Goal: Information Seeking & Learning: Compare options

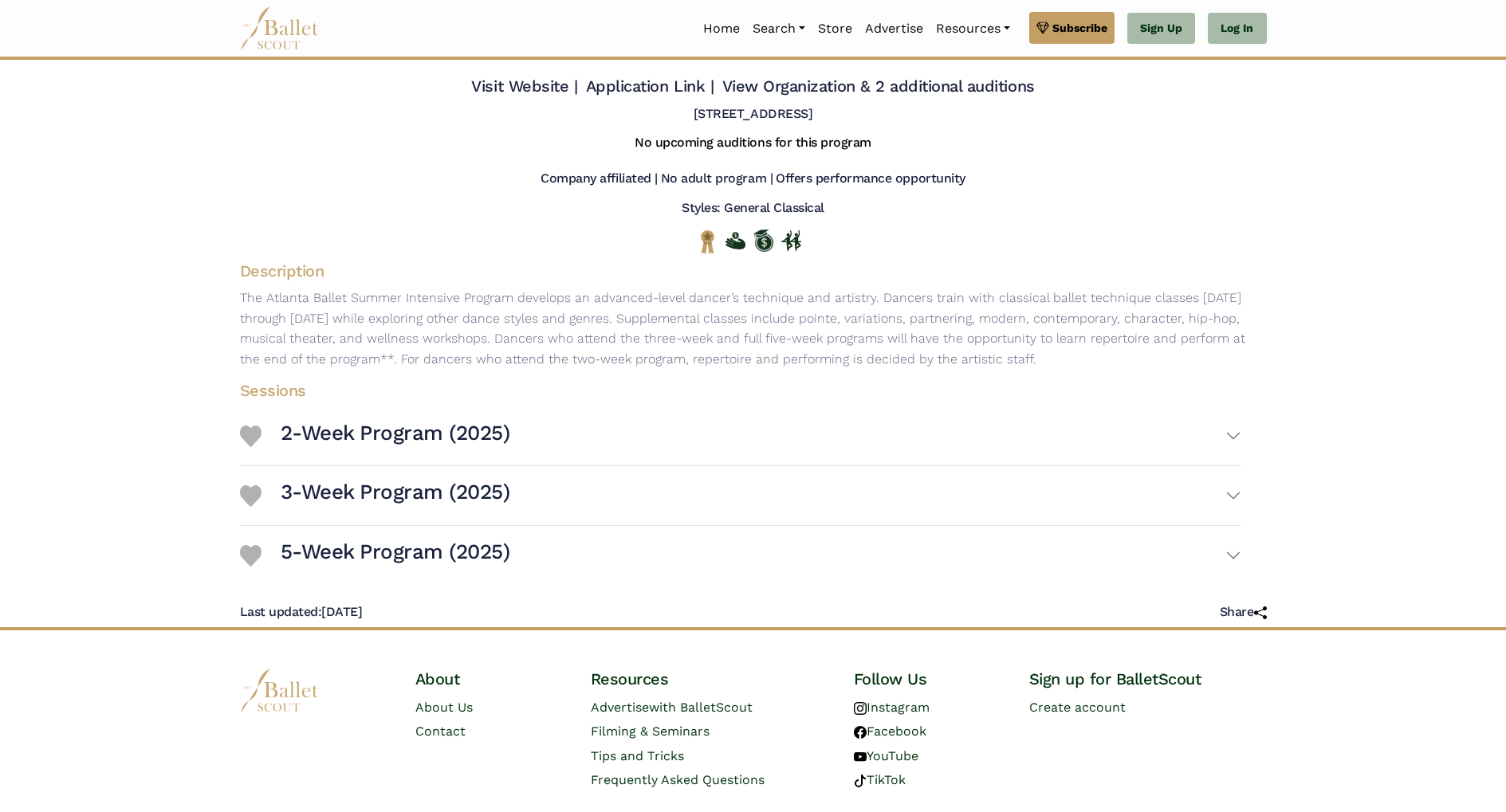
scroll to position [46, 0]
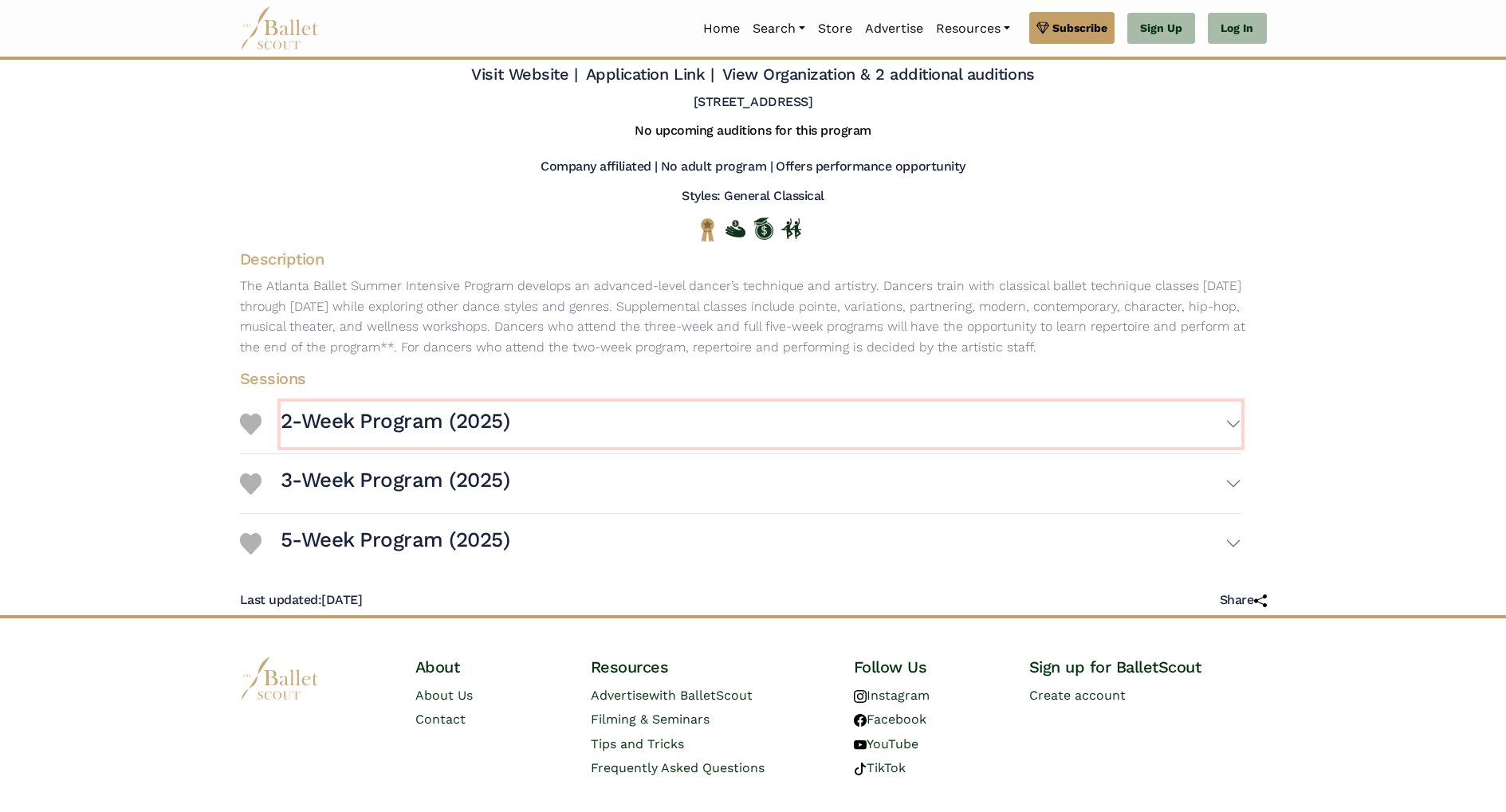
click at [1236, 426] on button "2-Week Program (2025)" at bounding box center [761, 424] width 960 height 46
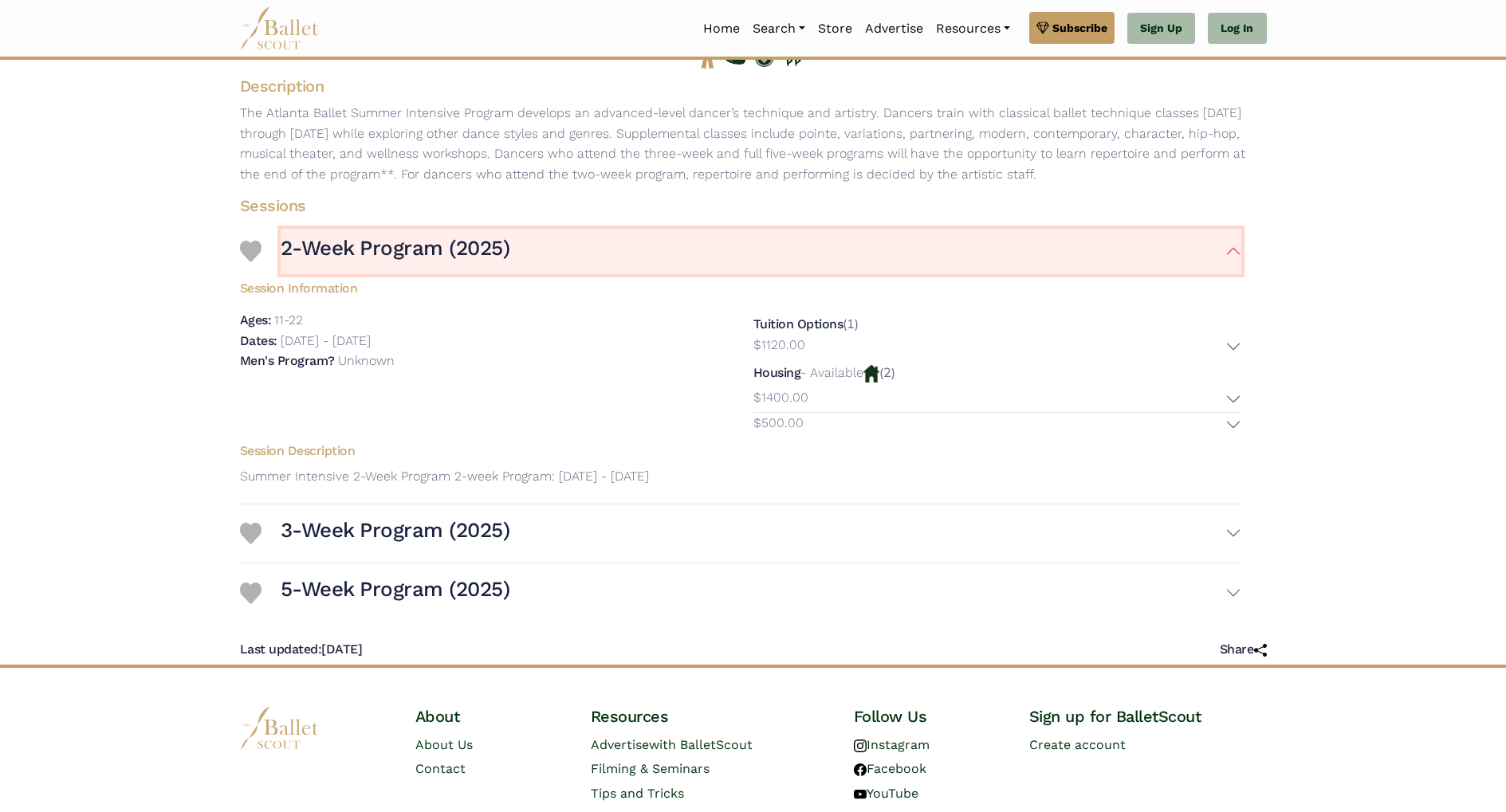
scroll to position [223, 0]
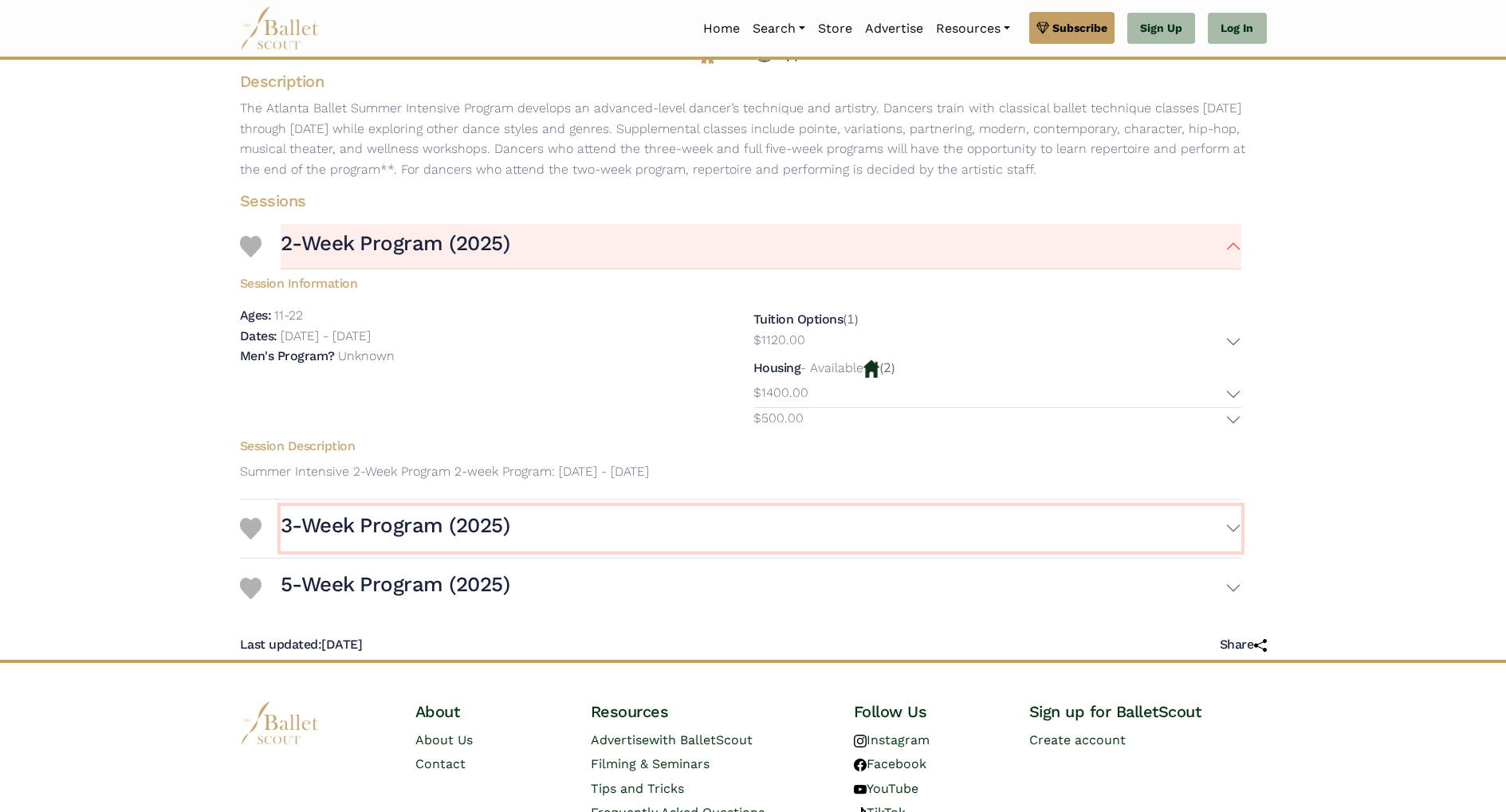
click at [1235, 527] on button "3-Week Program (2025)" at bounding box center [761, 529] width 960 height 46
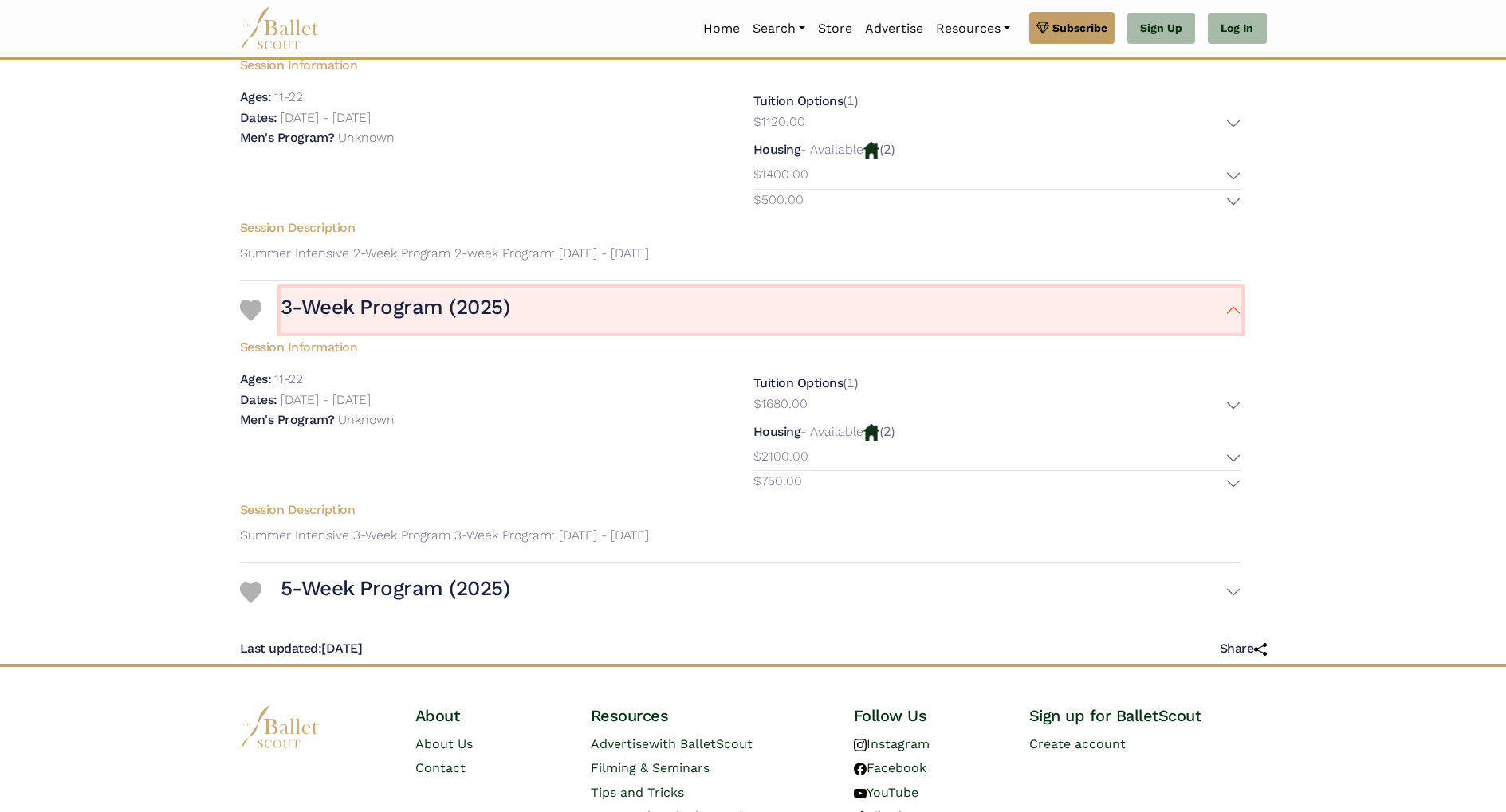
scroll to position [445, 0]
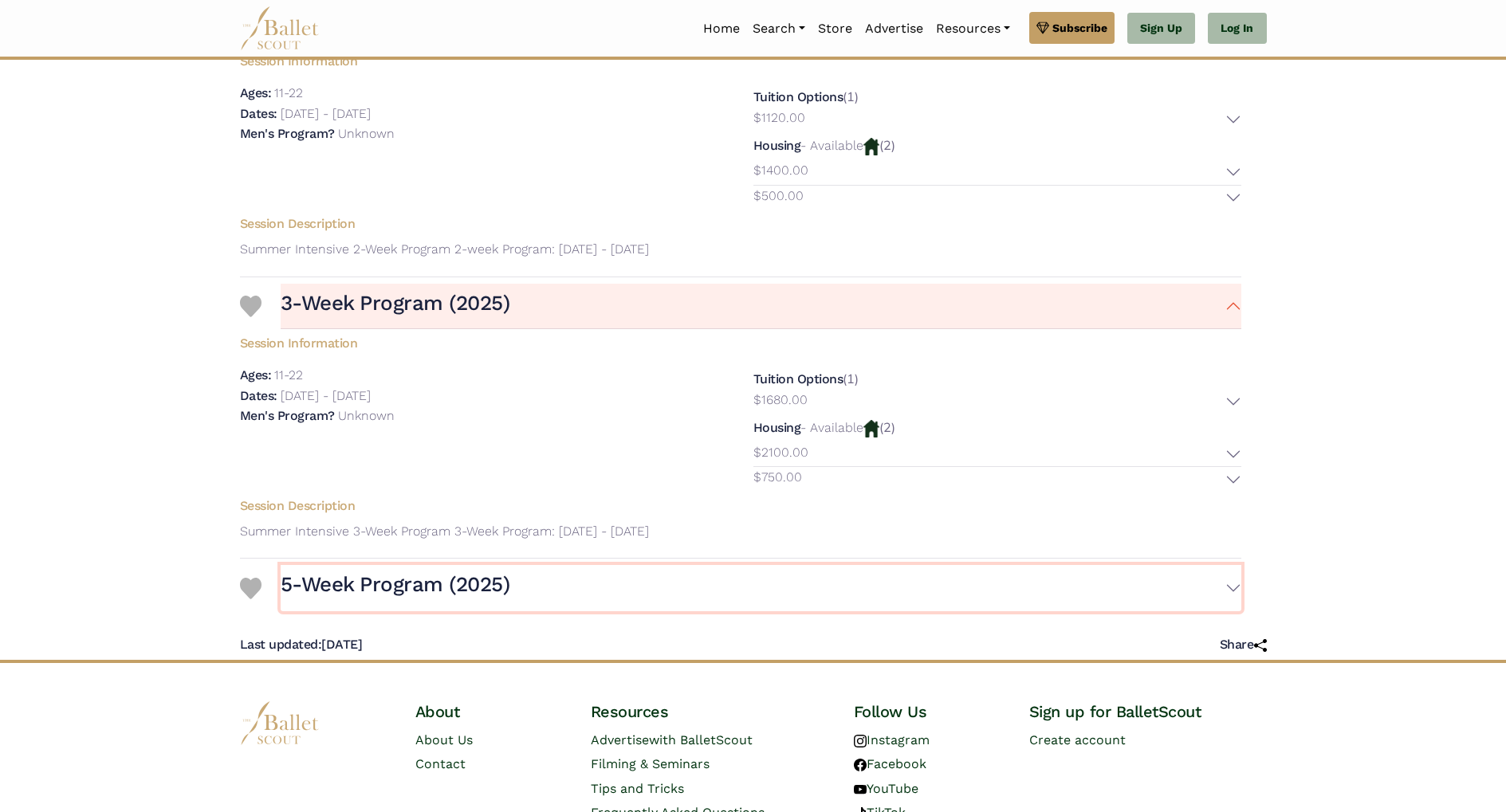
click at [1234, 589] on button "5-Week Program (2025)" at bounding box center [761, 588] width 960 height 46
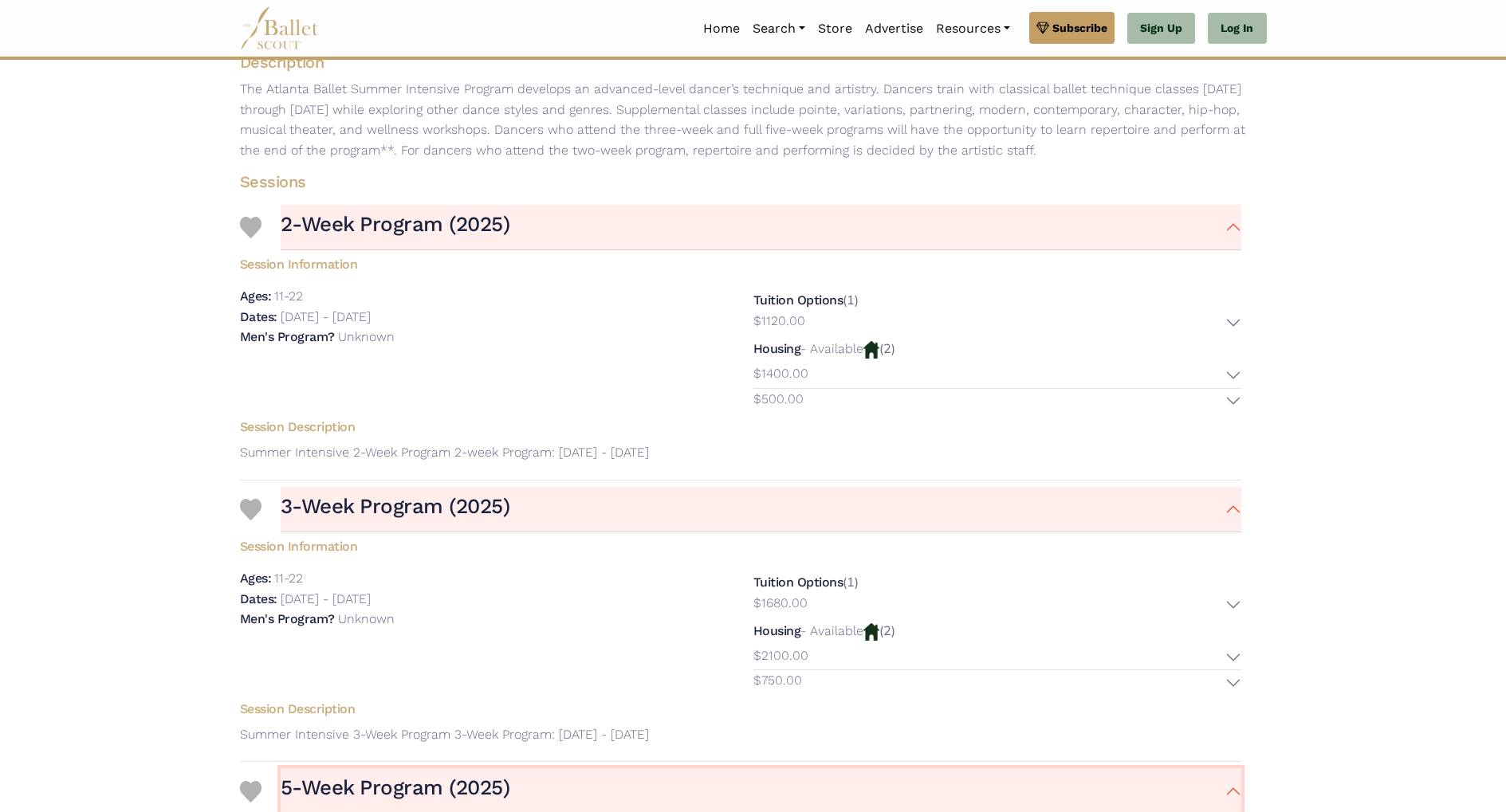
scroll to position [0, 0]
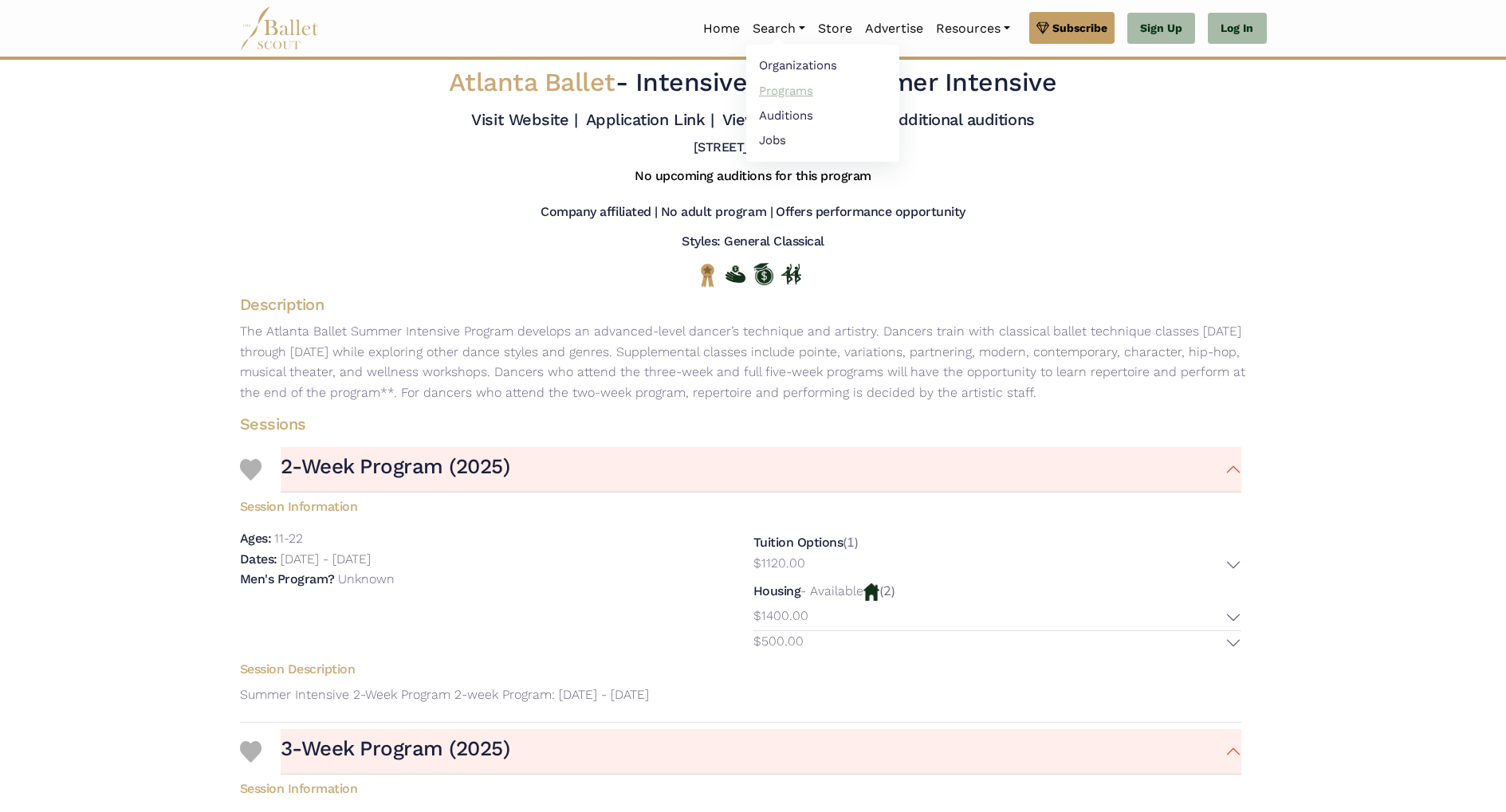
click at [779, 91] on link "Programs" at bounding box center [822, 90] width 153 height 25
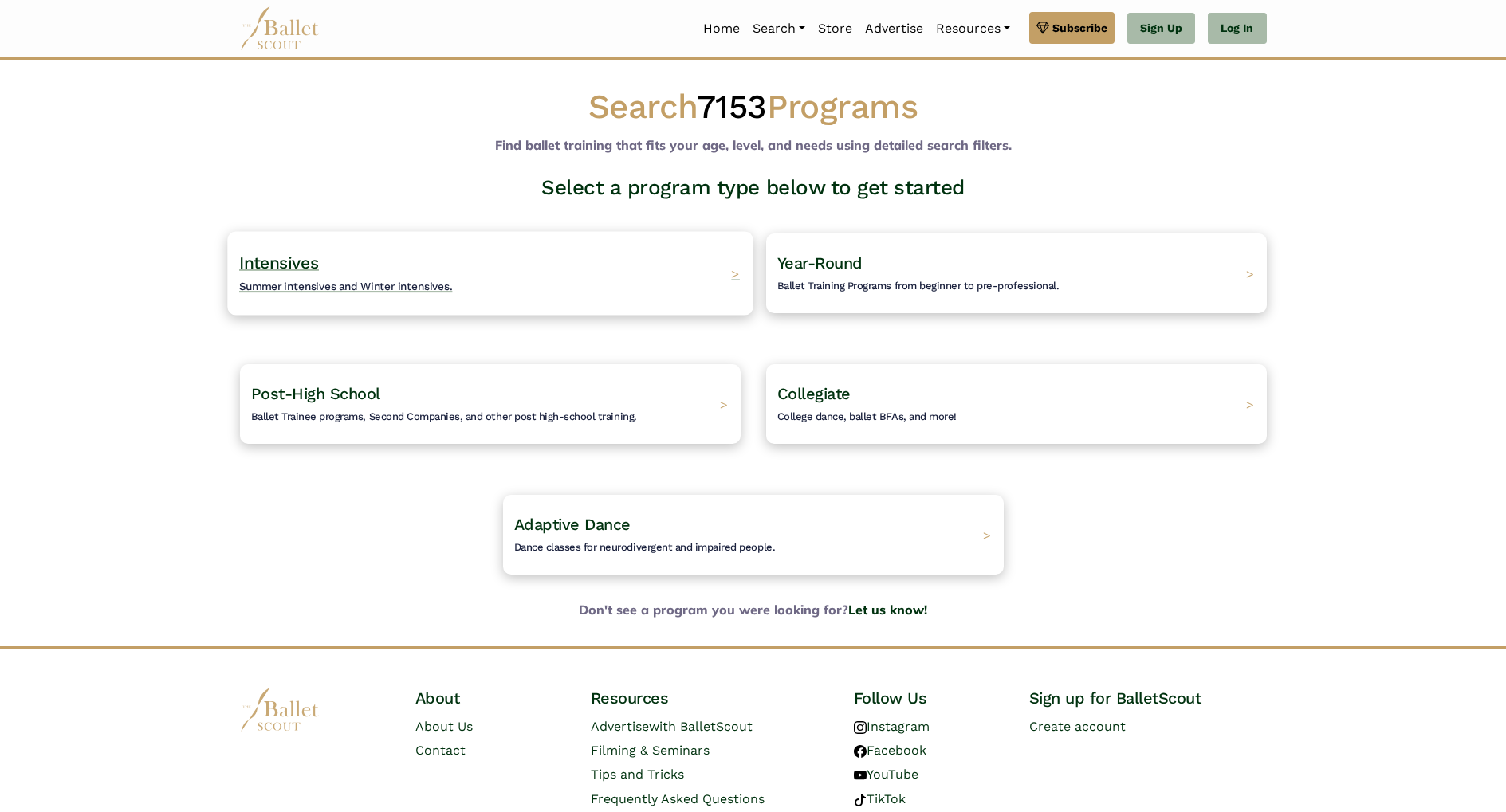
click at [554, 263] on div "Intensives Summer intensives and Winter intensives. >" at bounding box center [490, 273] width 526 height 84
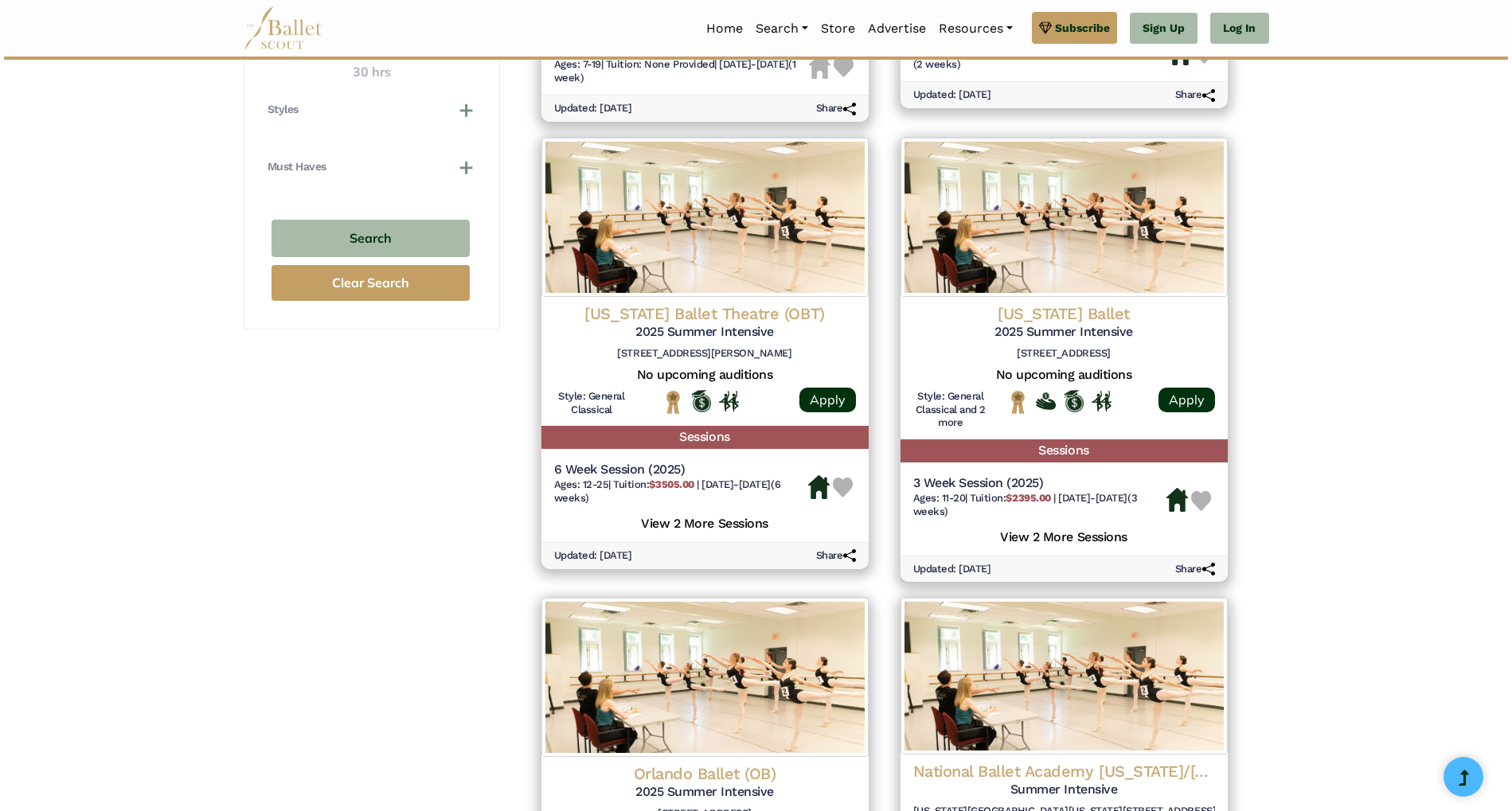
scroll to position [1100, 0]
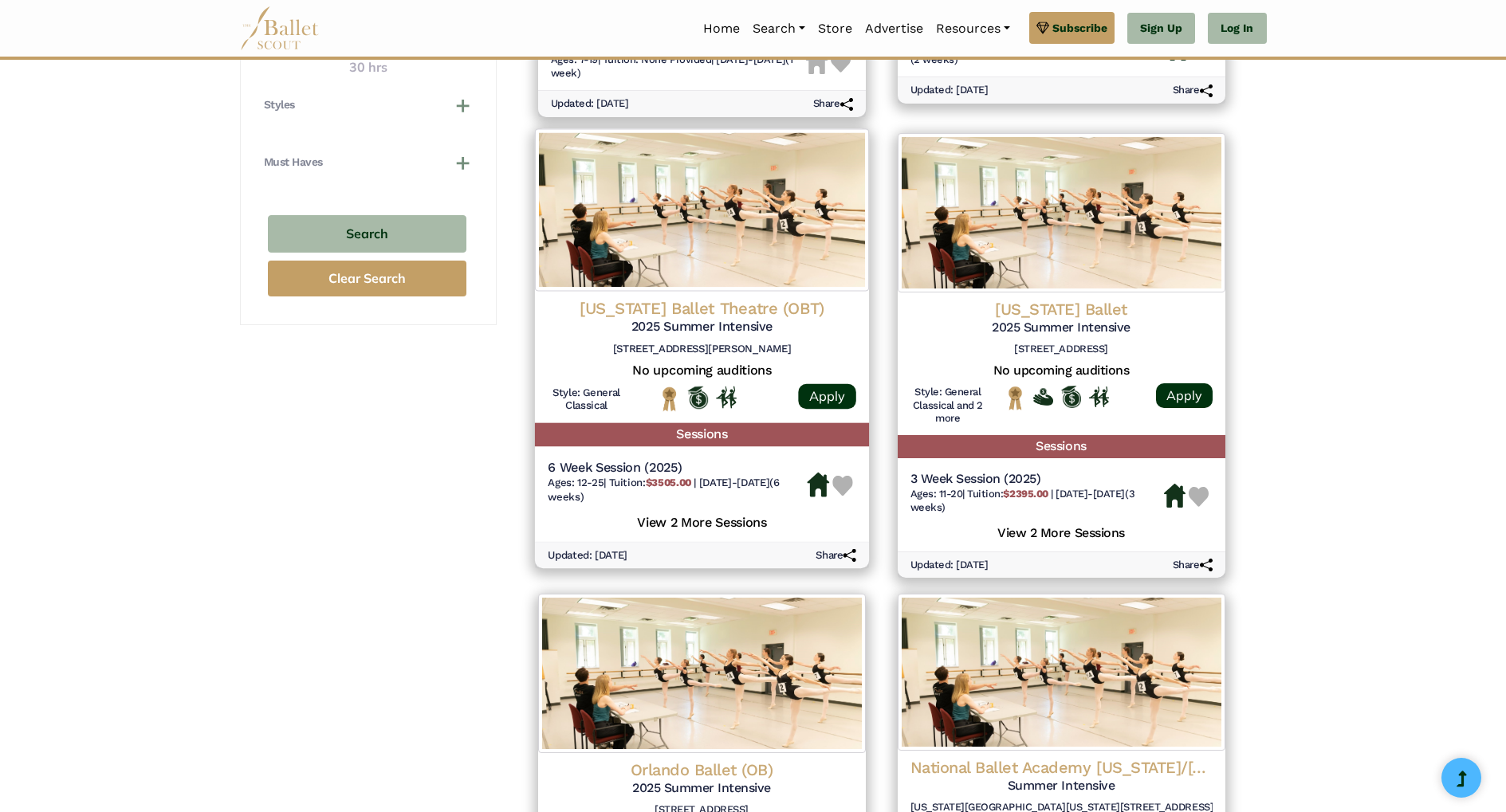
click at [694, 329] on h5 "2025 Summer Intensive" at bounding box center [701, 327] width 308 height 17
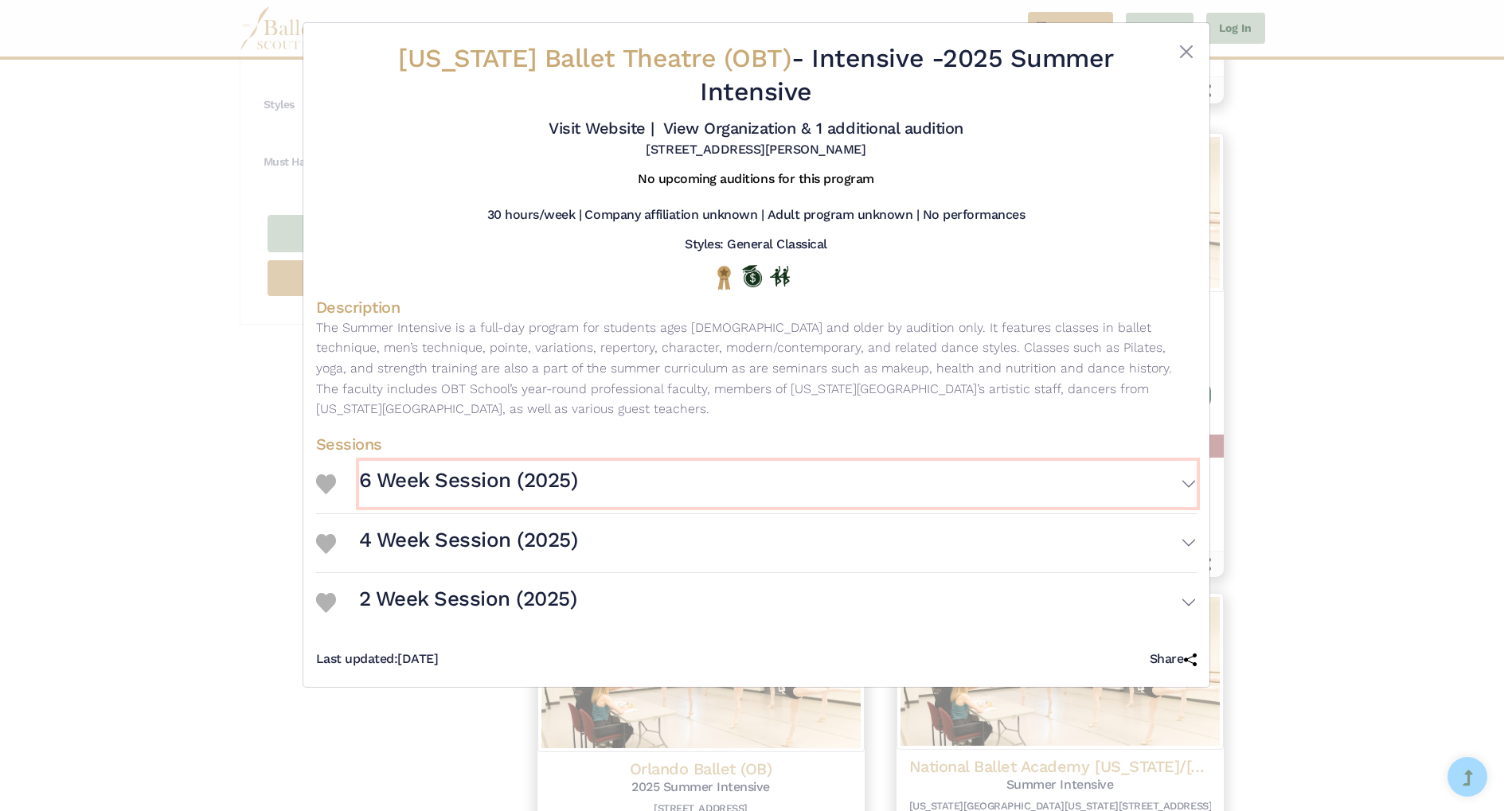
click at [1189, 462] on button "6 Week Session (2025)" at bounding box center [778, 484] width 837 height 46
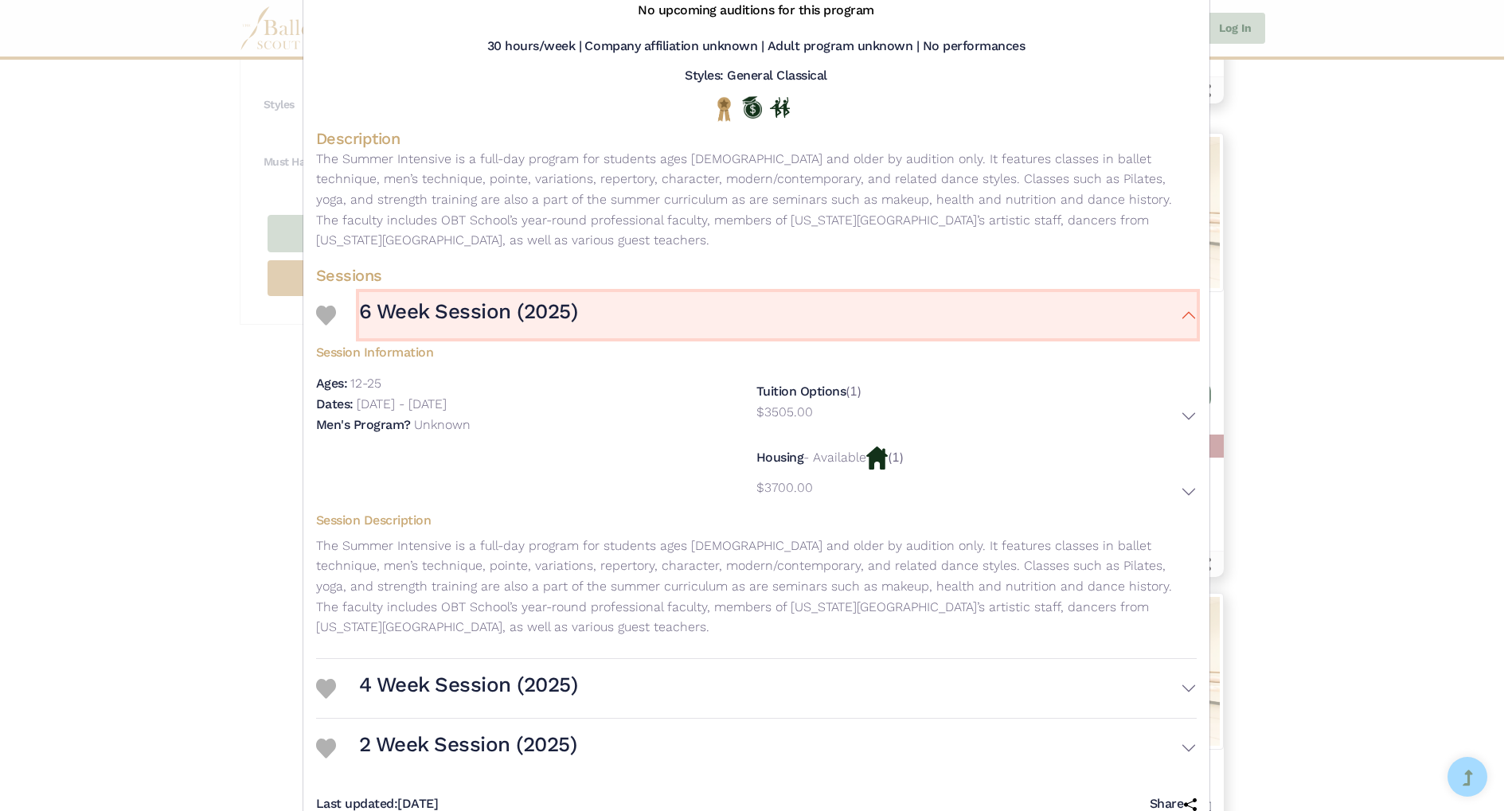
scroll to position [172, 0]
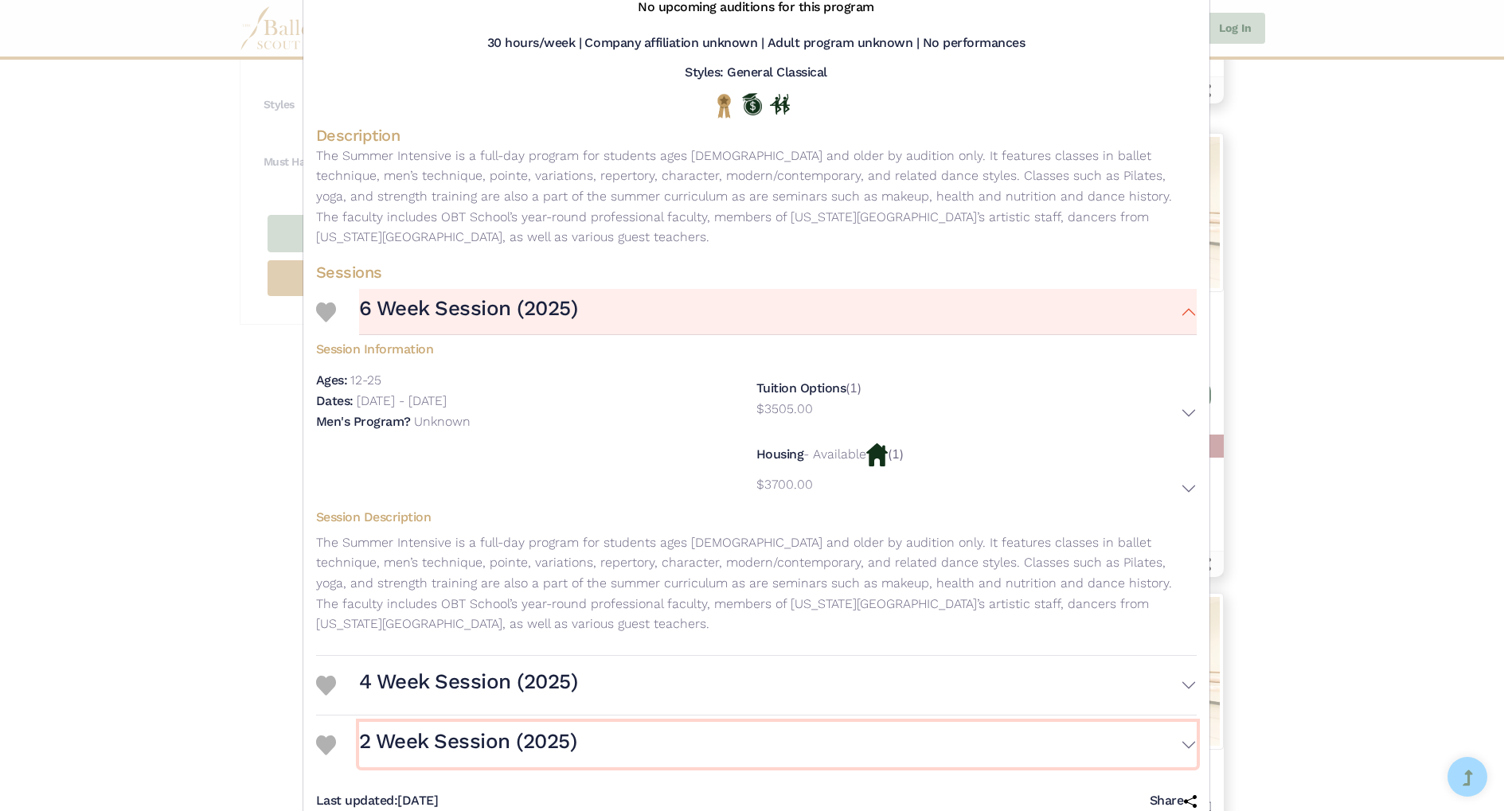
click at [1179, 722] on button "2 Week Session (2025)" at bounding box center [778, 744] width 837 height 46
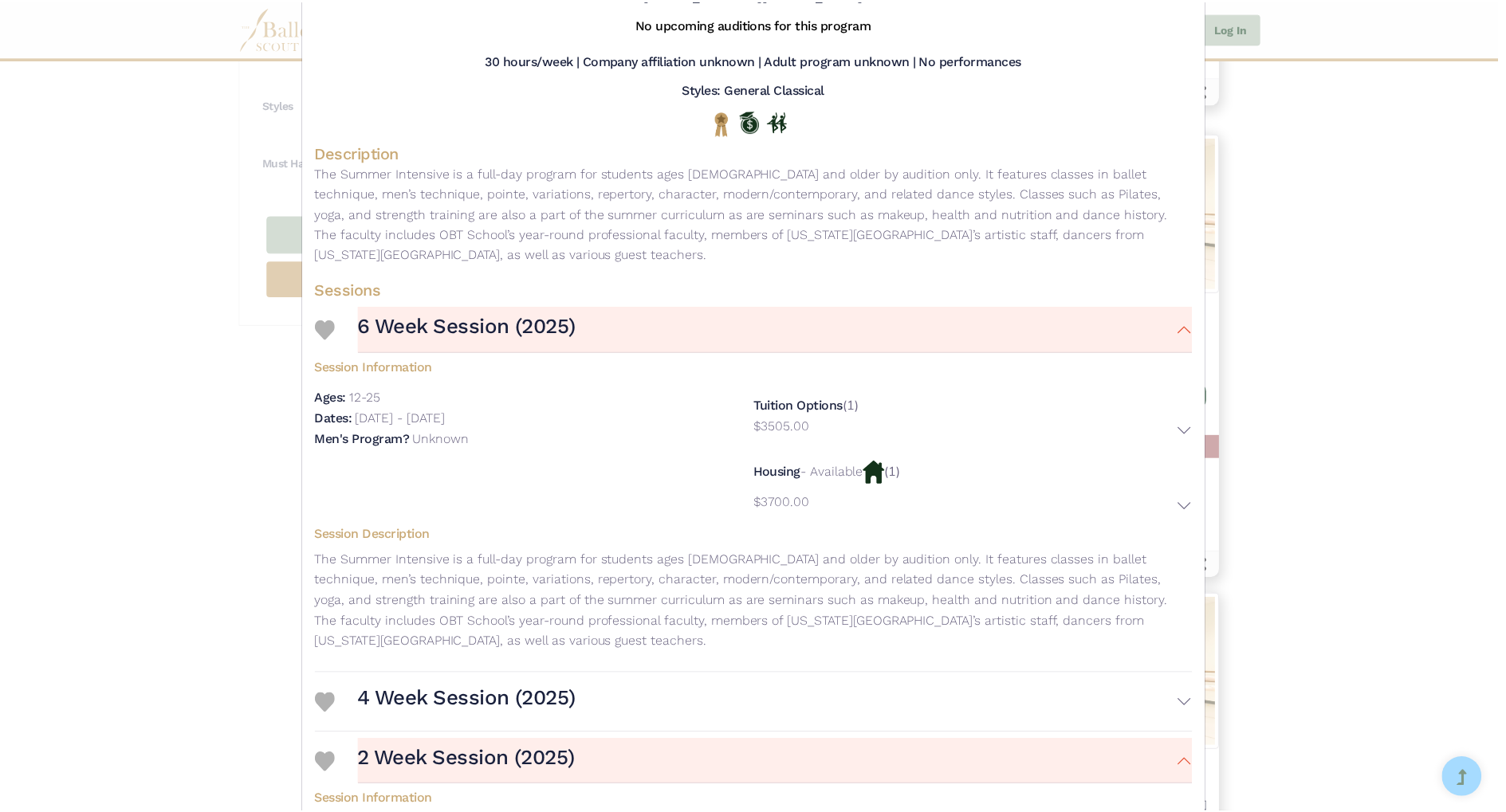
scroll to position [0, 0]
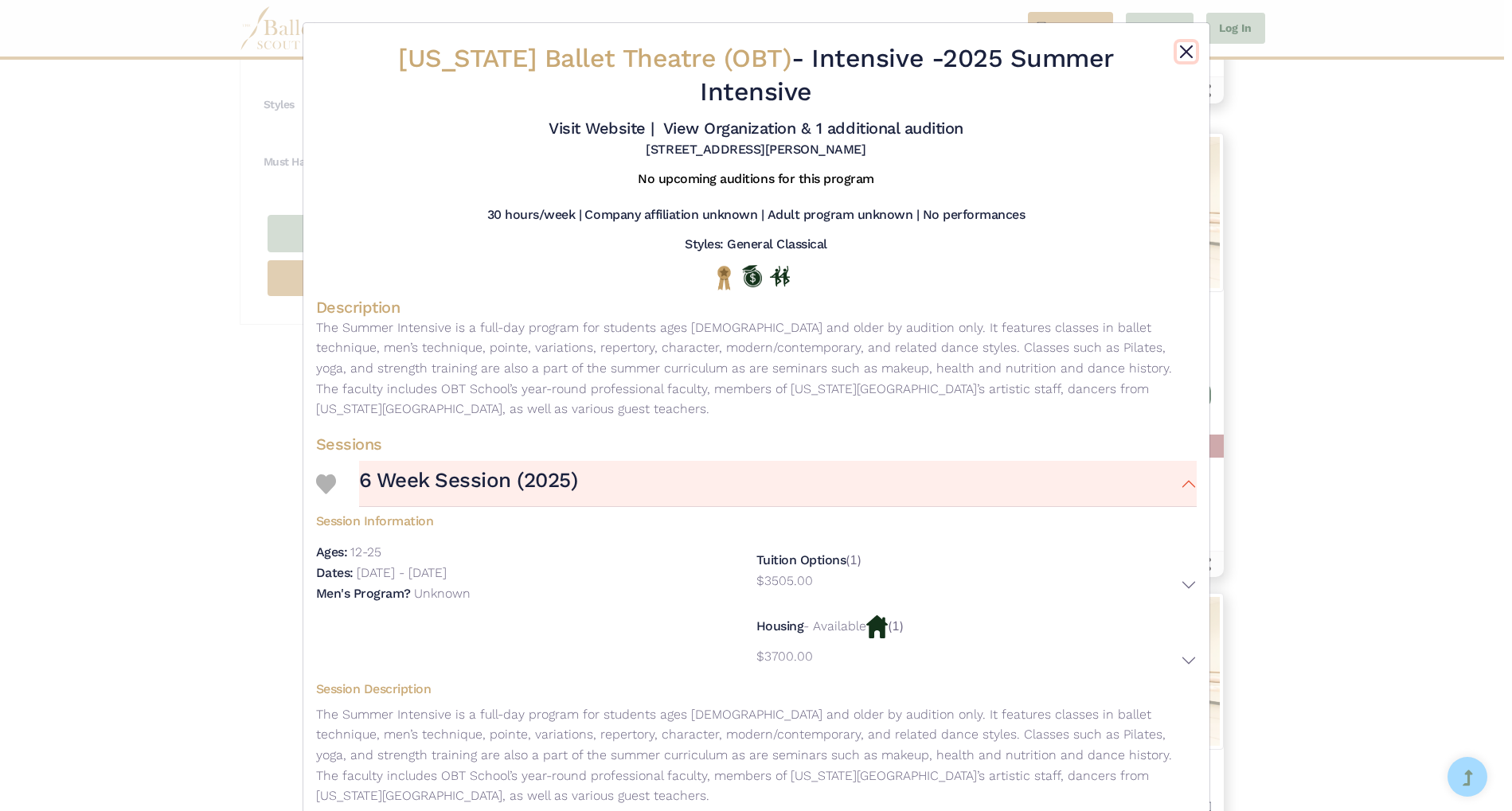
click at [1181, 52] on button "Close" at bounding box center [1186, 51] width 19 height 19
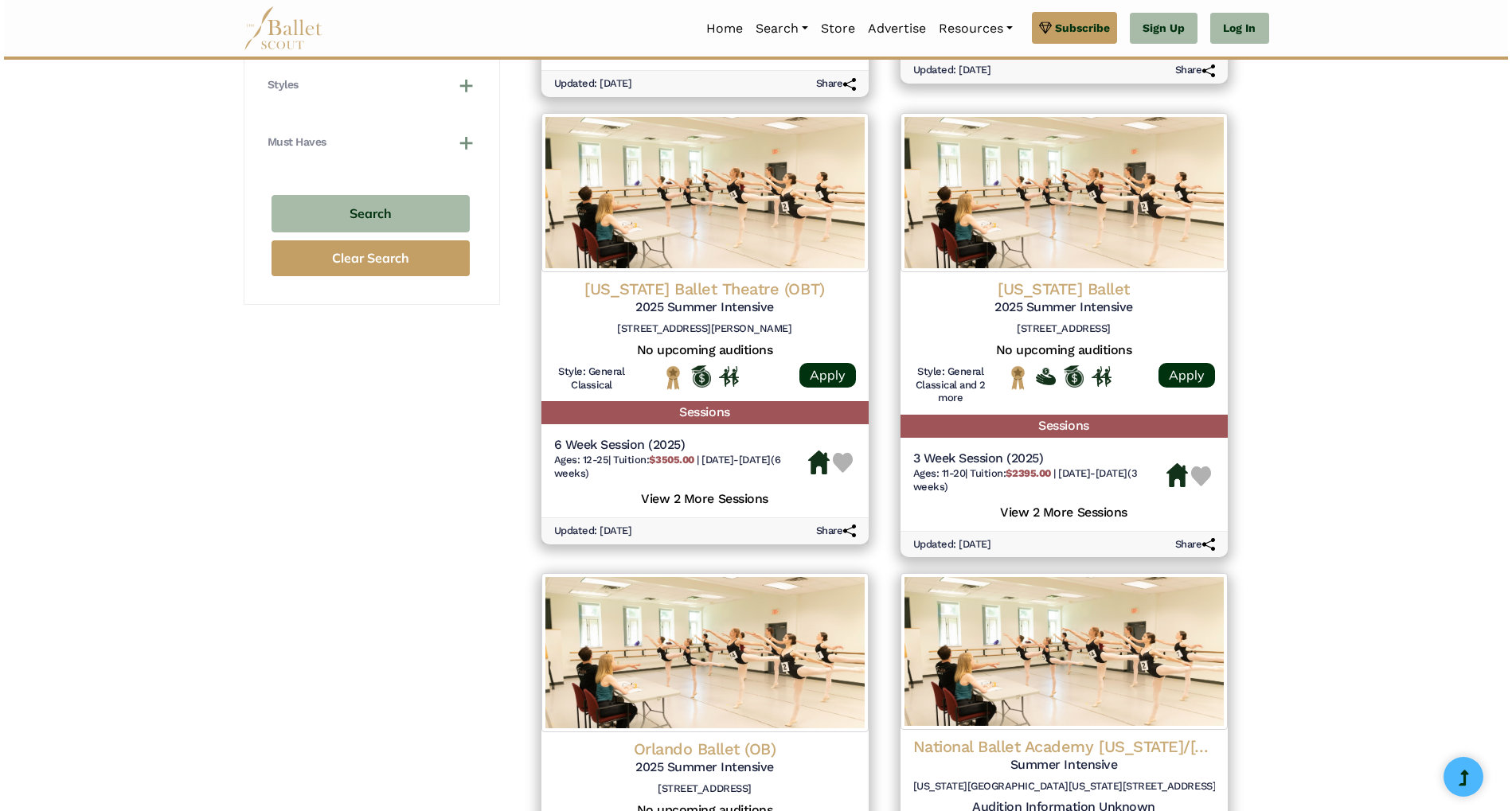
scroll to position [1122, 0]
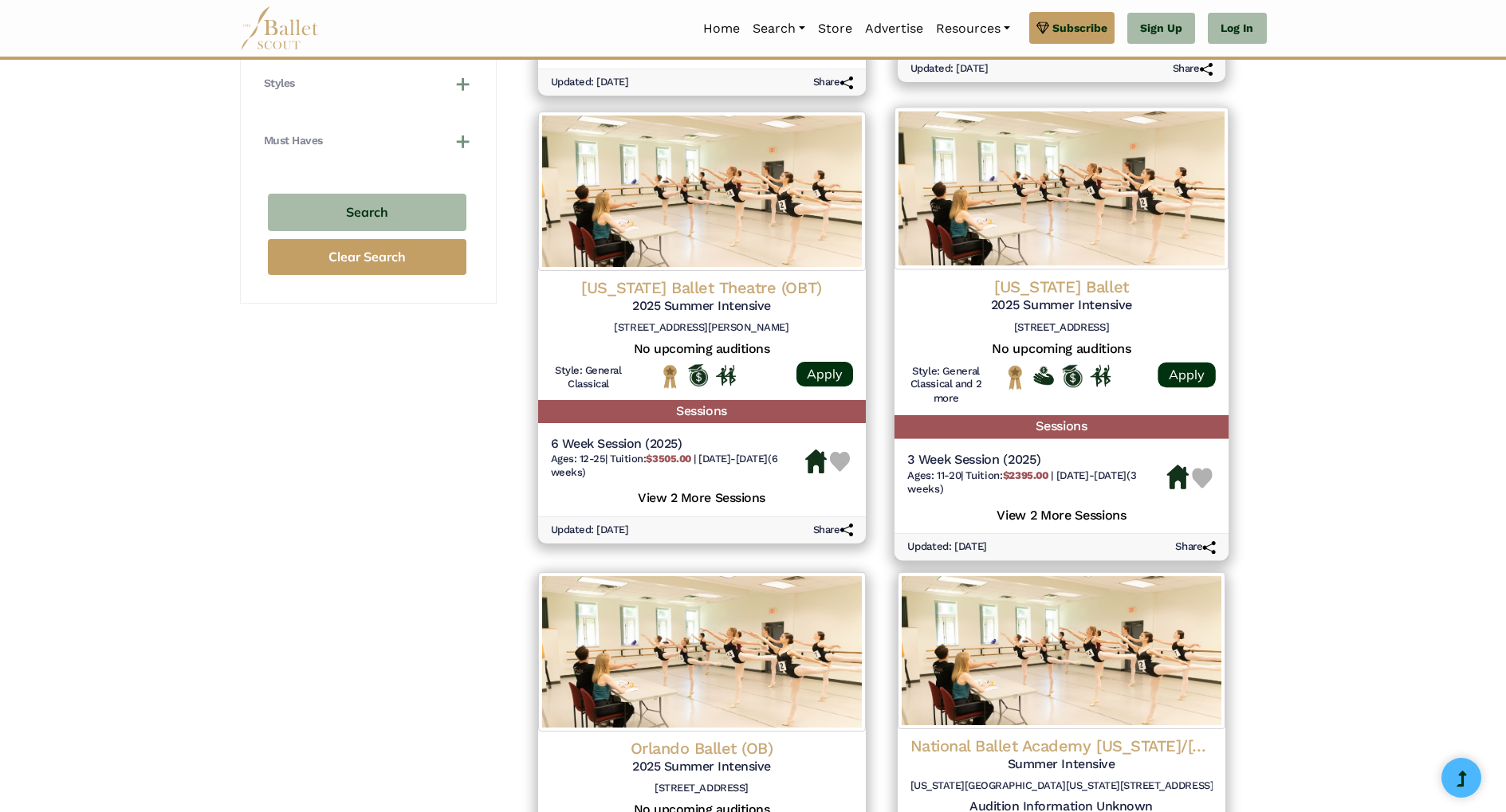
click at [1082, 323] on h6 "1075 Santa Fe Dr, Denver, CO 80204" at bounding box center [1061, 328] width 308 height 14
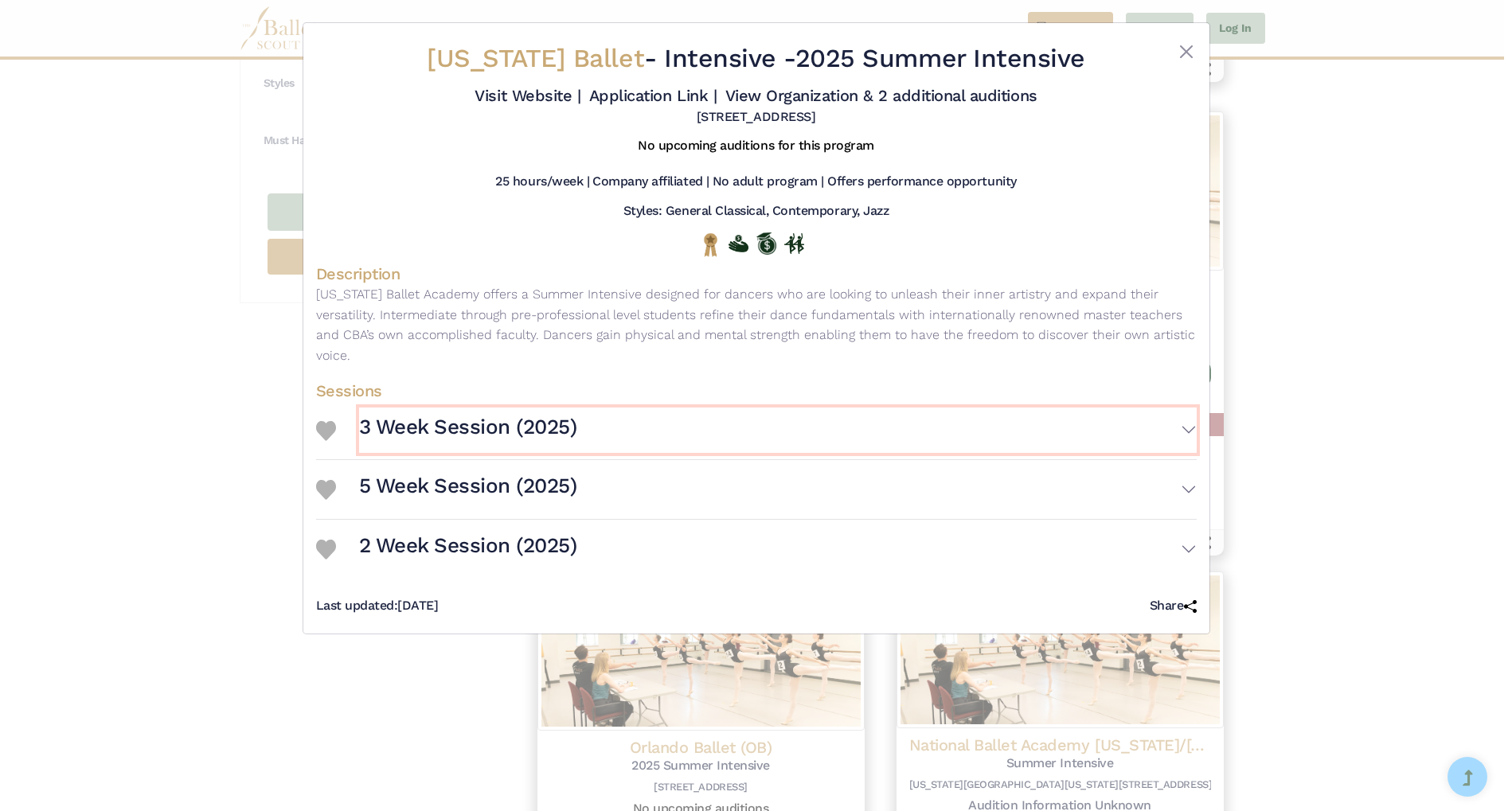
click at [1190, 411] on button "3 Week Session (2025)" at bounding box center [778, 430] width 837 height 46
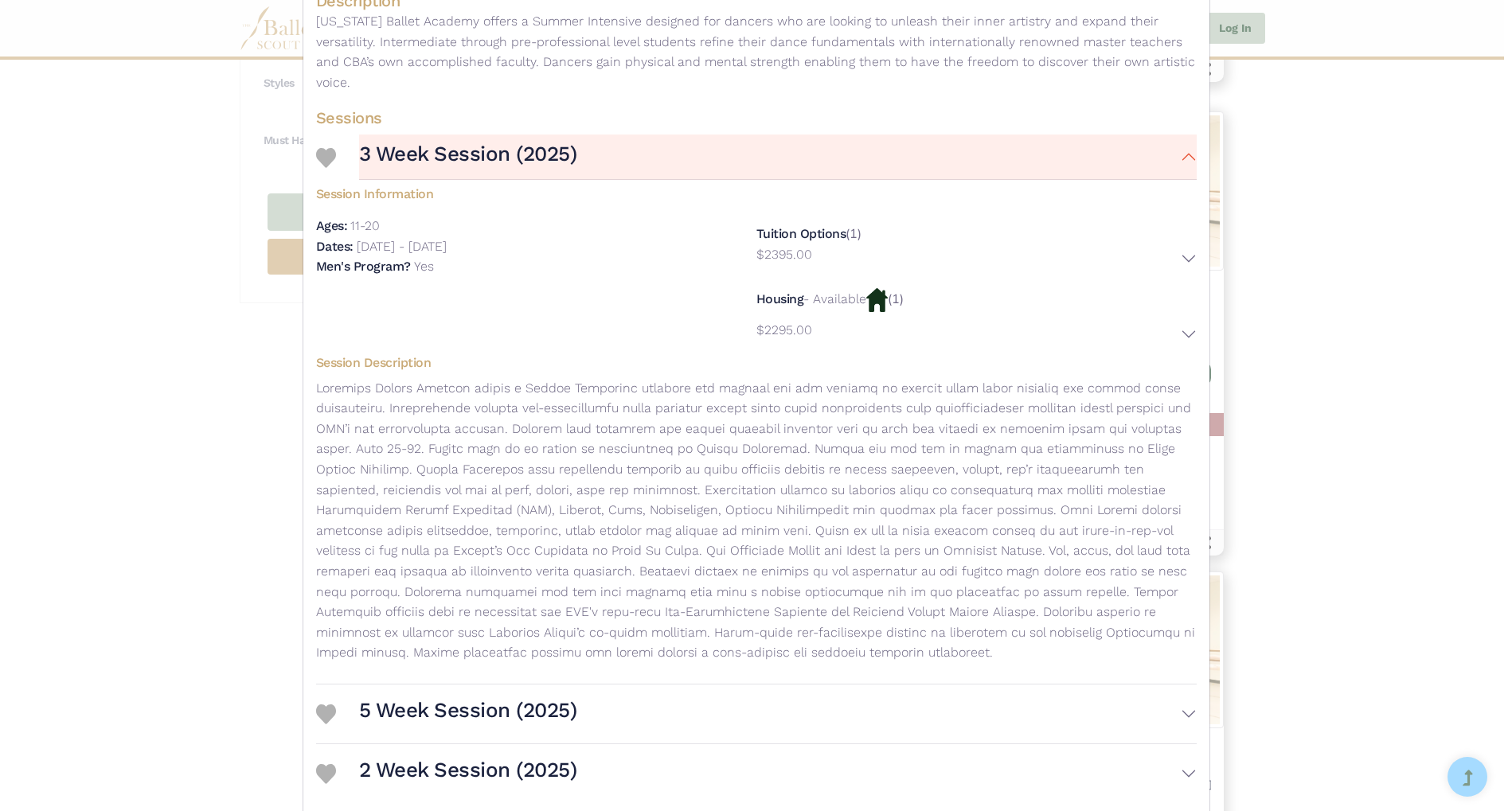
scroll to position [322, 0]
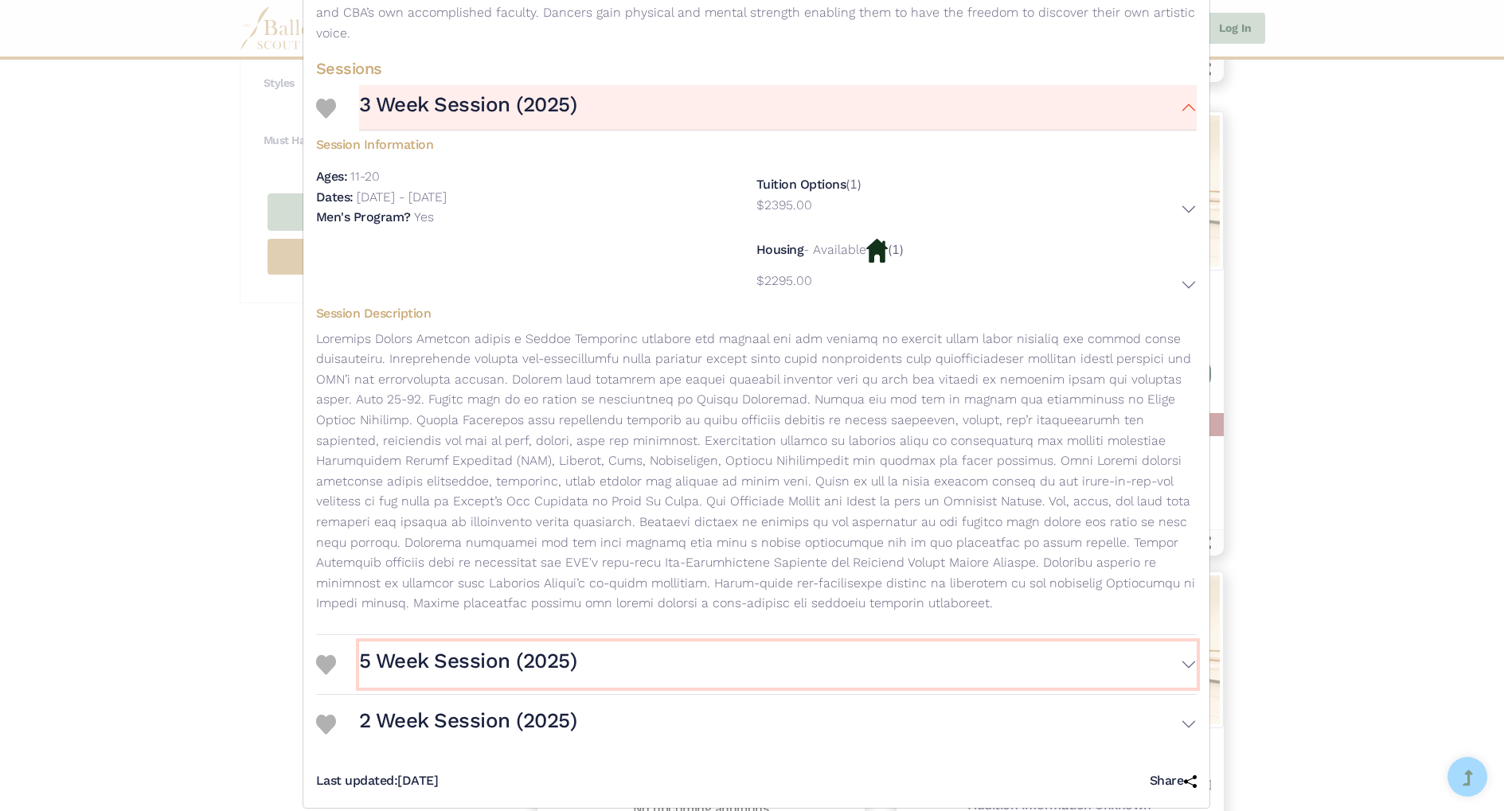
click at [1182, 646] on button "5 Week Session (2025)" at bounding box center [778, 664] width 837 height 46
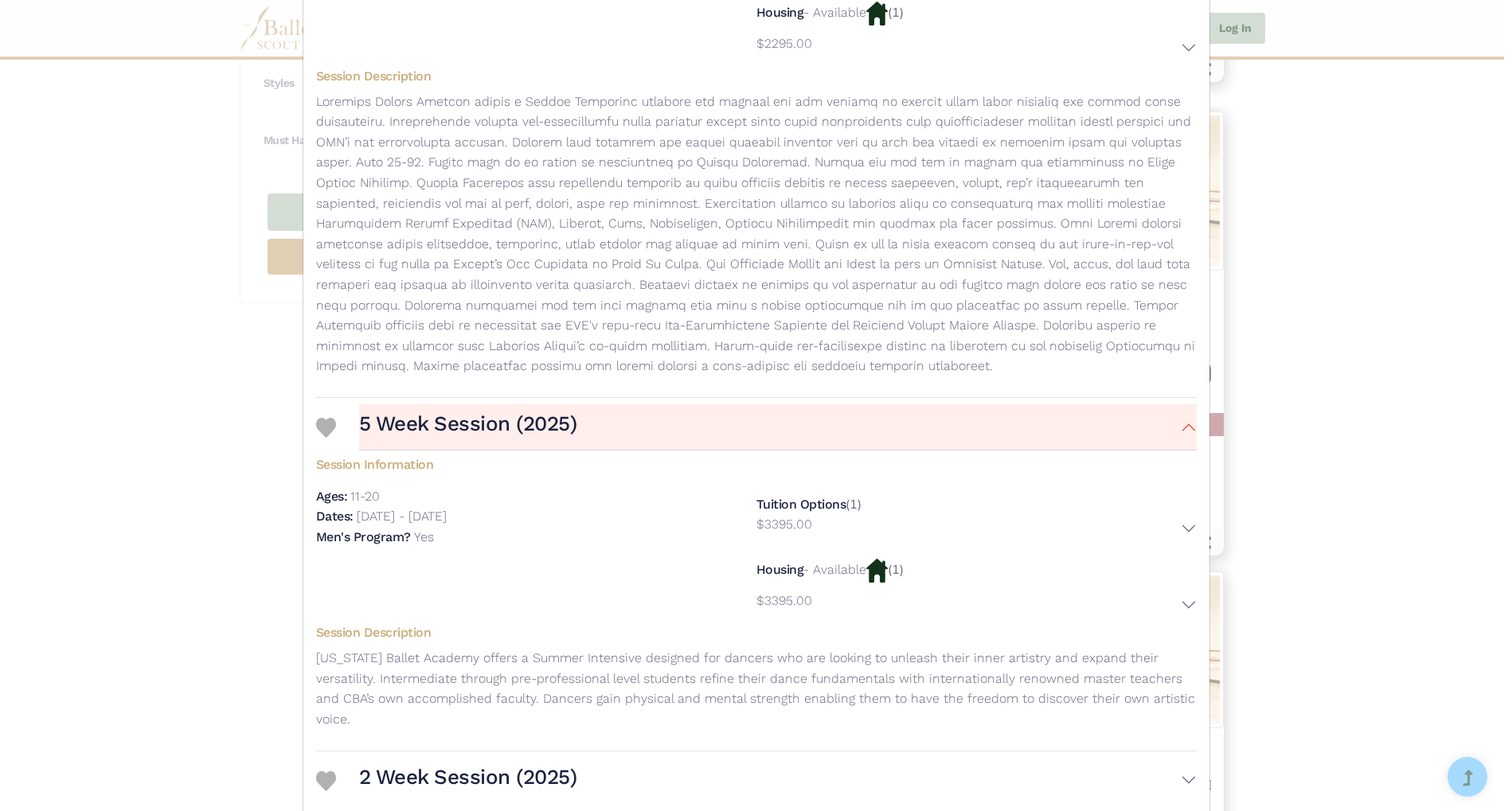
scroll to position [595, 0]
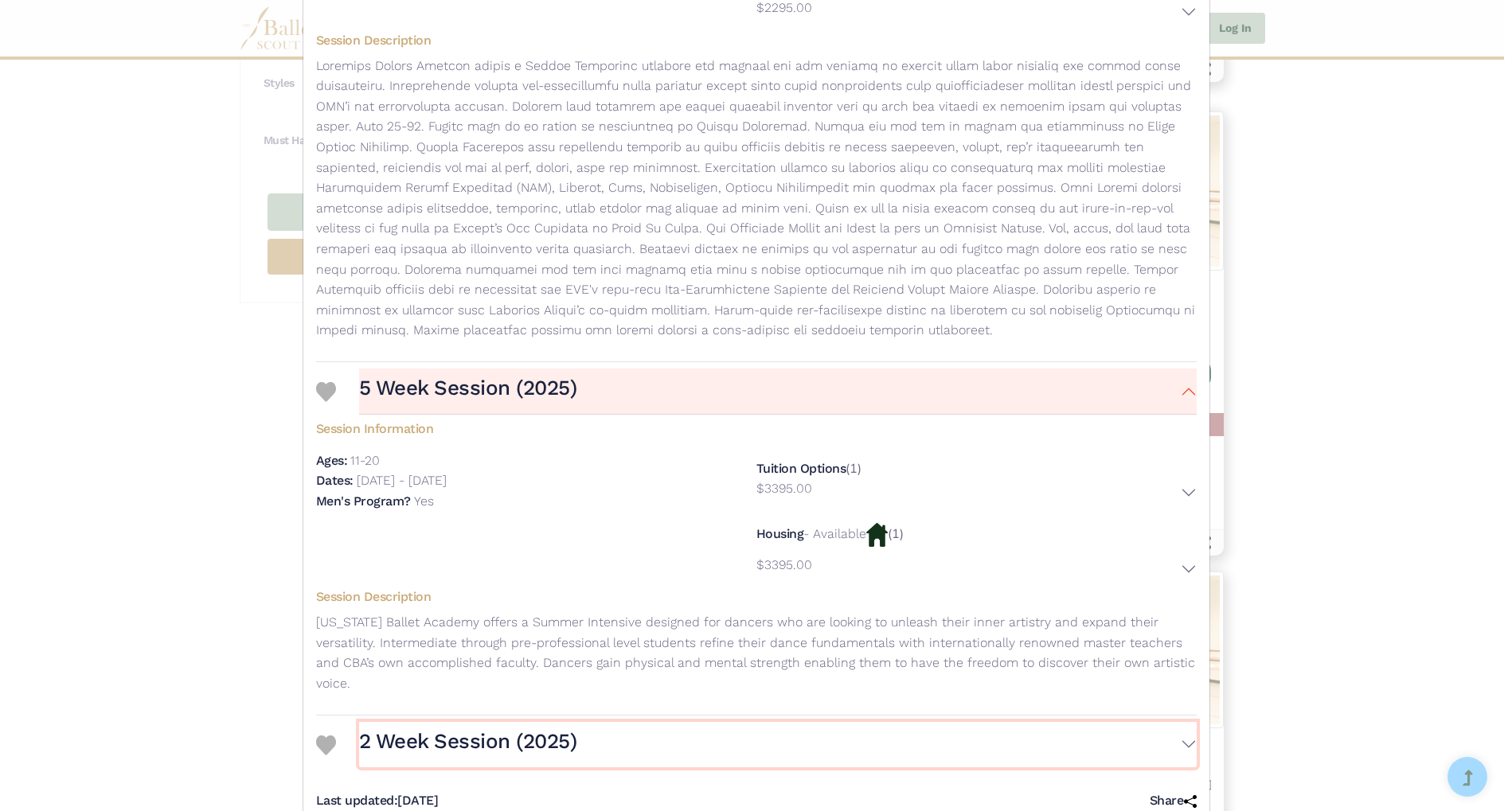
click at [1191, 722] on button "2 Week Session (2025)" at bounding box center [778, 744] width 837 height 46
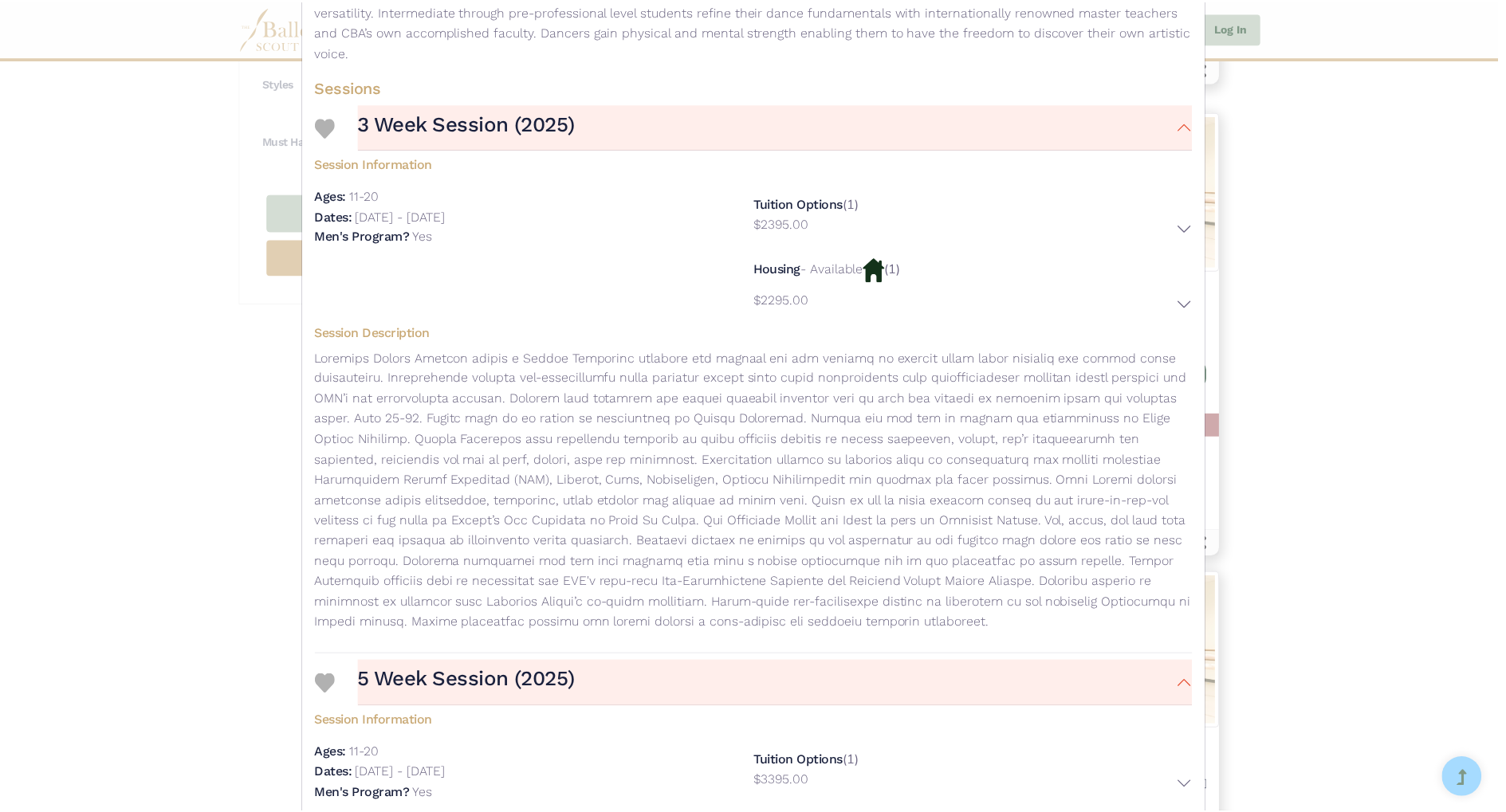
scroll to position [0, 0]
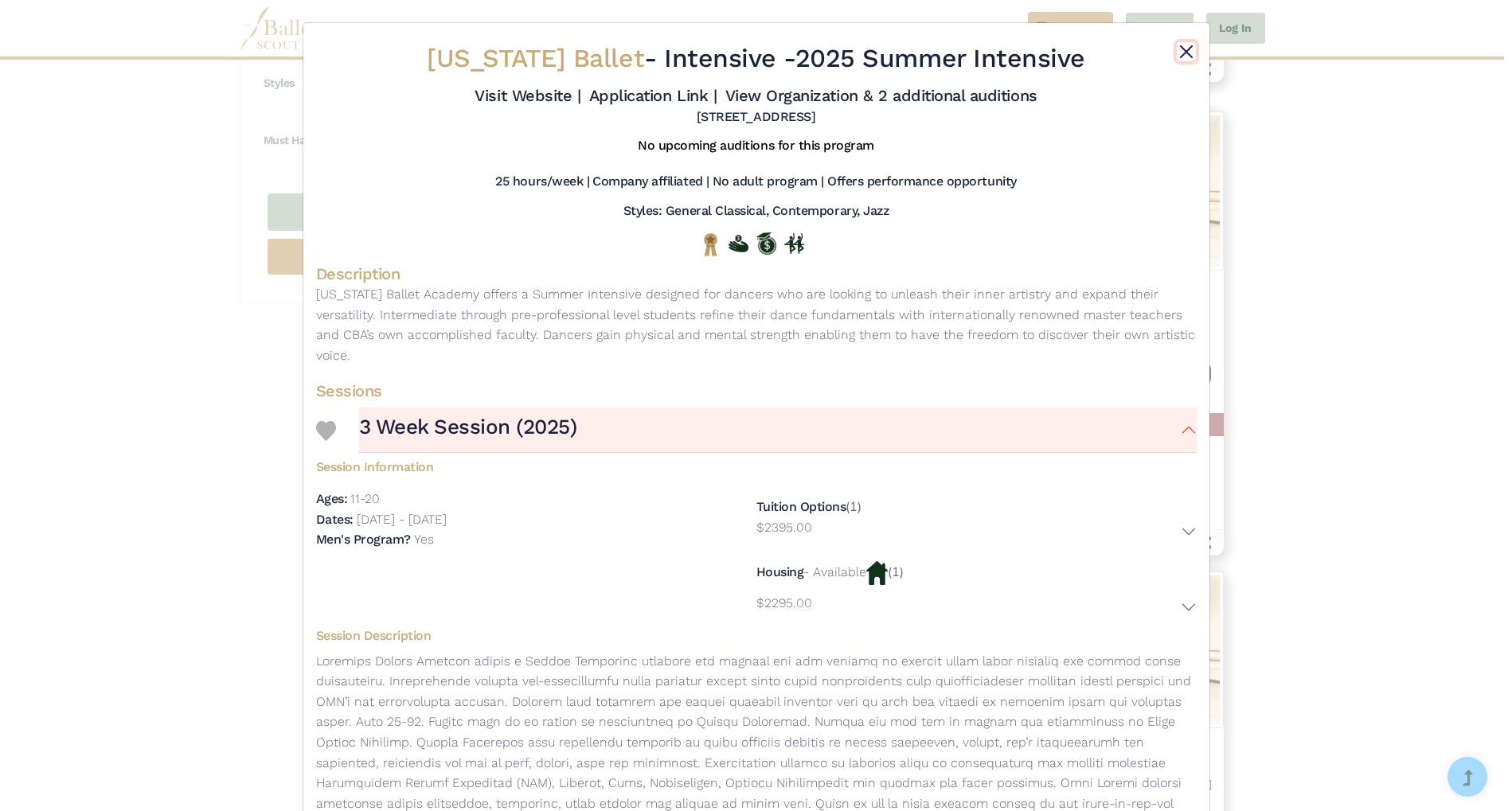
click at [1179, 51] on button "Close" at bounding box center [1186, 51] width 19 height 19
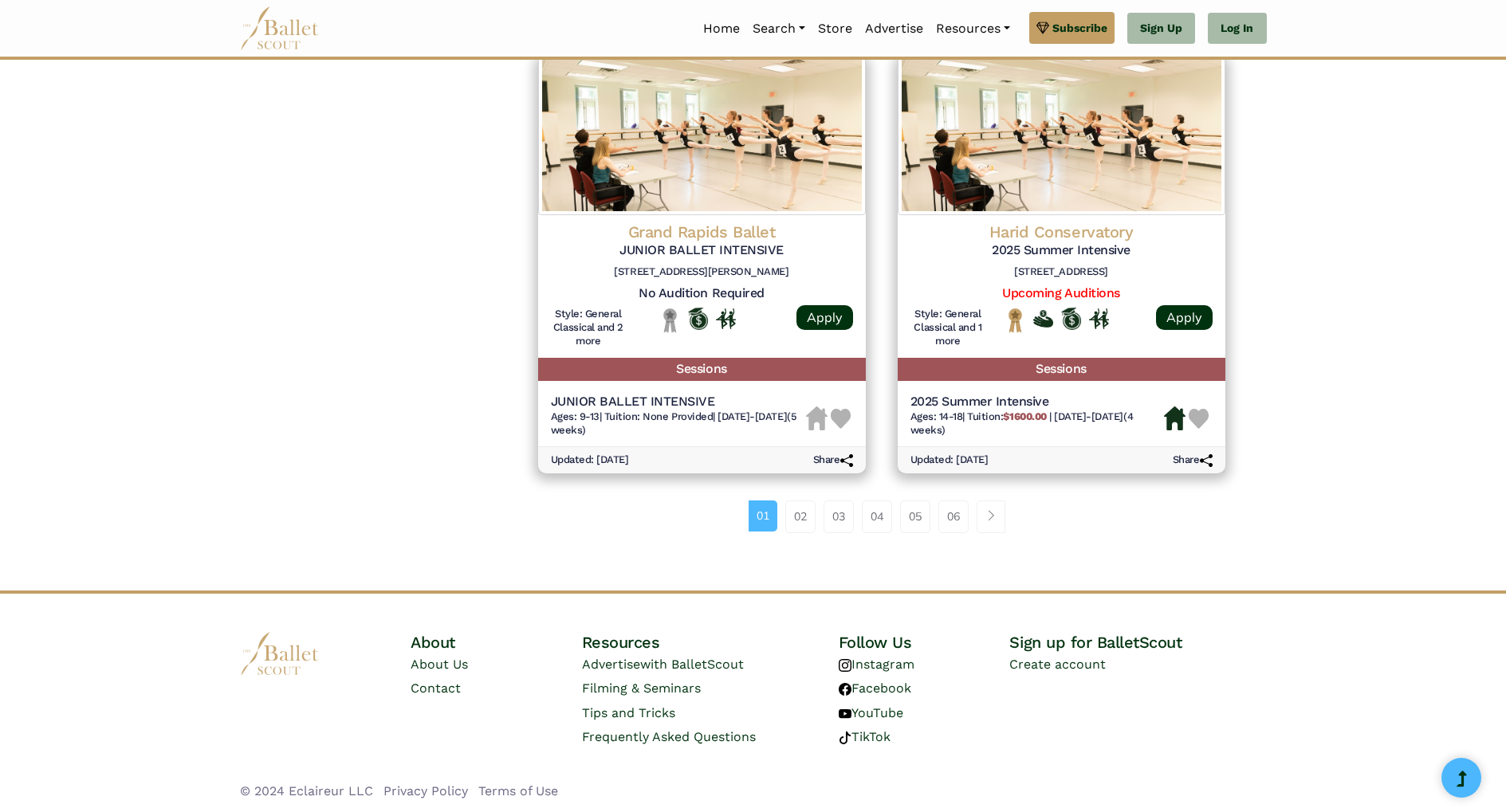
scroll to position [2103, 0]
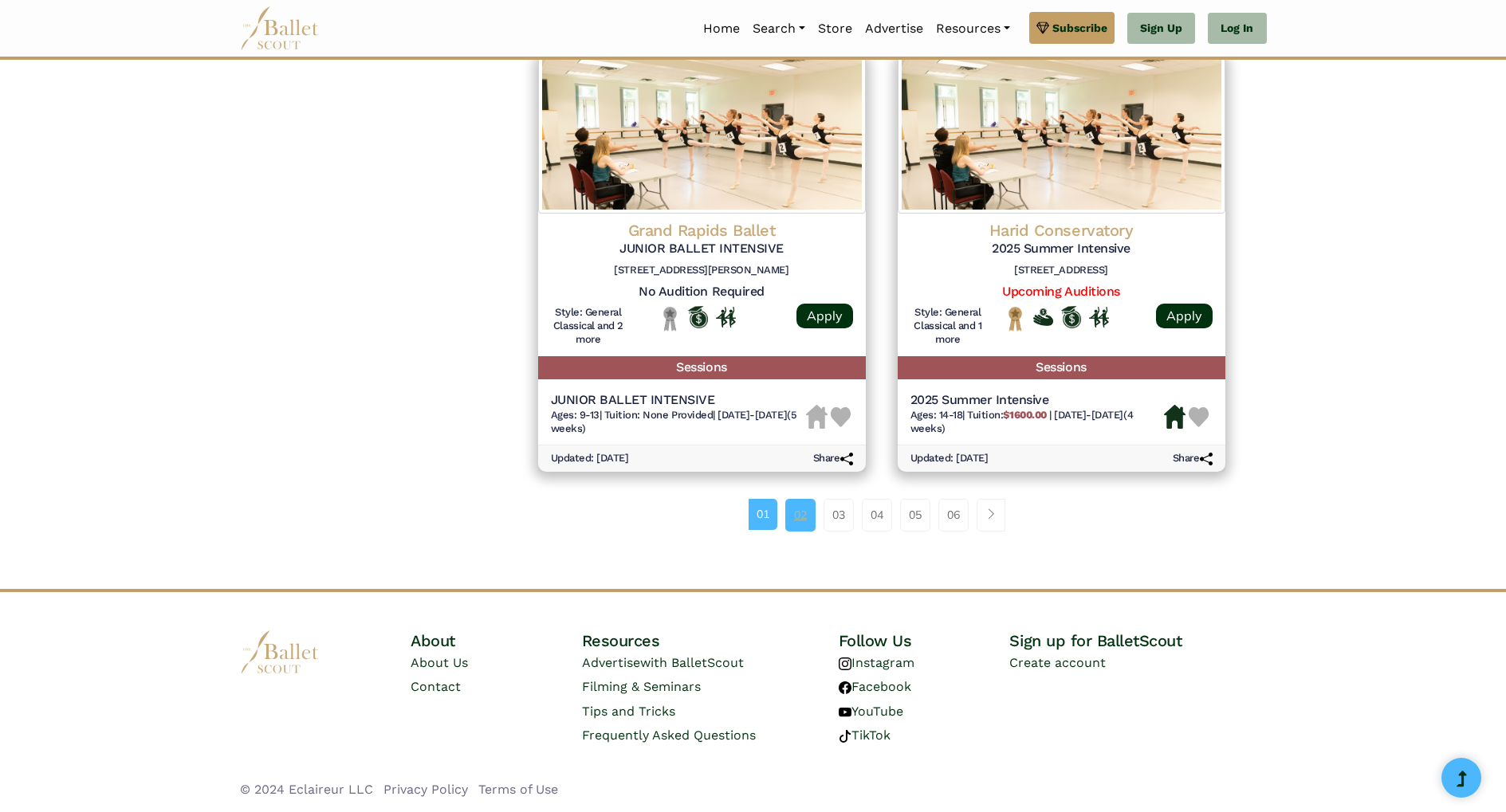
click at [800, 522] on link "02" at bounding box center [800, 515] width 30 height 32
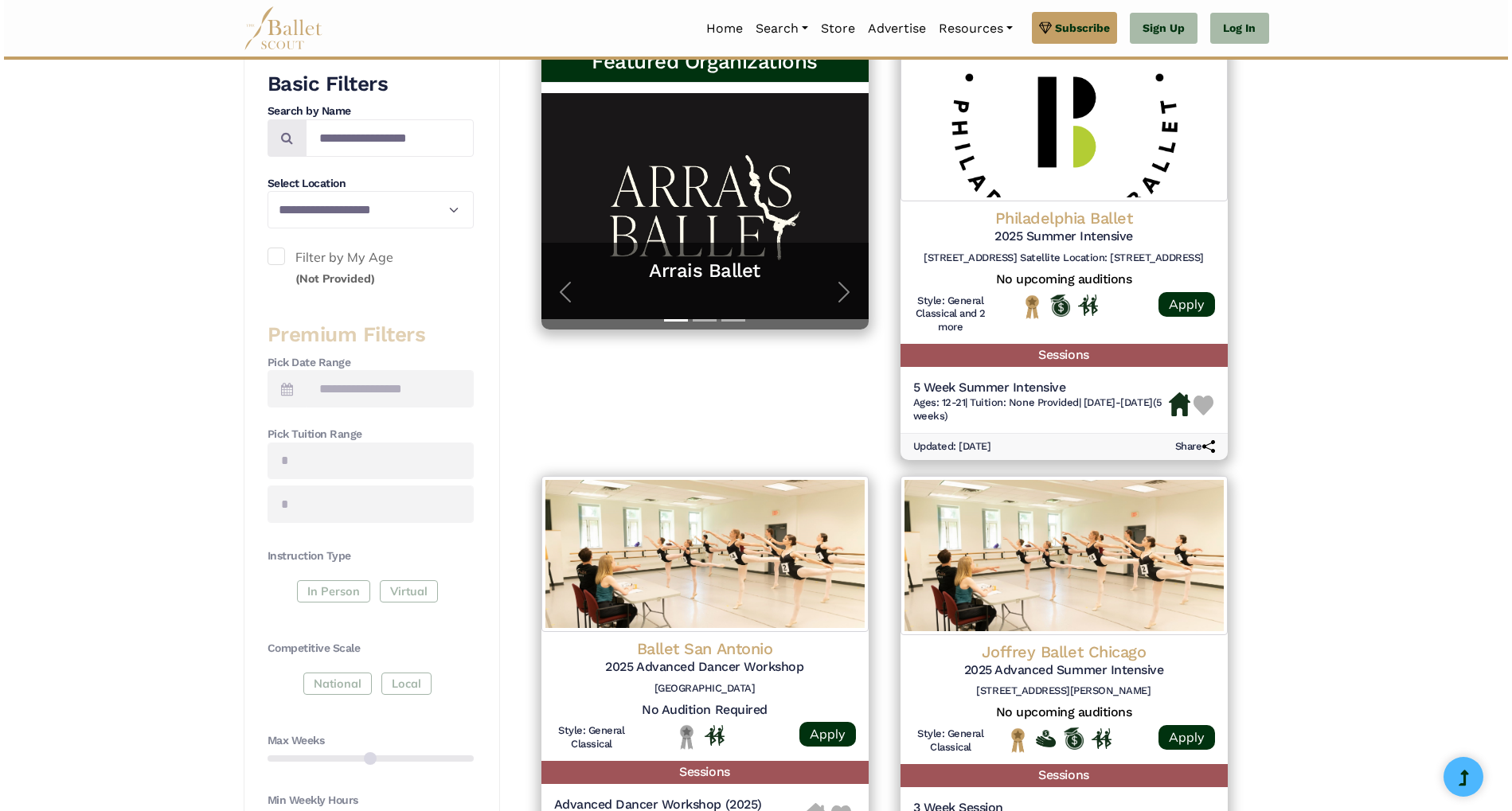
scroll to position [326, 0]
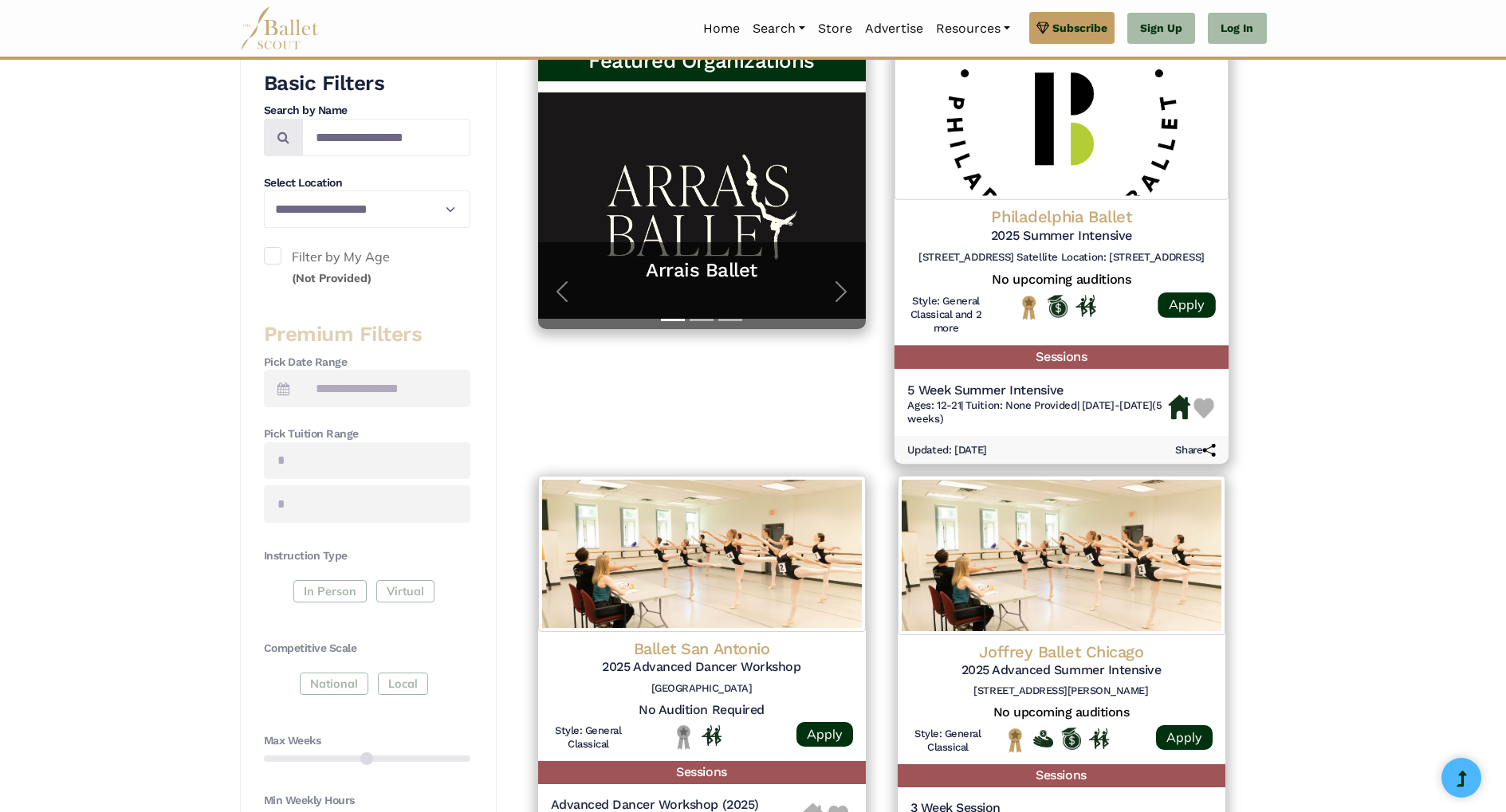
click at [1051, 220] on h4 "Philadelphia Ballet" at bounding box center [1061, 216] width 308 height 21
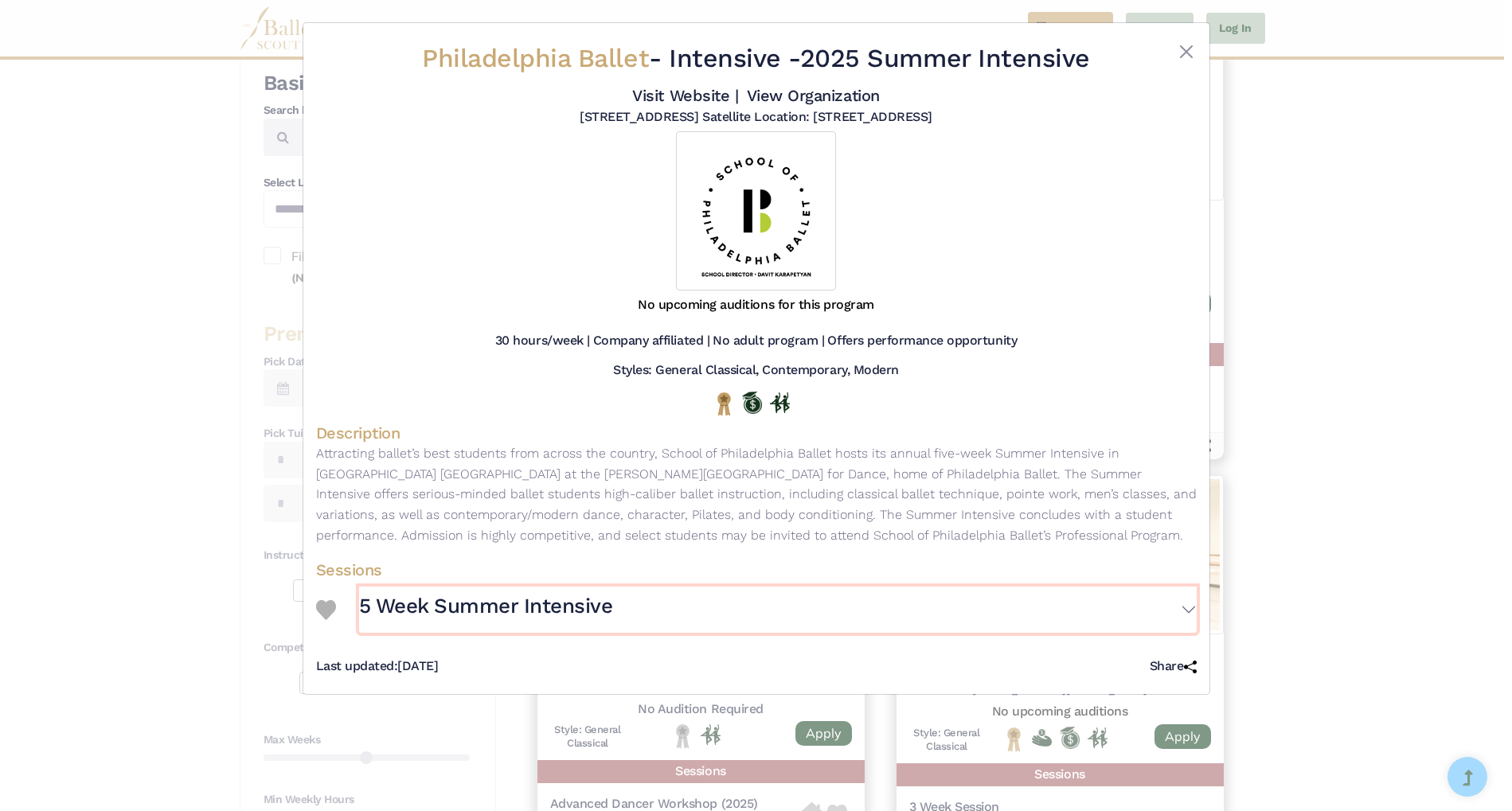
click at [1190, 614] on button "5 Week Summer Intensive" at bounding box center [778, 609] width 837 height 46
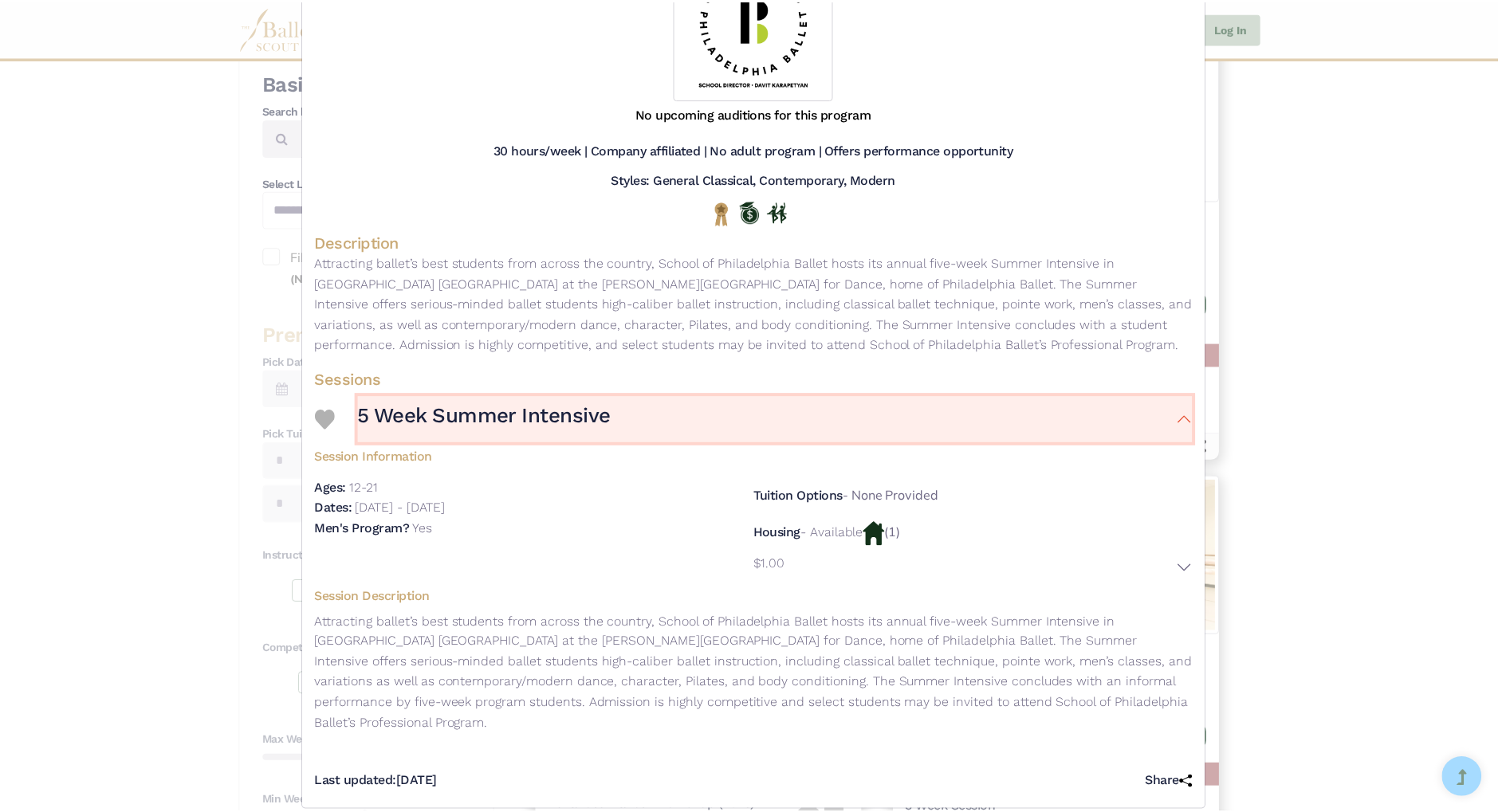
scroll to position [0, 0]
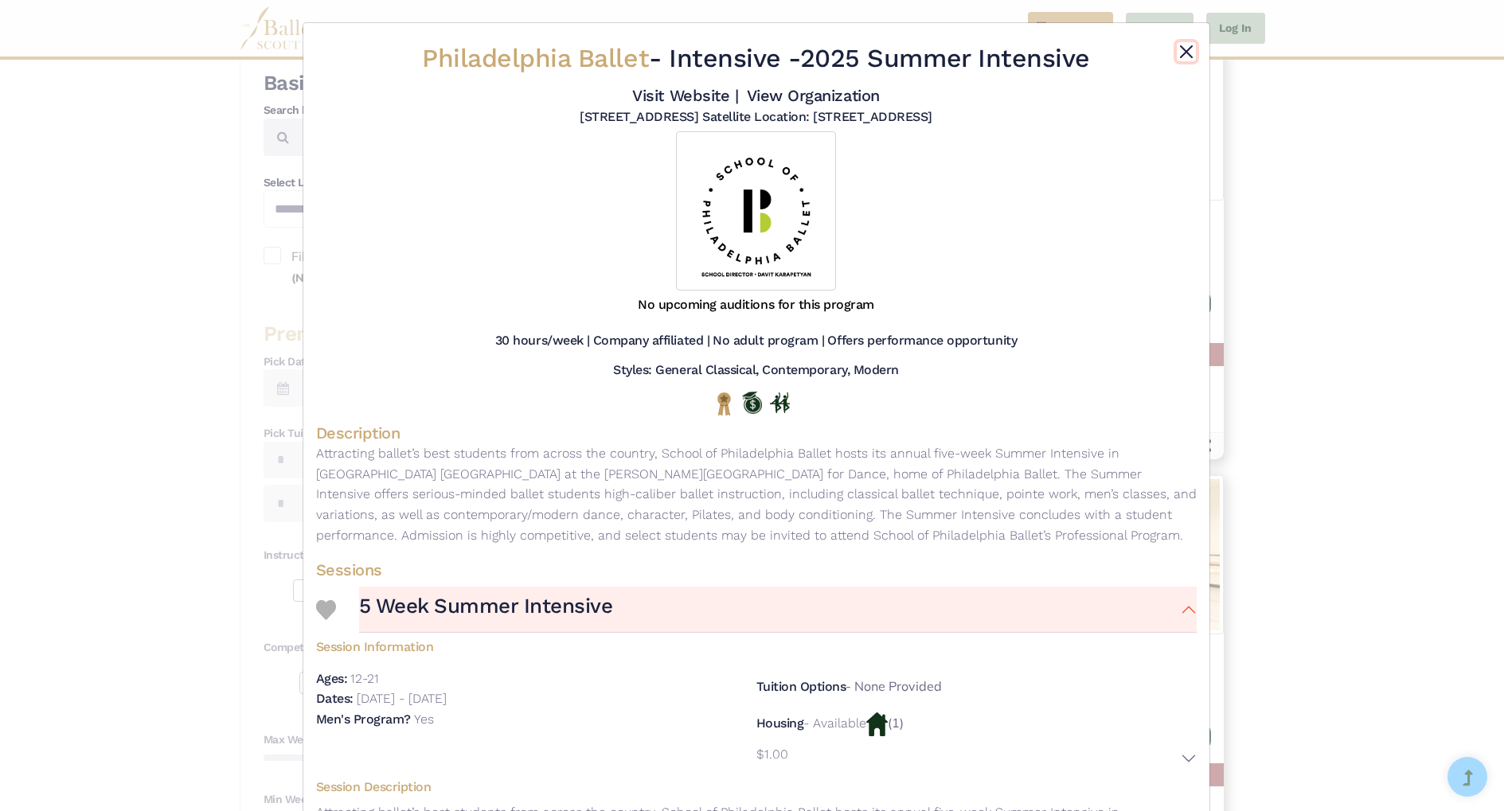
click at [1185, 57] on button "Close" at bounding box center [1186, 51] width 19 height 19
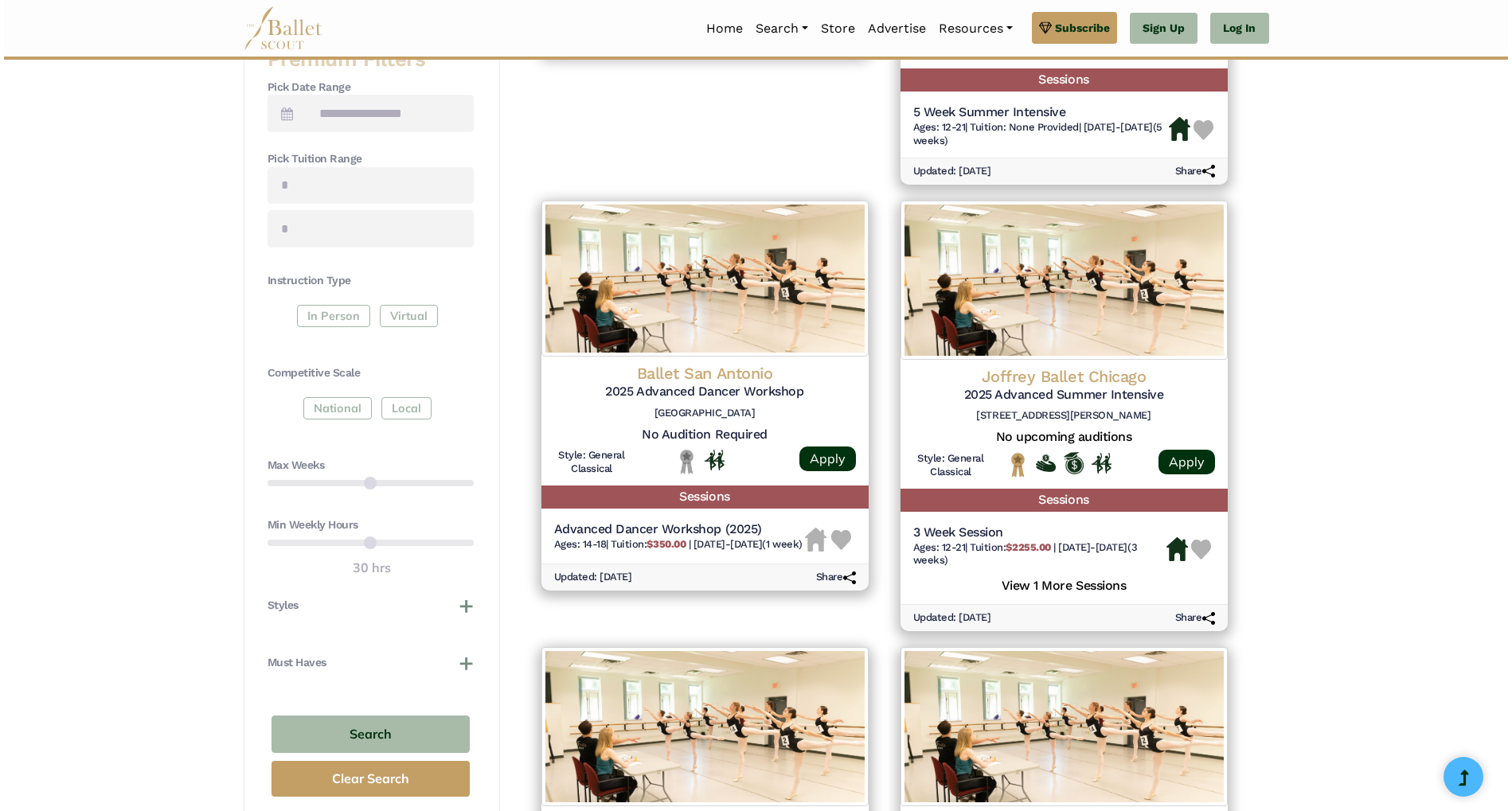
scroll to position [722, 0]
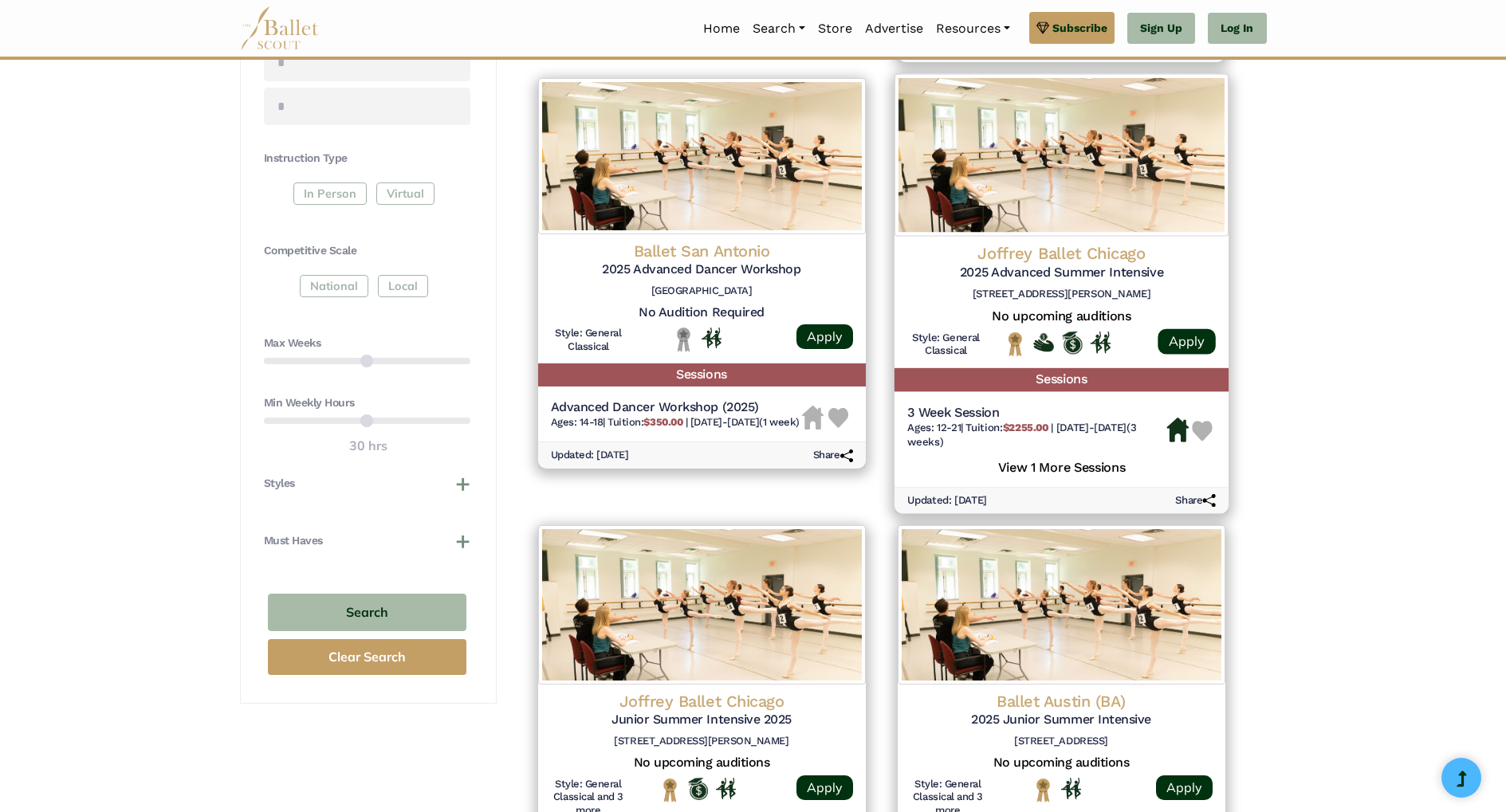
click at [1048, 257] on h4 "Joffrey Ballet Chicago" at bounding box center [1061, 253] width 308 height 21
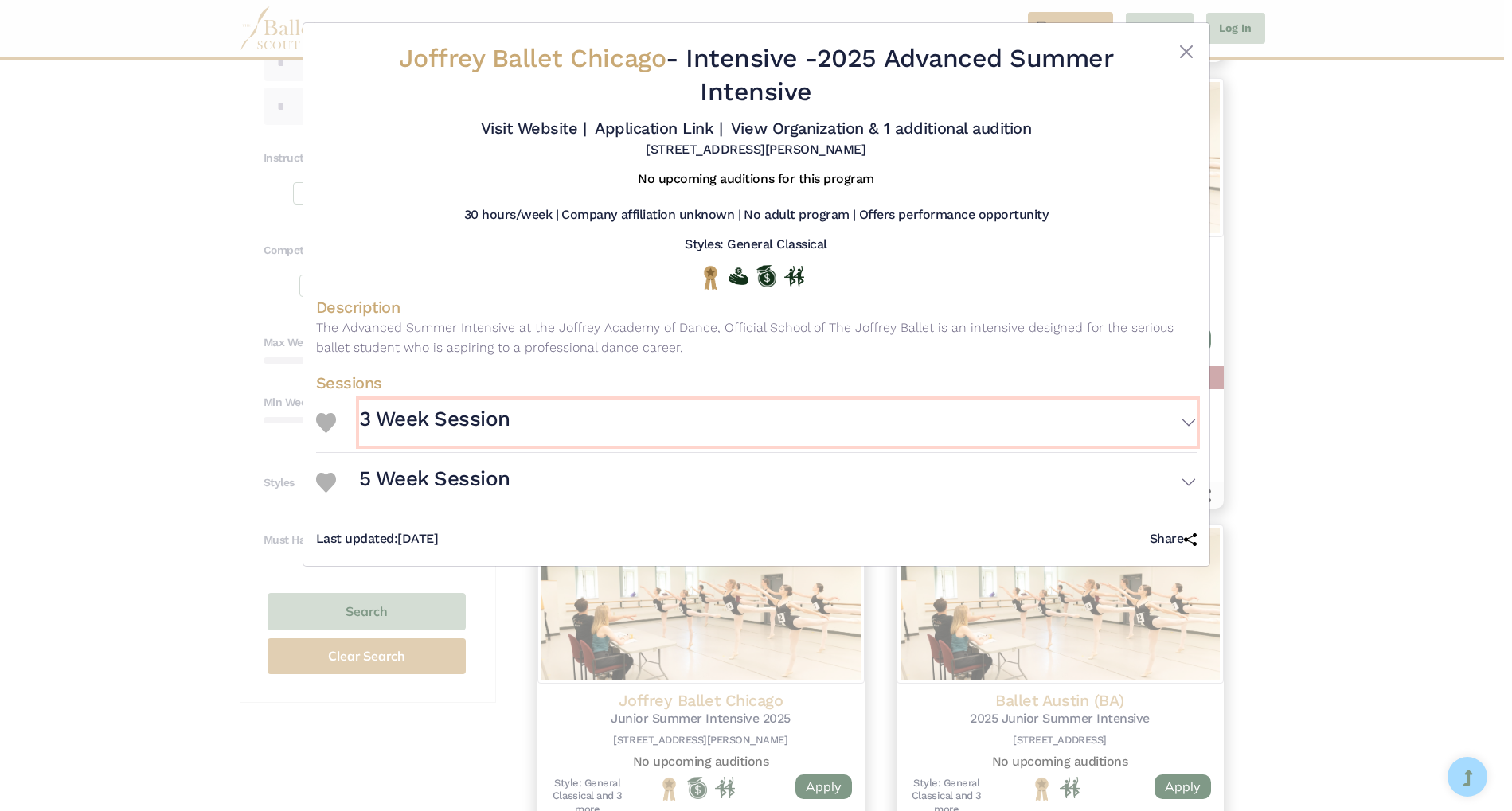
click at [1178, 421] on button "3 Week Session" at bounding box center [778, 422] width 837 height 46
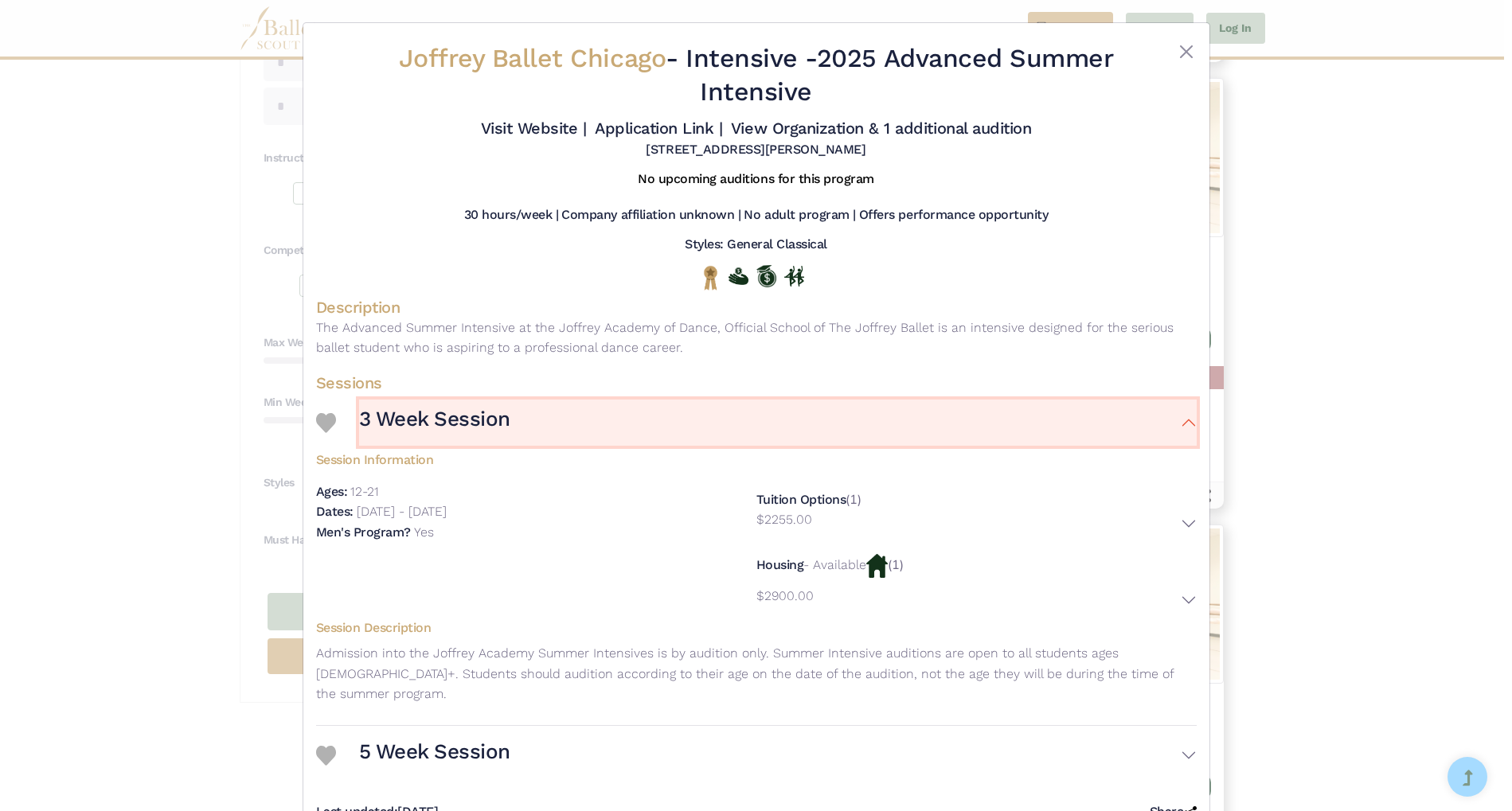
scroll to position [31, 0]
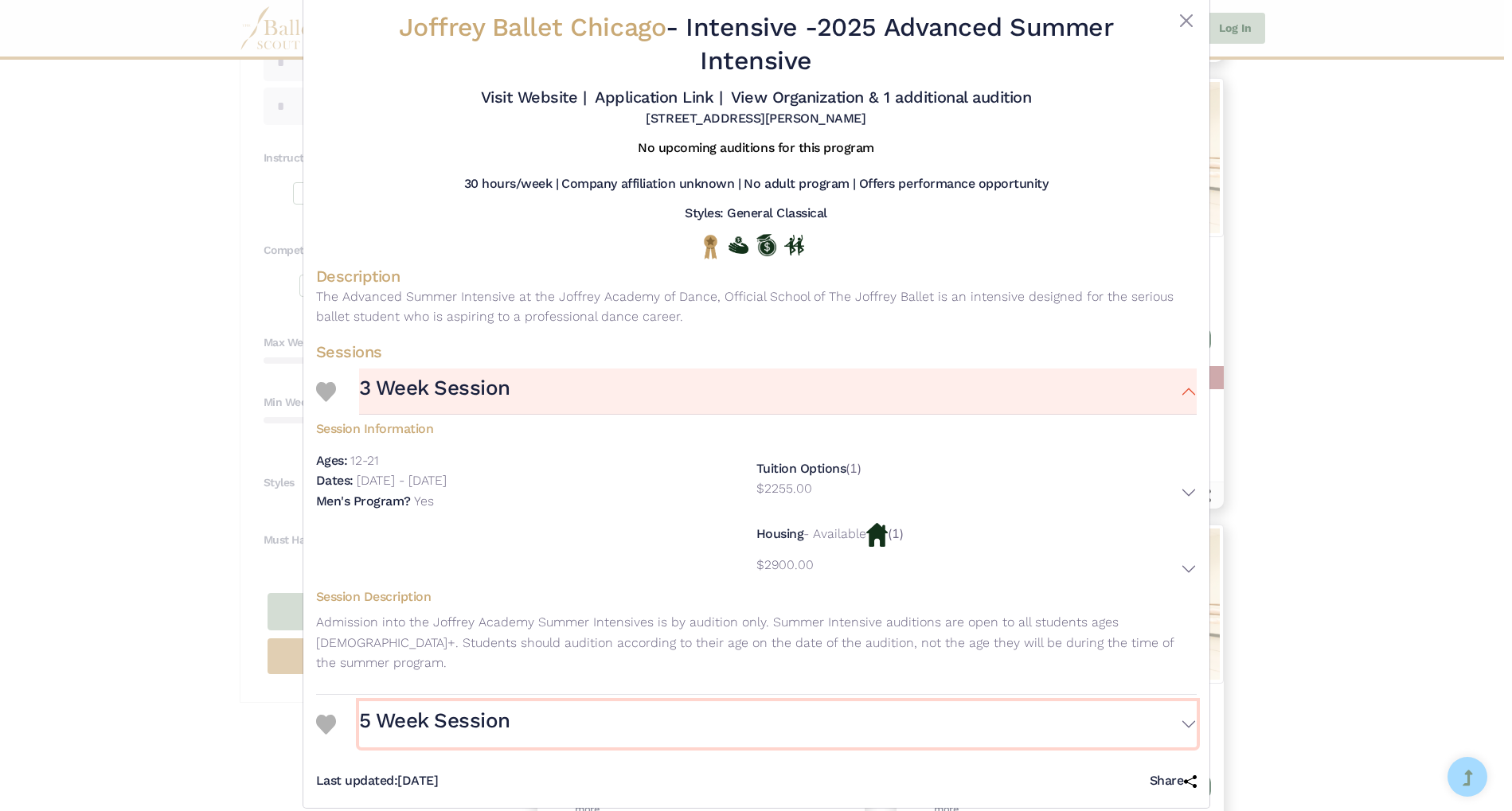
click at [1186, 706] on button "5 Week Session" at bounding box center [778, 724] width 837 height 46
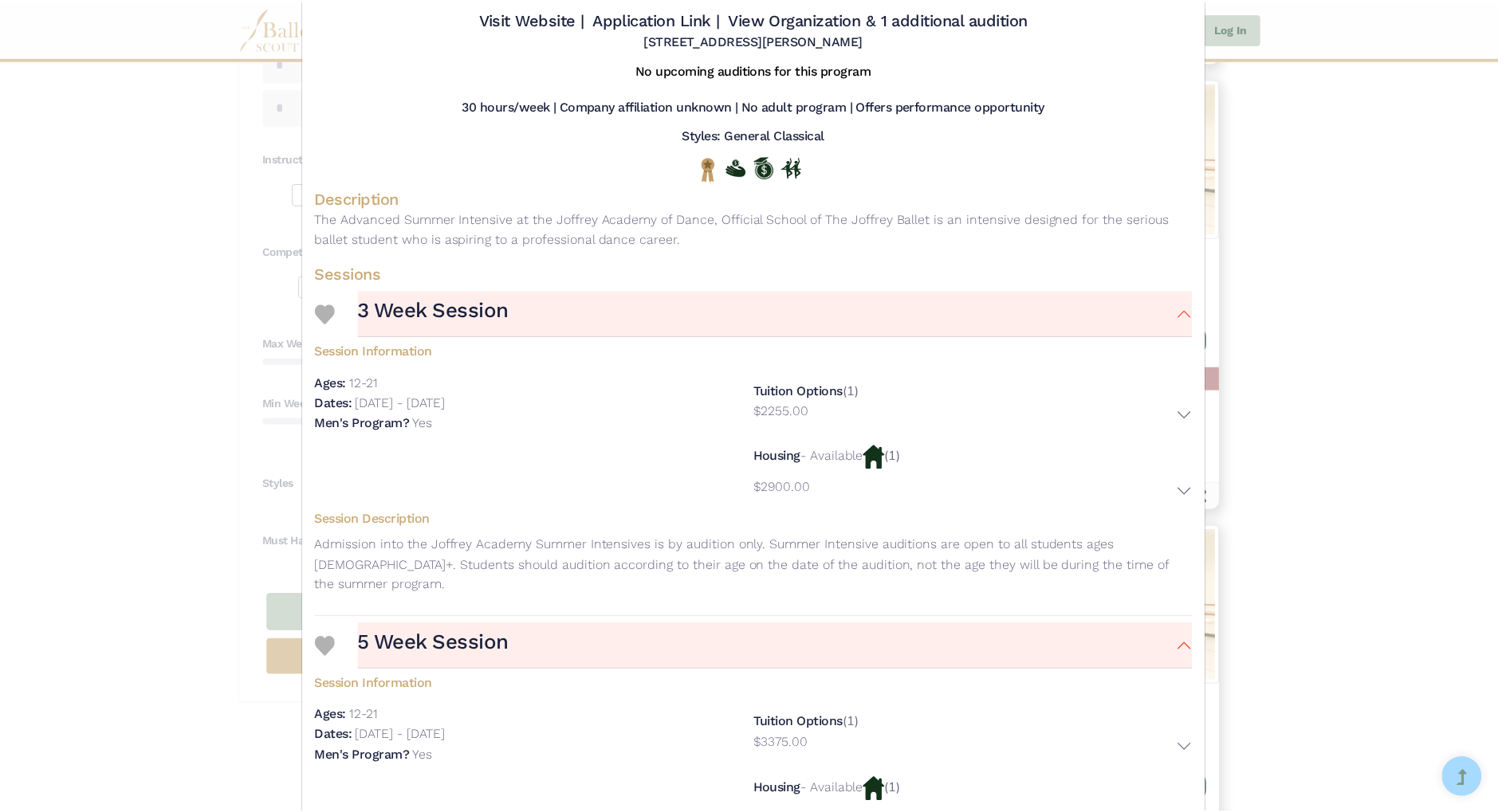
scroll to position [0, 0]
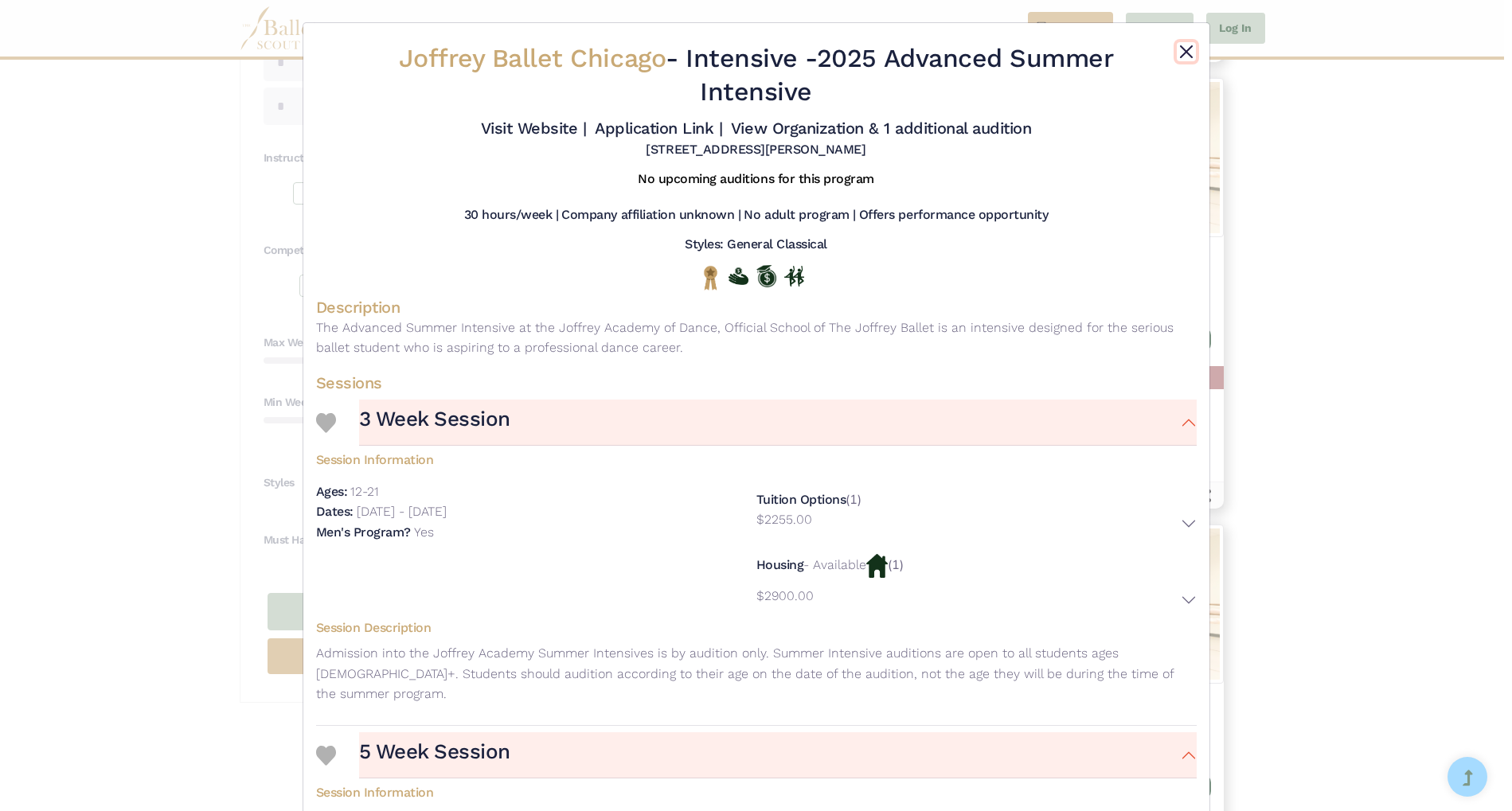
click at [1184, 49] on button "Close" at bounding box center [1186, 51] width 19 height 19
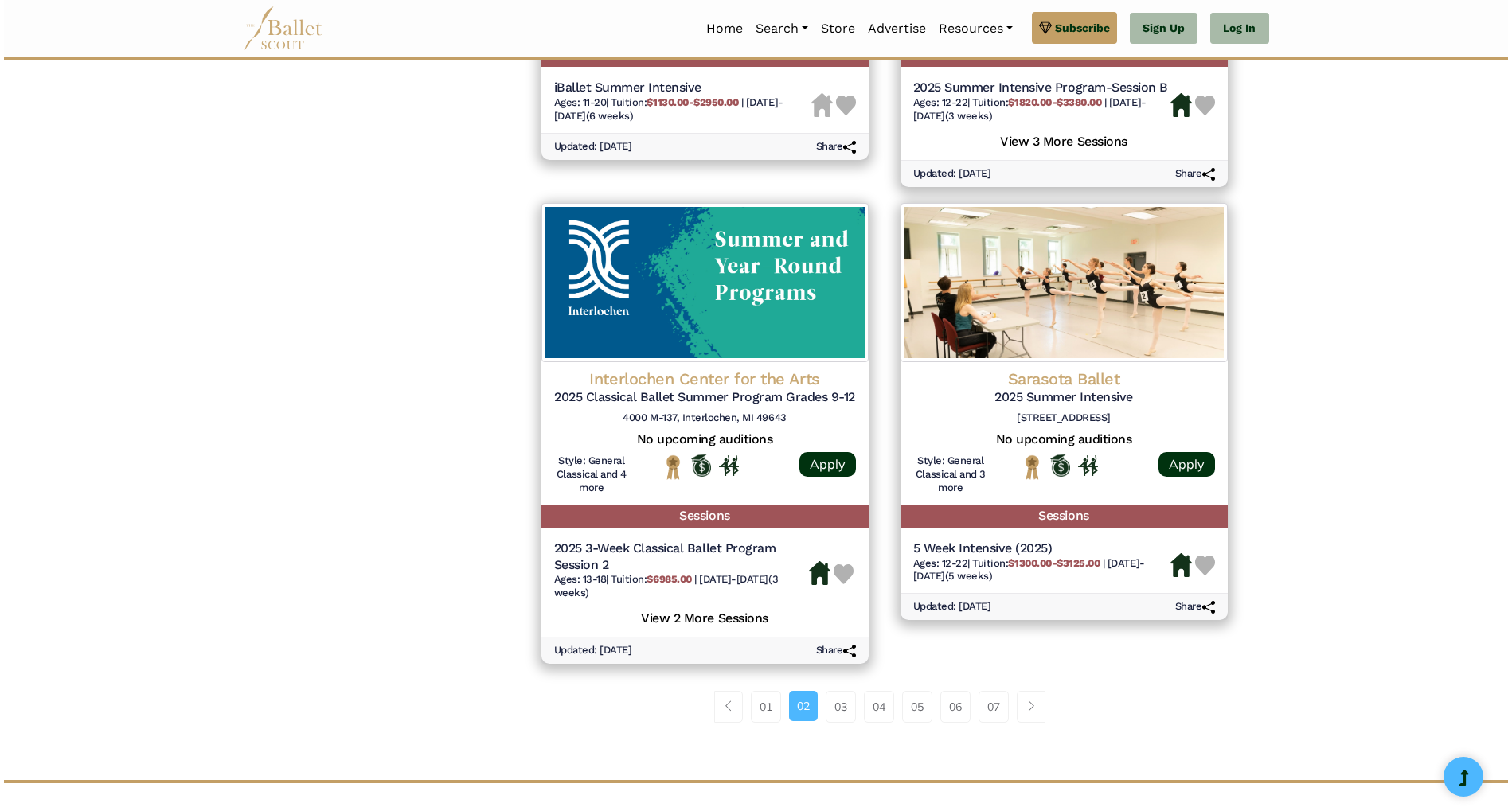
scroll to position [1961, 0]
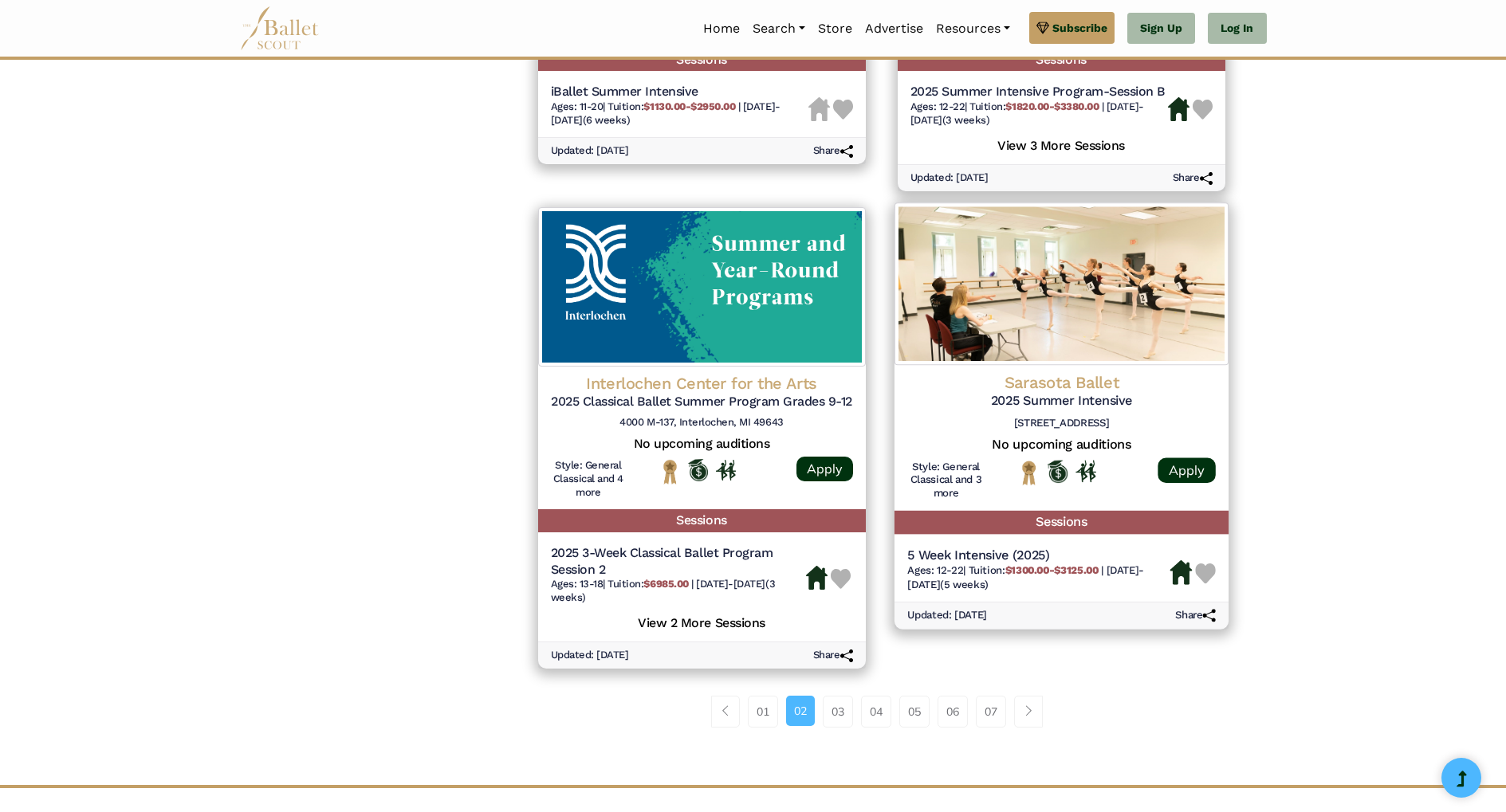
click at [1039, 564] on b "$1300.00-$3125.00" at bounding box center [1050, 570] width 93 height 12
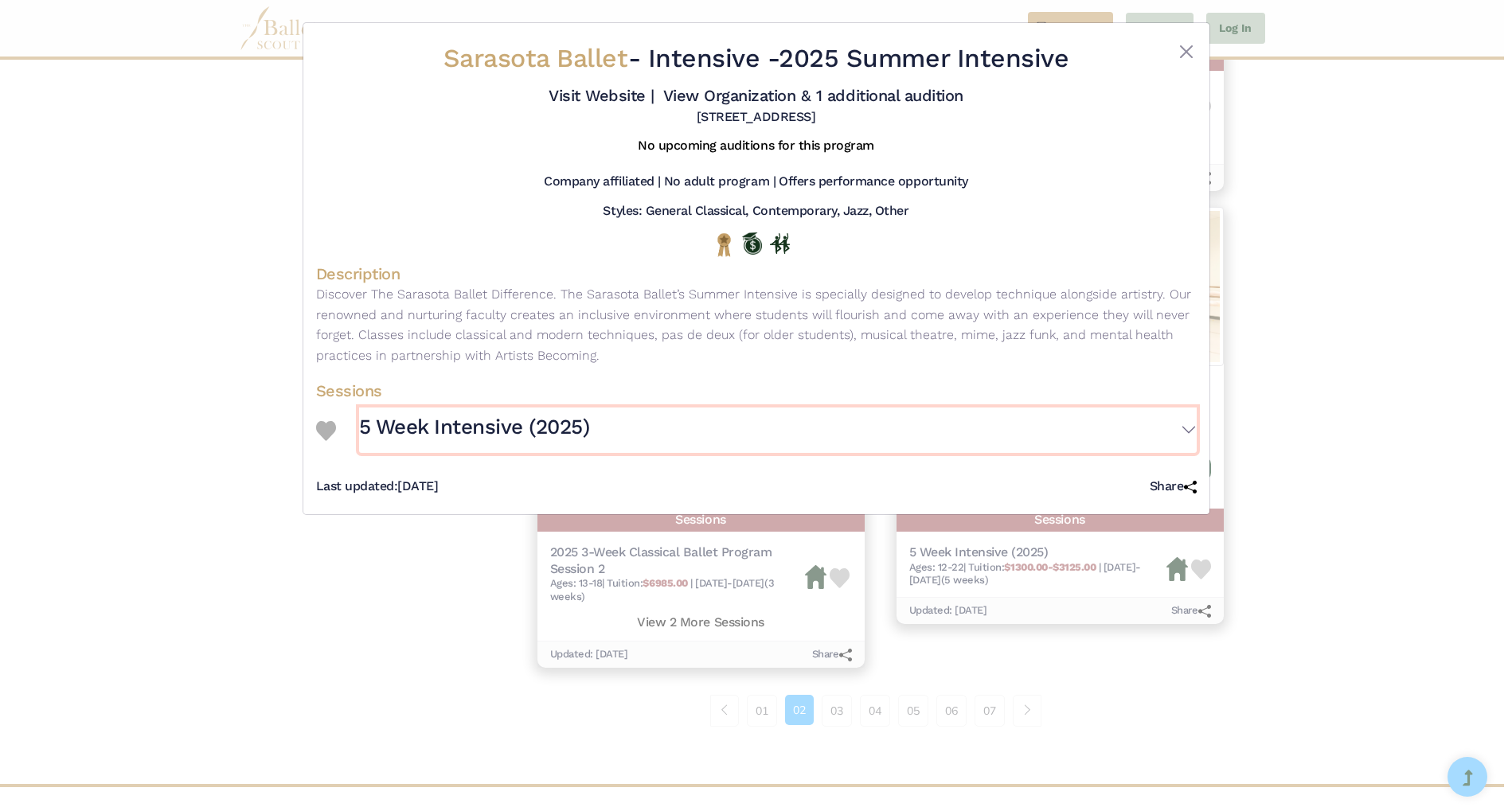
click at [1179, 430] on button "5 Week Intensive (2025)" at bounding box center [778, 430] width 837 height 46
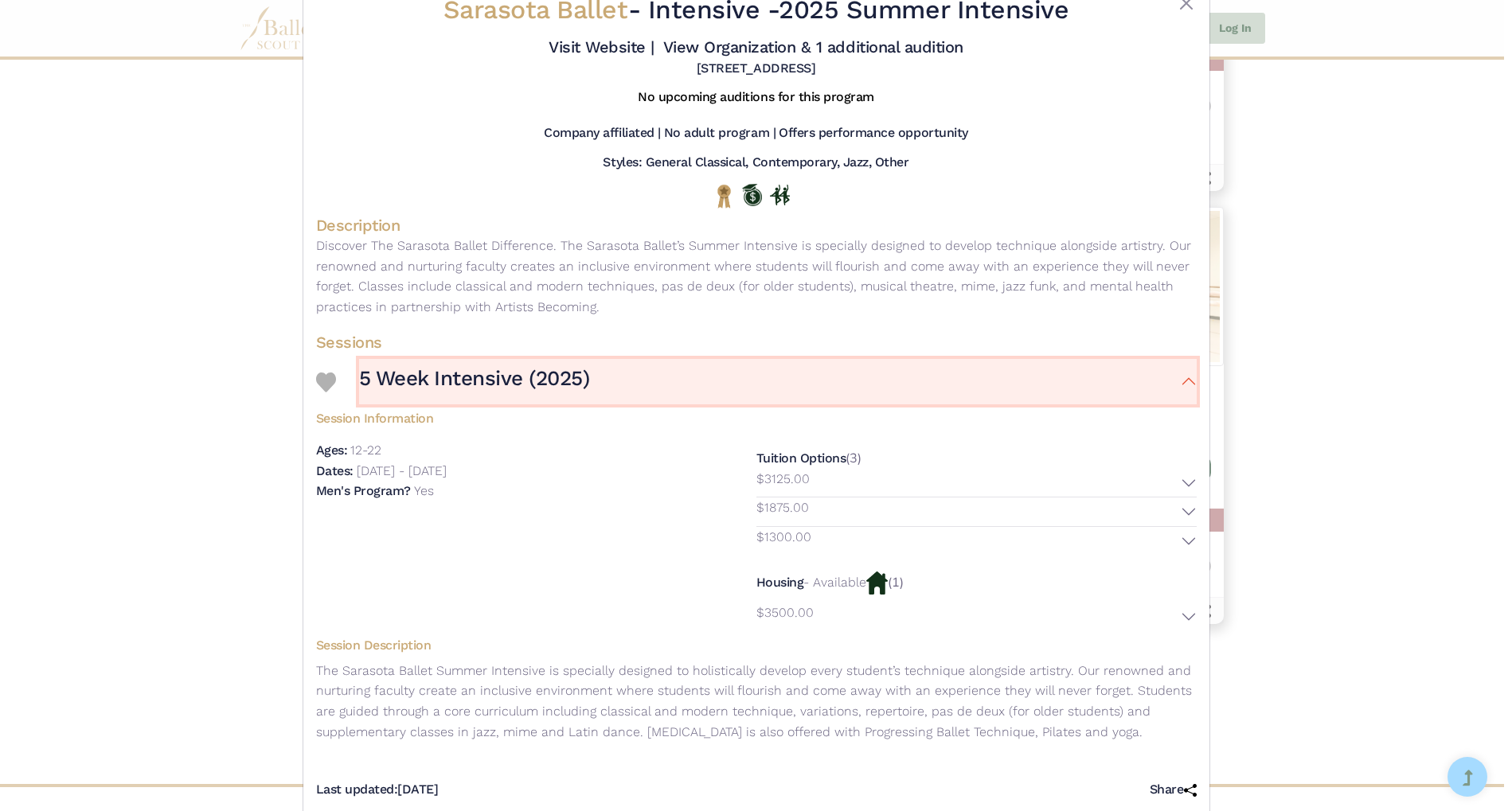
scroll to position [78, 0]
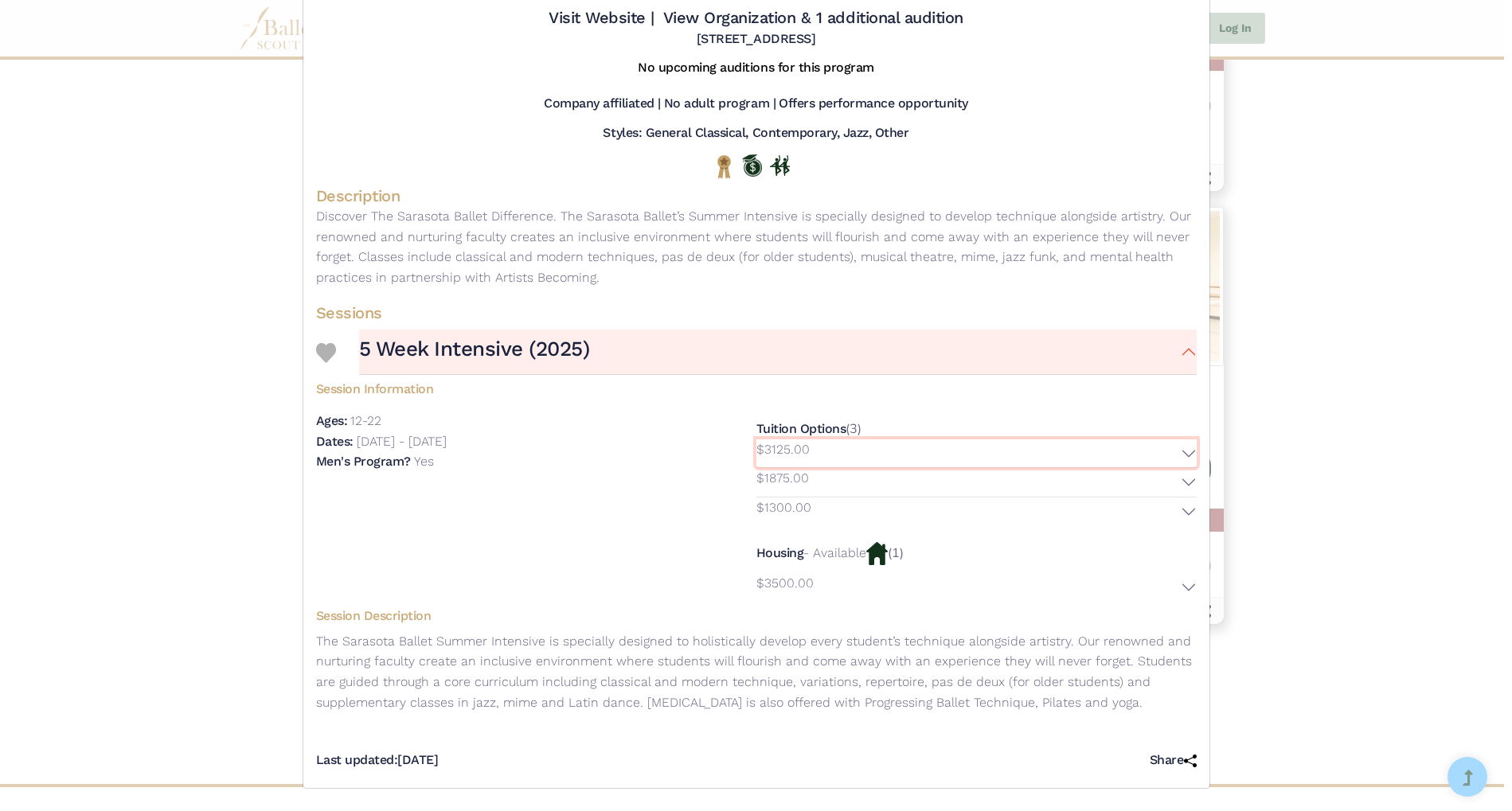
click at [1178, 456] on button "$3125.00" at bounding box center [977, 454] width 441 height 29
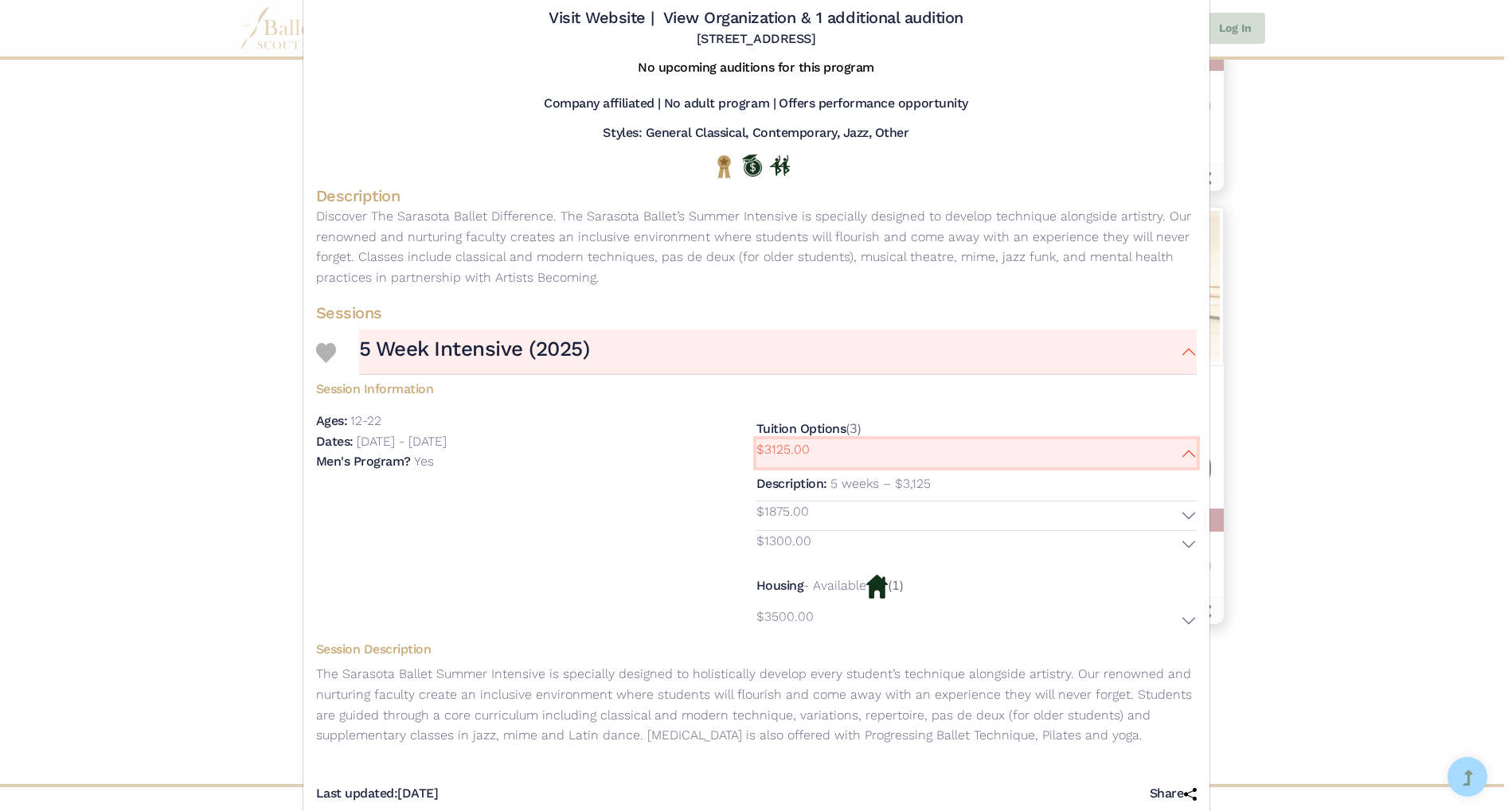
click at [1178, 456] on button "$3125.00" at bounding box center [977, 454] width 441 height 29
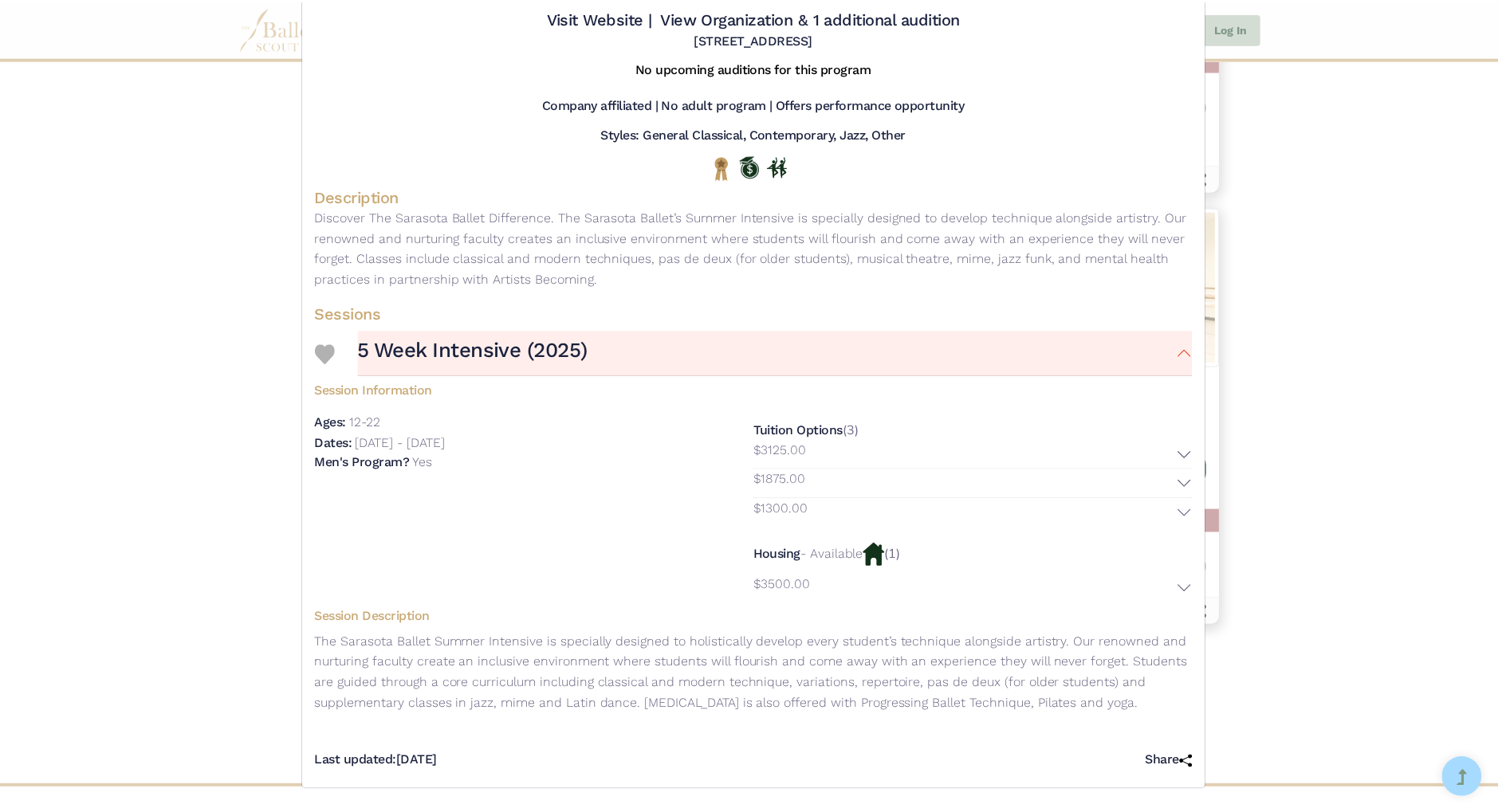
scroll to position [0, 0]
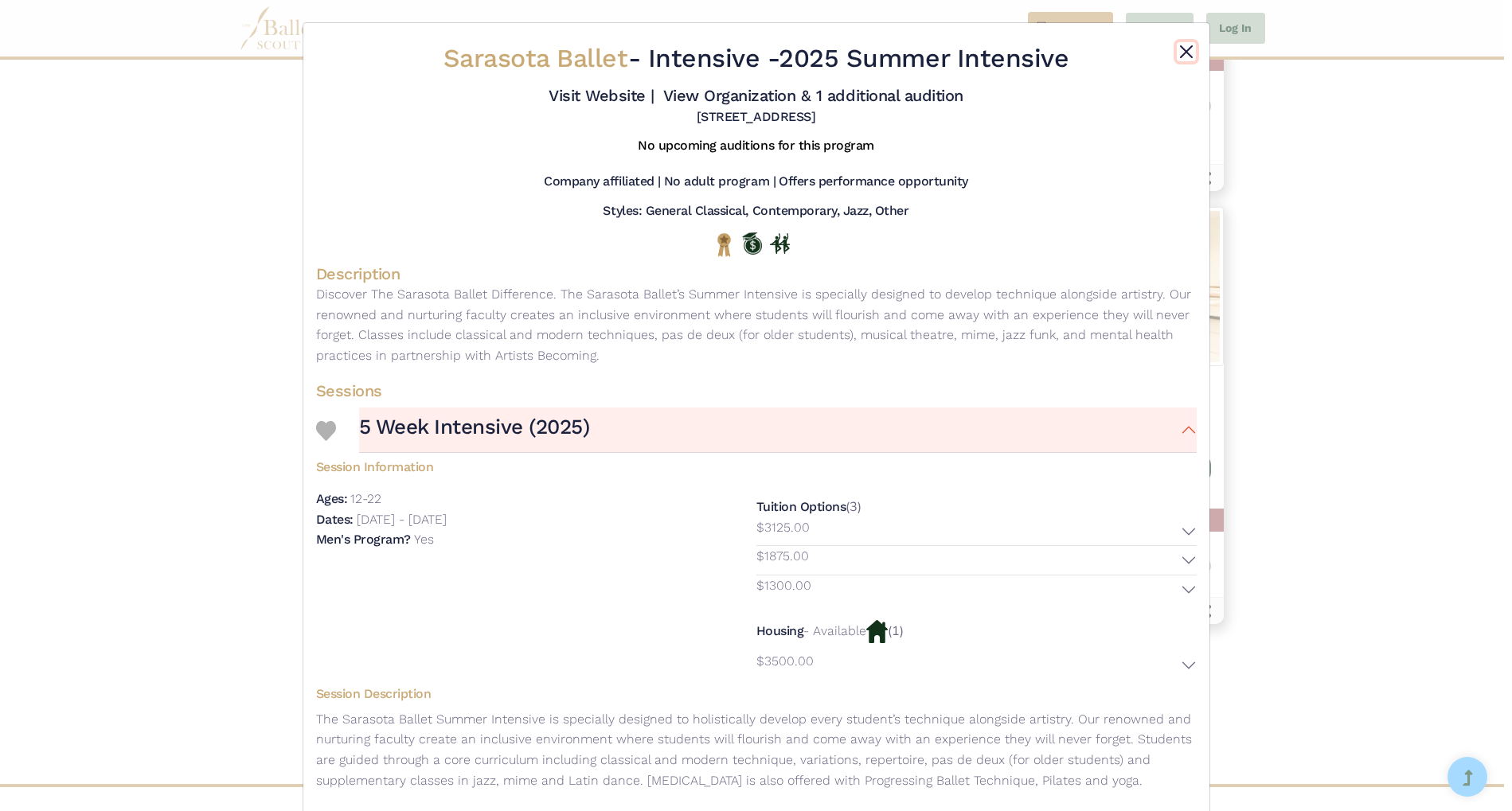
click at [1183, 51] on button "Close" at bounding box center [1186, 51] width 19 height 19
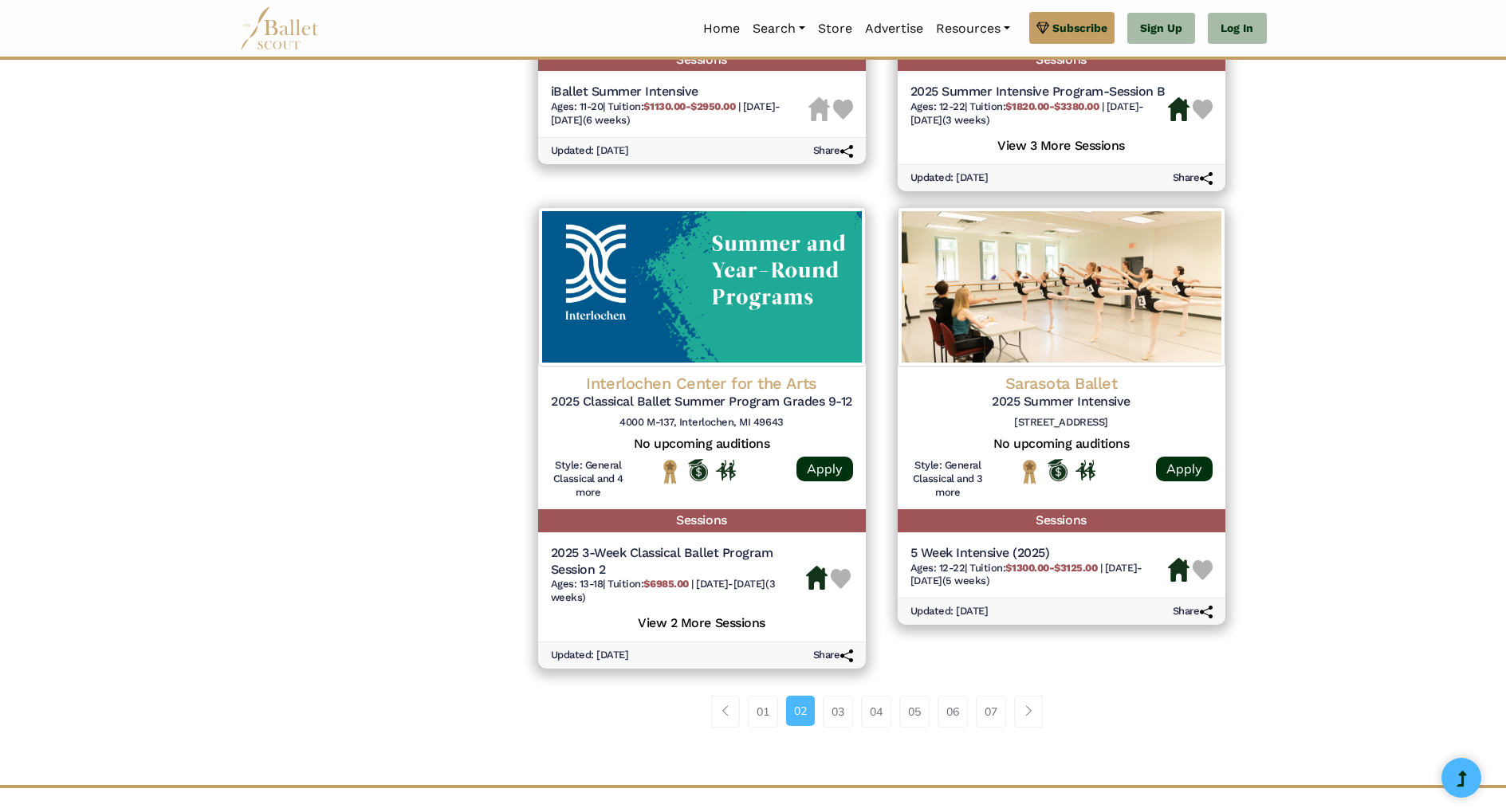
scroll to position [2087, 0]
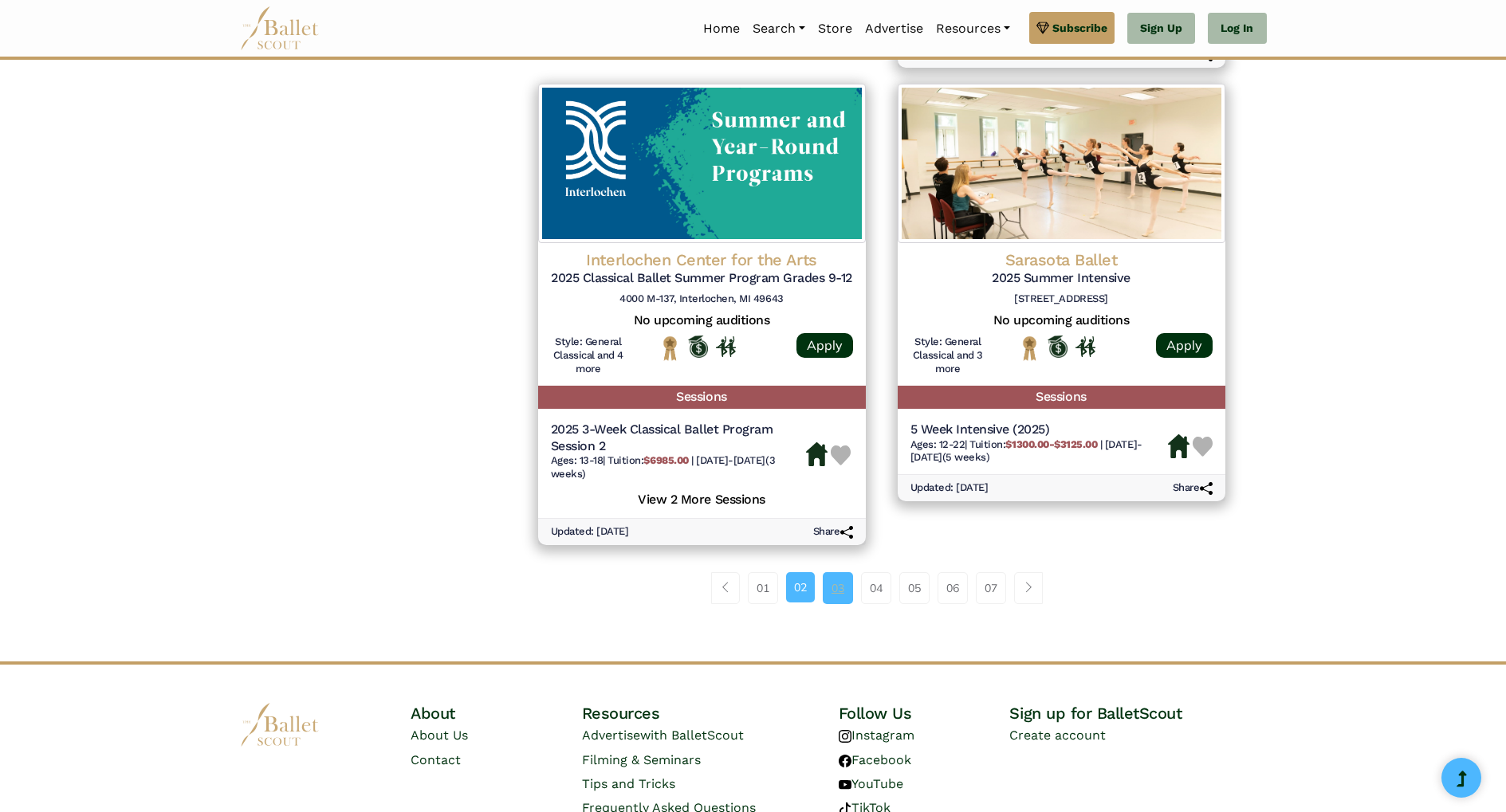
click at [841, 587] on link "03" at bounding box center [838, 588] width 30 height 32
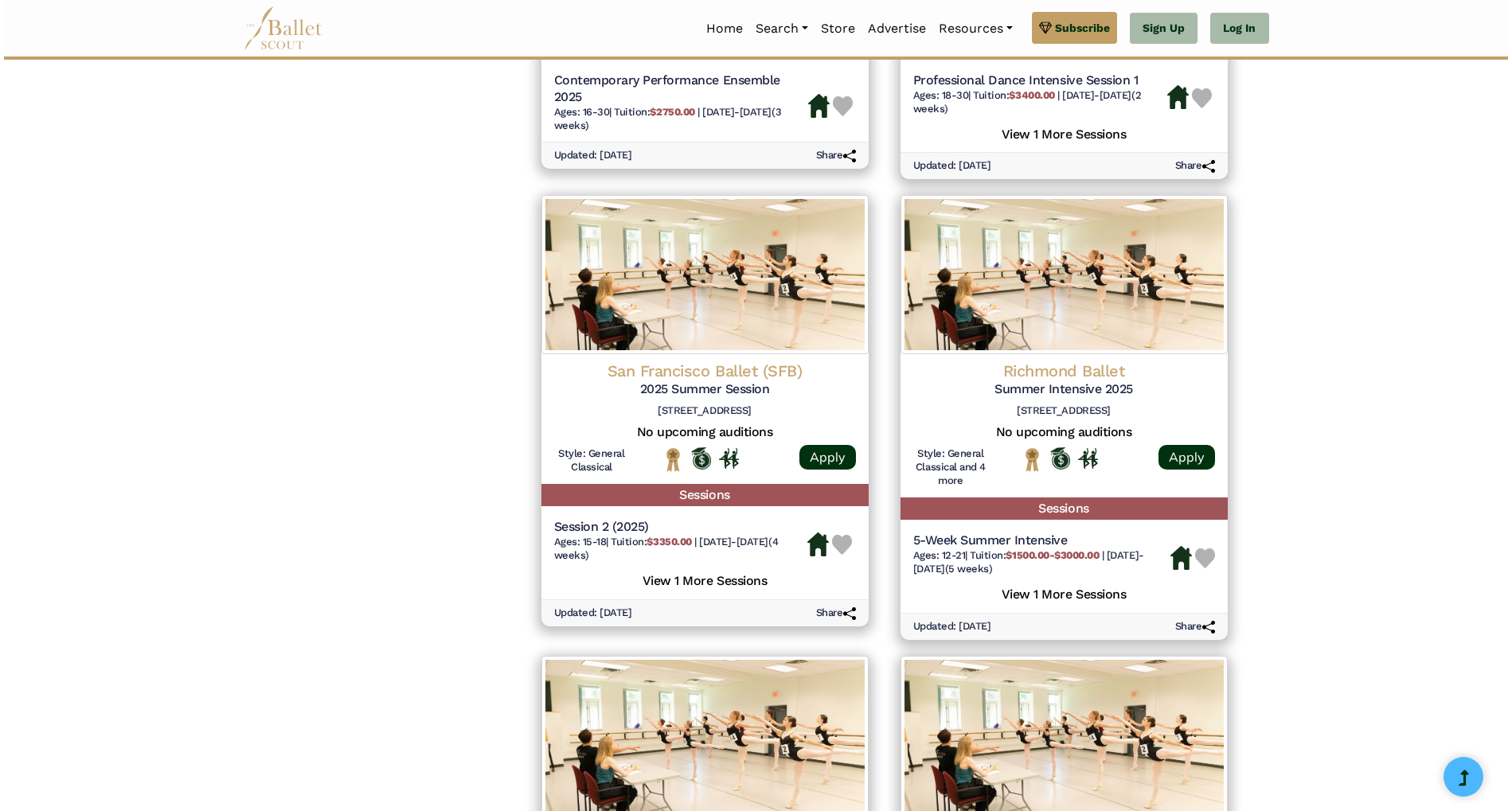
scroll to position [1516, 0]
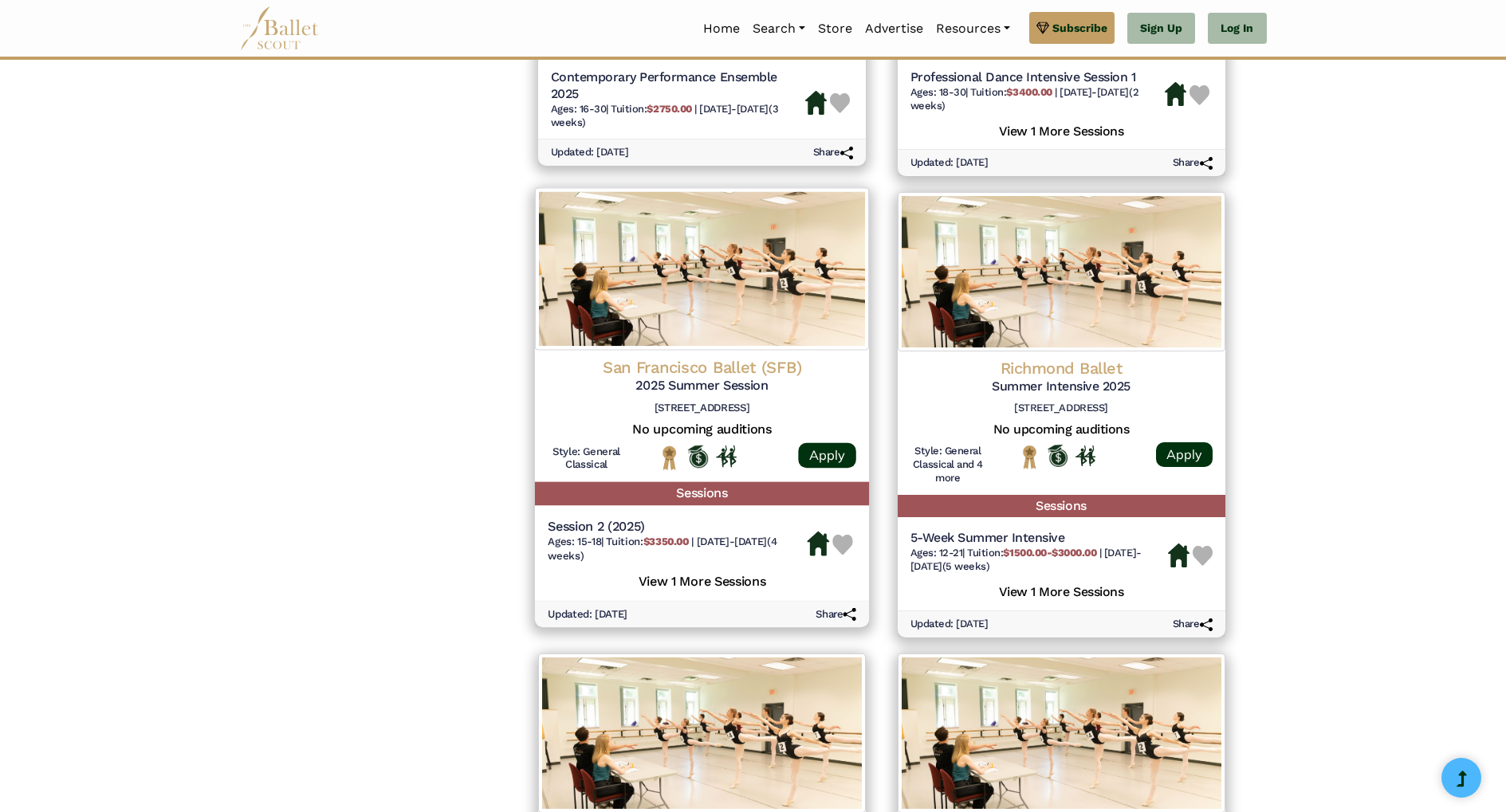
click at [688, 540] on b "$3350.00" at bounding box center [665, 542] width 46 height 12
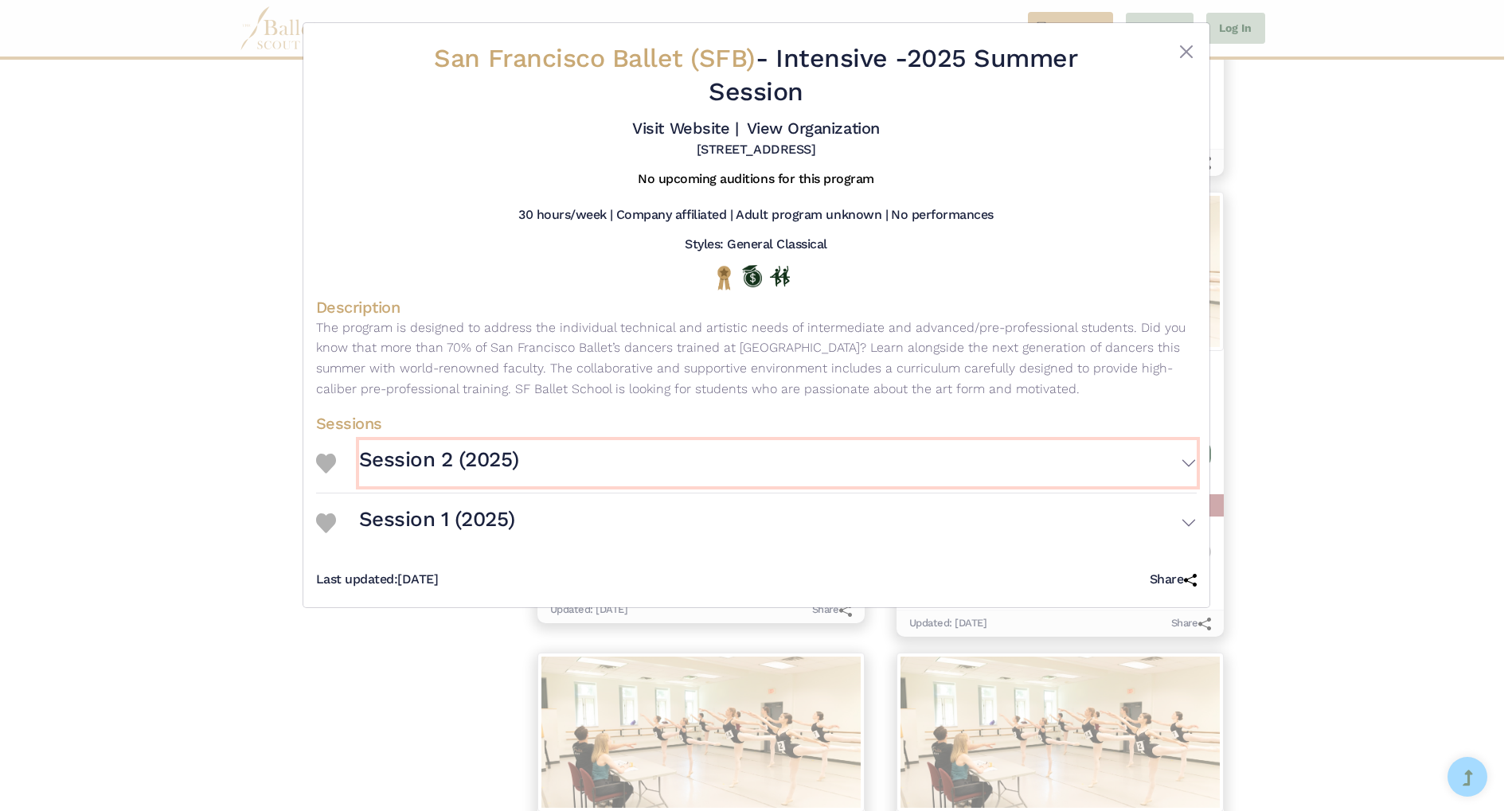
click at [1185, 465] on button "Session 2 (2025)" at bounding box center [778, 463] width 837 height 46
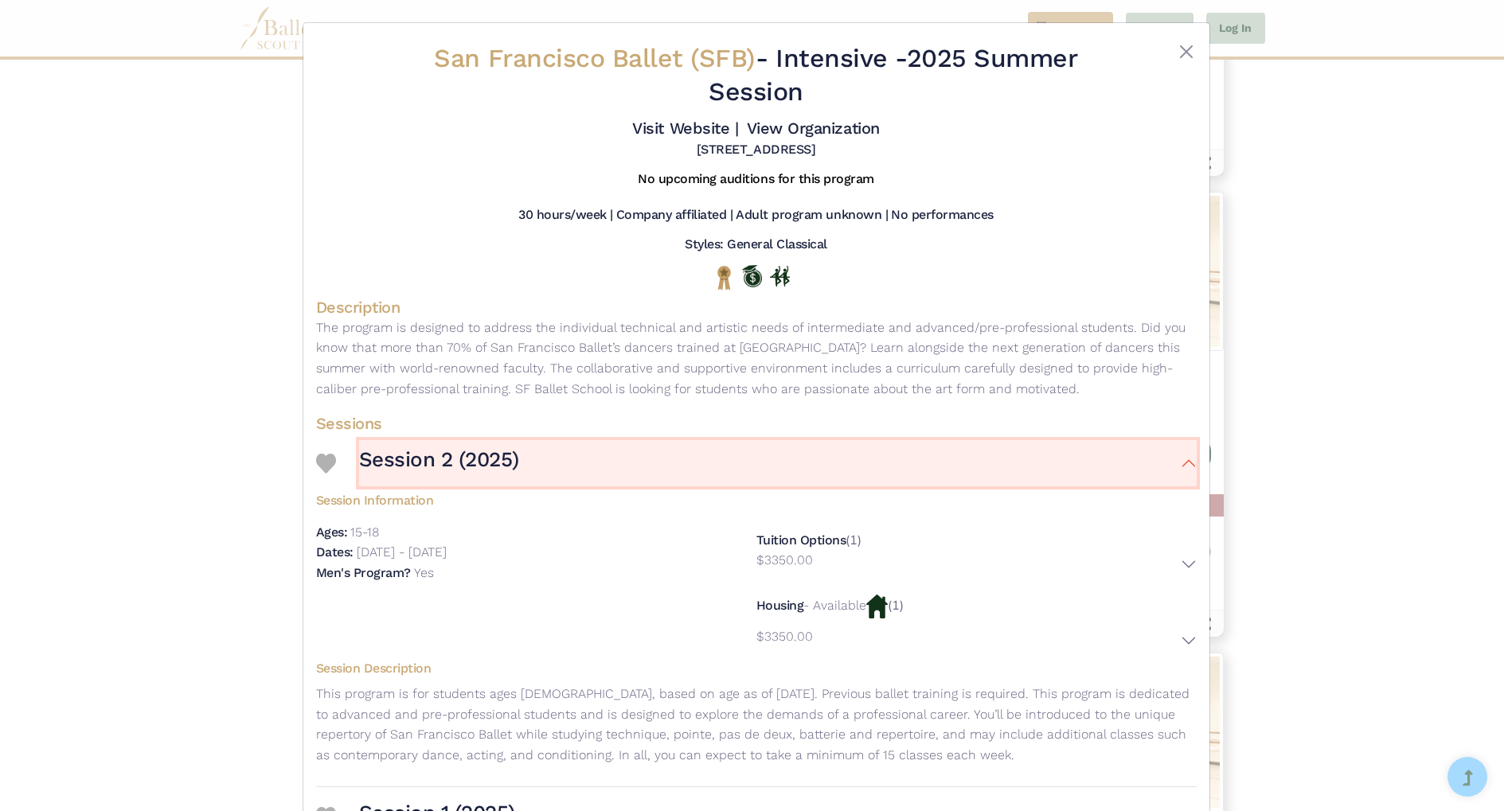
scroll to position [112, 0]
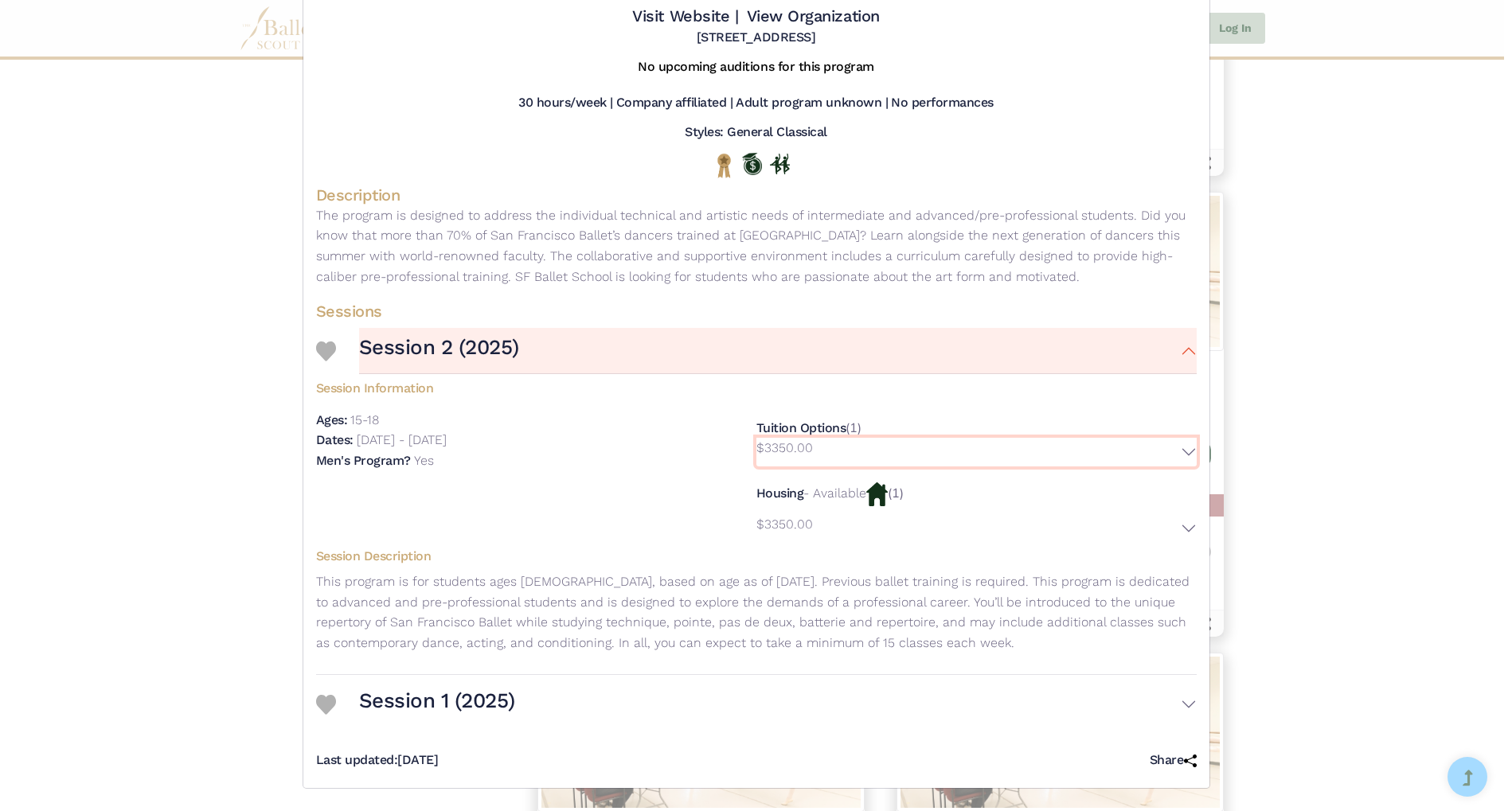
click at [1179, 452] on button "$3350.00" at bounding box center [977, 452] width 441 height 29
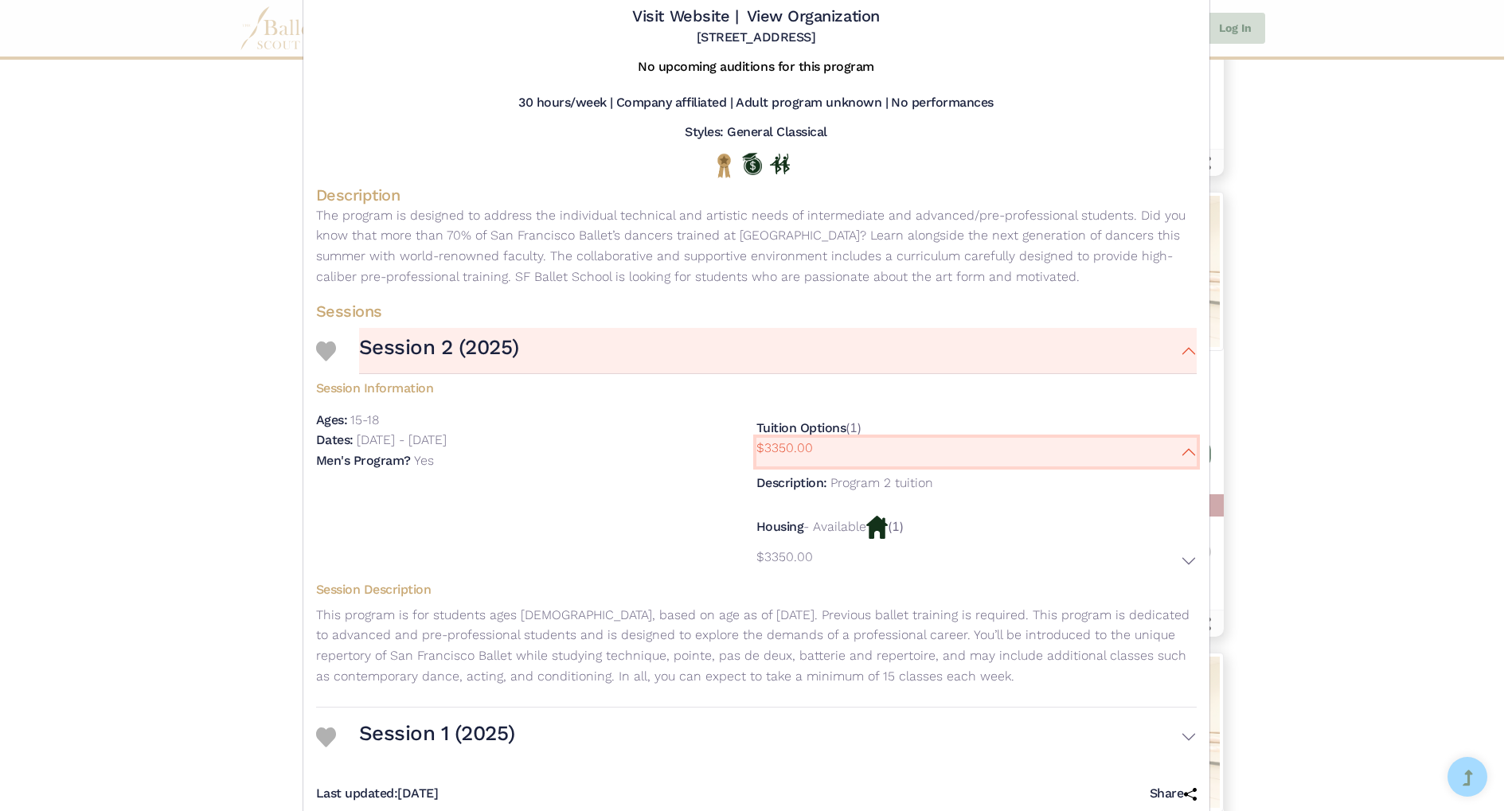
click at [1179, 452] on button "$3350.00" at bounding box center [977, 452] width 441 height 29
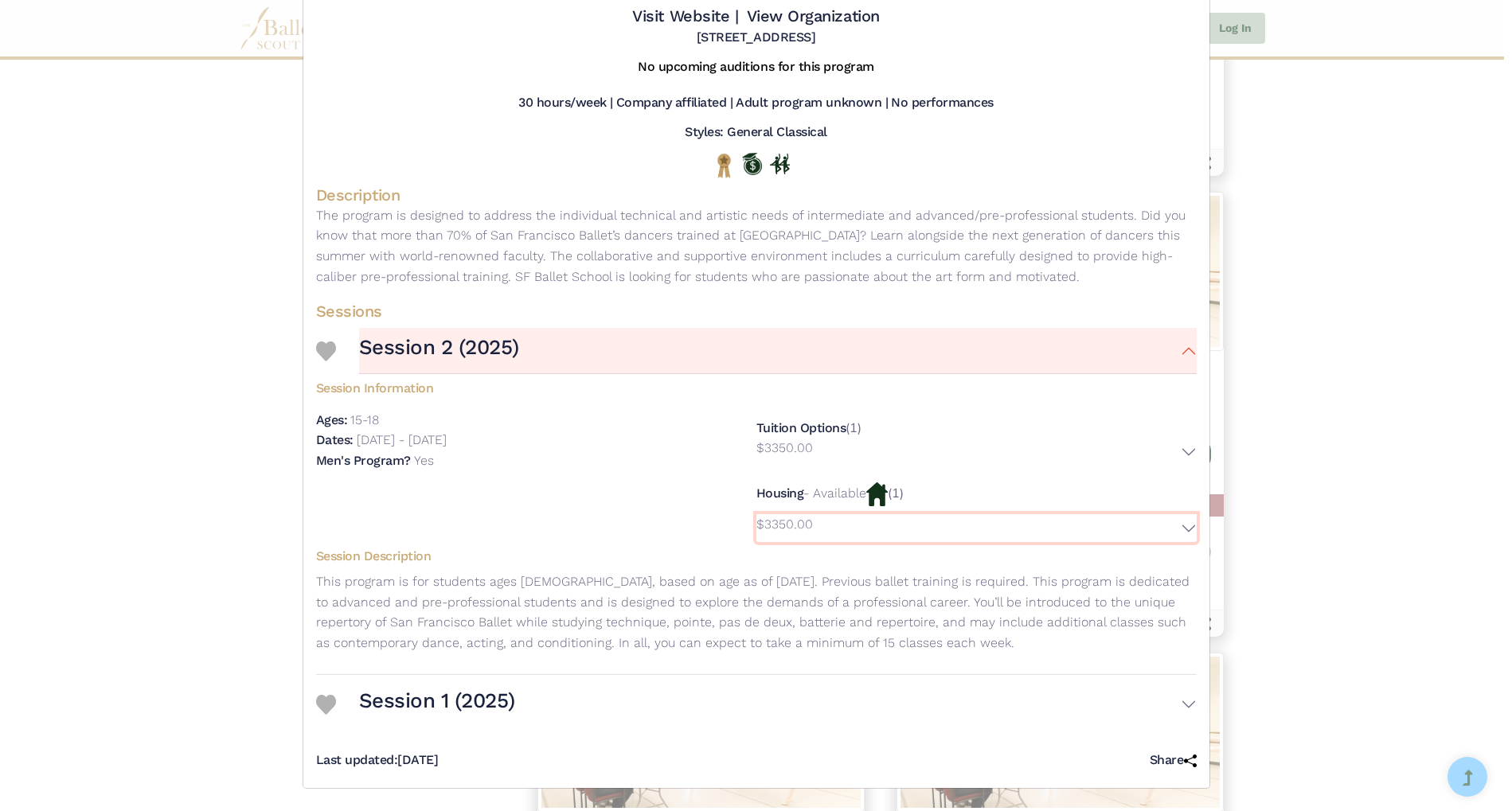
click at [1178, 526] on button "$3350.00" at bounding box center [977, 528] width 441 height 29
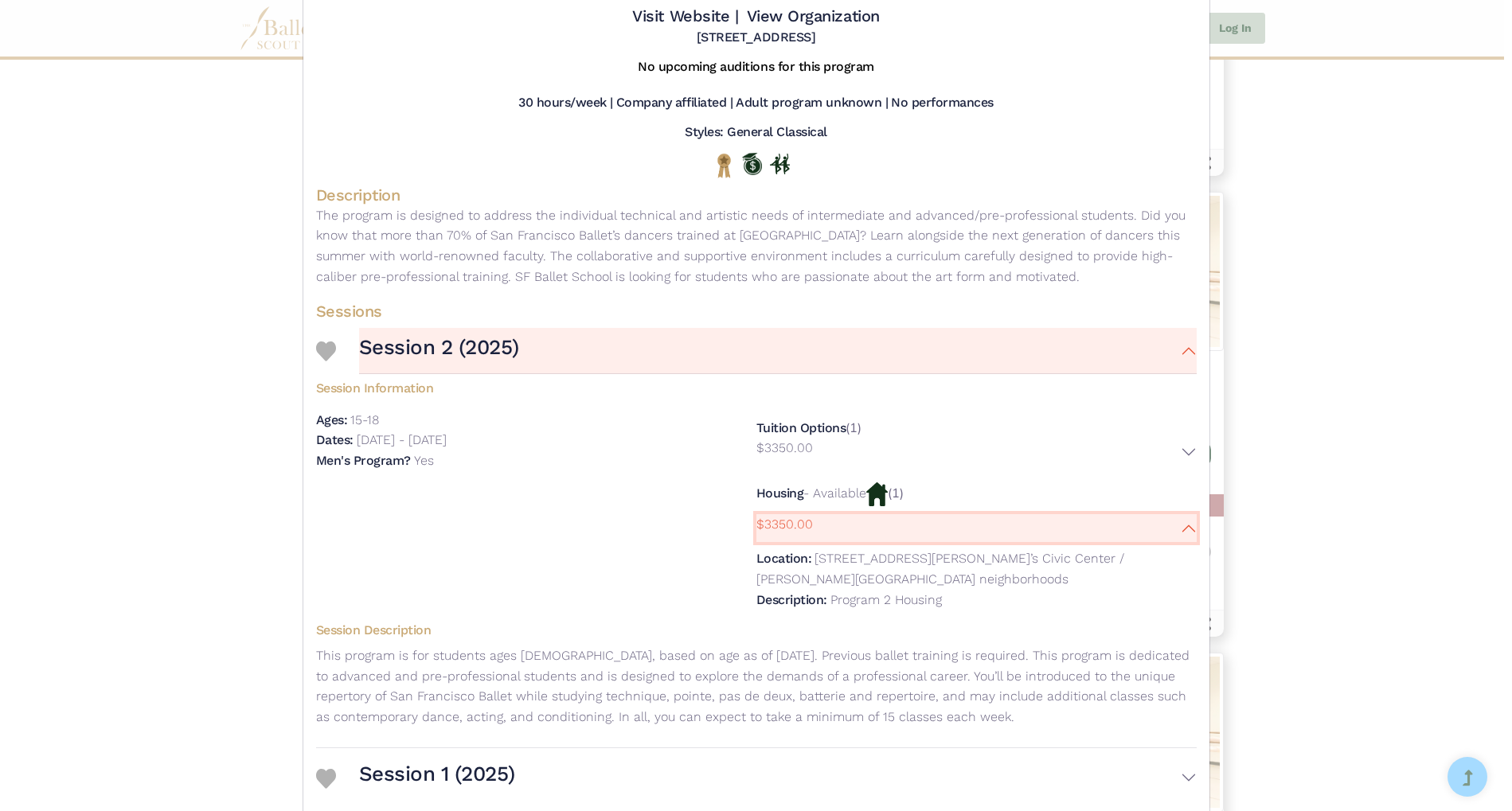
click at [1178, 526] on button "$3350.00" at bounding box center [977, 528] width 441 height 29
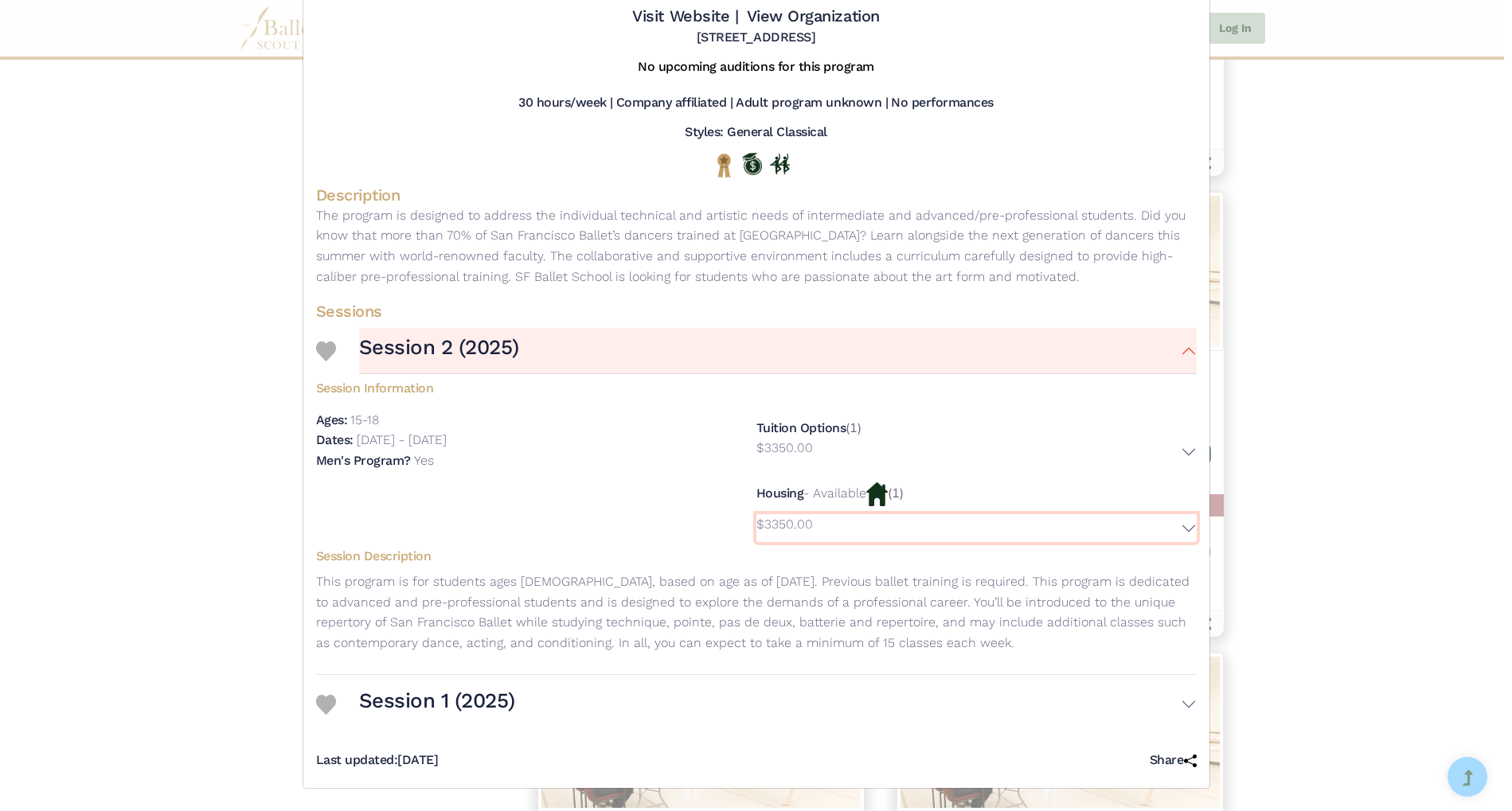
click at [1180, 528] on button "$3350.00" at bounding box center [977, 528] width 441 height 29
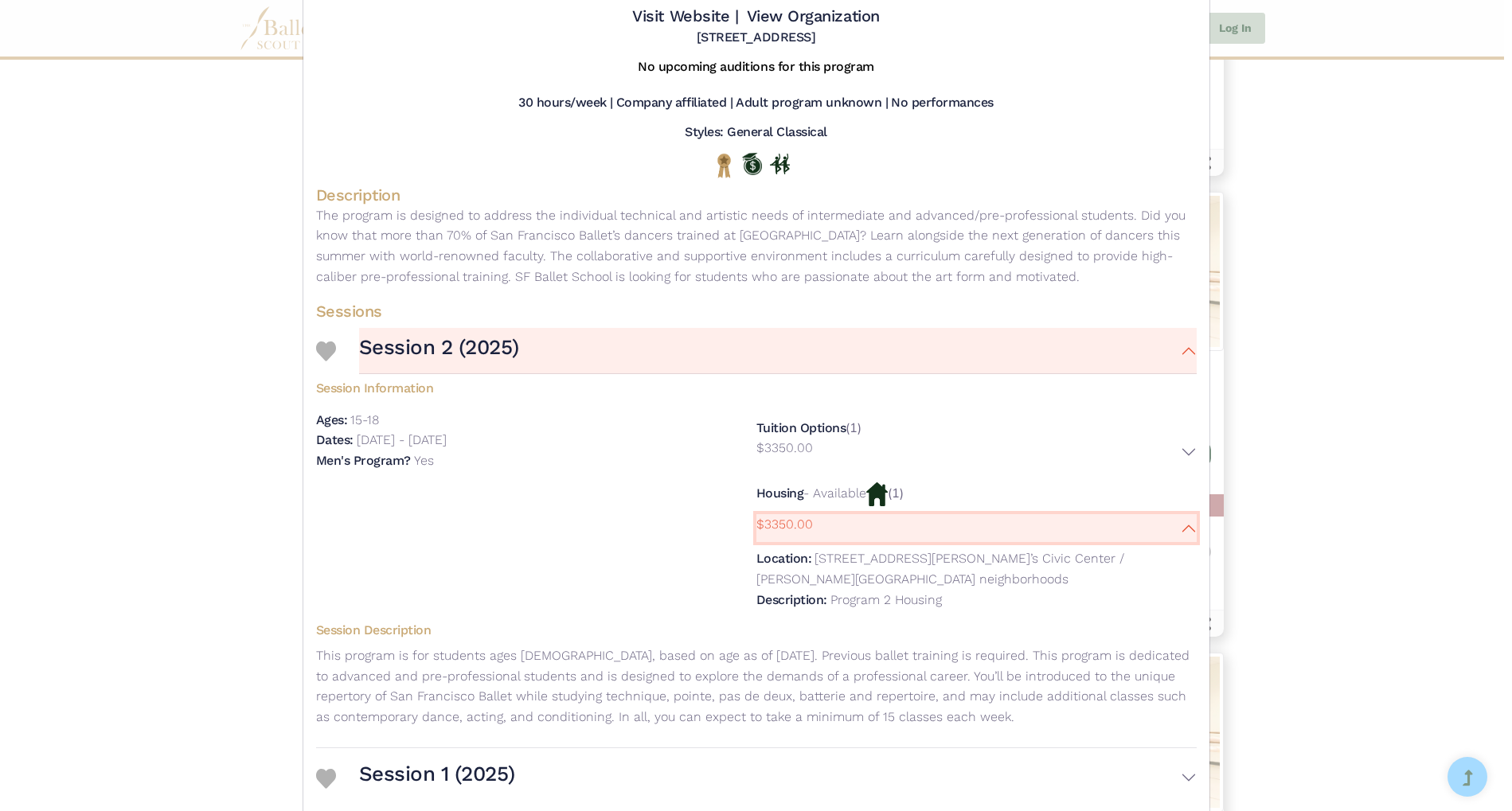
click at [1180, 528] on button "$3350.00" at bounding box center [977, 528] width 441 height 29
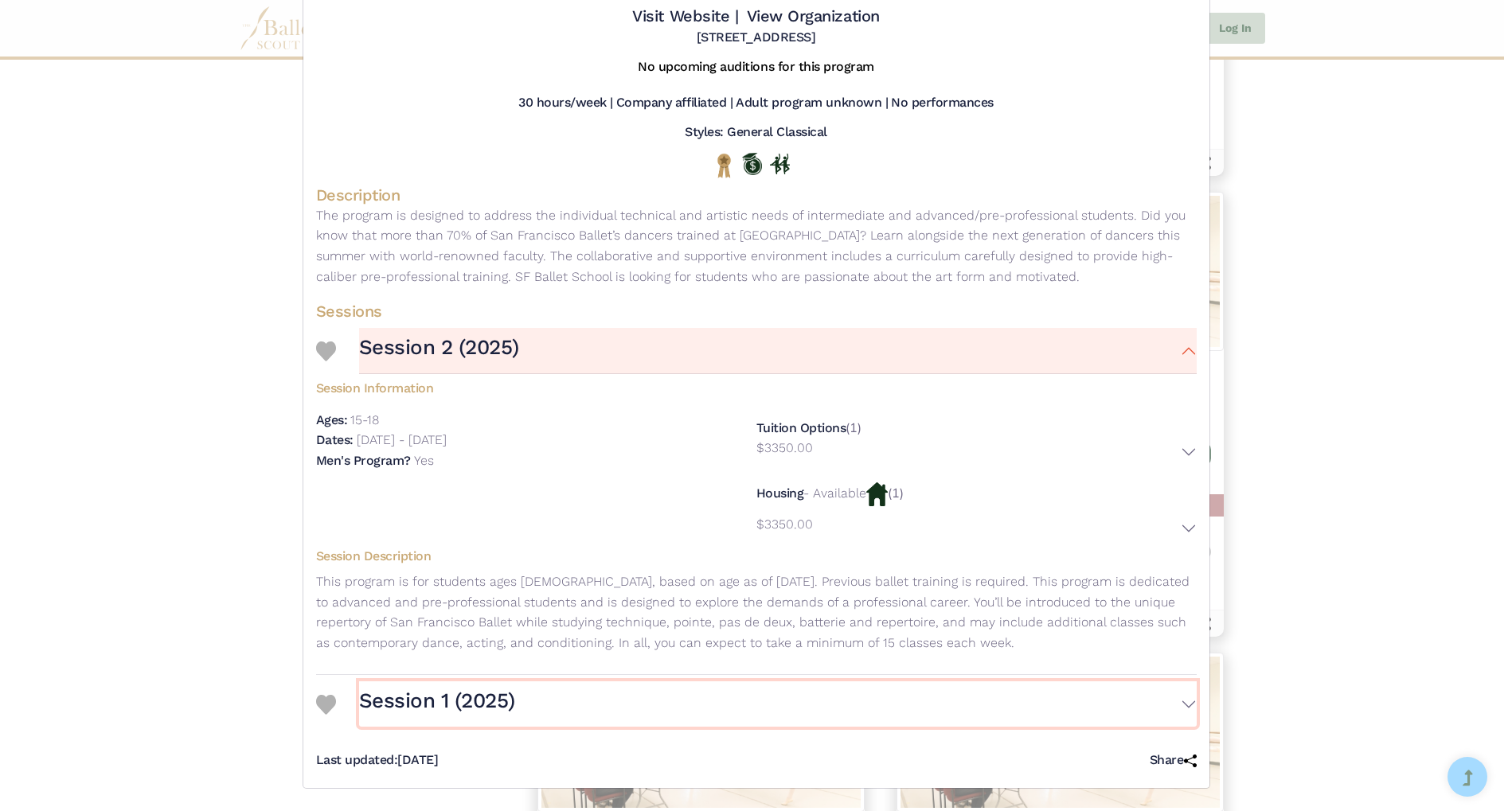
click at [1184, 713] on button "Session 1 (2025)" at bounding box center [778, 704] width 837 height 46
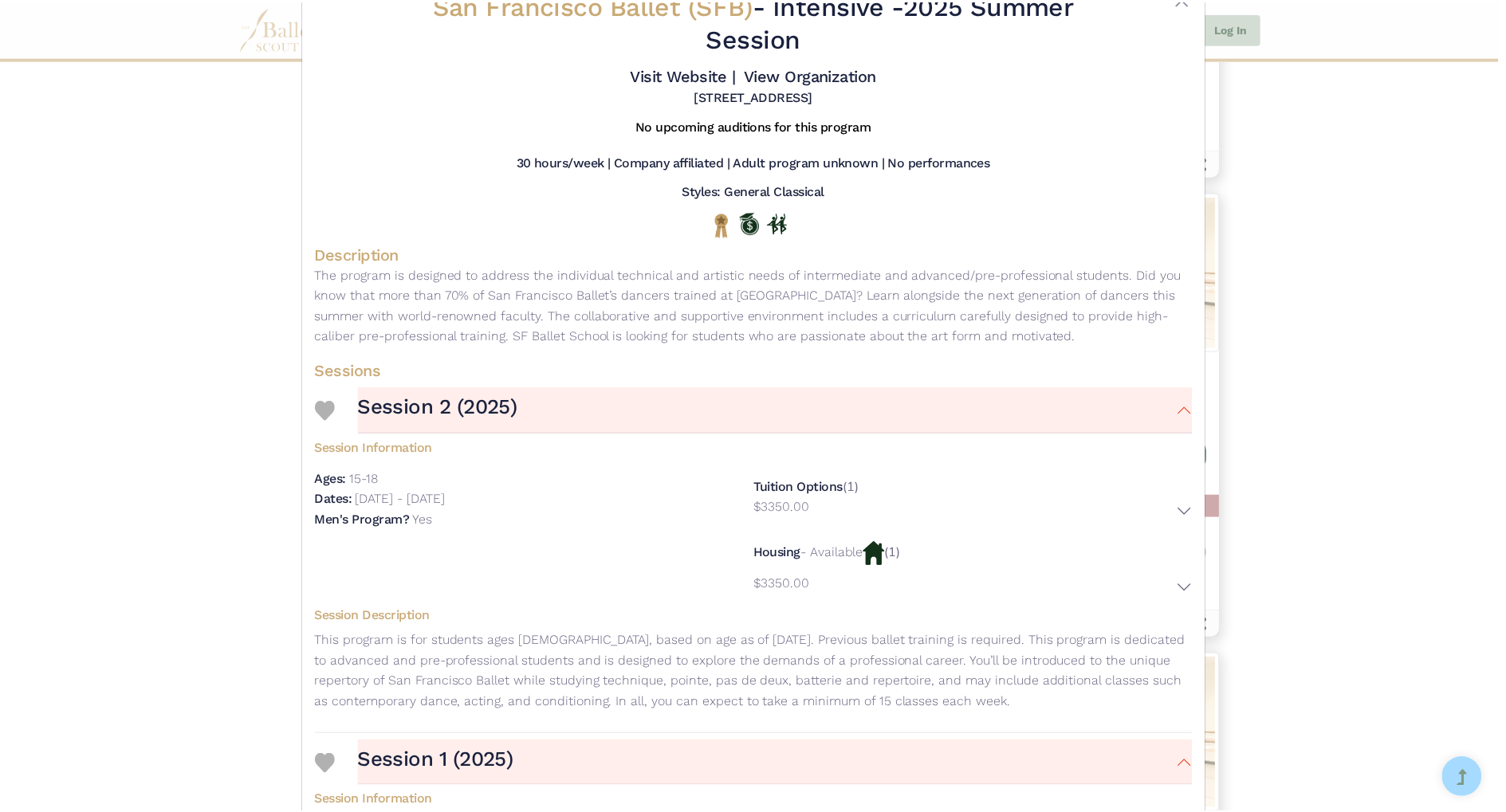
scroll to position [0, 0]
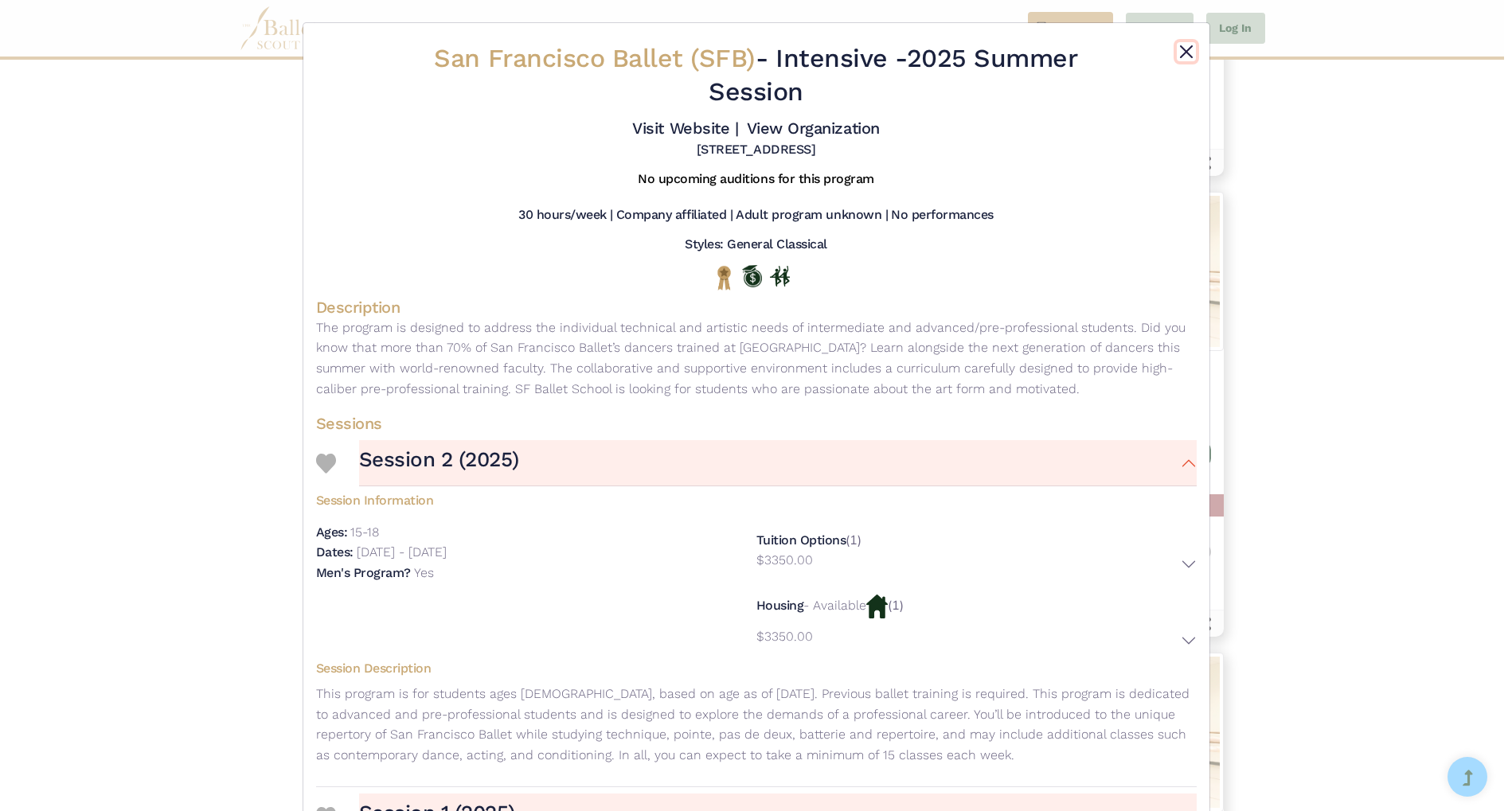
click at [1180, 57] on button "Close" at bounding box center [1186, 51] width 19 height 19
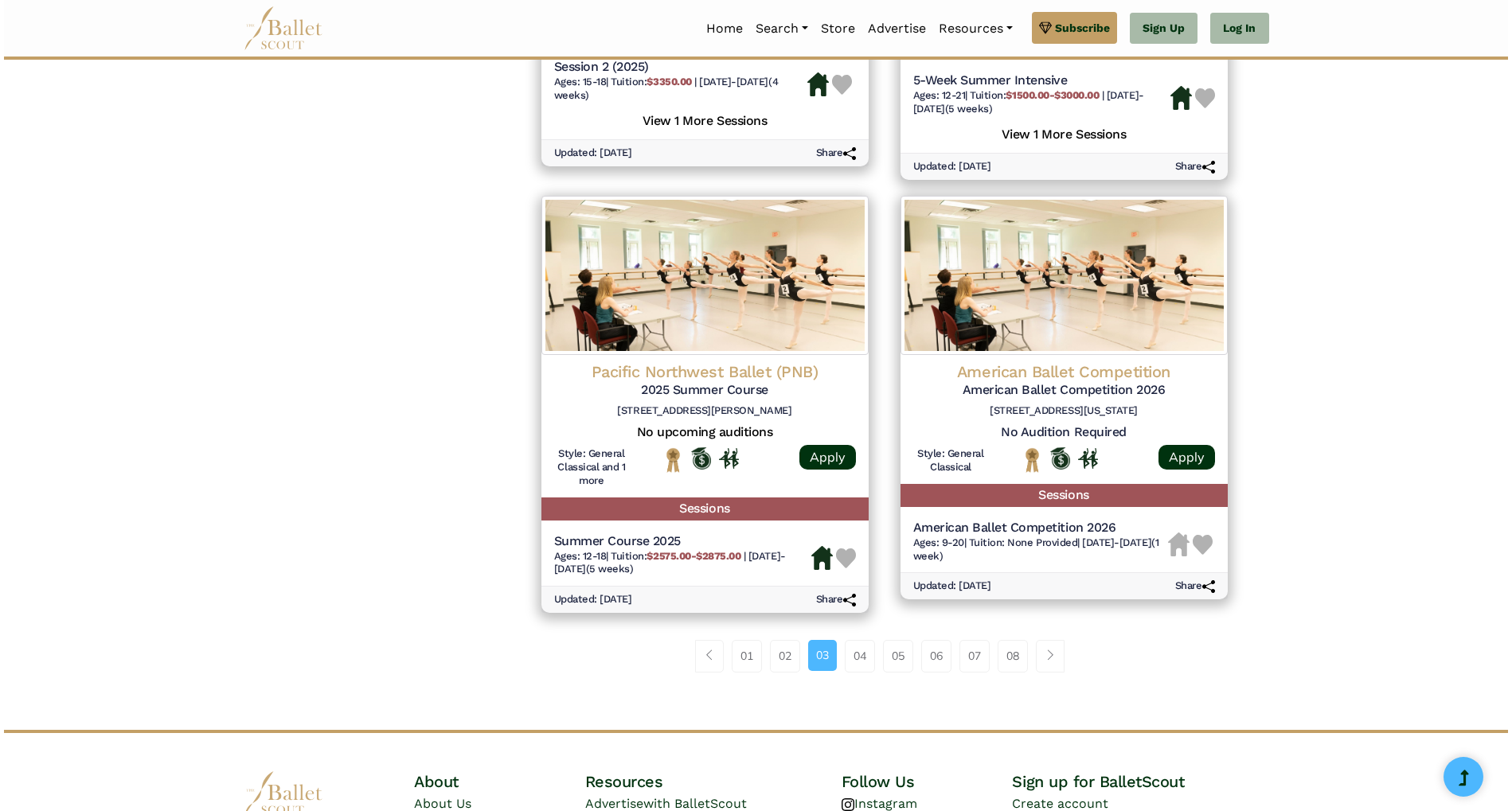
scroll to position [1976, 0]
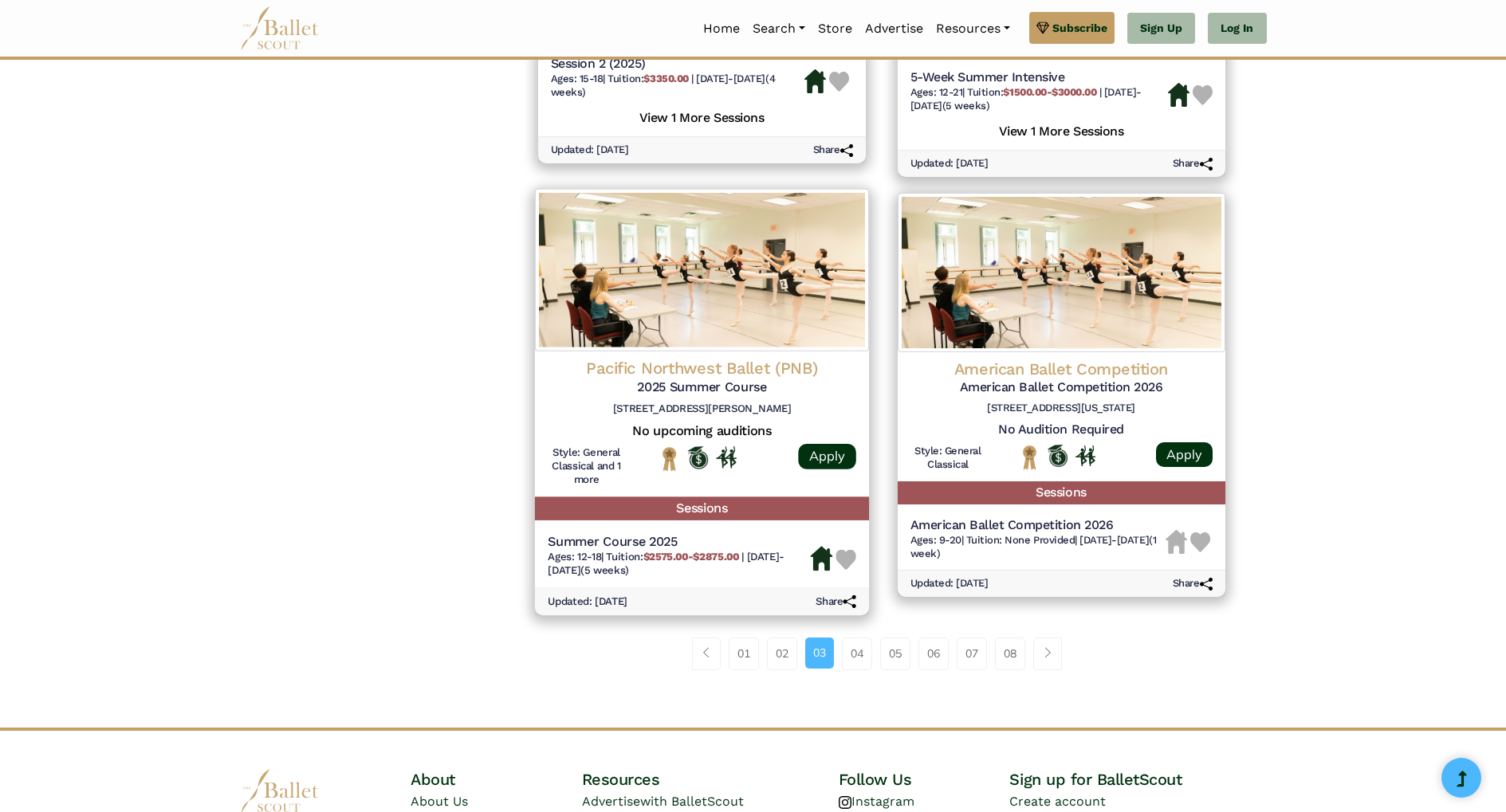
click at [658, 543] on h5 "Summer Course 2025" at bounding box center [679, 542] width 262 height 17
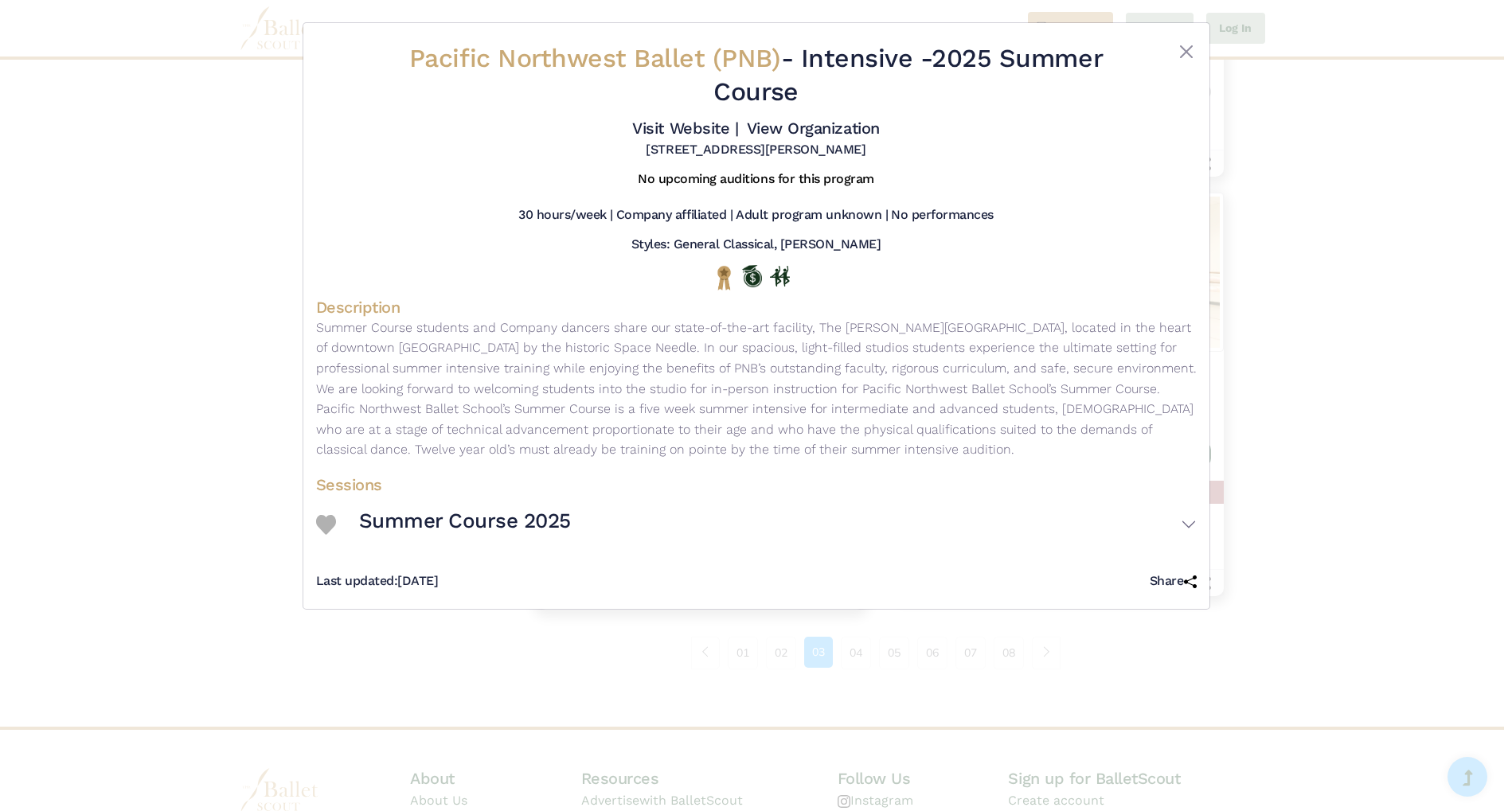
click at [1188, 522] on button "Summer Course 2025" at bounding box center [778, 524] width 837 height 46
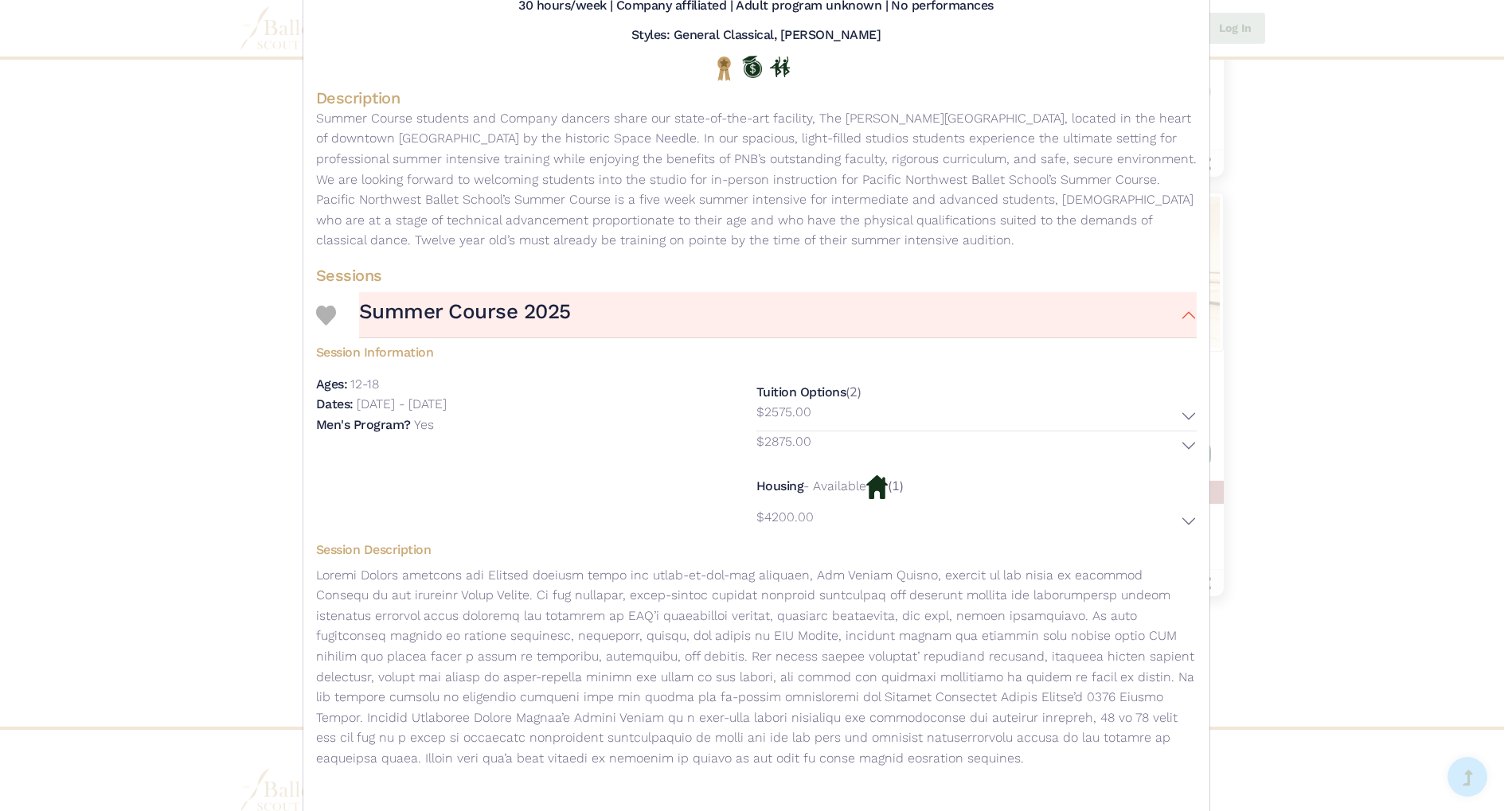
scroll to position [265, 0]
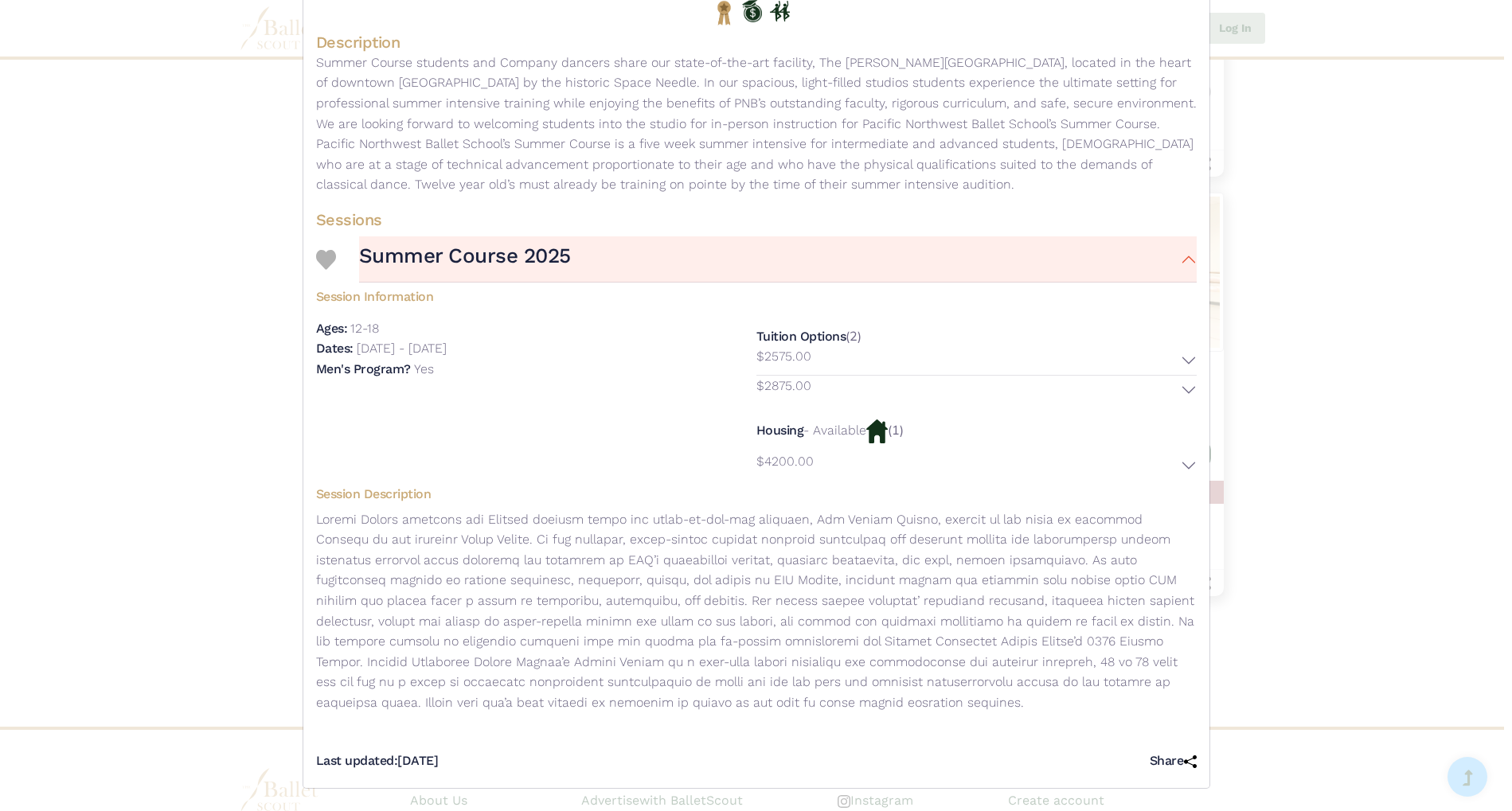
click at [1180, 392] on button "$2875.00" at bounding box center [977, 390] width 441 height 29
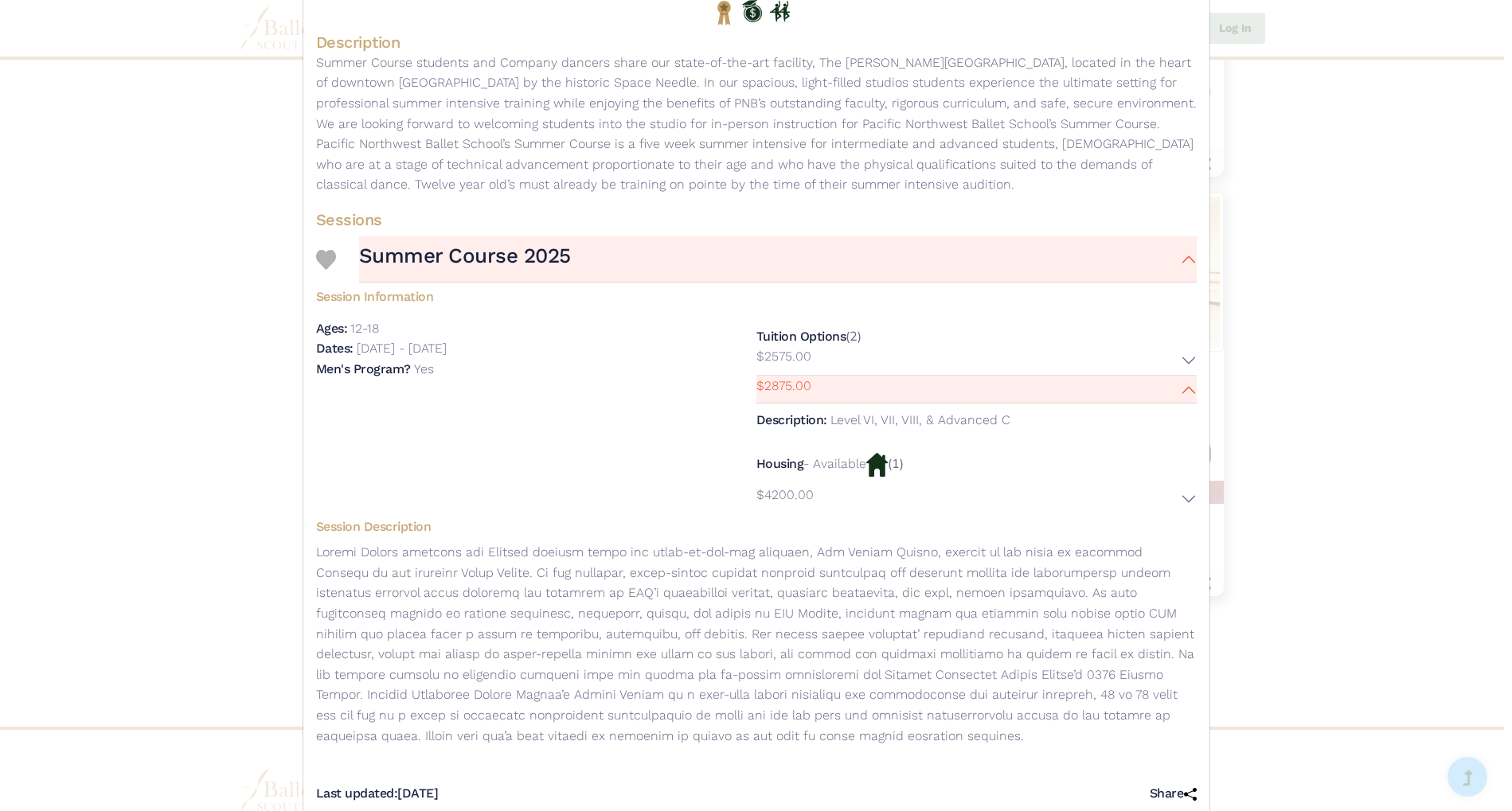
click at [1180, 392] on button "$2875.00" at bounding box center [977, 390] width 441 height 29
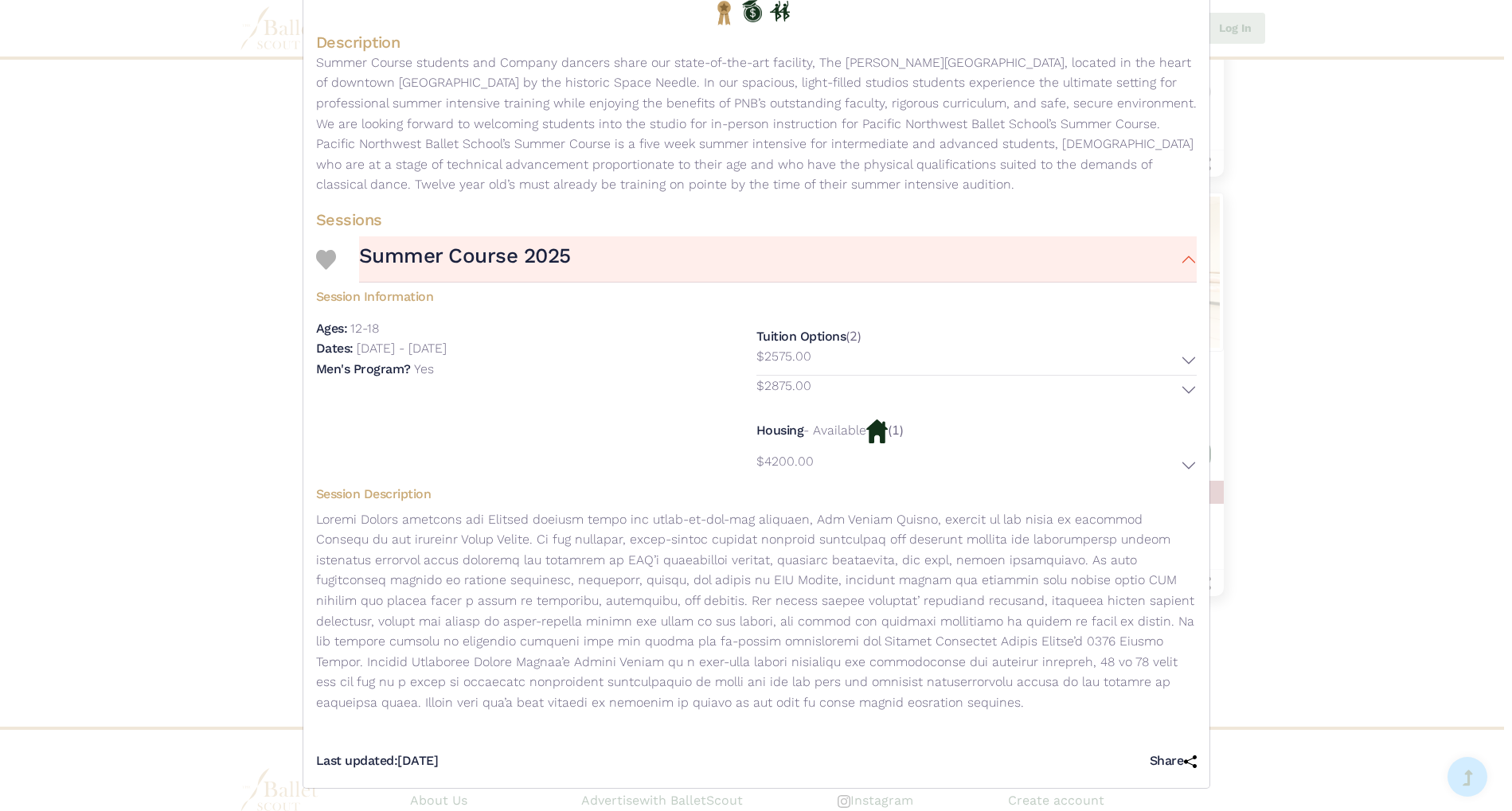
click at [1179, 364] on button "$2575.00" at bounding box center [977, 360] width 441 height 29
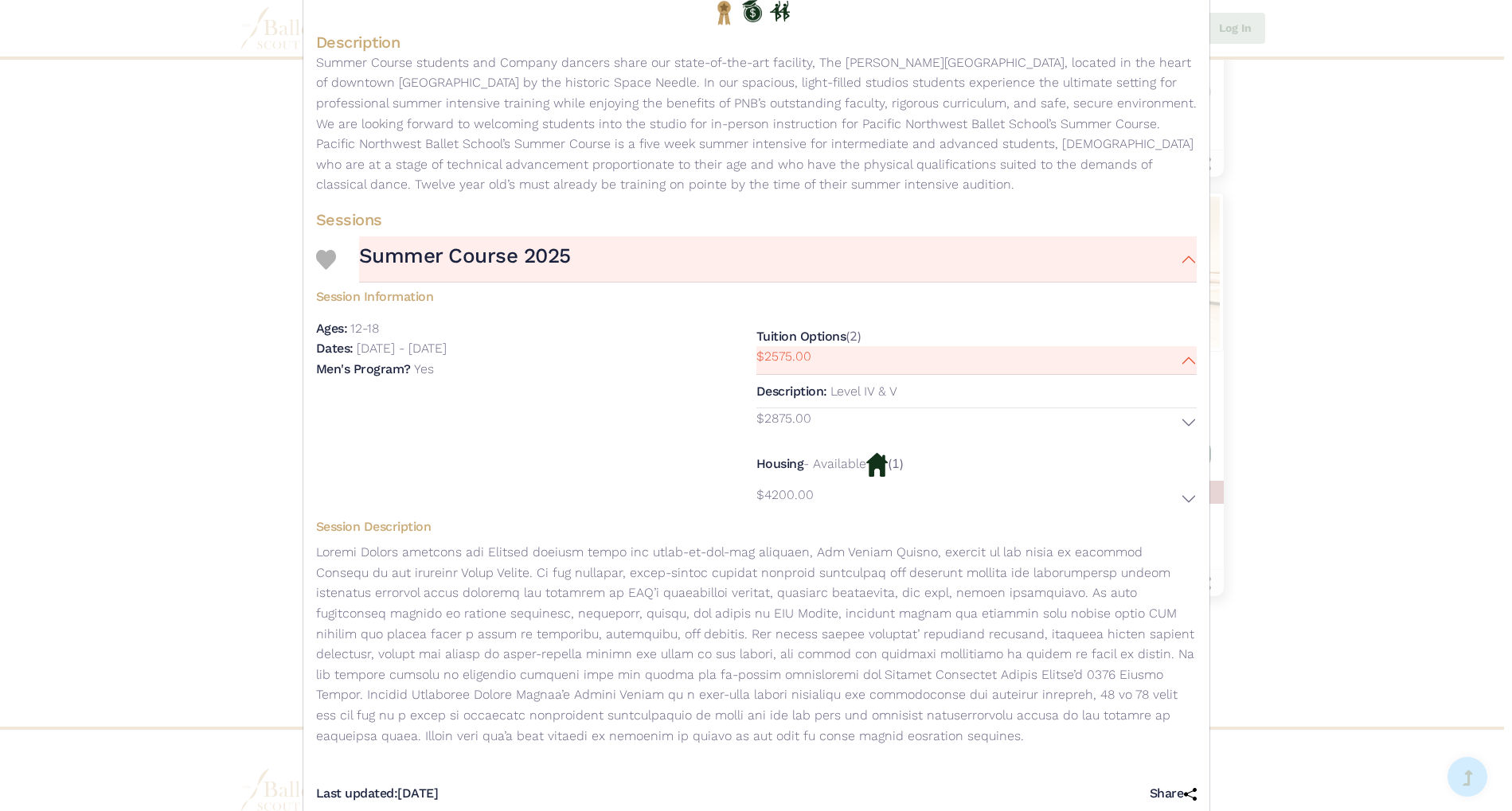
click at [1179, 364] on button "$2575.00" at bounding box center [977, 360] width 441 height 29
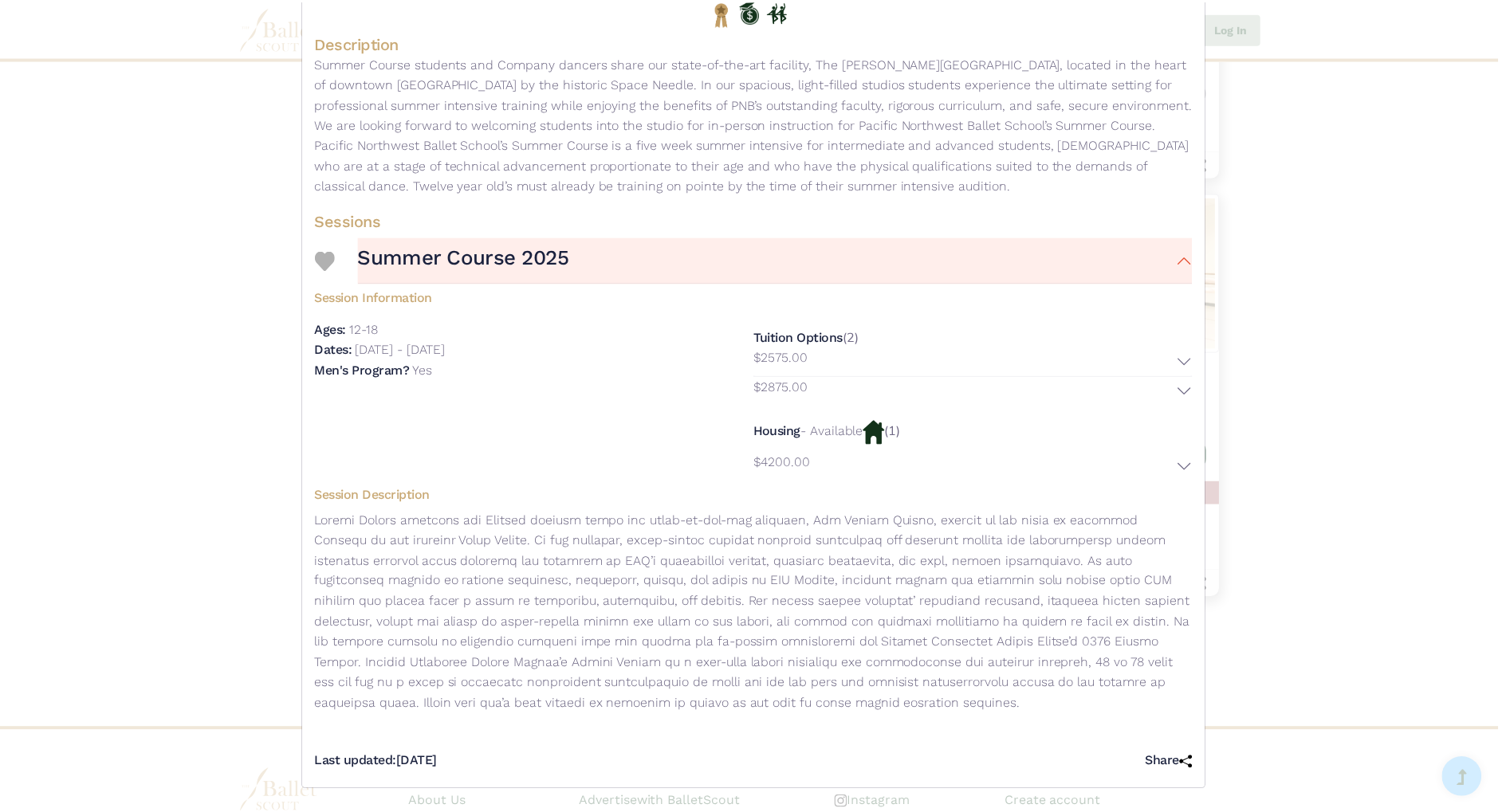
scroll to position [0, 0]
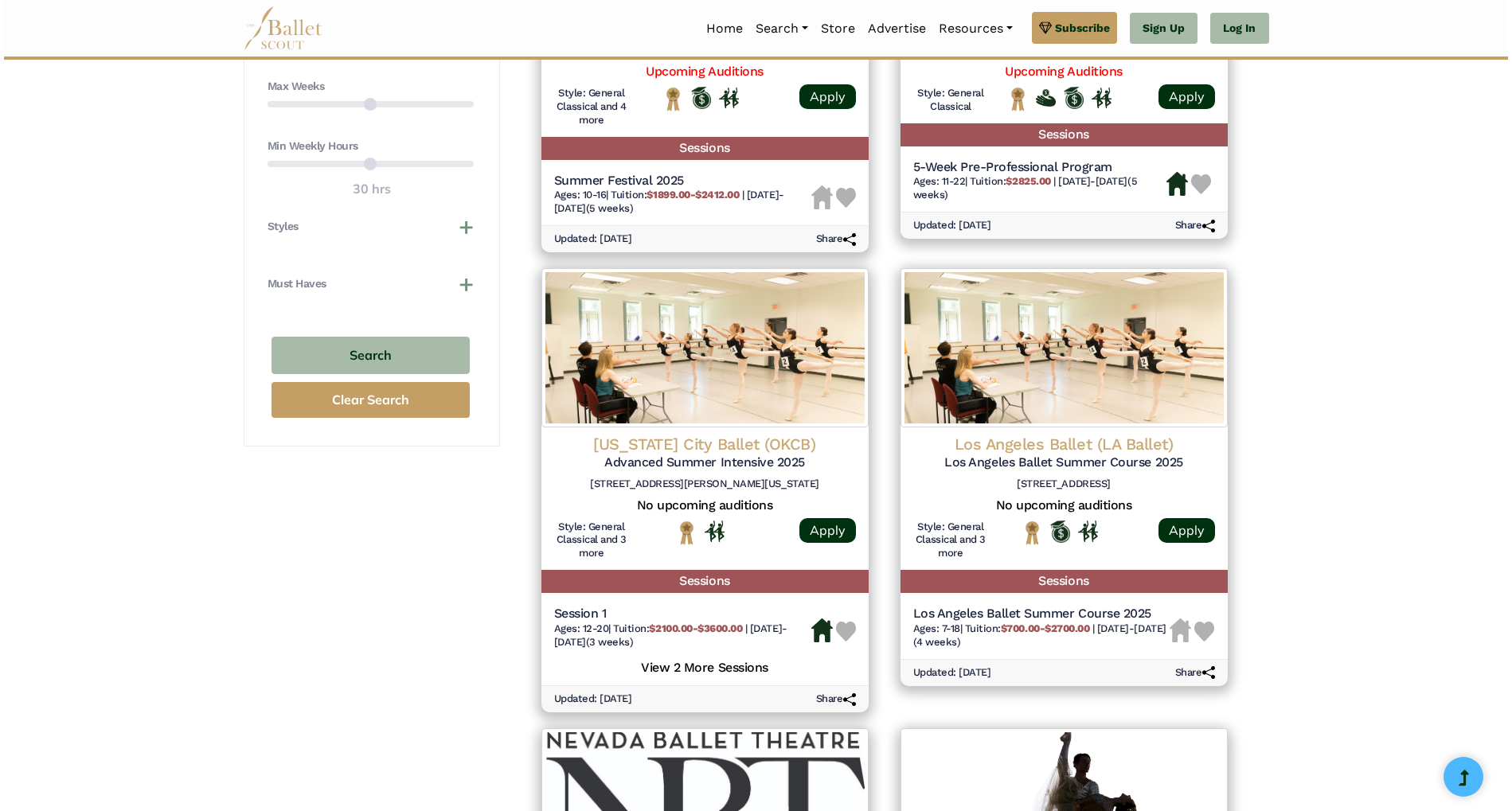
scroll to position [987, 0]
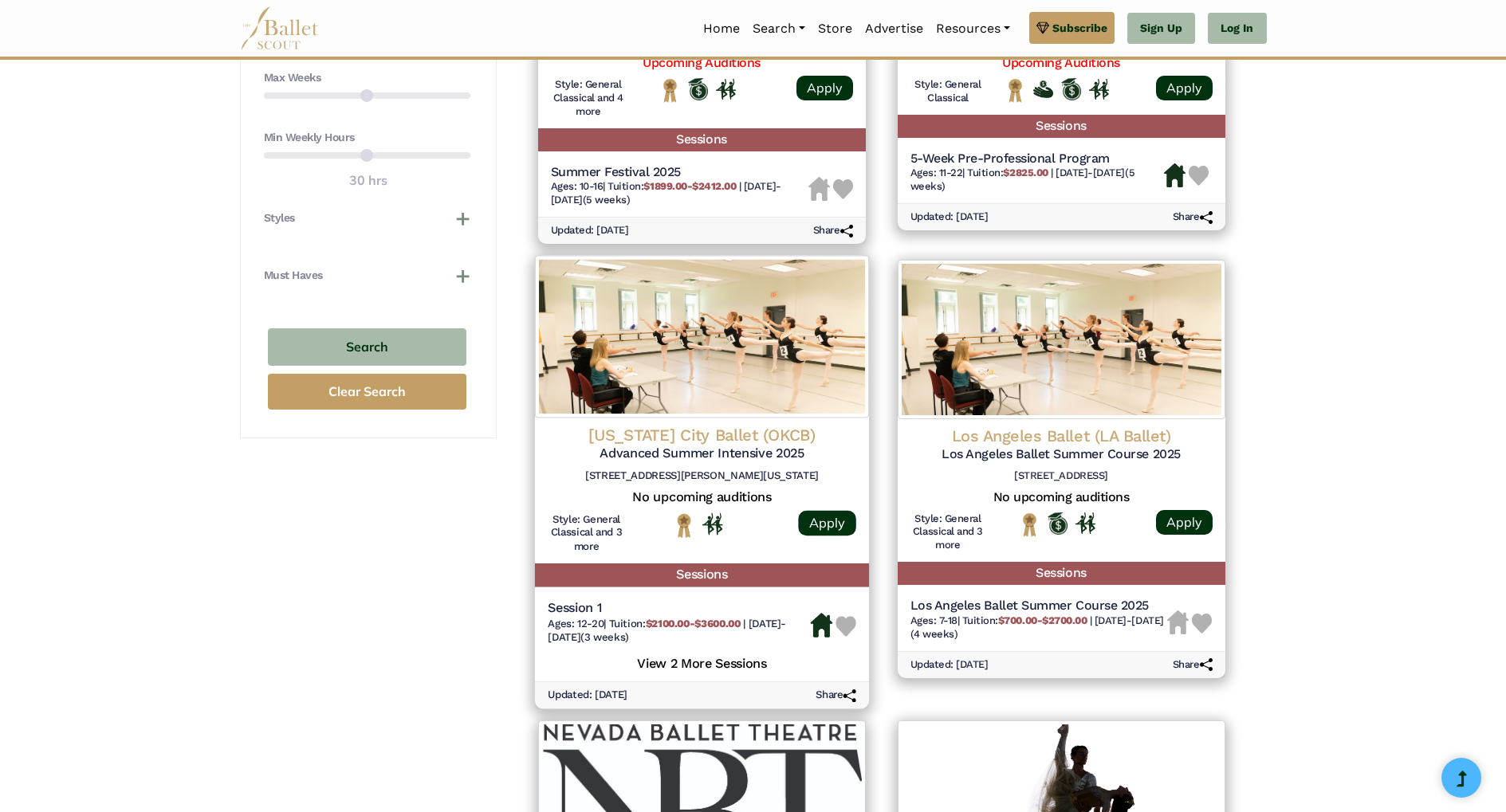
click at [729, 437] on h4 "[US_STATE] City Ballet (OKCB)" at bounding box center [701, 435] width 308 height 21
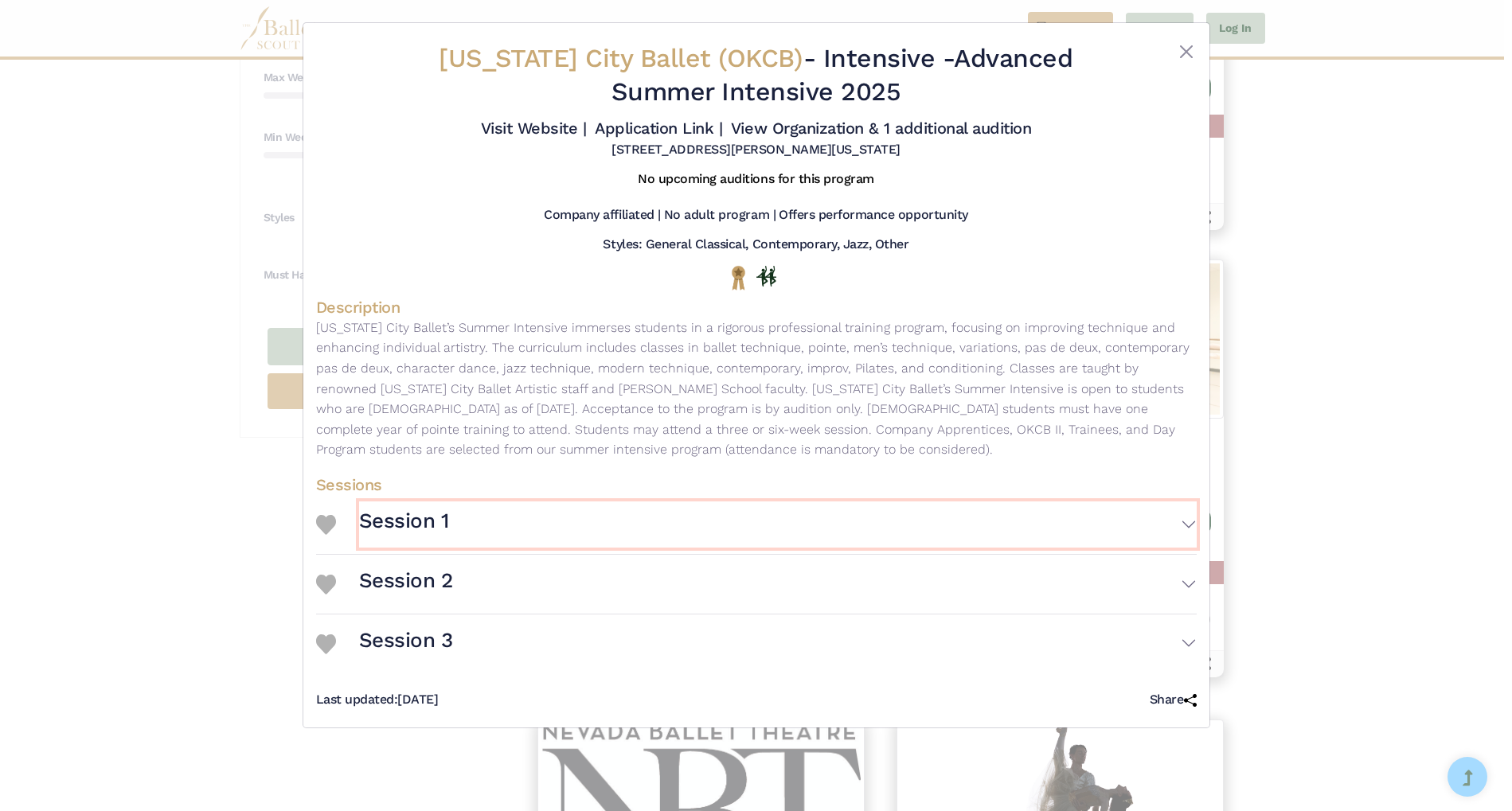
click at [1177, 523] on button "Session 1" at bounding box center [778, 524] width 837 height 46
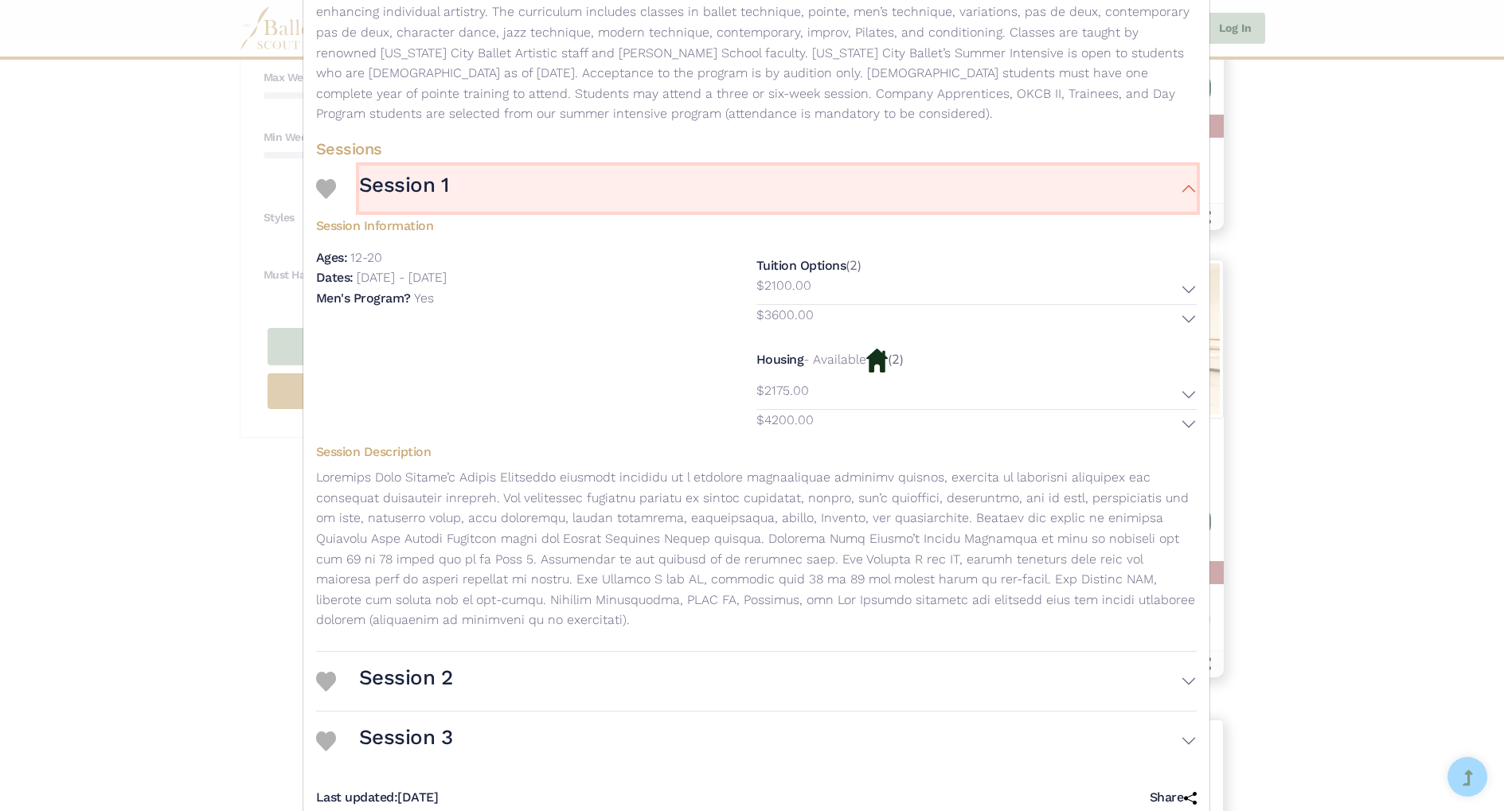
scroll to position [372, 0]
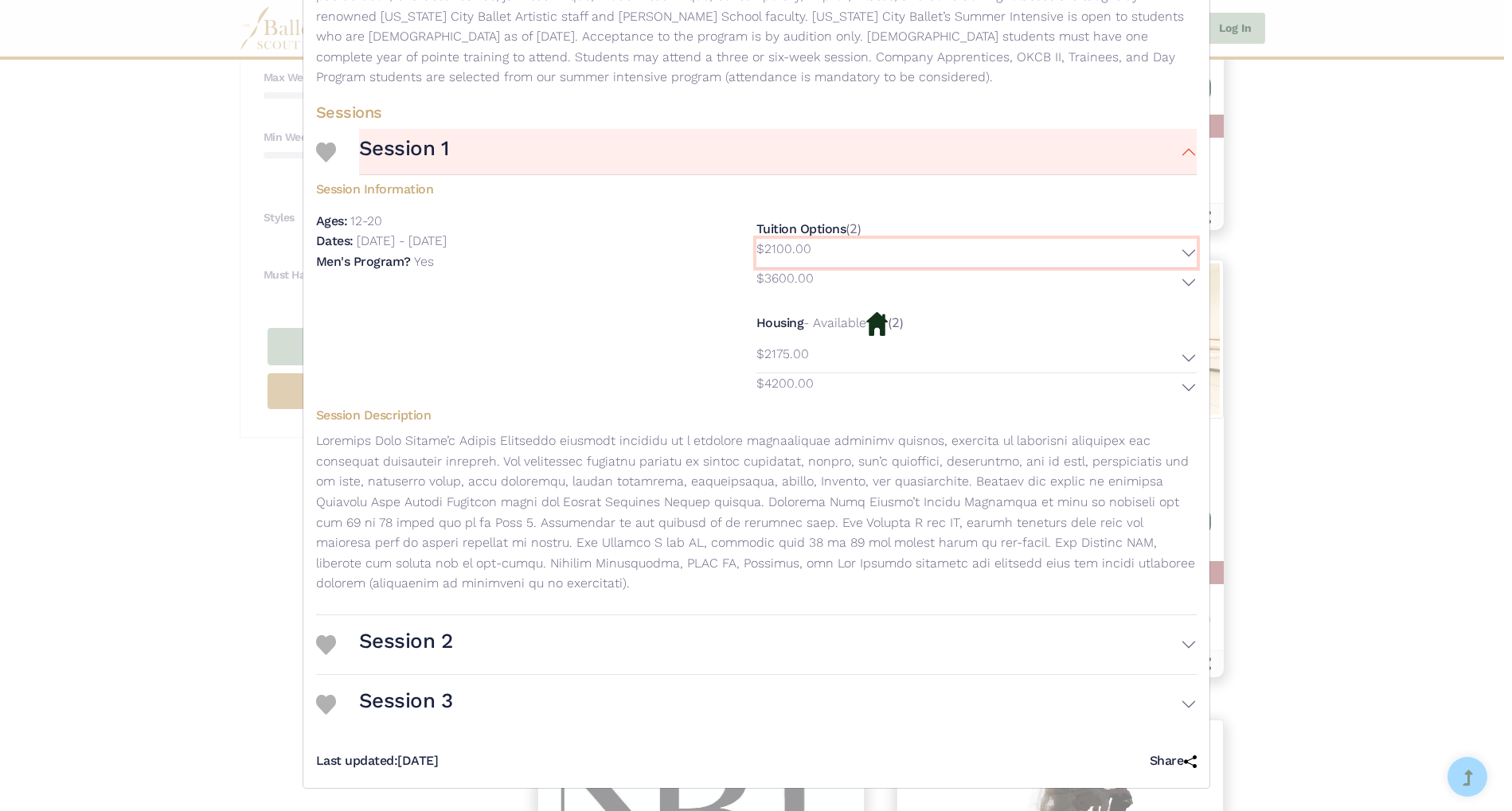
click at [1183, 250] on button "$2100.00" at bounding box center [977, 253] width 441 height 29
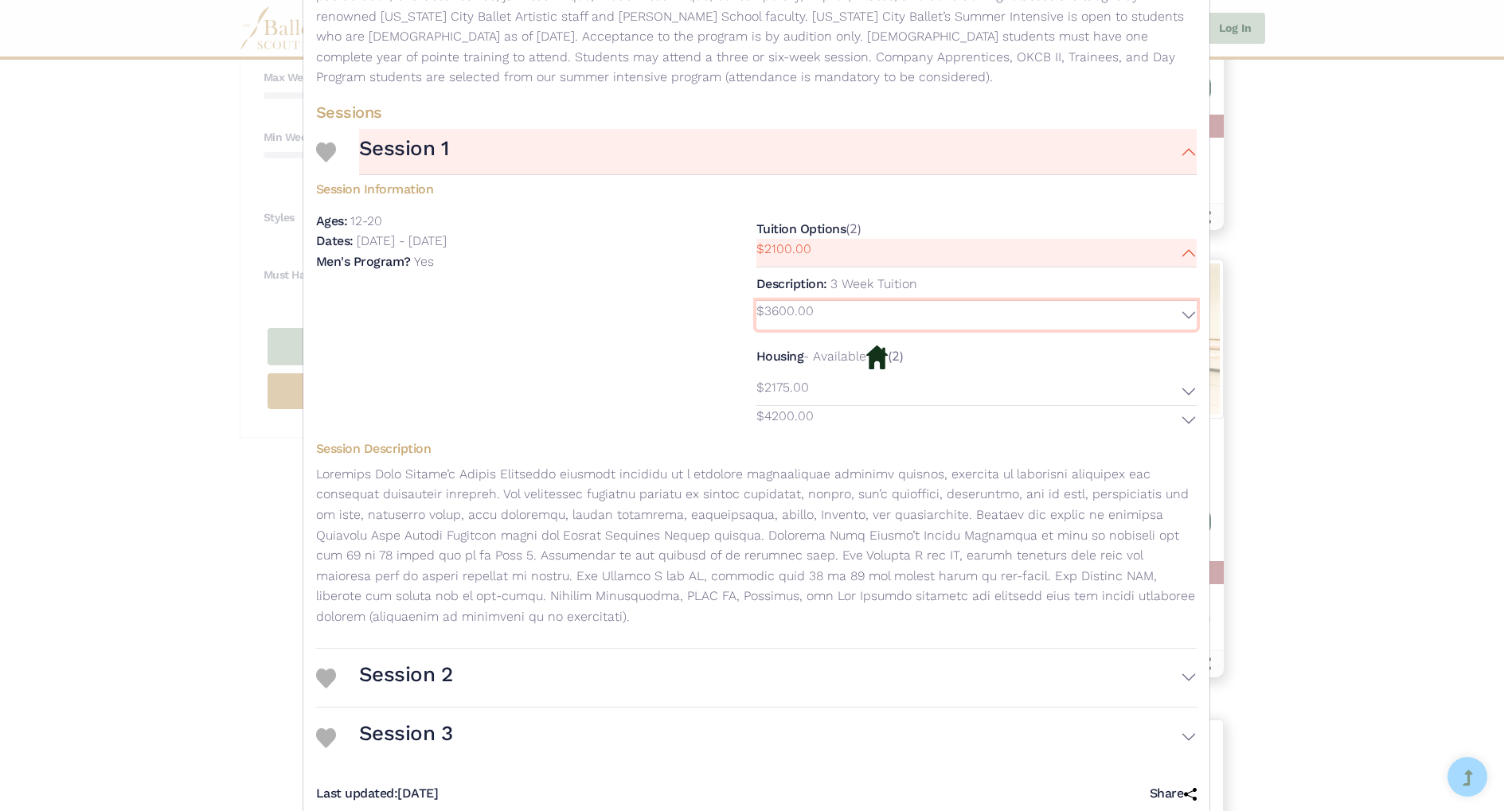
click at [1184, 312] on button "$3600.00" at bounding box center [977, 315] width 441 height 29
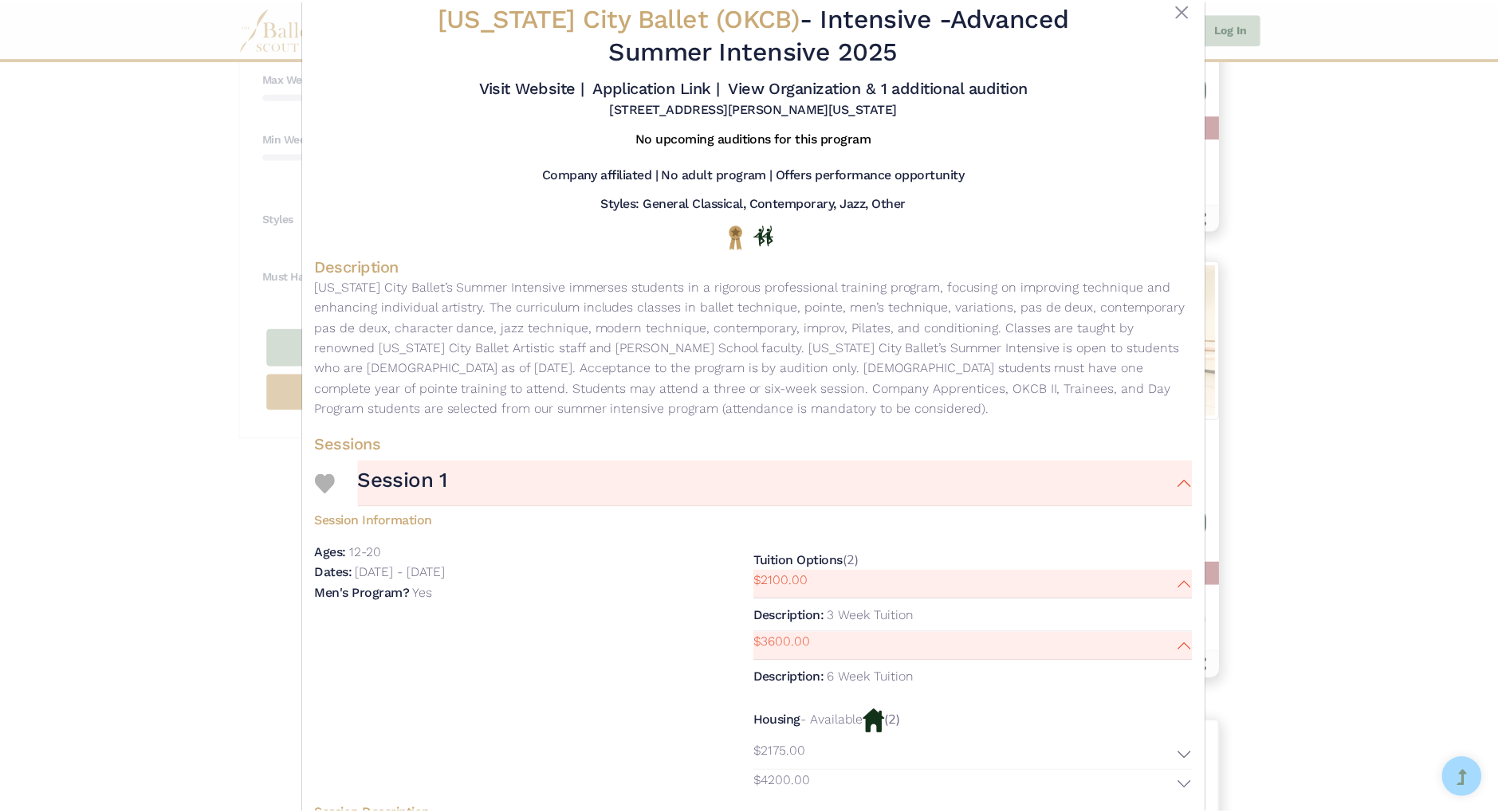
scroll to position [0, 0]
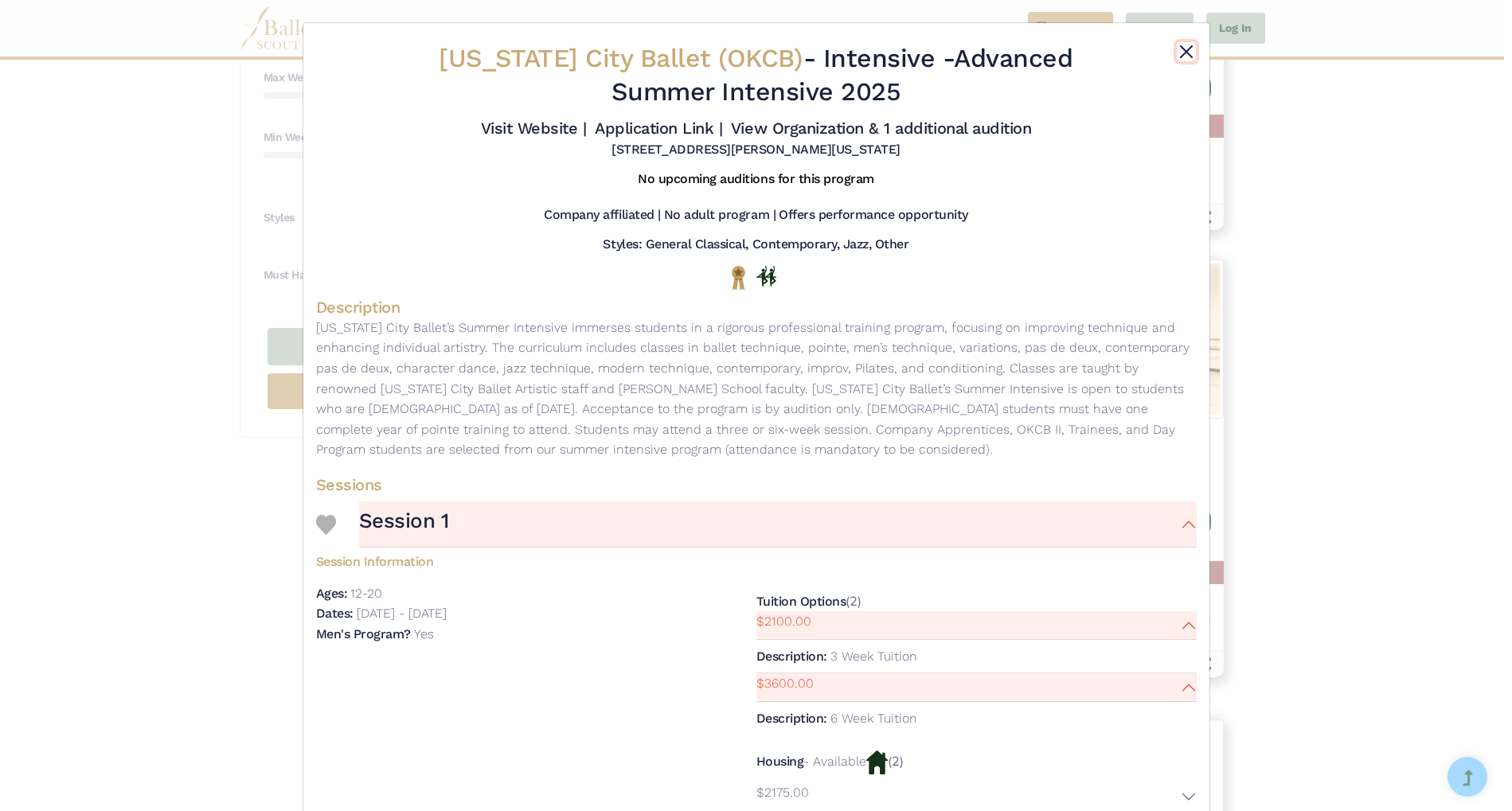
click at [1182, 51] on button "Close" at bounding box center [1186, 51] width 19 height 19
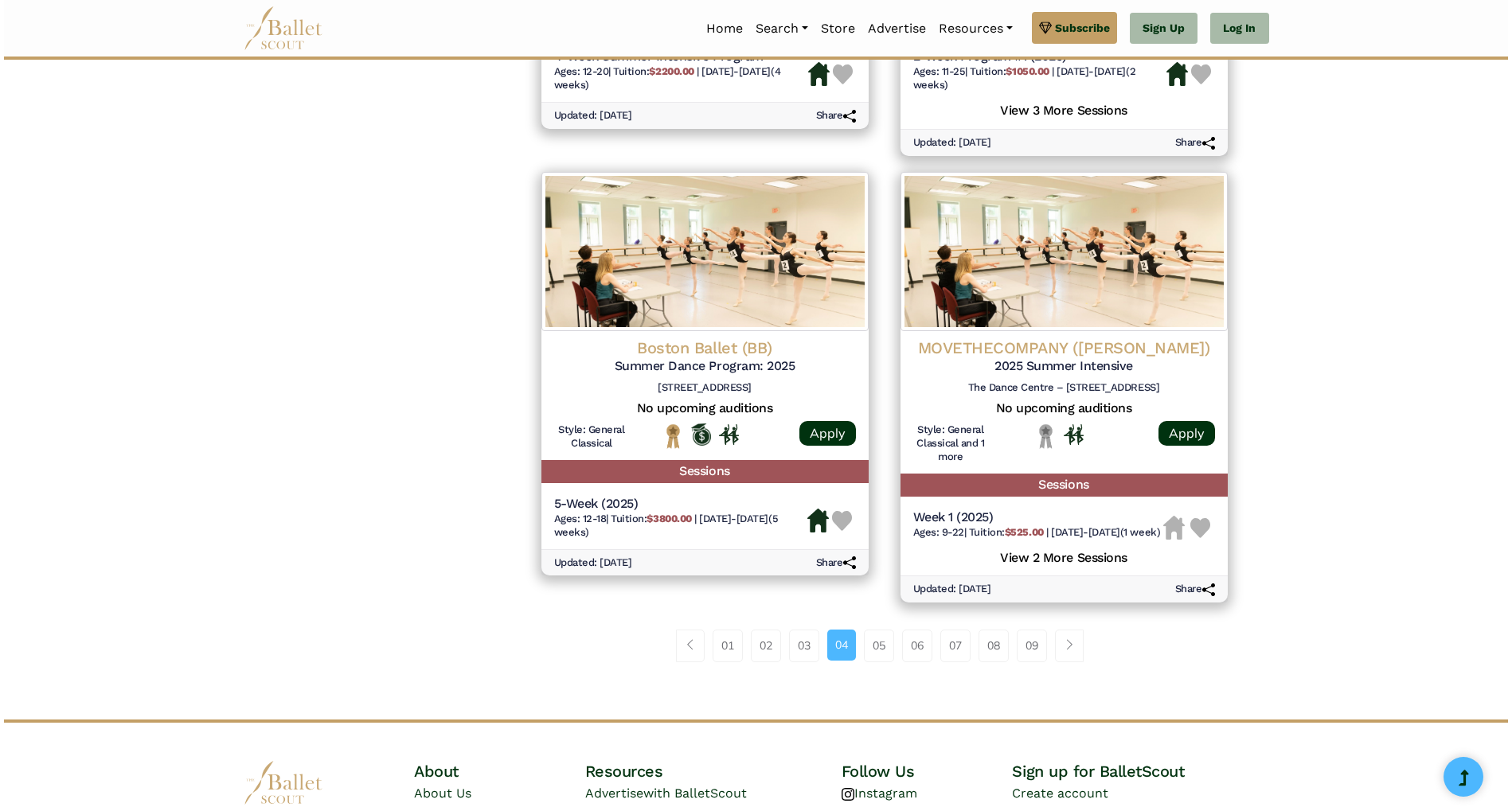
scroll to position [2008, 0]
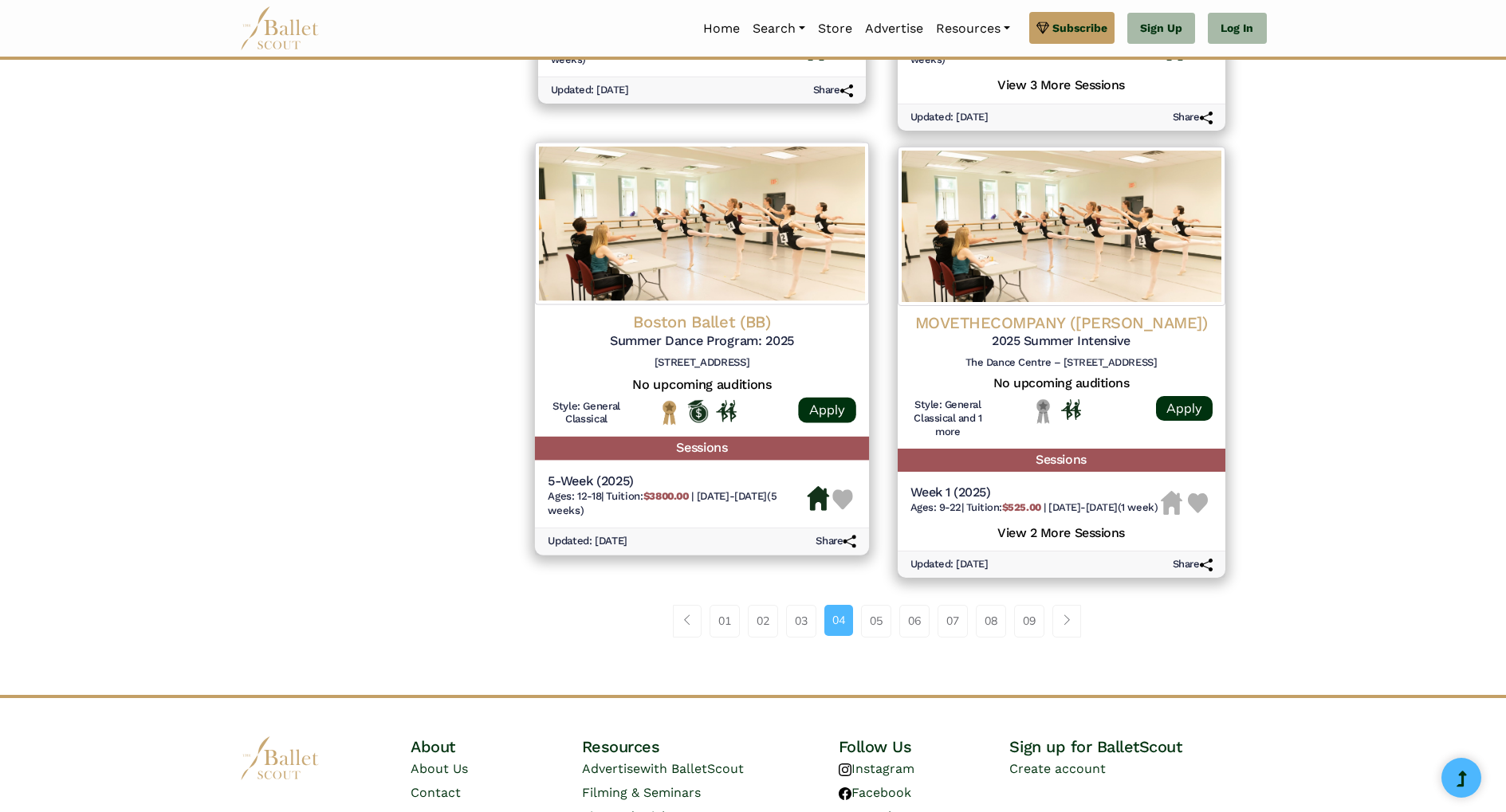
click at [679, 341] on h5 "Summer Dance Program: 2025" at bounding box center [701, 341] width 308 height 17
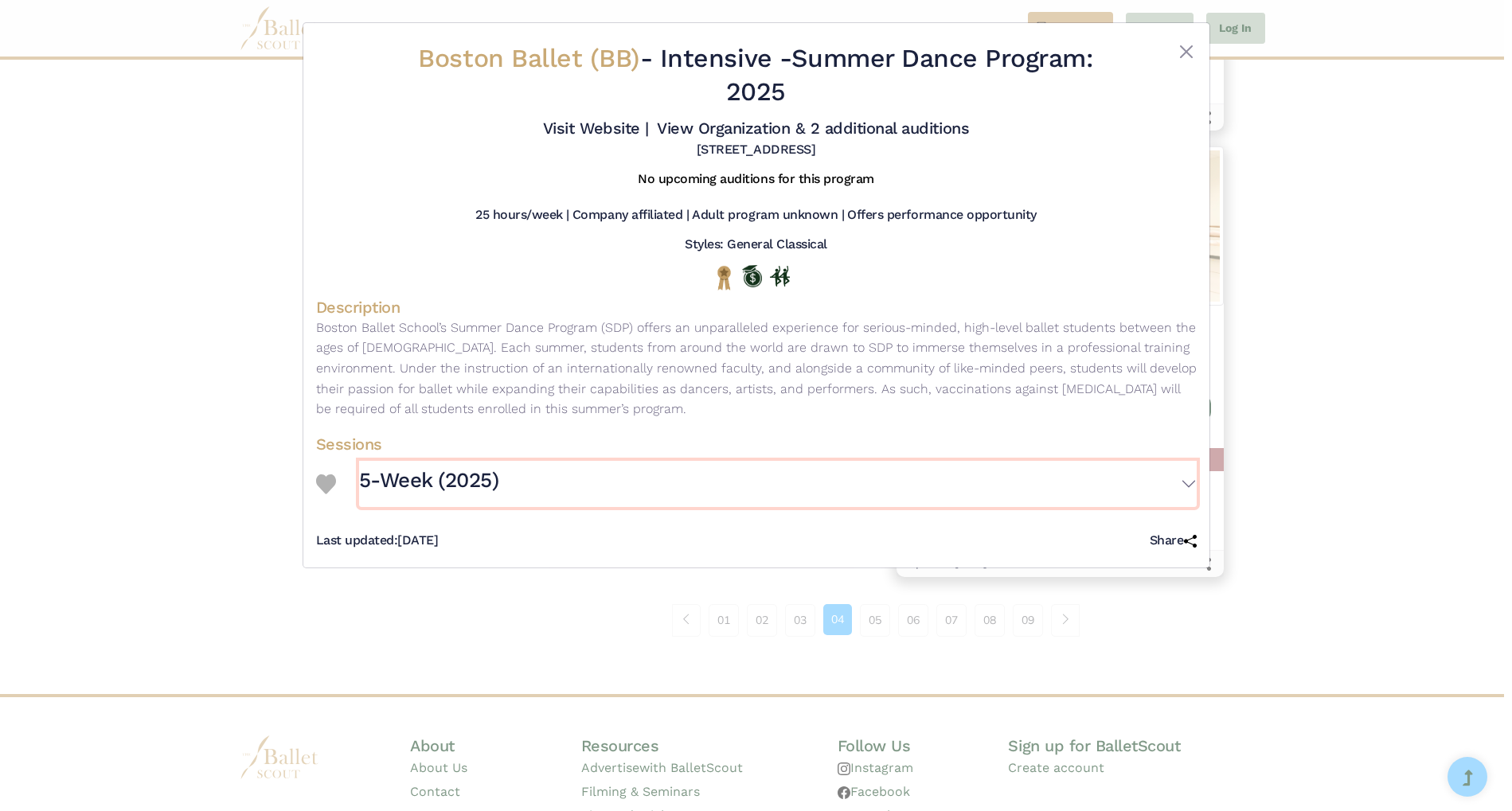
click at [1189, 492] on button "5-Week (2025)" at bounding box center [778, 484] width 837 height 46
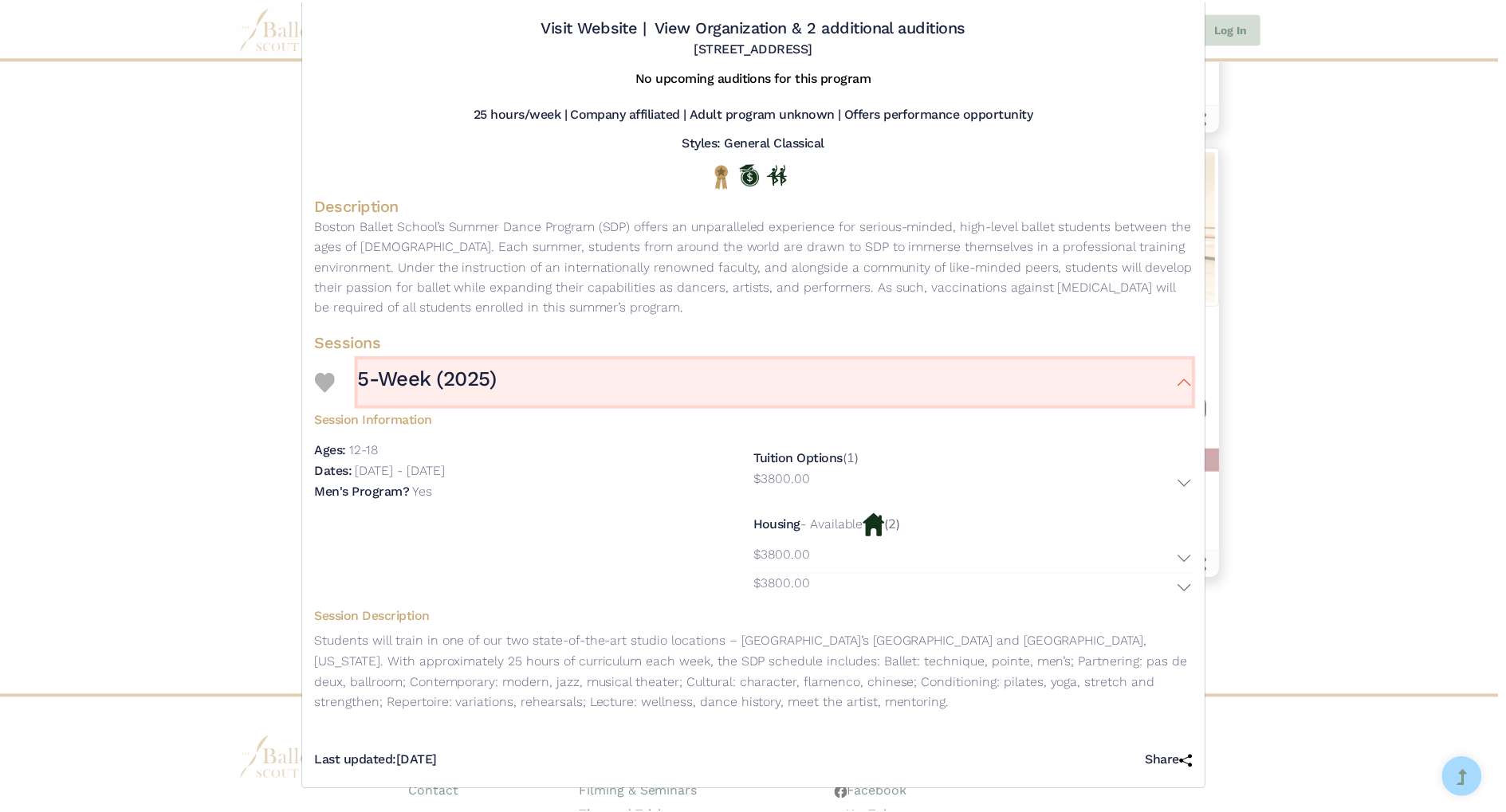
scroll to position [0, 0]
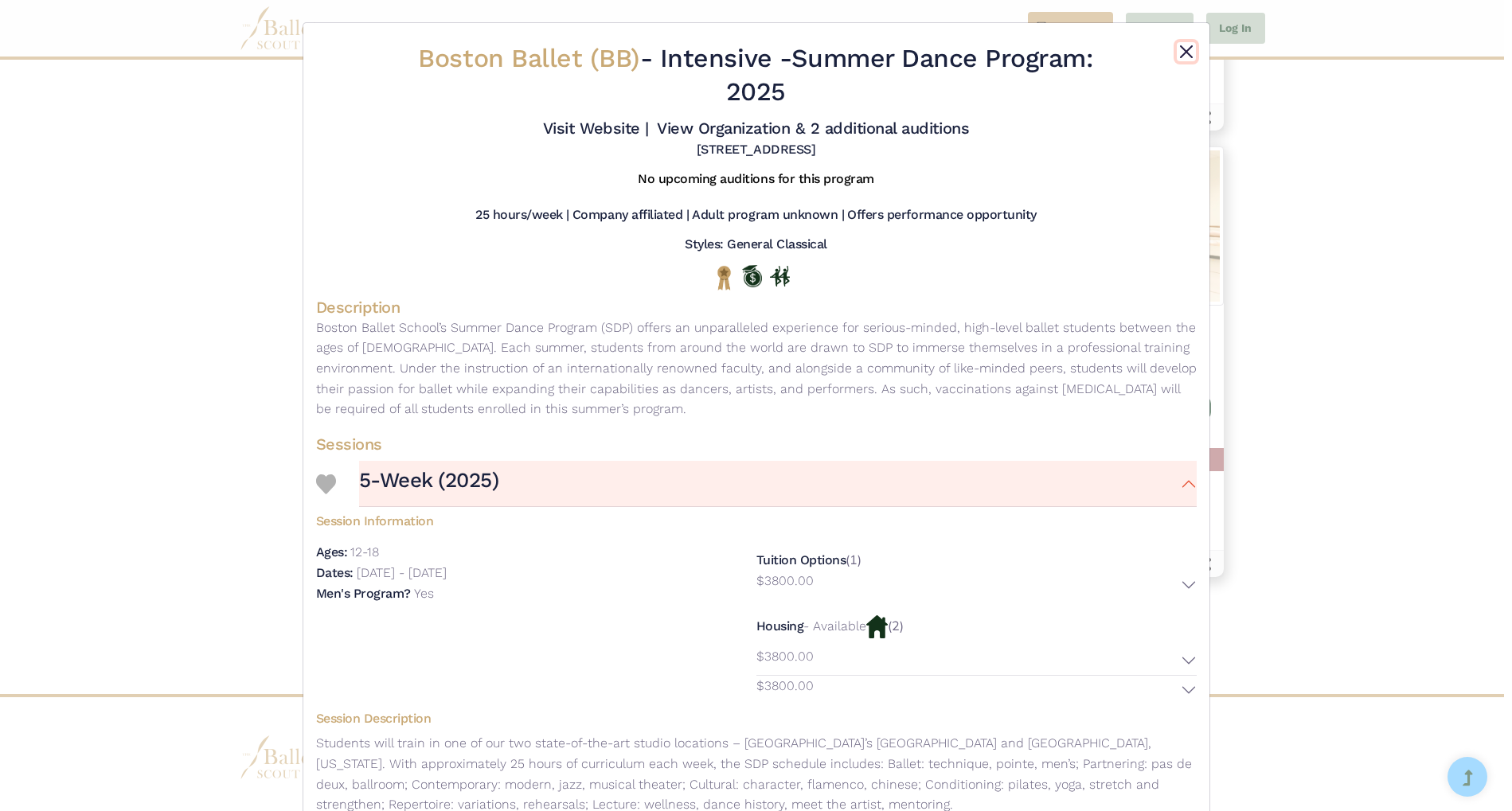
click at [1183, 48] on button "Close" at bounding box center [1186, 51] width 19 height 19
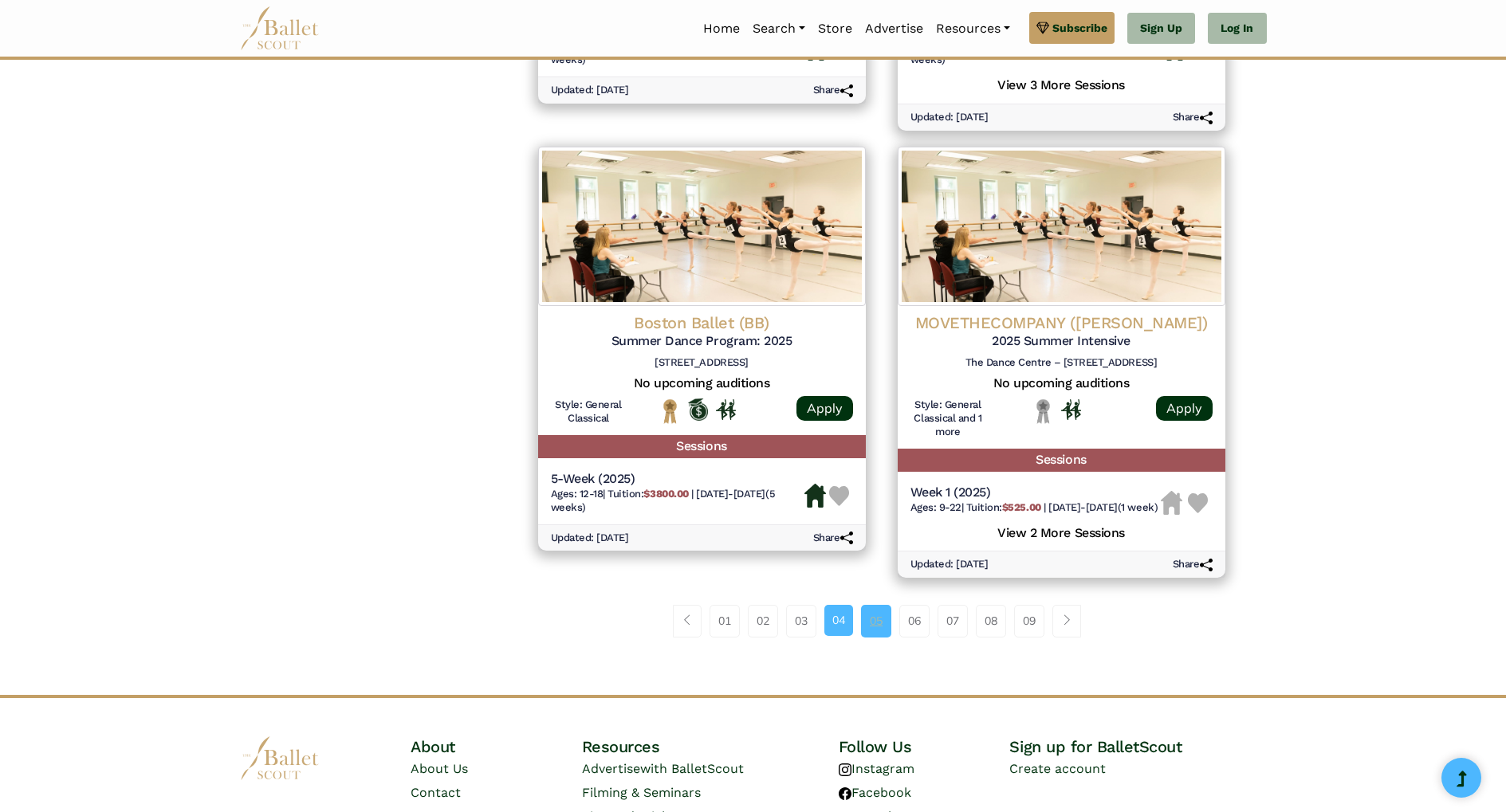
click at [866, 637] on link "05" at bounding box center [876, 621] width 30 height 32
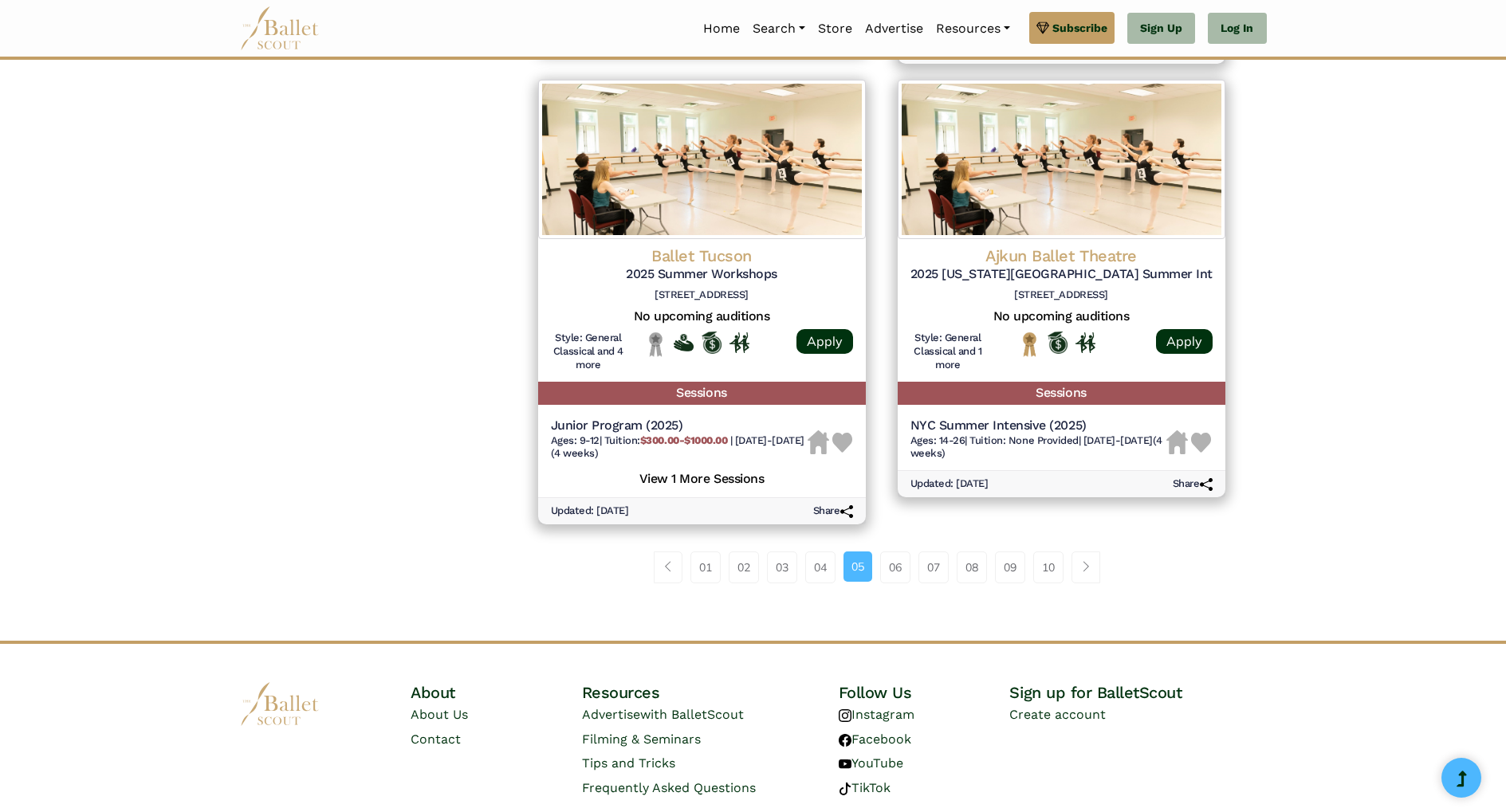
scroll to position [2101, 0]
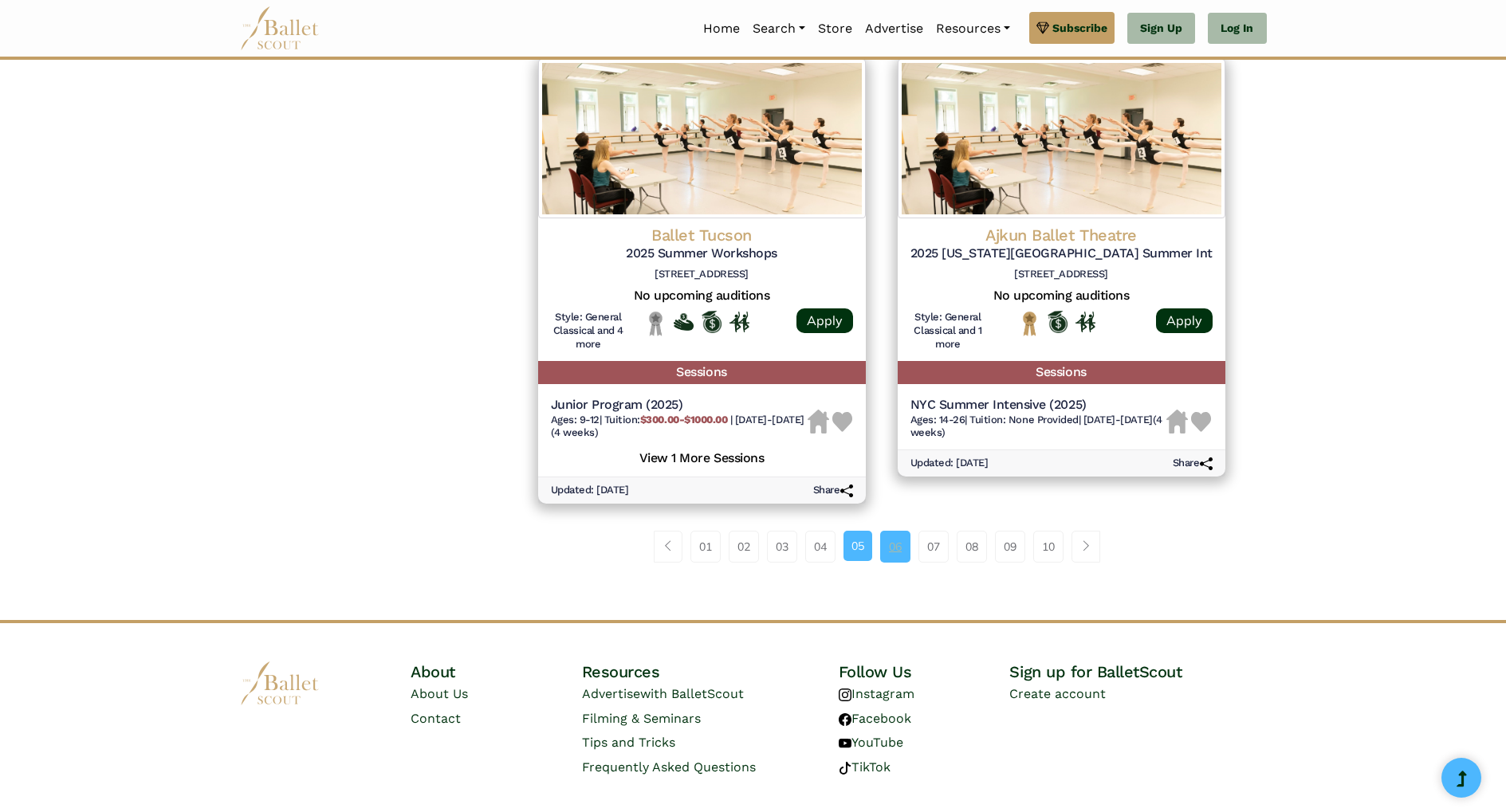
click at [892, 542] on link "06" at bounding box center [895, 547] width 30 height 32
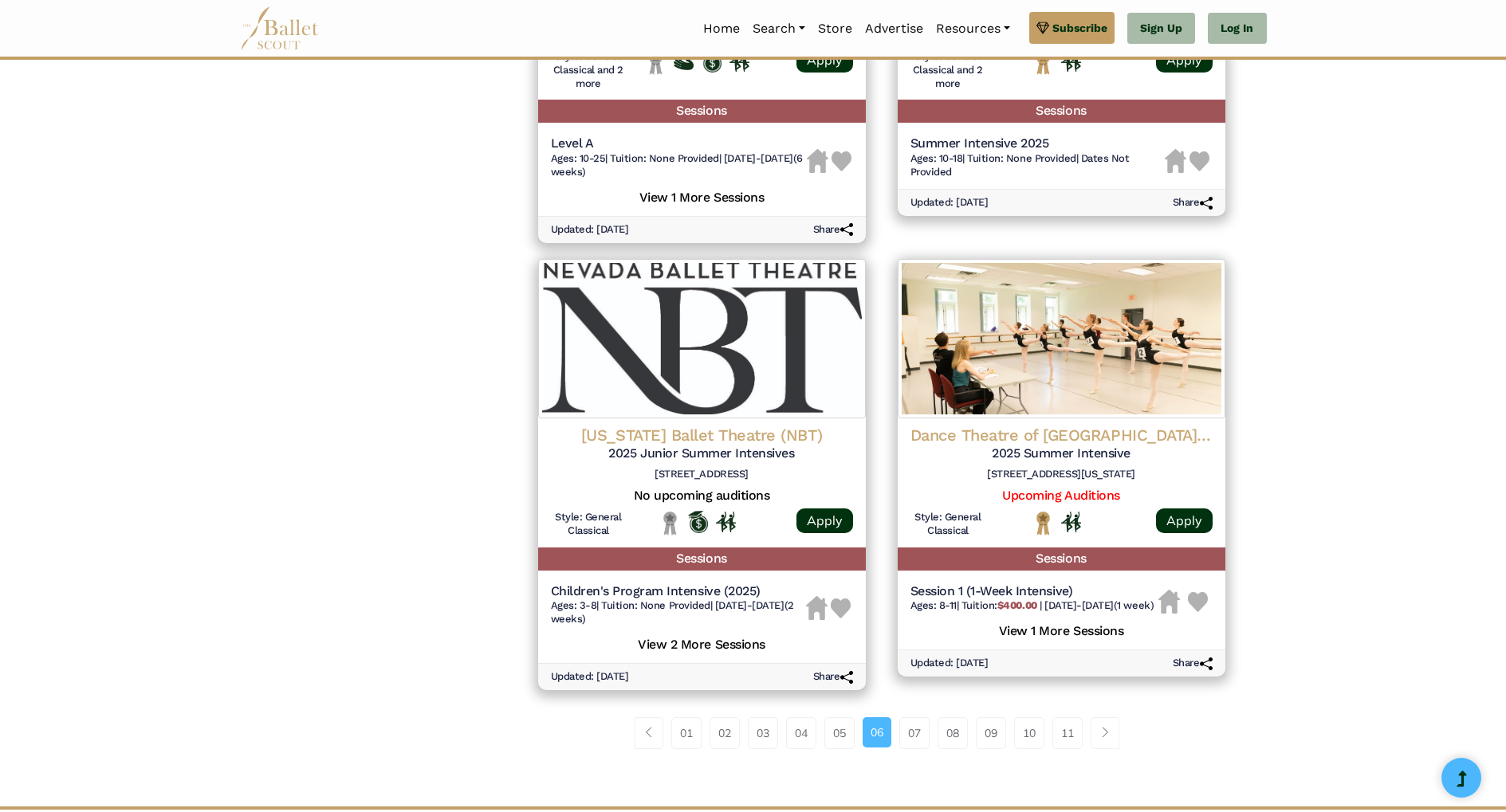
scroll to position [1921, 0]
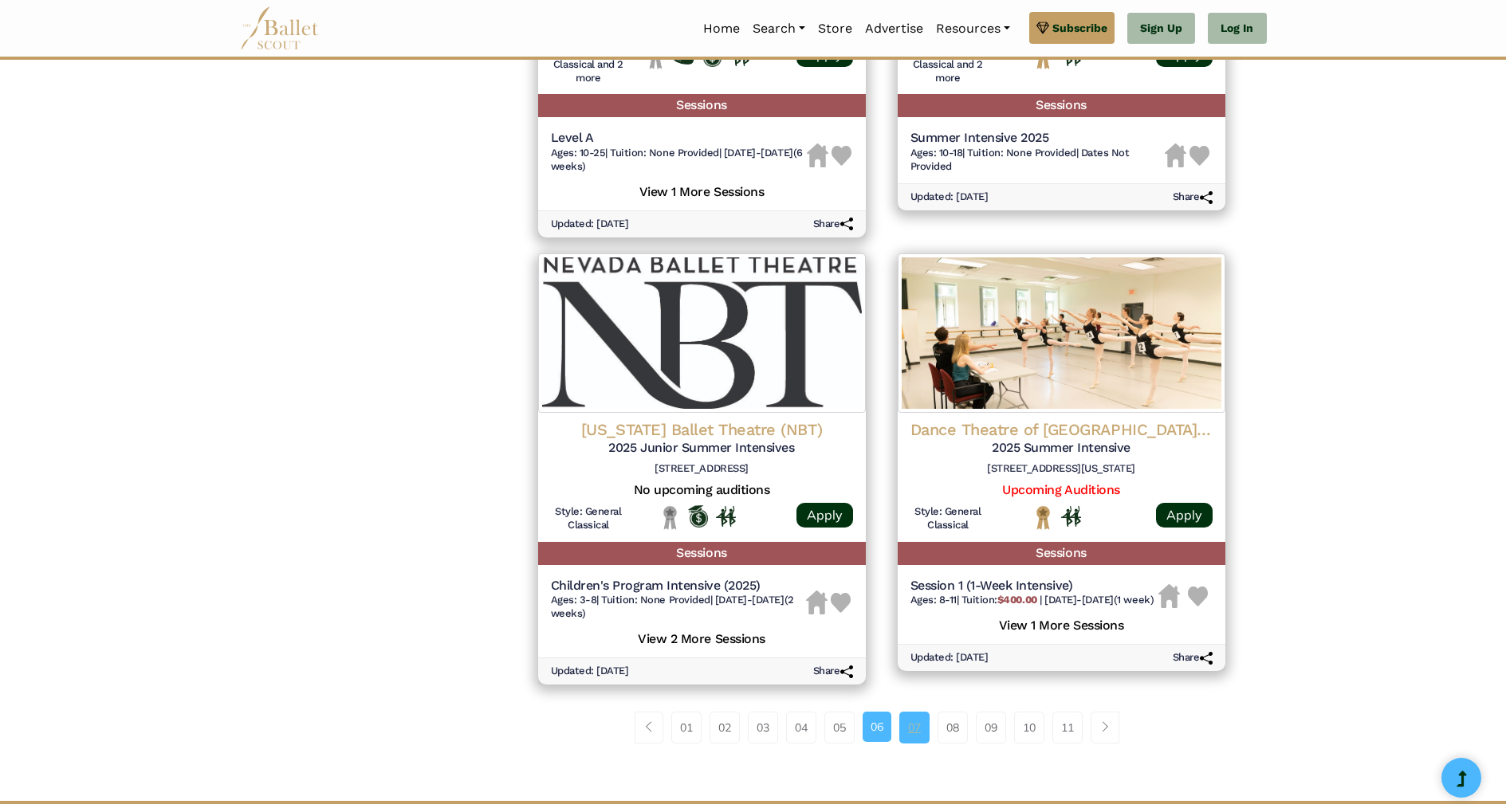
click at [910, 730] on link "07" at bounding box center [914, 728] width 30 height 32
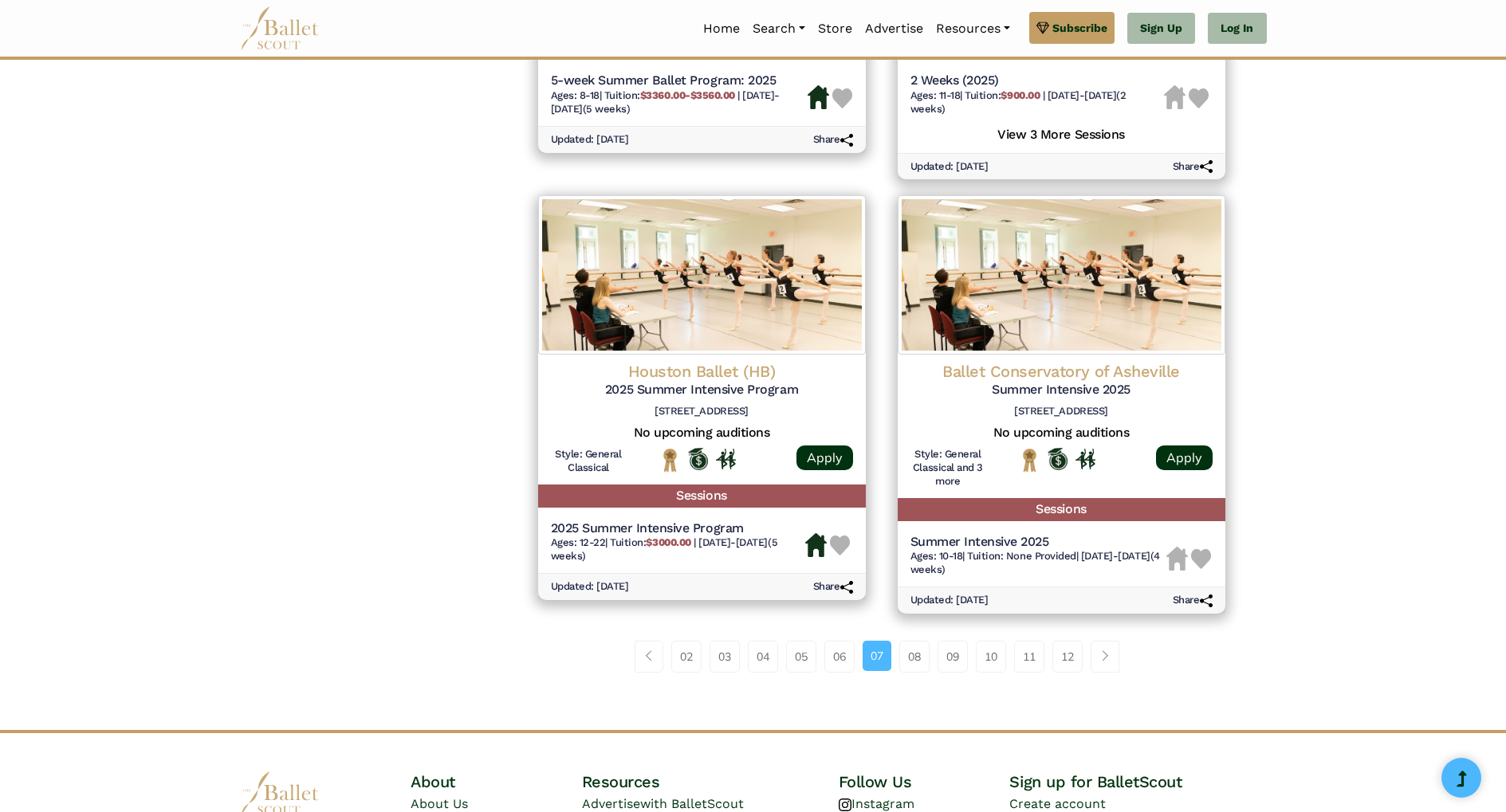
scroll to position [2072, 0]
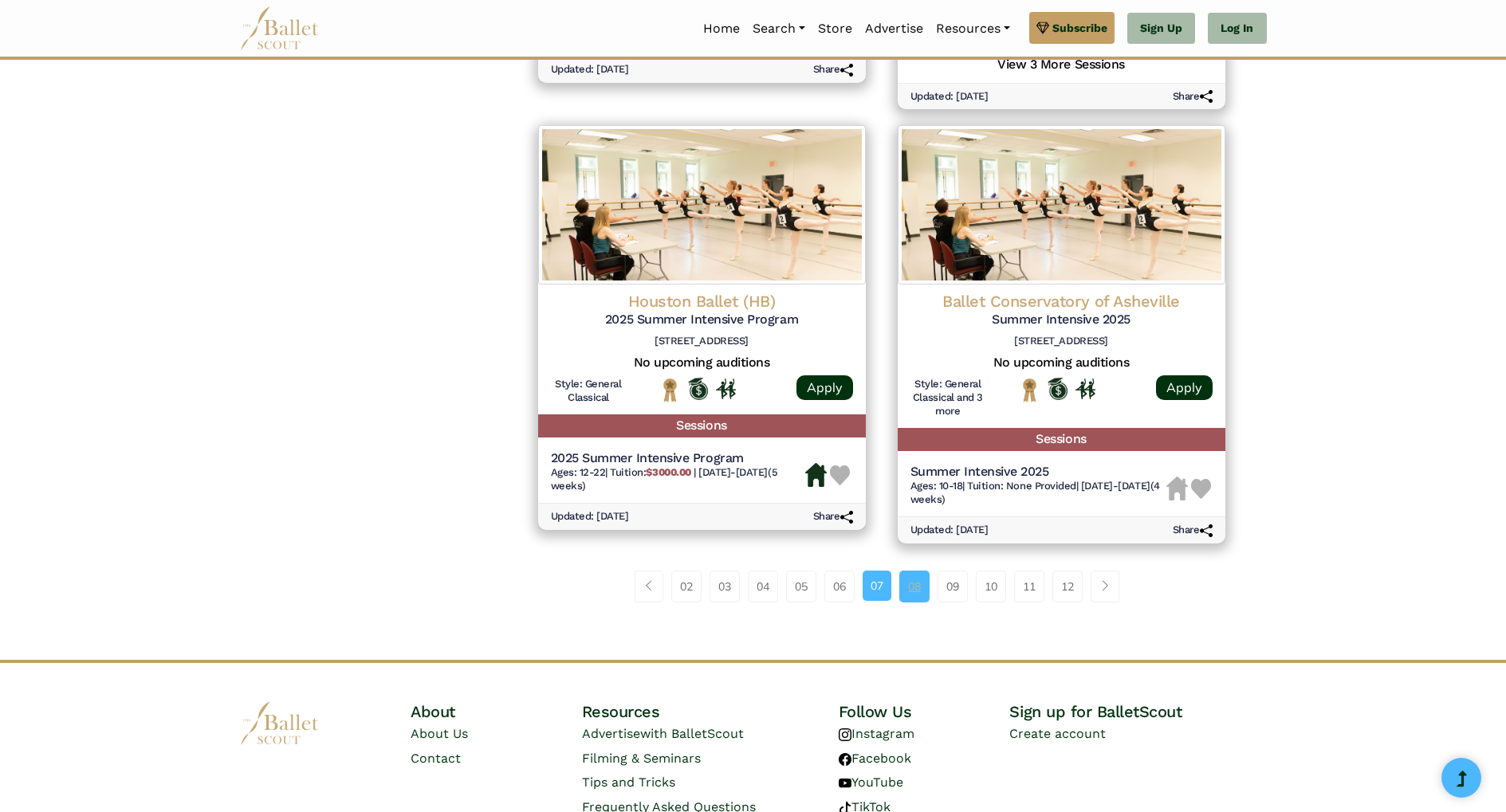
click at [918, 602] on link "08" at bounding box center [914, 586] width 30 height 32
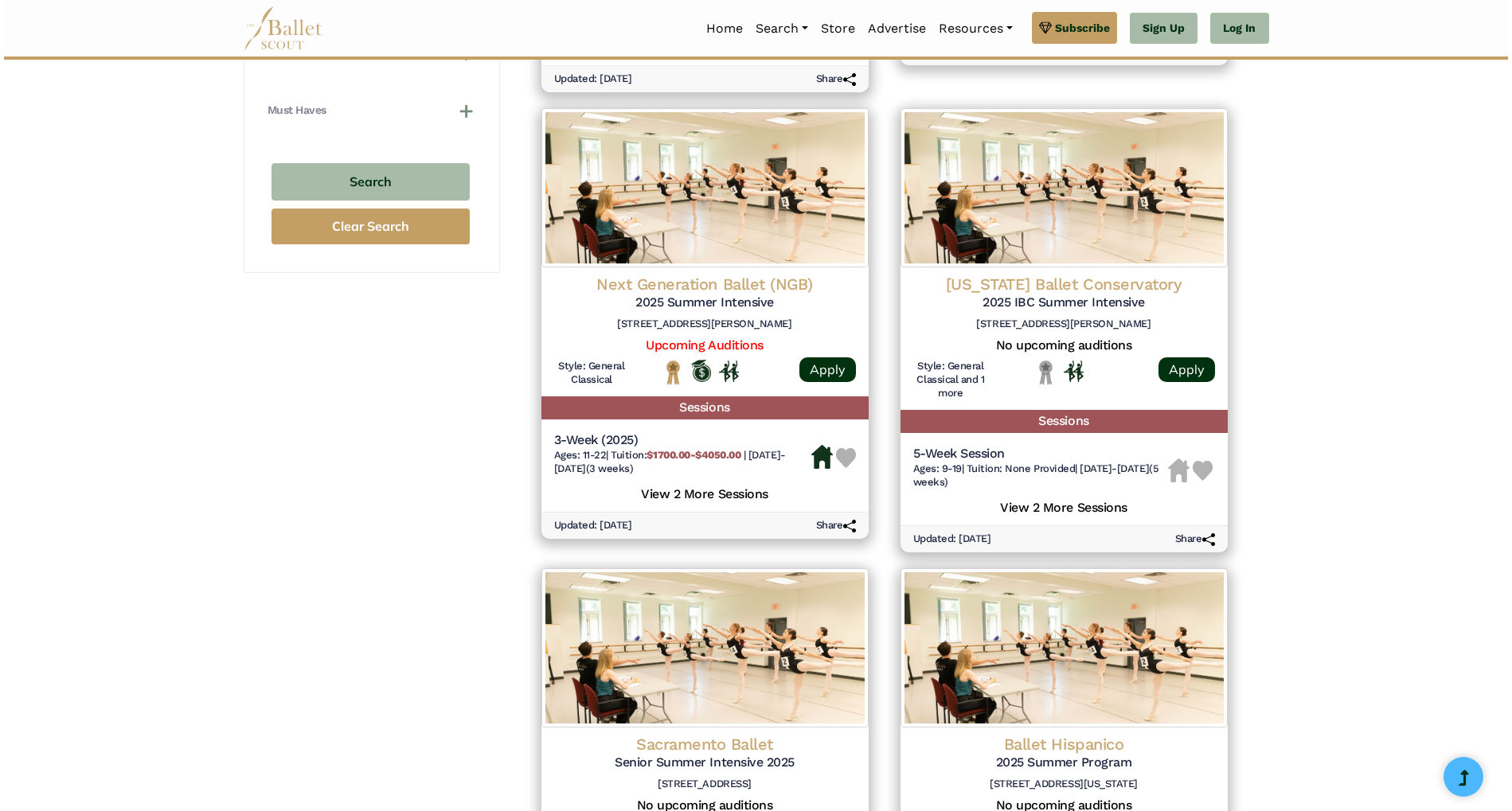
scroll to position [1154, 0]
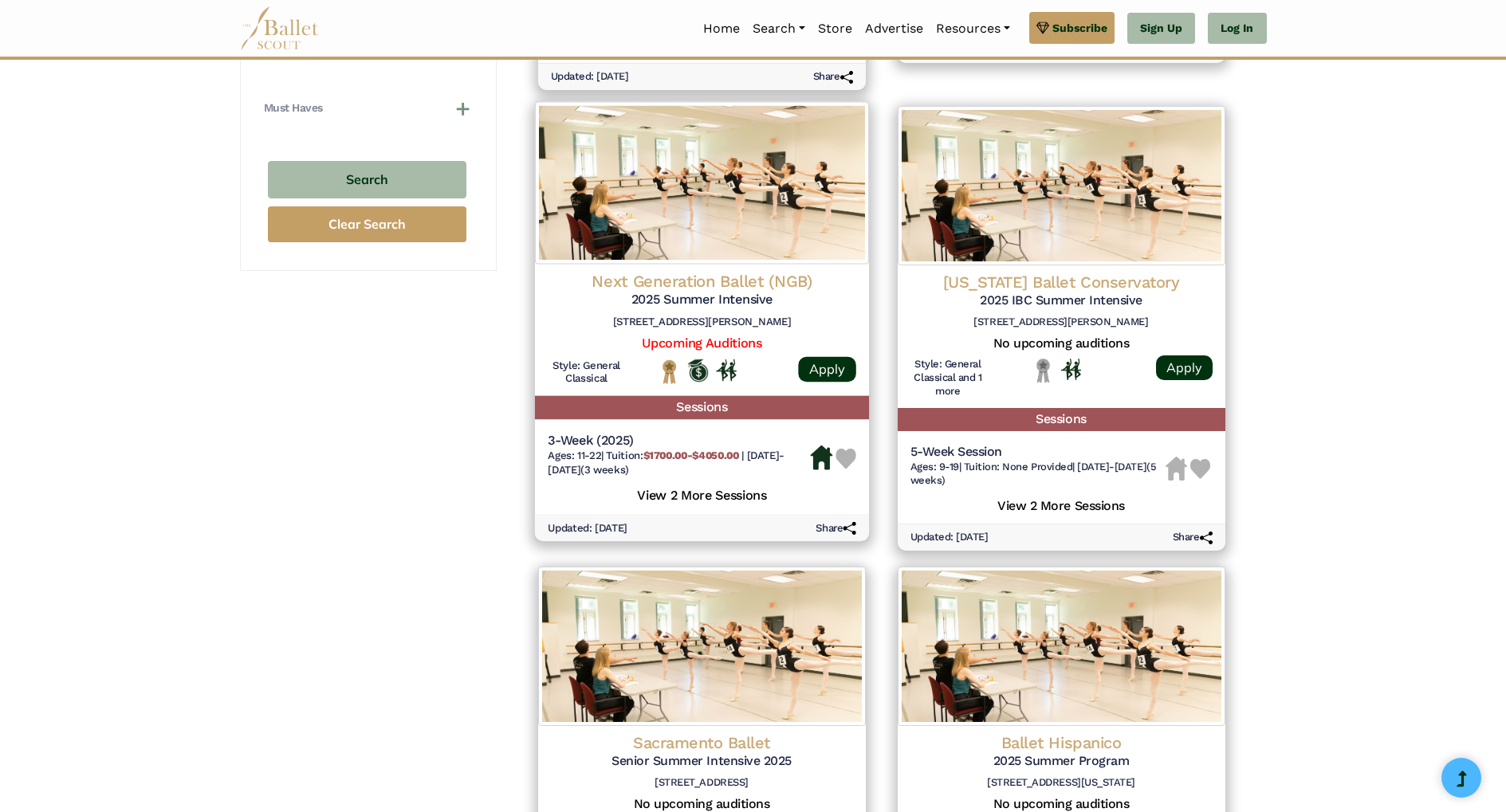
click at [673, 461] on b "$1700.00-$4050.00" at bounding box center [690, 455] width 95 height 12
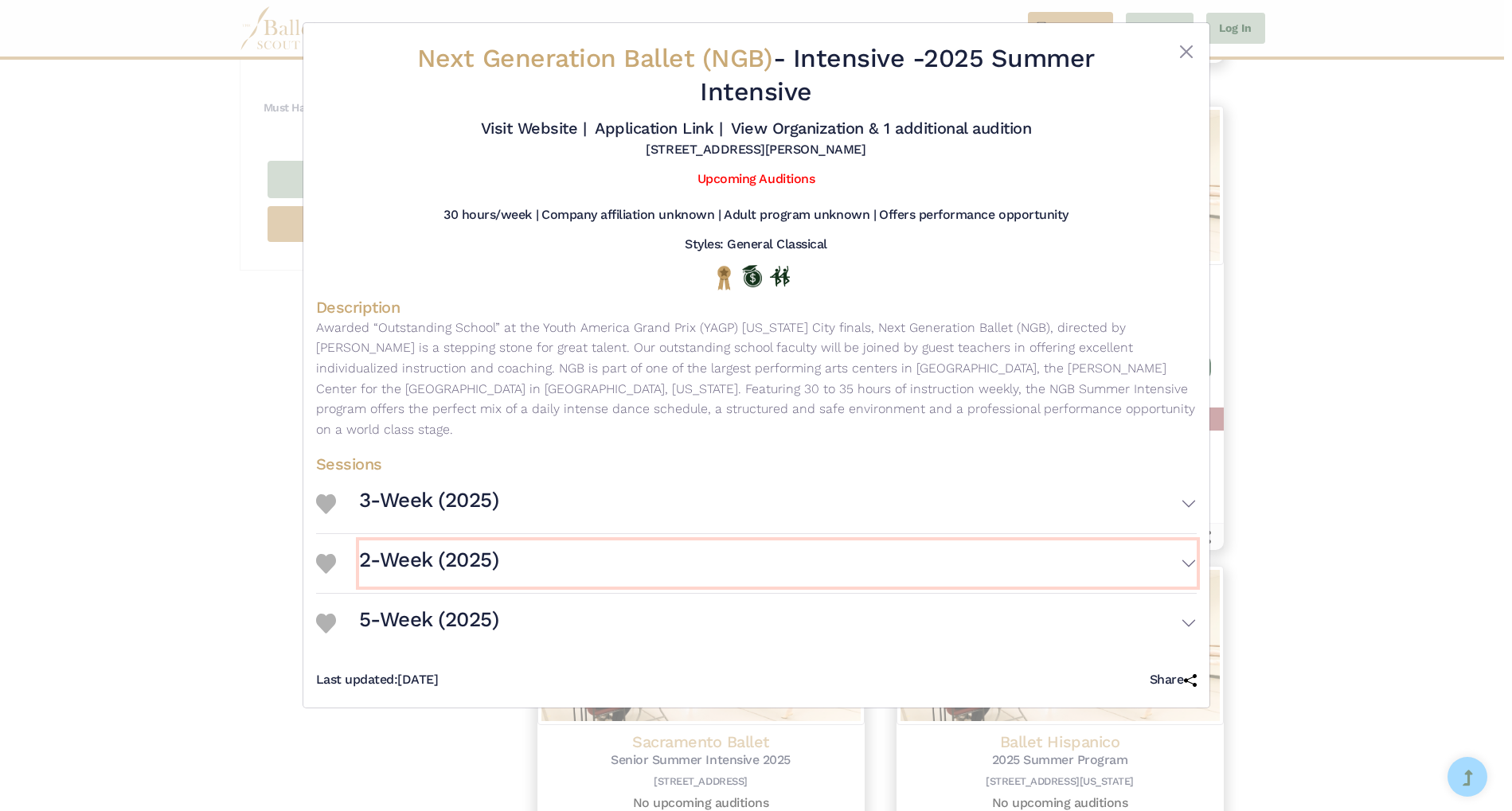
click at [1186, 541] on button "2-Week (2025)" at bounding box center [778, 563] width 837 height 46
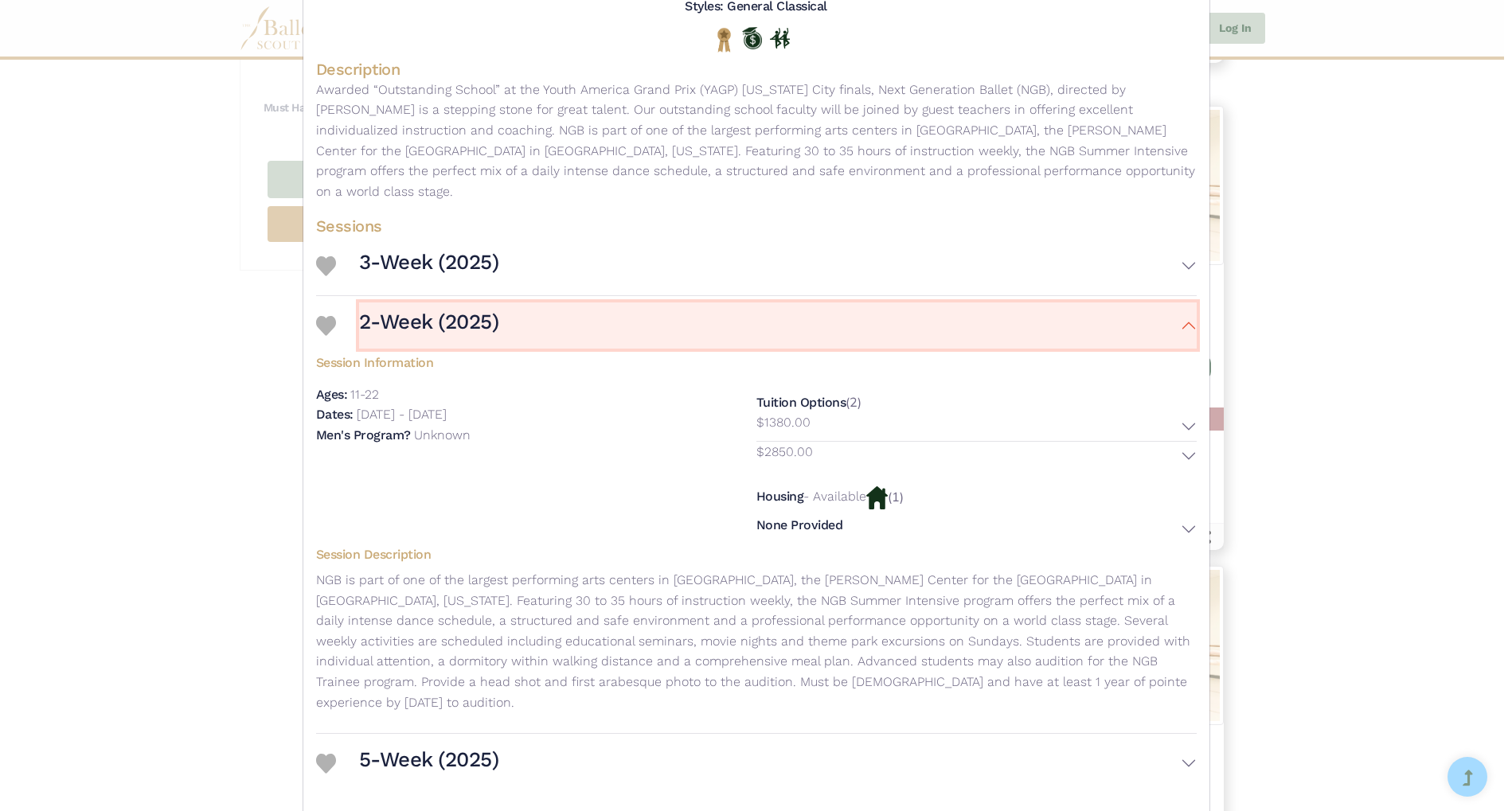
scroll to position [241, 0]
click at [1179, 440] on button "$2850.00" at bounding box center [977, 454] width 441 height 29
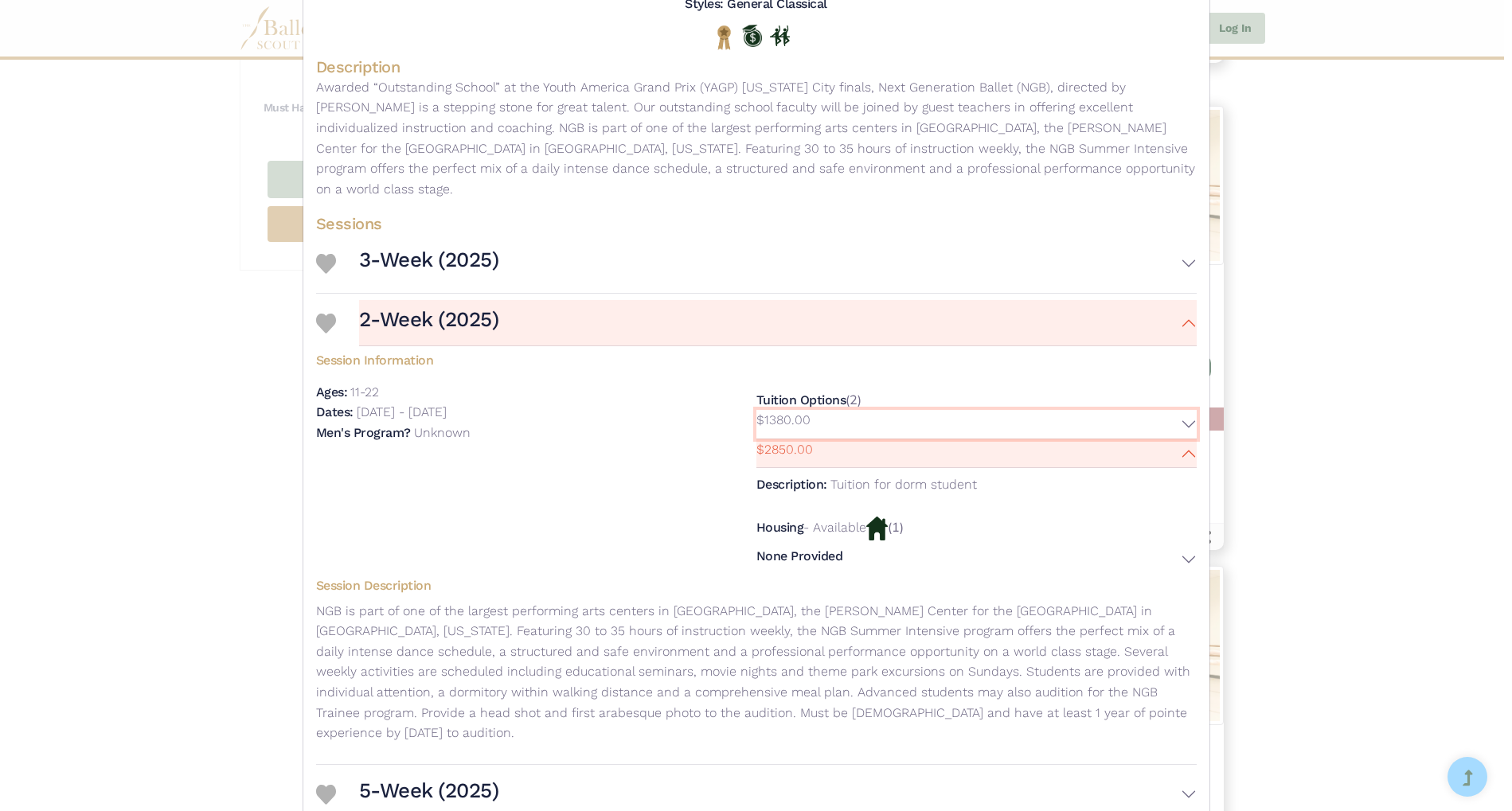
click at [1183, 413] on button "$1380.00" at bounding box center [977, 424] width 441 height 29
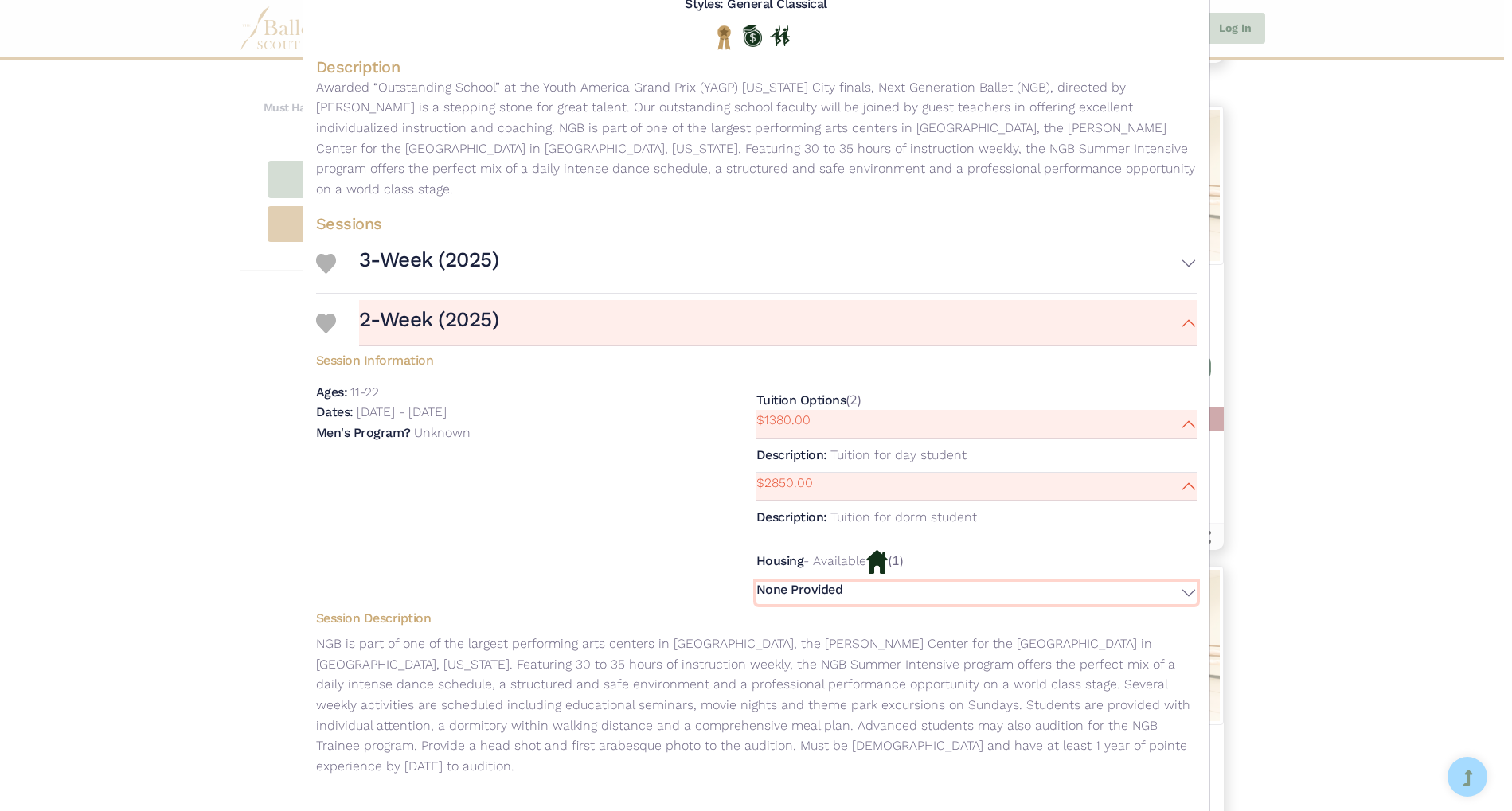
click at [1175, 581] on button "None Provided" at bounding box center [977, 592] width 441 height 23
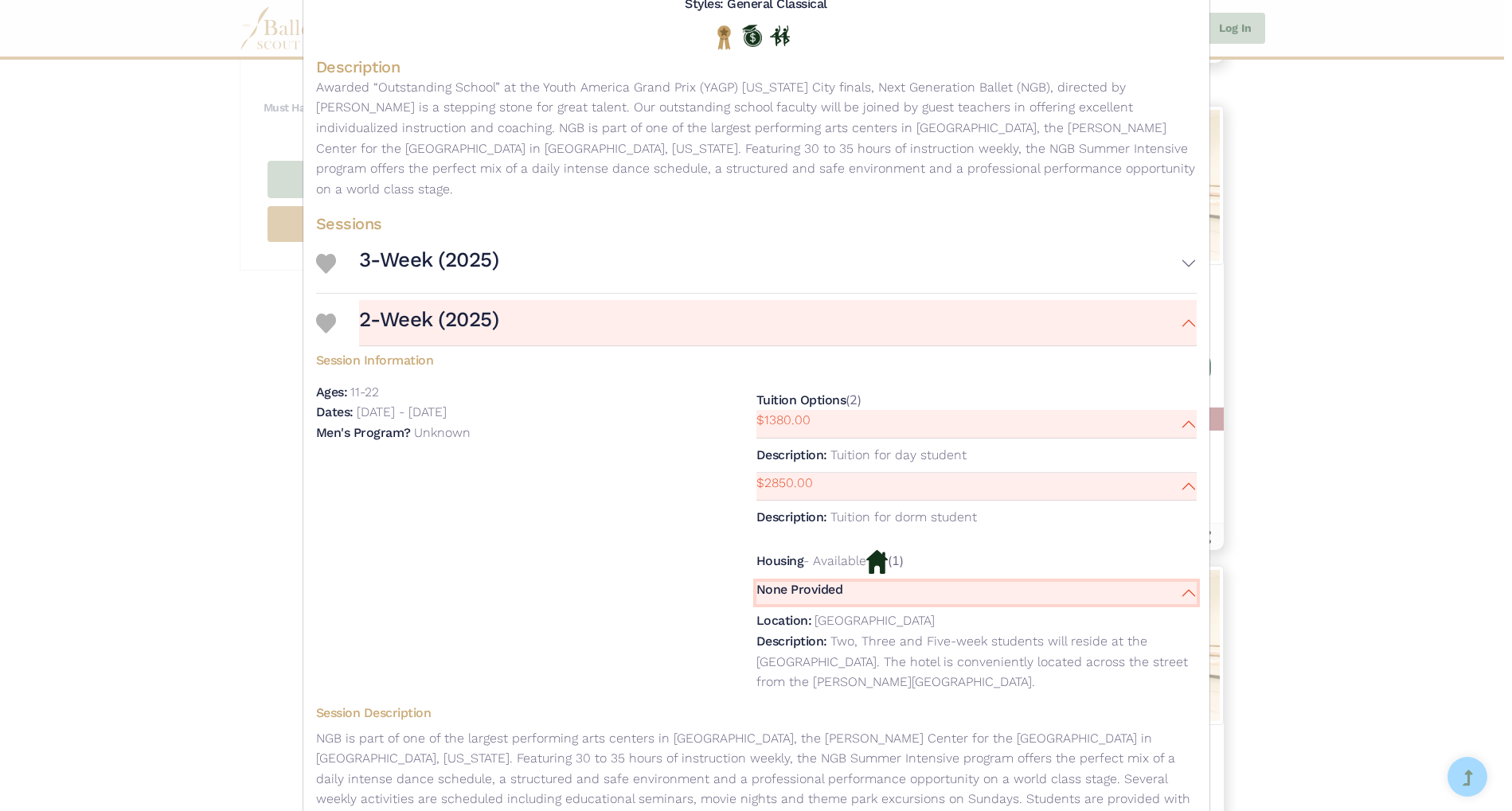
click at [1180, 581] on button "None Provided" at bounding box center [977, 592] width 441 height 23
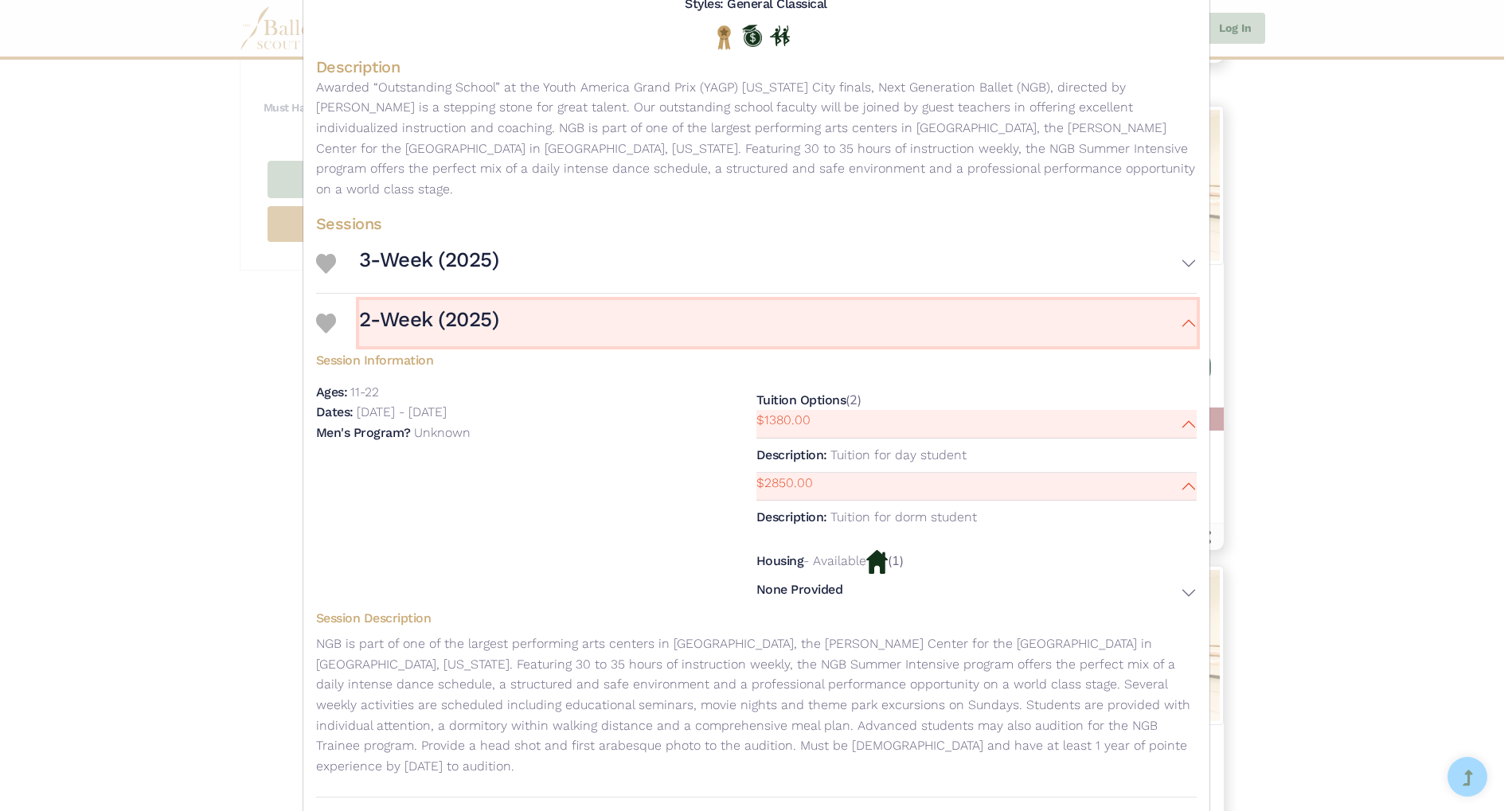
click at [1178, 305] on button "2-Week (2025)" at bounding box center [778, 323] width 837 height 46
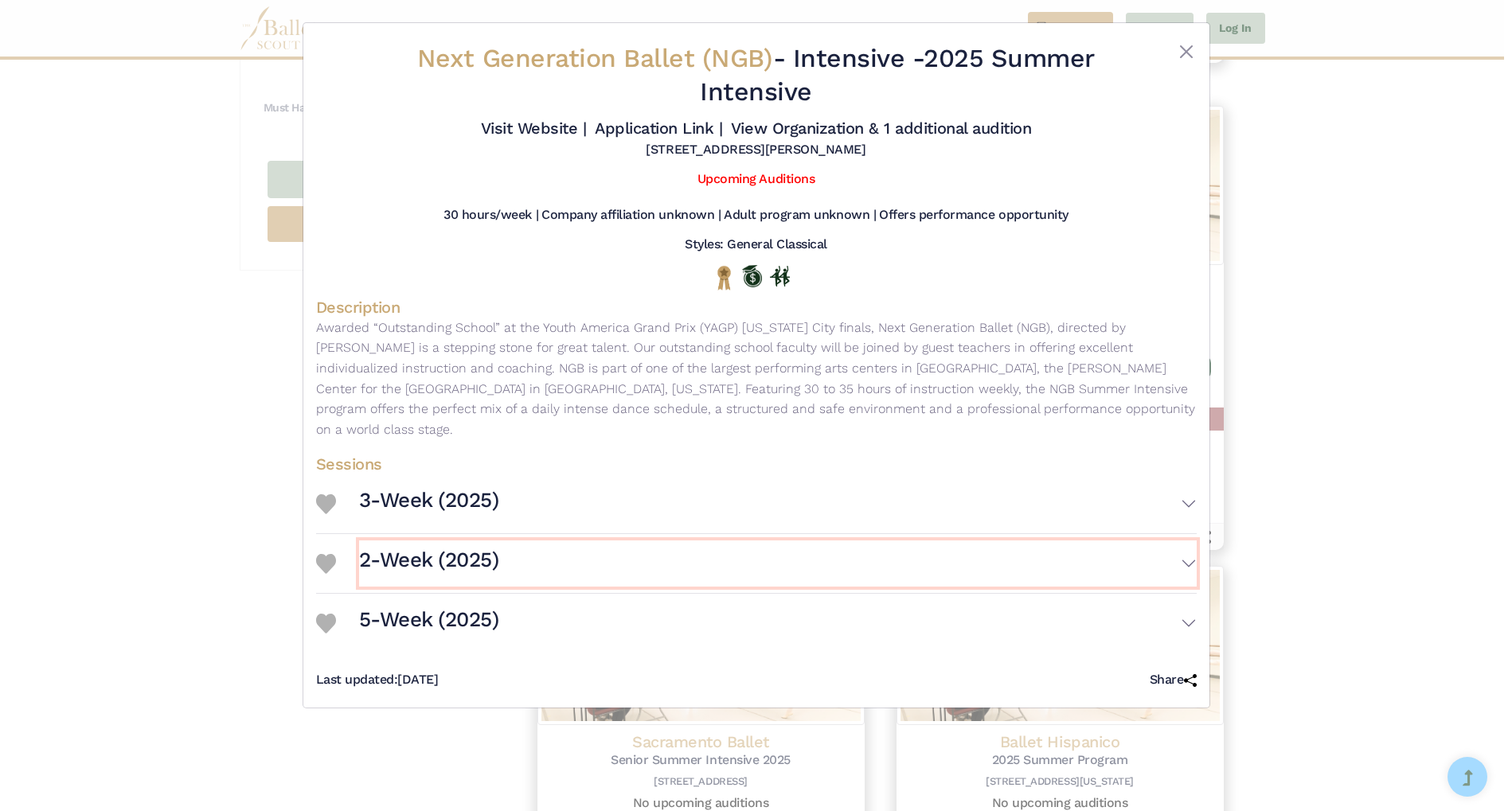
scroll to position [0, 0]
click at [1174, 606] on button "5-Week (2025)" at bounding box center [778, 623] width 837 height 46
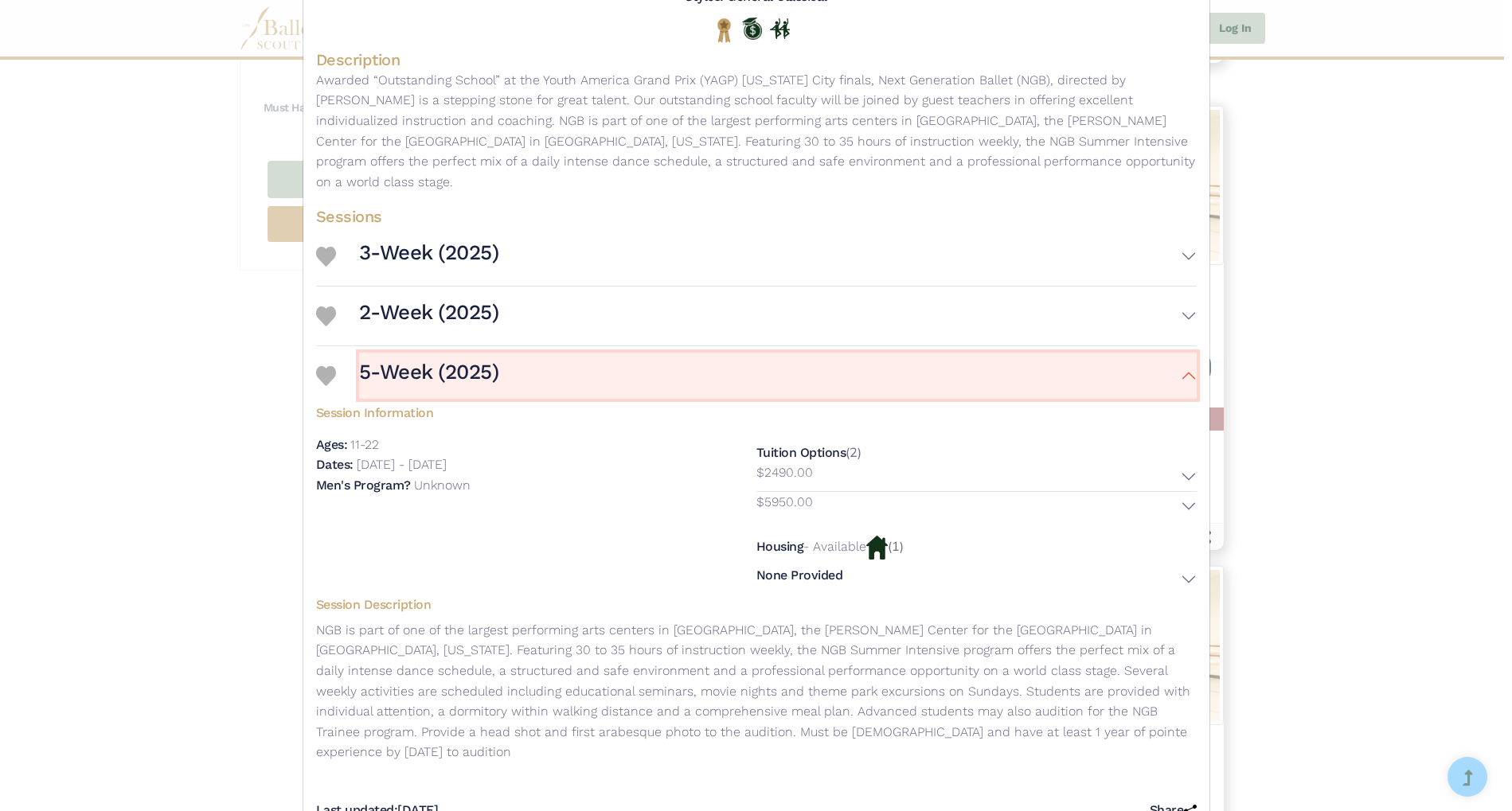
scroll to position [249, 0]
click at [1192, 235] on button "3-Week (2025)" at bounding box center [778, 254] width 837 height 46
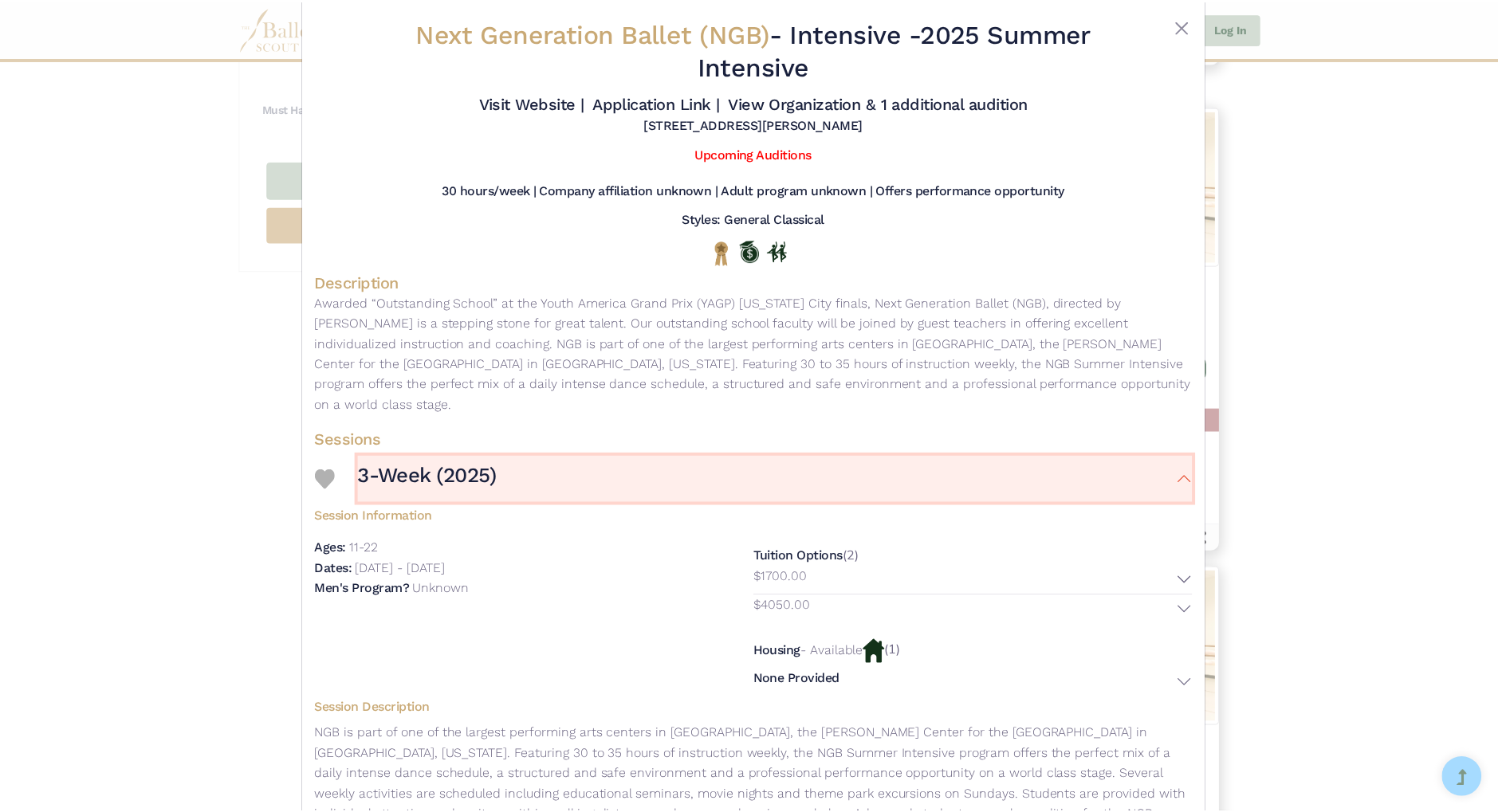
scroll to position [0, 0]
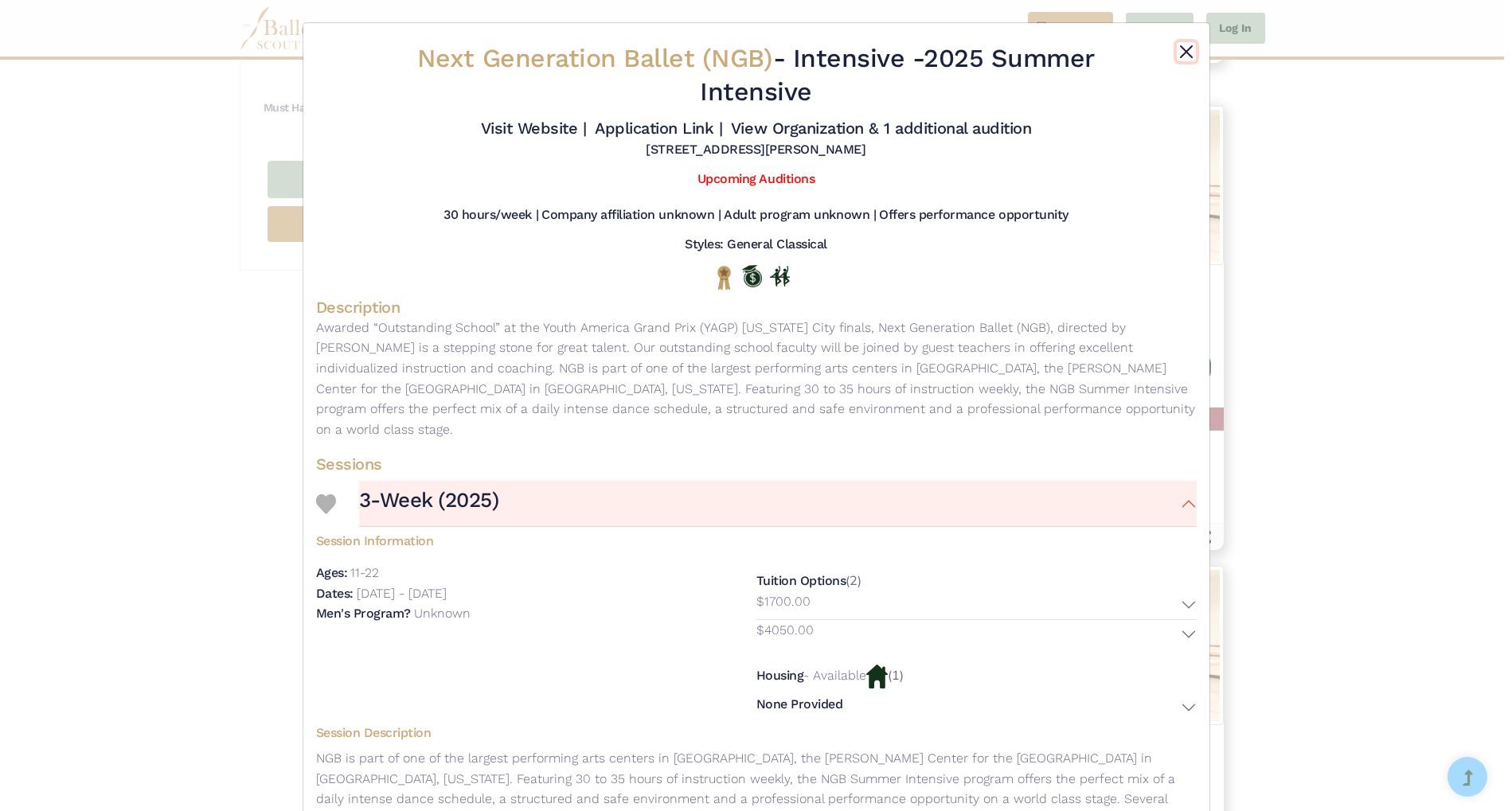
click at [1182, 53] on button "Close" at bounding box center [1186, 51] width 19 height 19
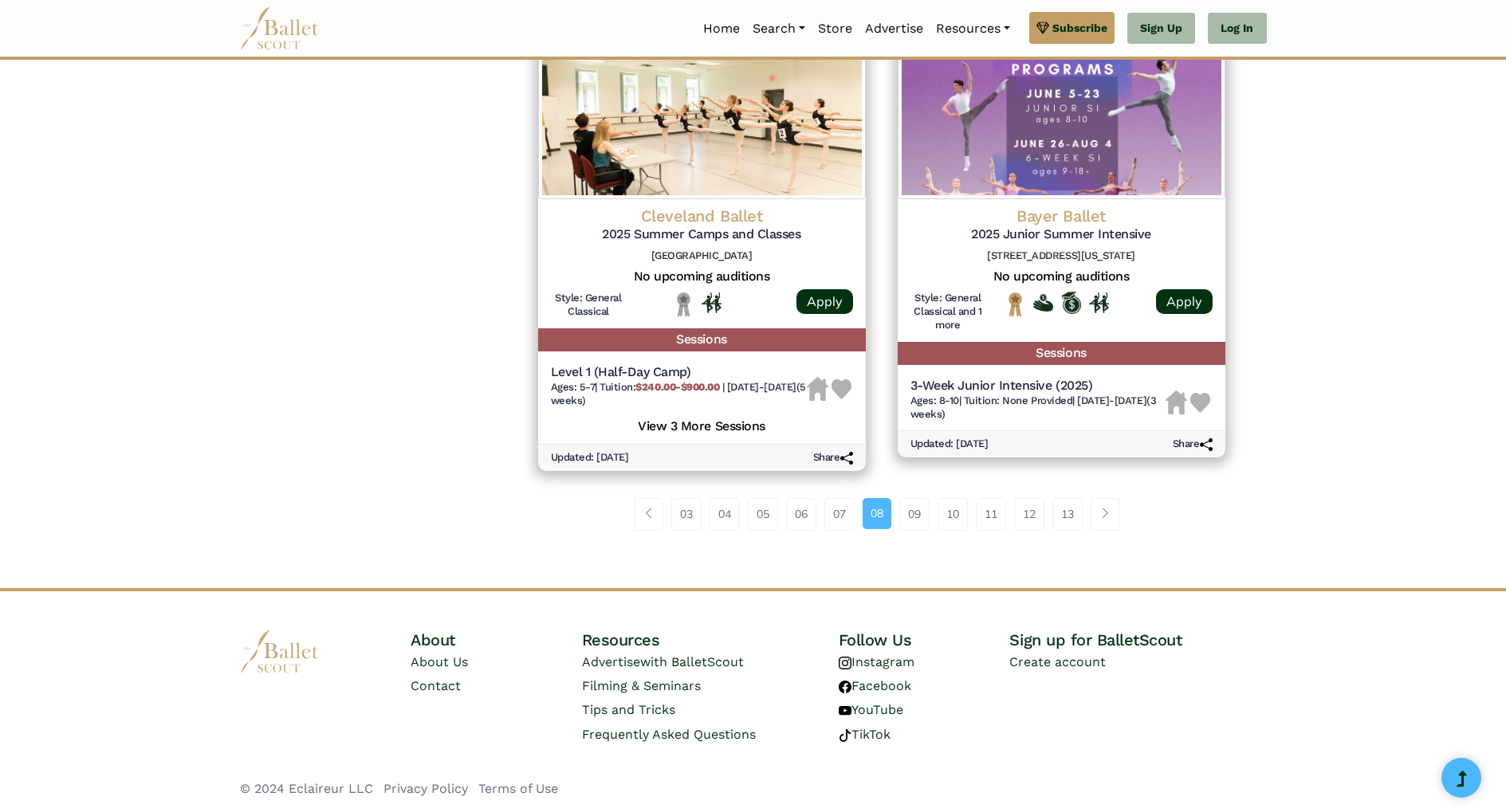
scroll to position [2128, 0]
click at [925, 526] on link "09" at bounding box center [914, 514] width 30 height 32
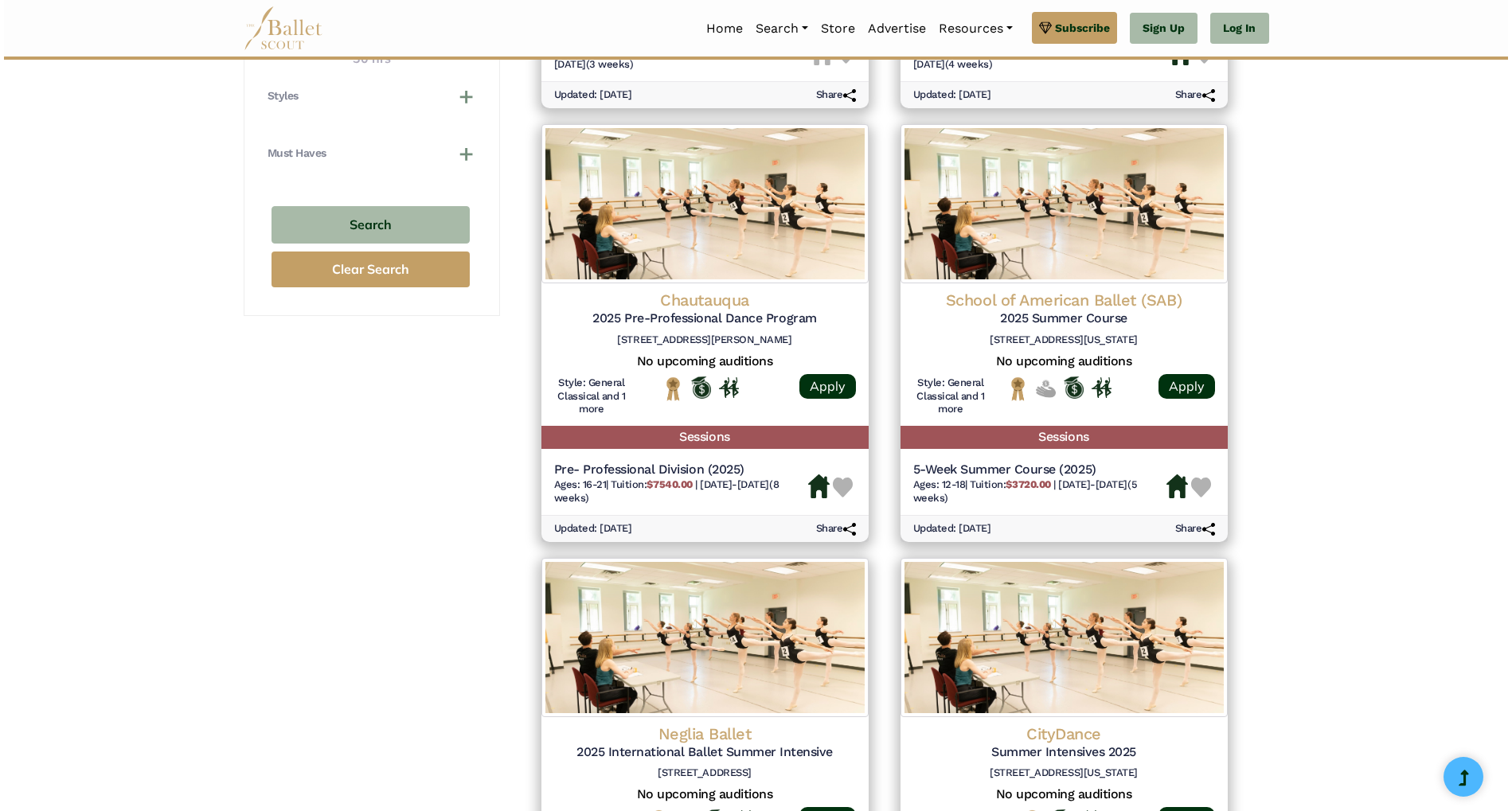
scroll to position [1181, 0]
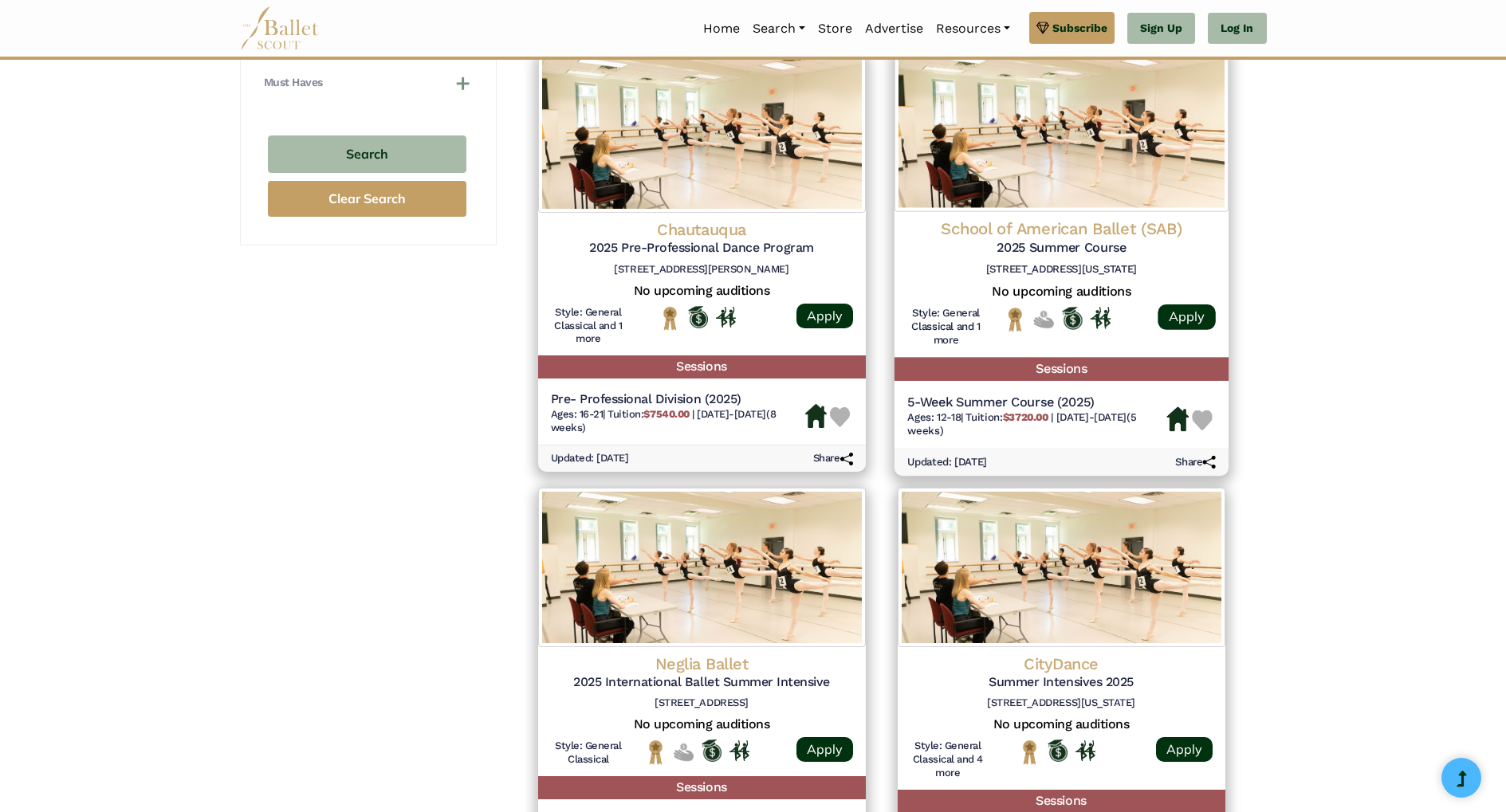
click at [963, 389] on div "5-Week Summer Course (2025) Ages: 12-18 | Tuition: $3720.00 | [DATE]-[DATE] (5 …" at bounding box center [1060, 417] width 334 height 61
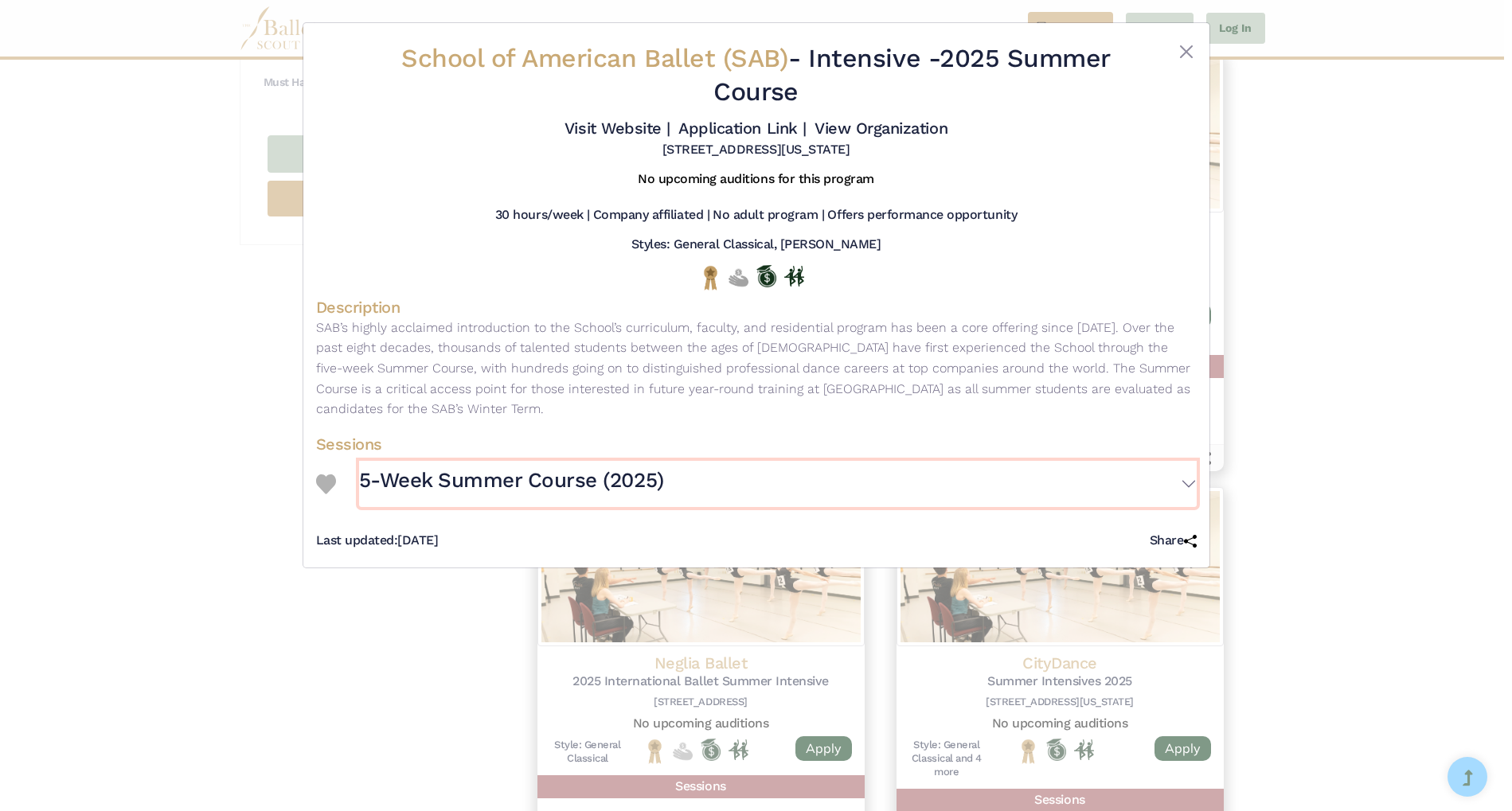
click at [1186, 481] on button "5-Week Summer Course (2025)" at bounding box center [778, 484] width 837 height 46
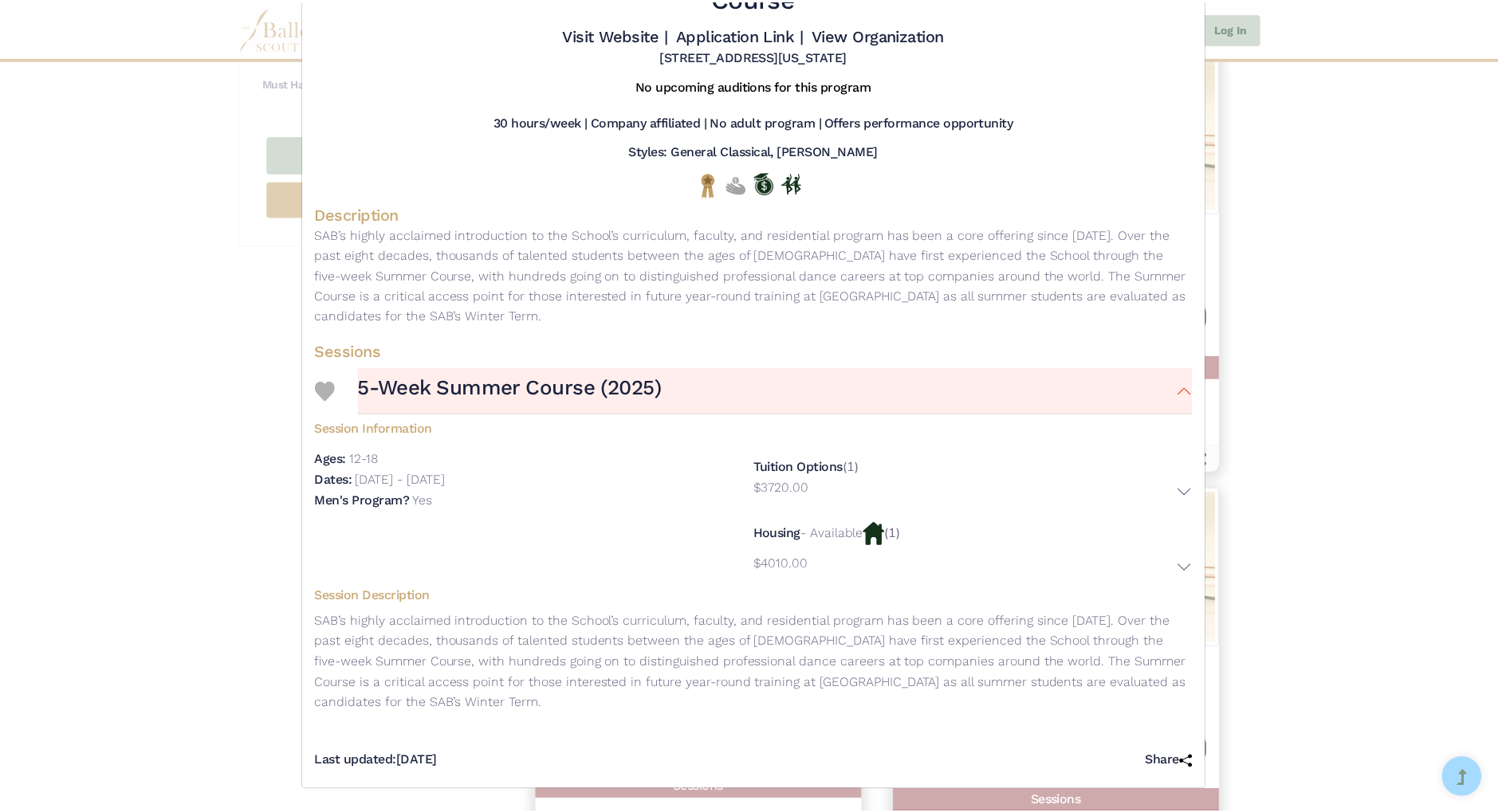
scroll to position [0, 0]
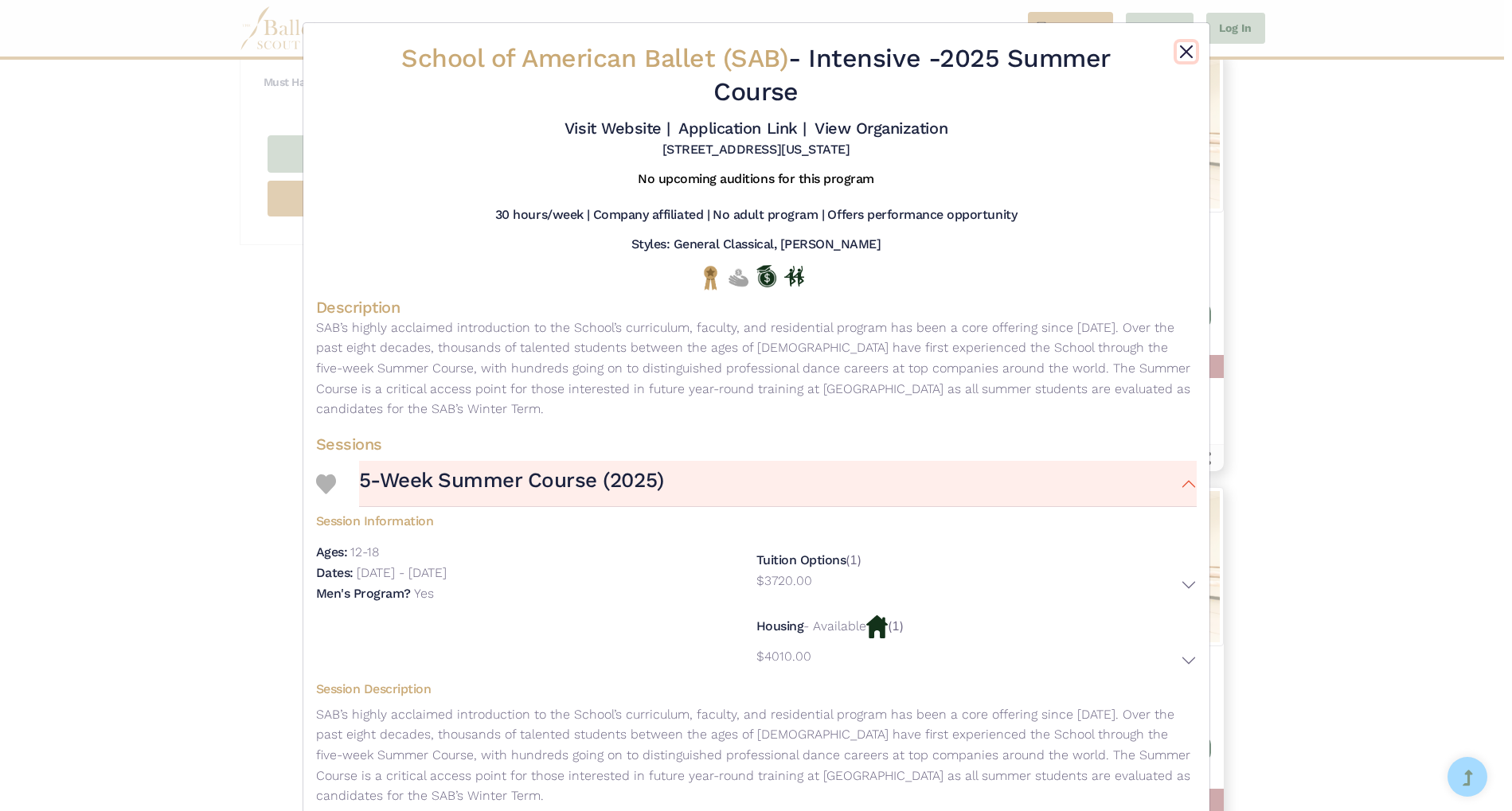
click at [1182, 51] on button "Close" at bounding box center [1186, 51] width 19 height 19
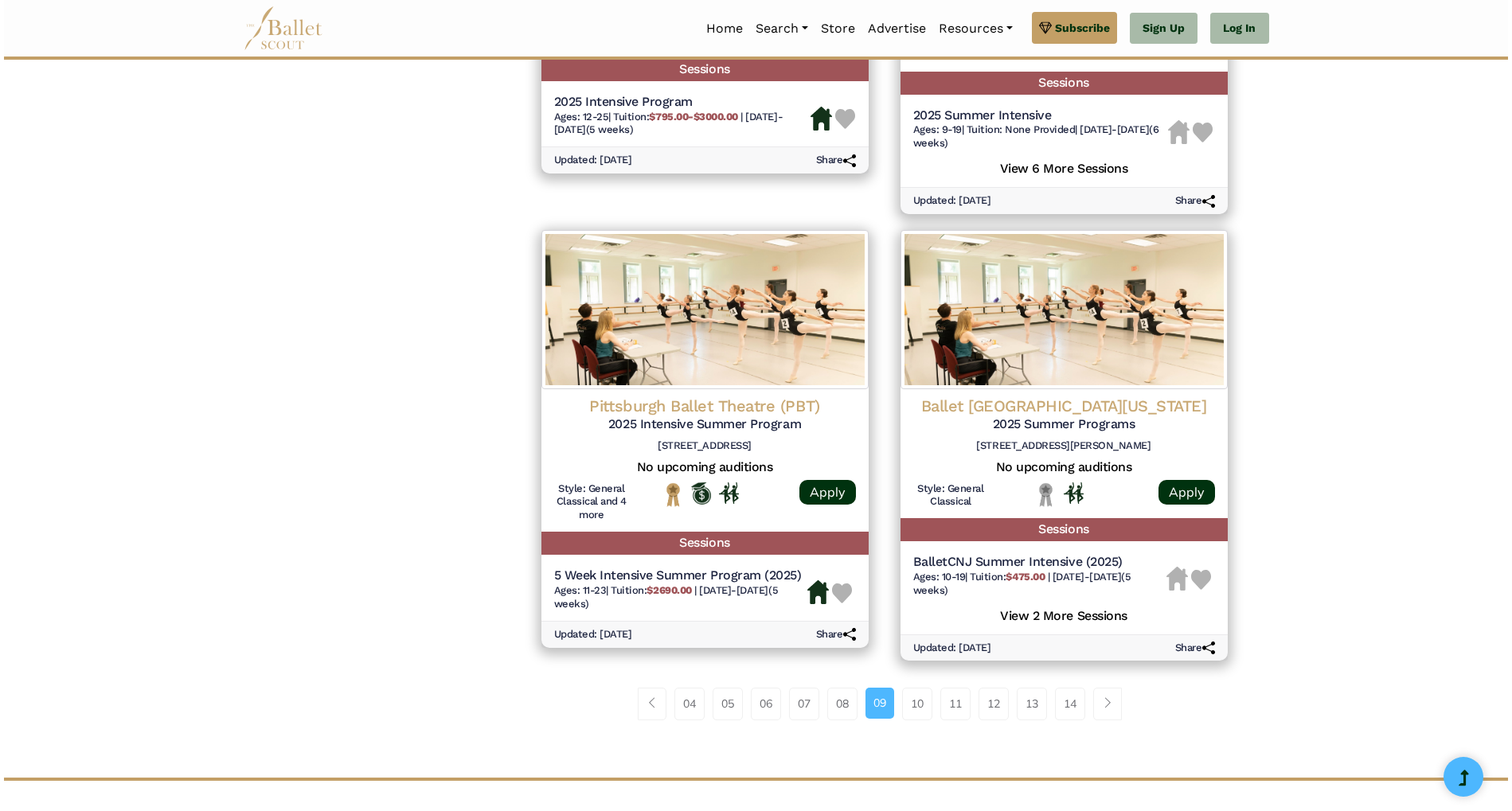
scroll to position [1899, 0]
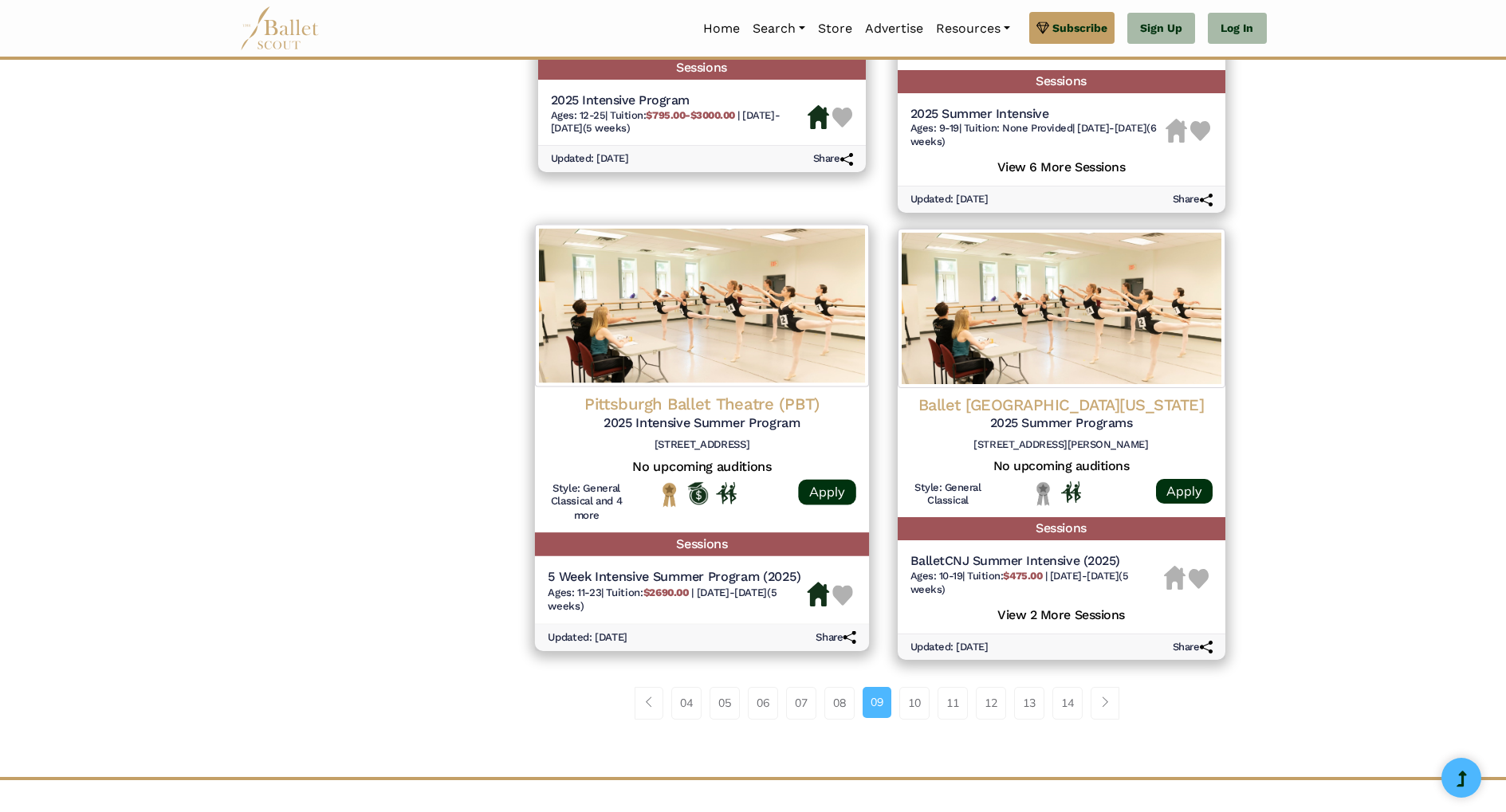
click at [691, 540] on h5 "Sessions" at bounding box center [701, 543] width 334 height 23
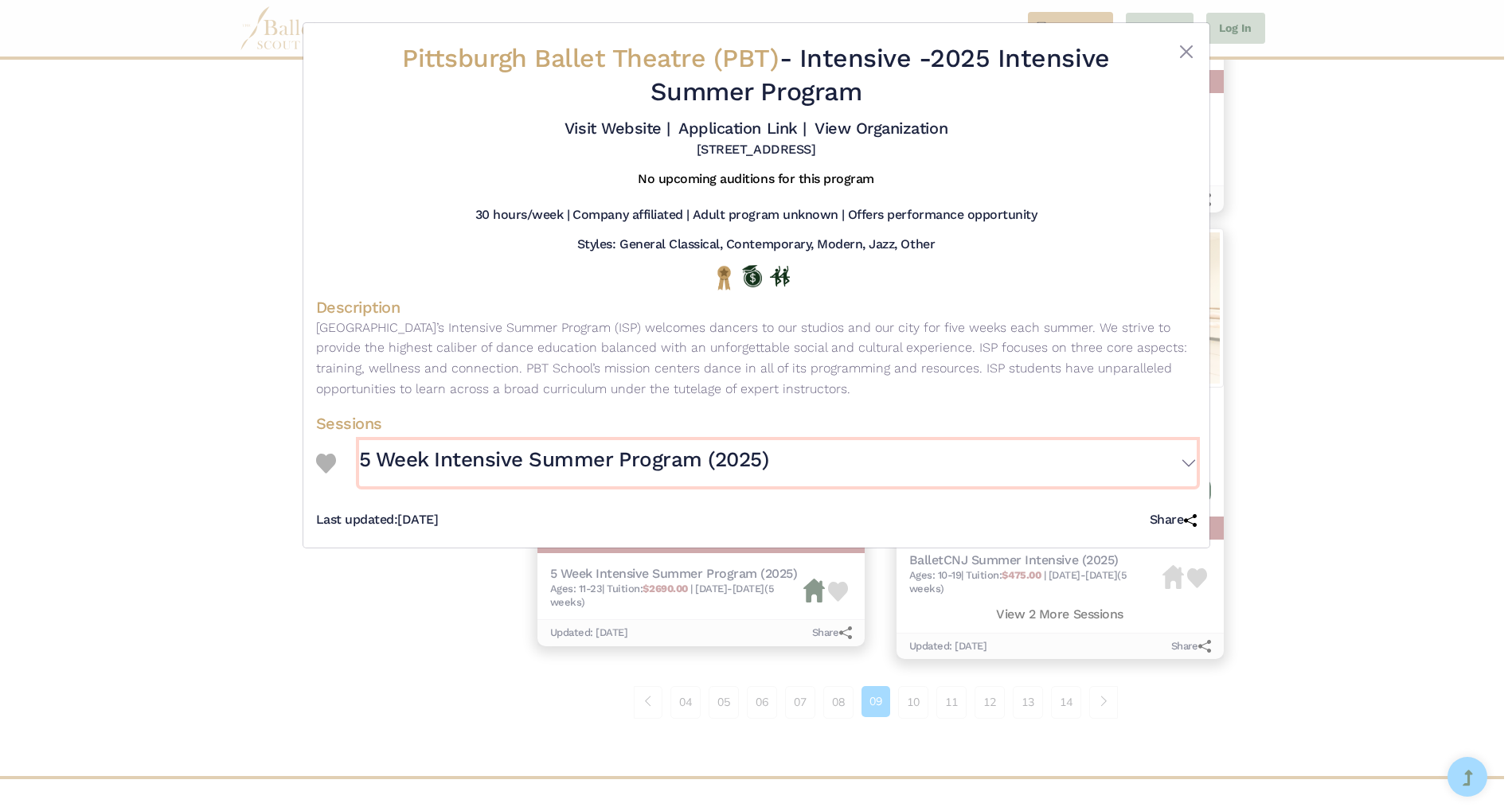
click at [1184, 462] on button "5 Week Intensive Summer Program (2025)" at bounding box center [778, 463] width 837 height 46
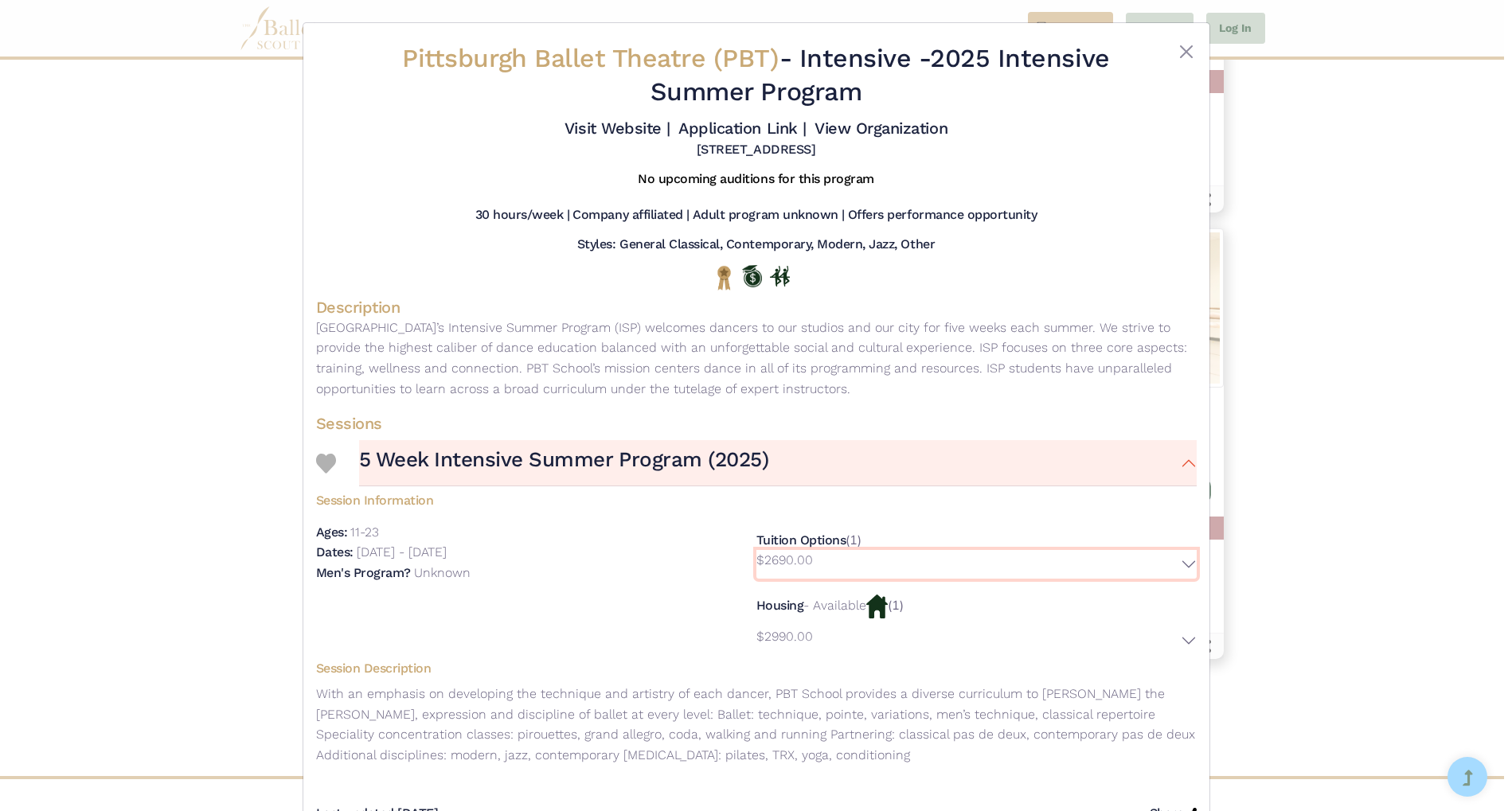
click at [1190, 554] on button "$2690.00" at bounding box center [977, 565] width 441 height 29
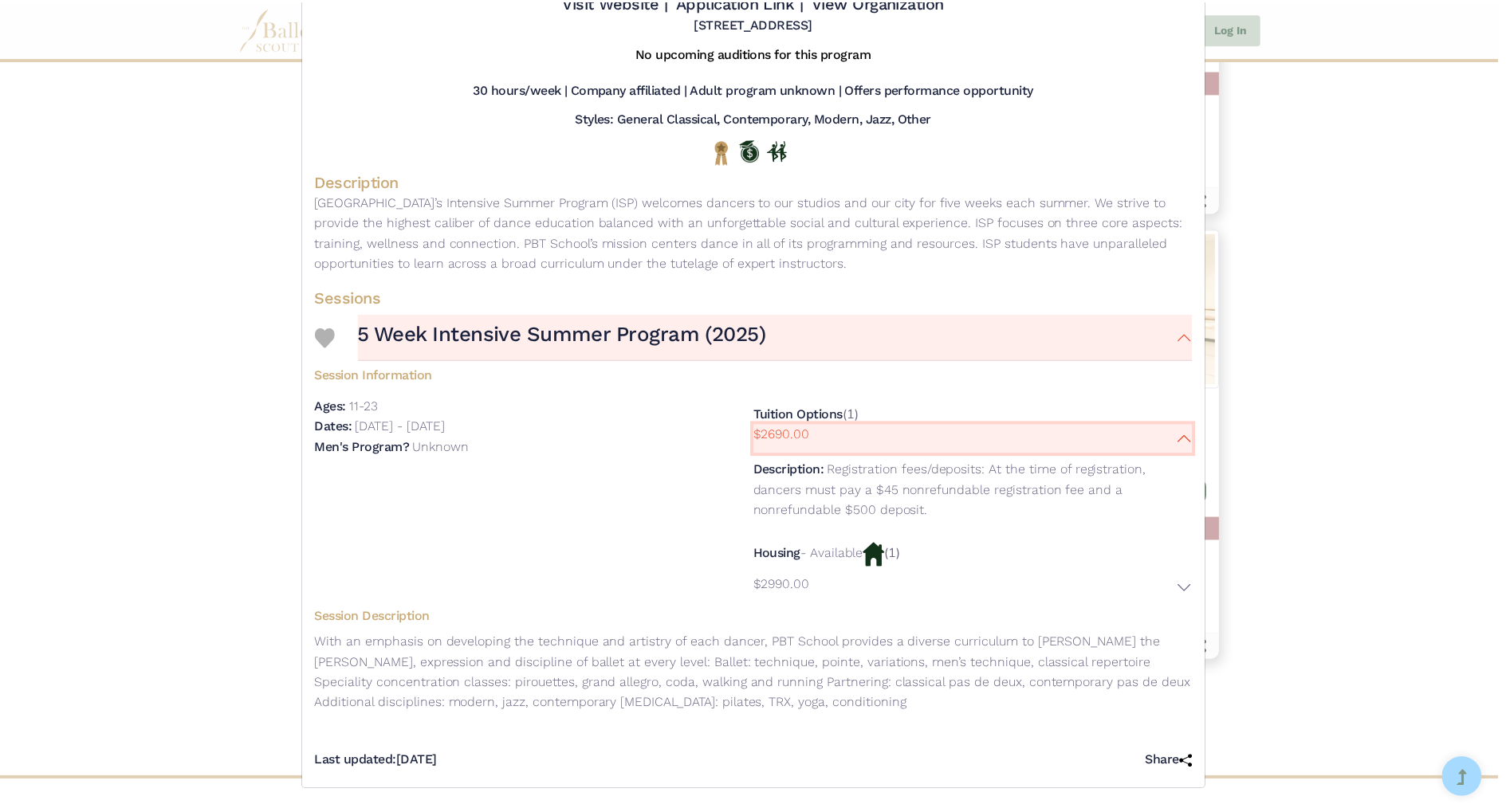
scroll to position [0, 0]
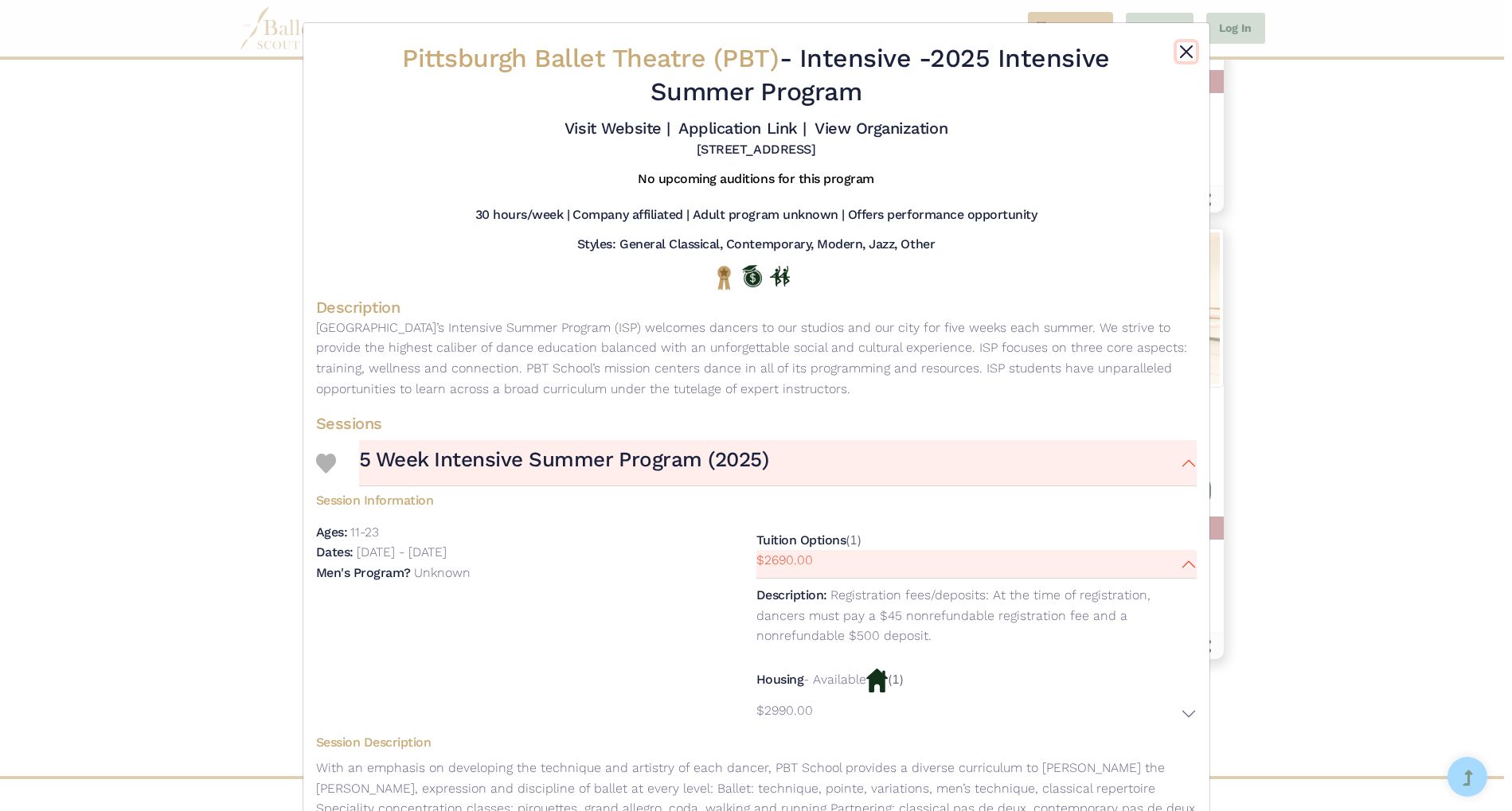
click at [1187, 53] on button "Close" at bounding box center [1186, 51] width 19 height 19
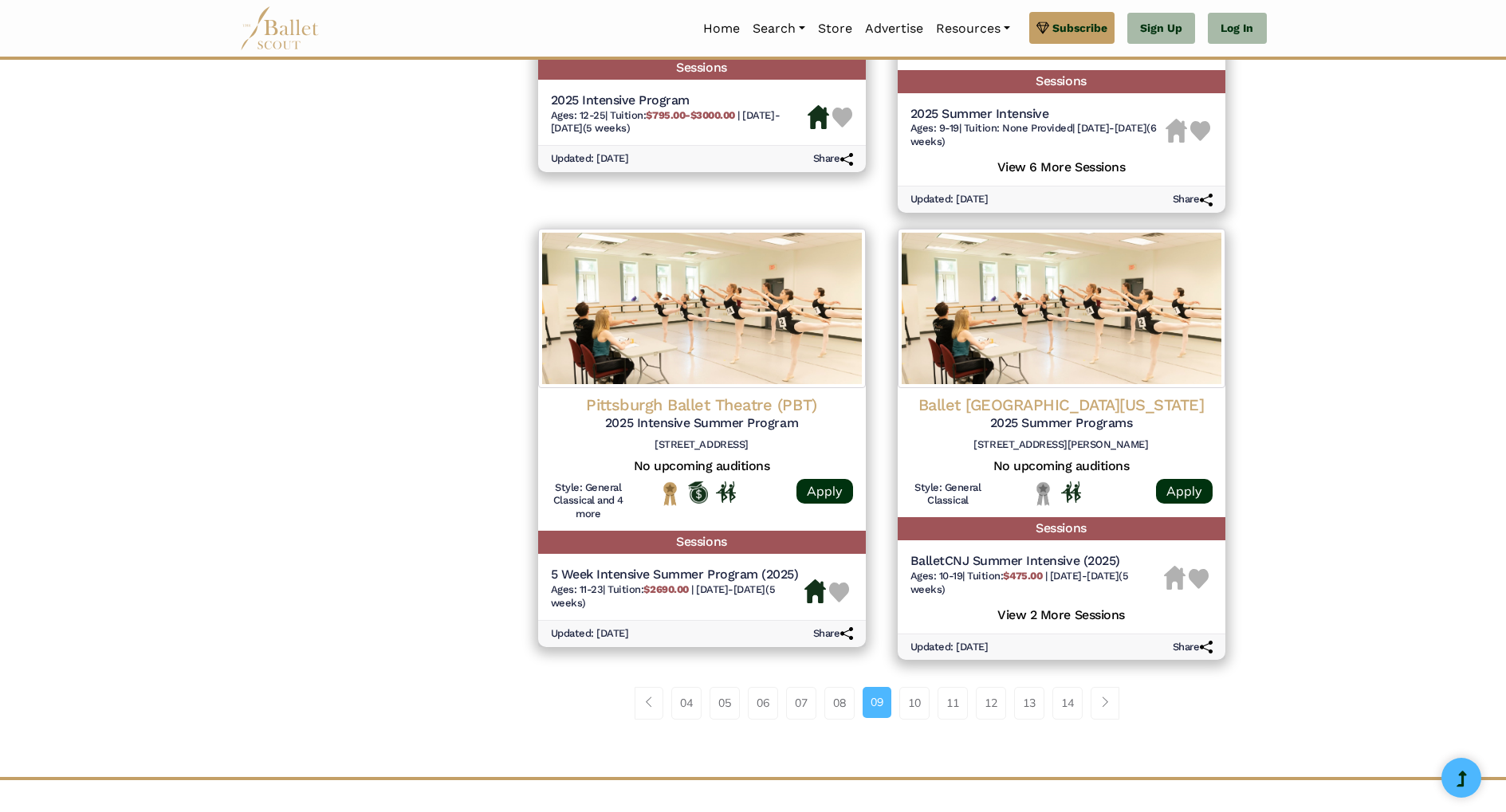
click at [914, 702] on link "10" at bounding box center [914, 703] width 30 height 32
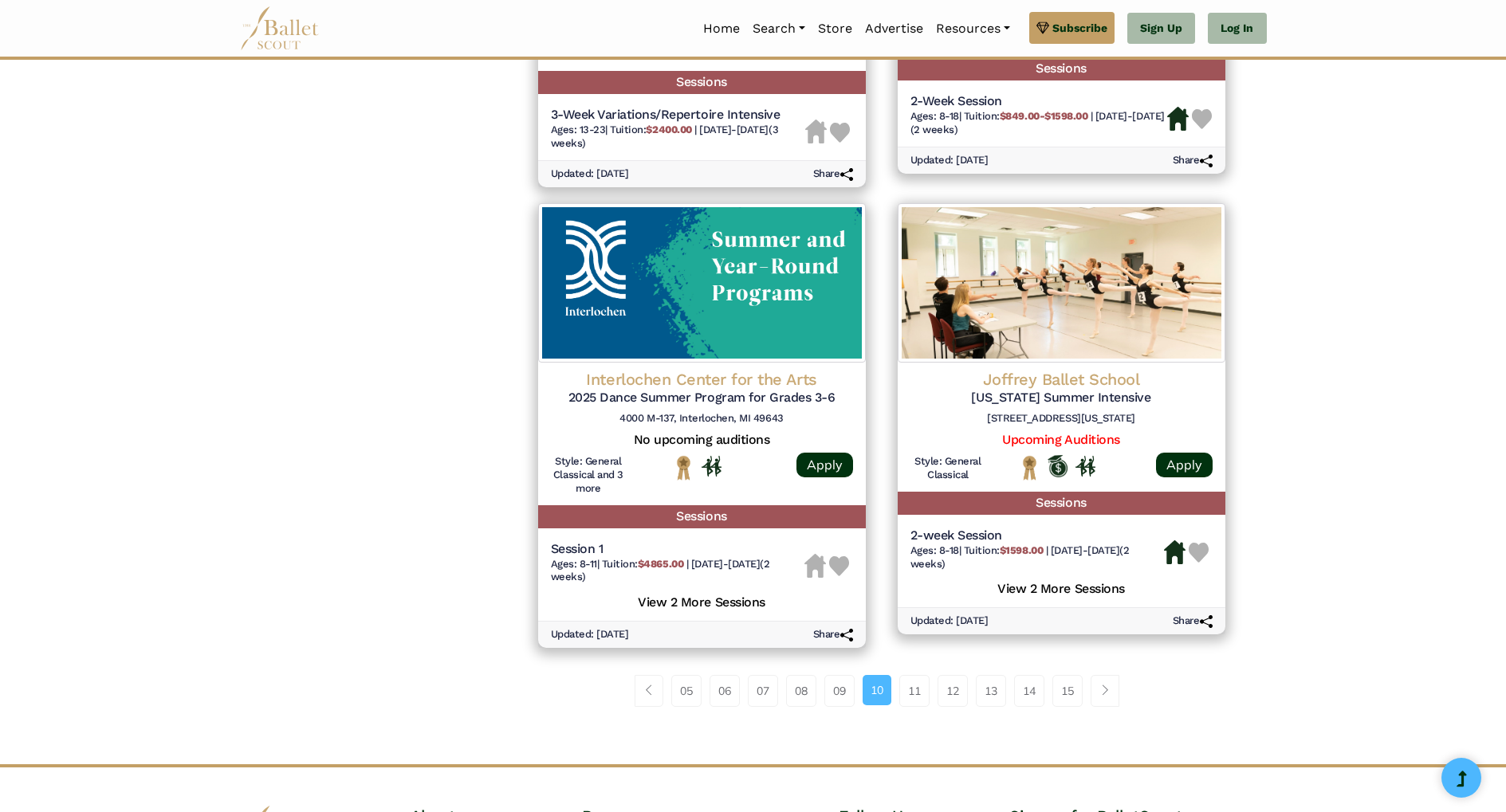
scroll to position [2080, 0]
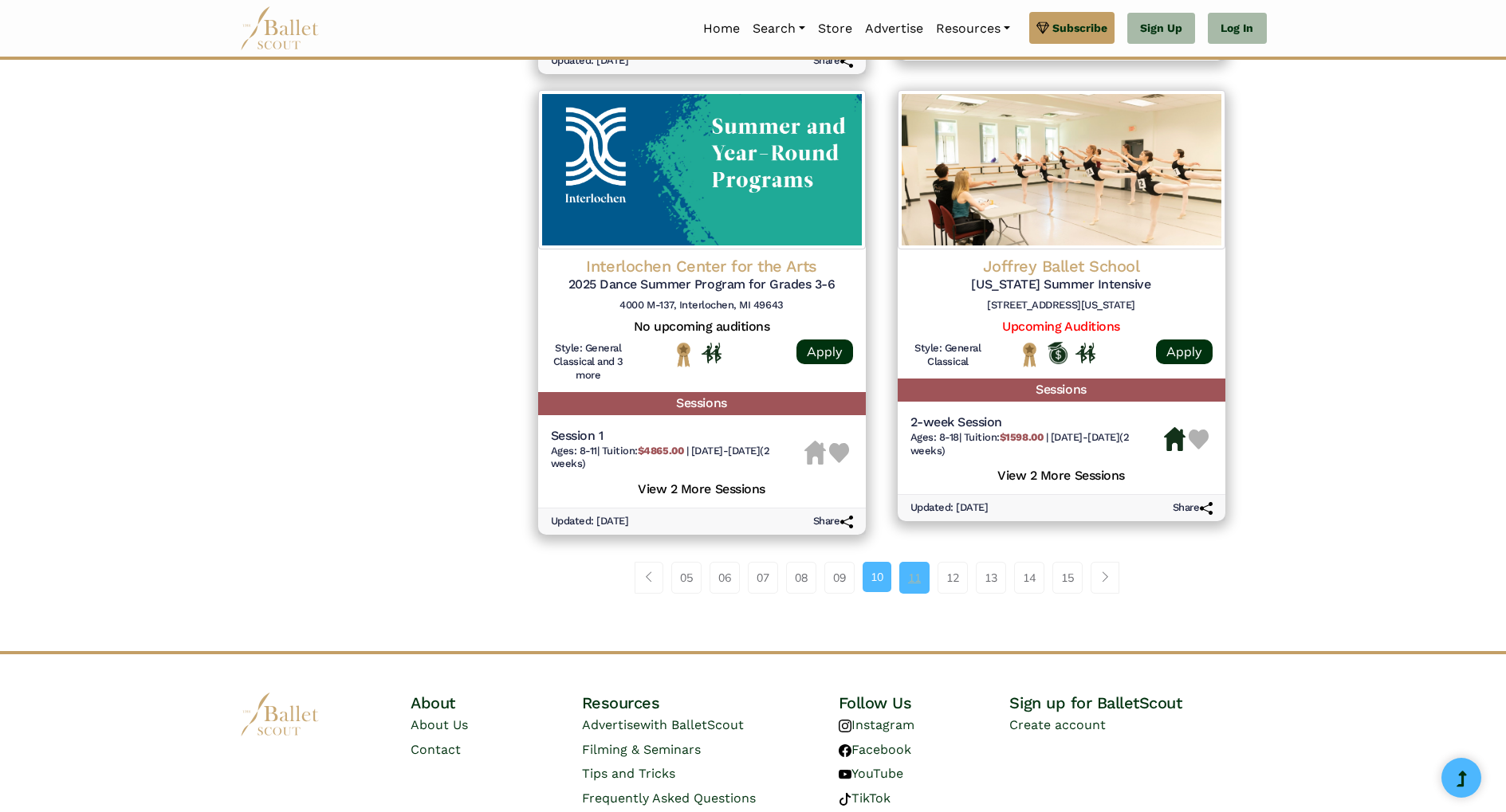
click at [915, 594] on link "11" at bounding box center [914, 578] width 30 height 32
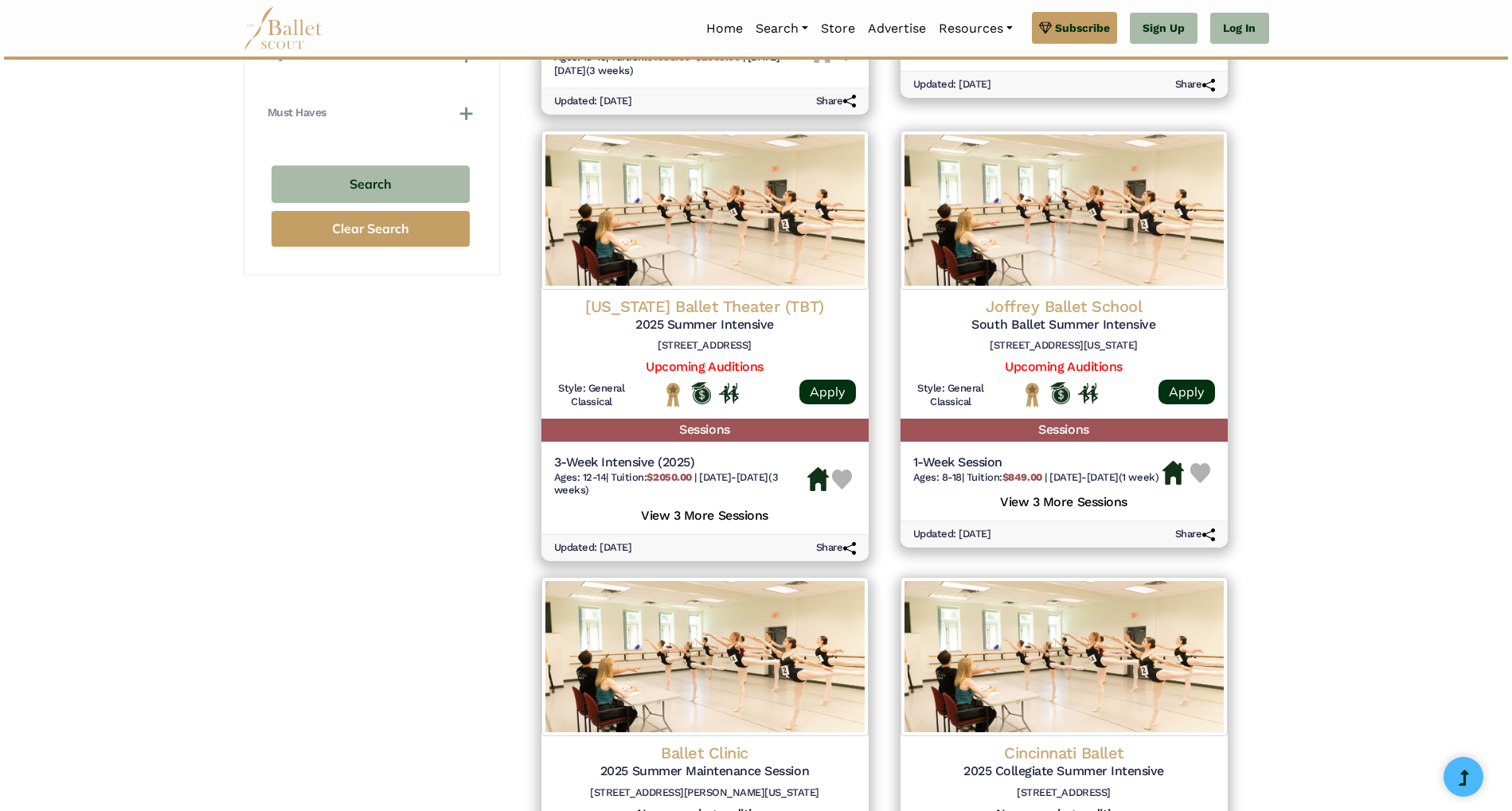
scroll to position [1154, 0]
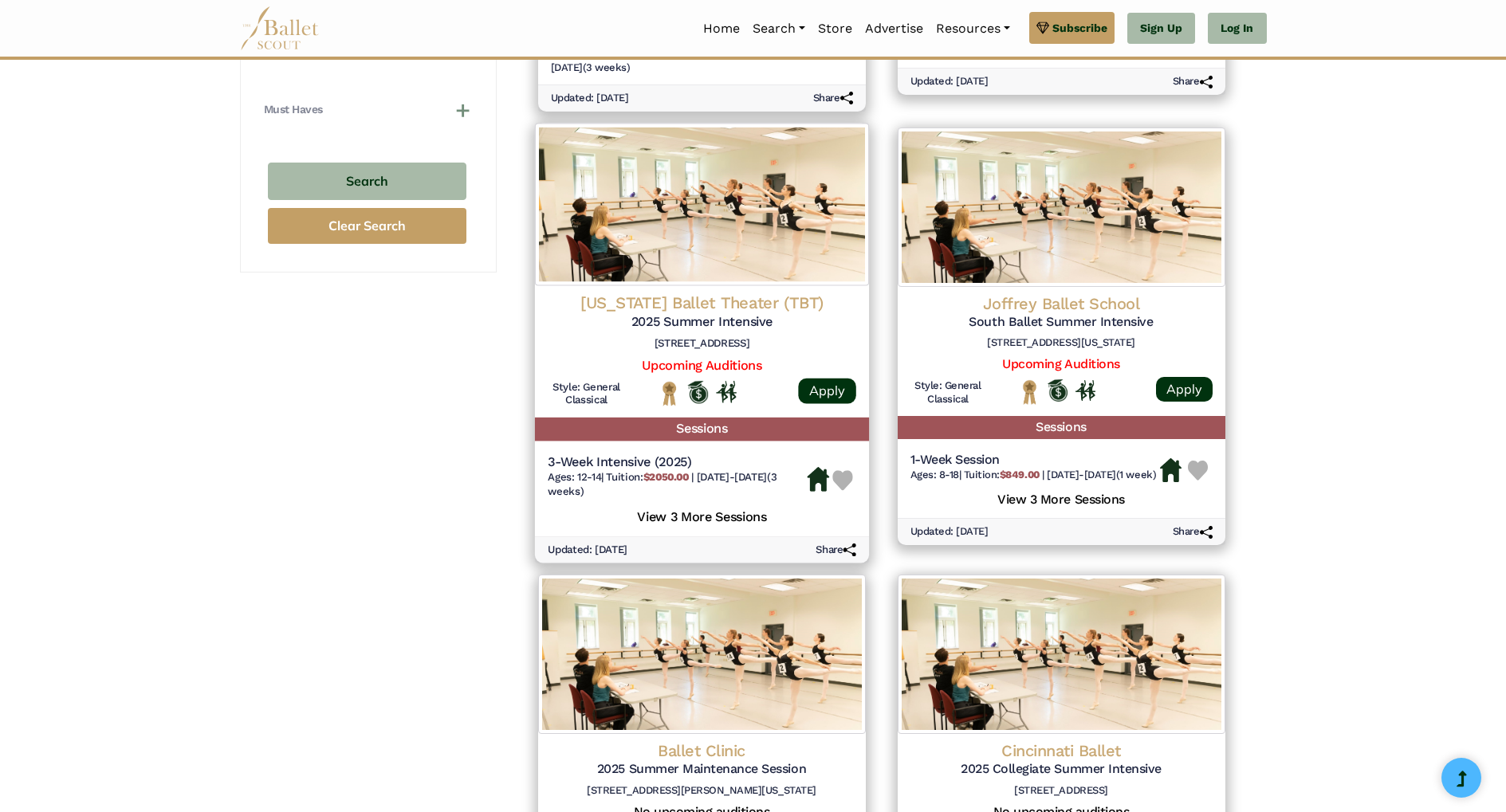
click at [686, 478] on b "$2050.00" at bounding box center [665, 477] width 46 height 12
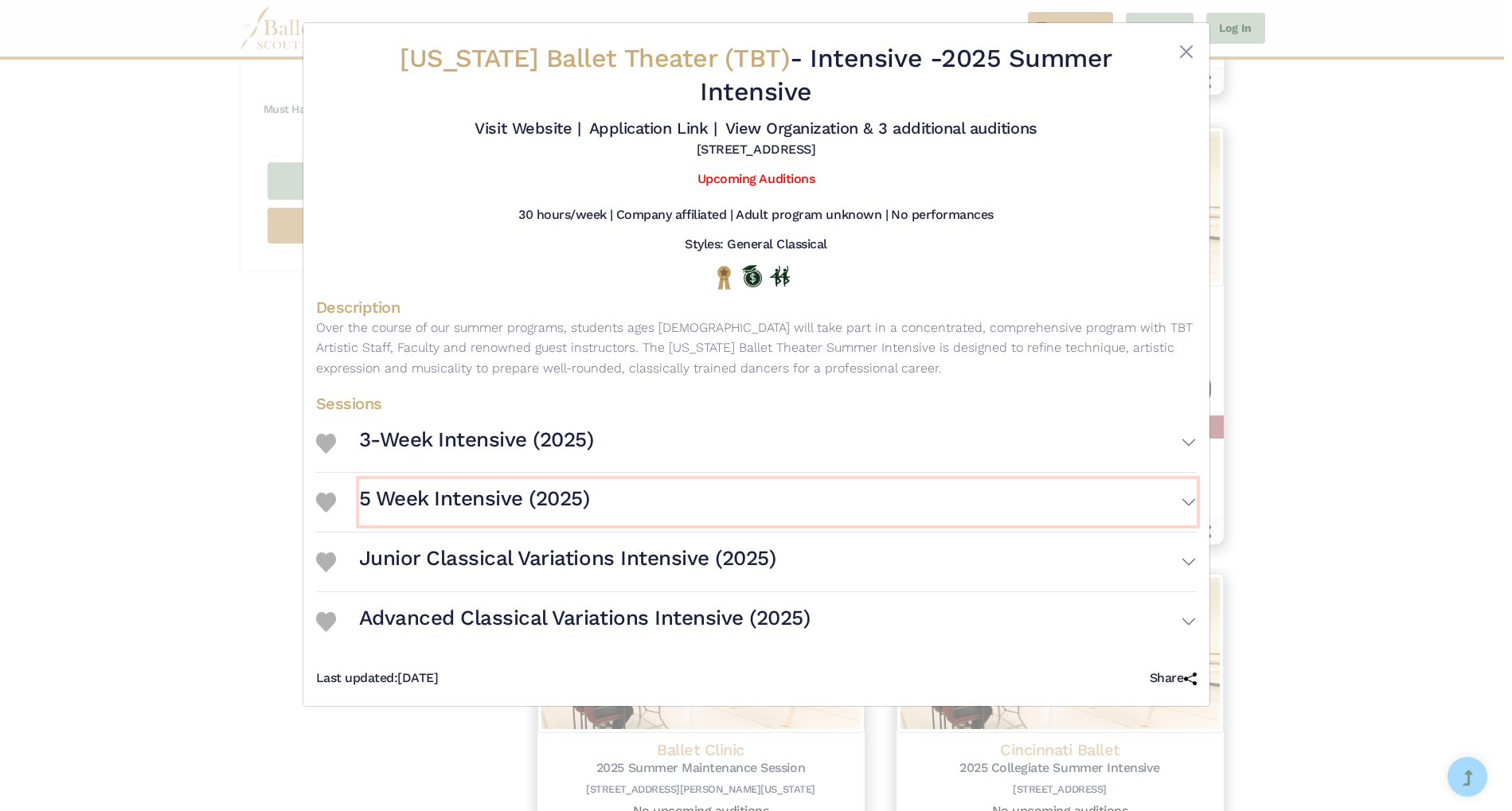
click at [1184, 501] on button "5 Week Intensive (2025)" at bounding box center [778, 502] width 837 height 46
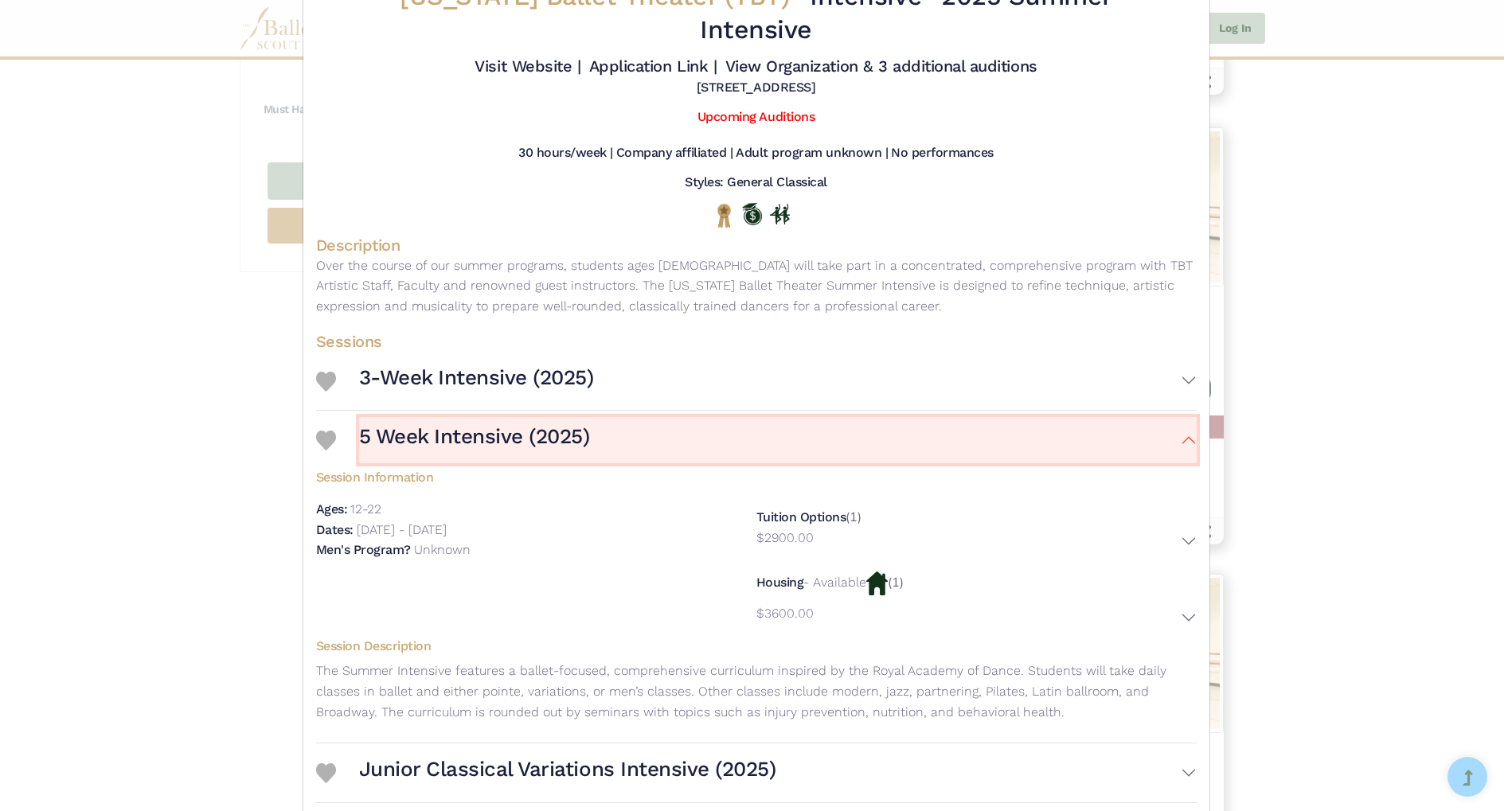
scroll to position [190, 0]
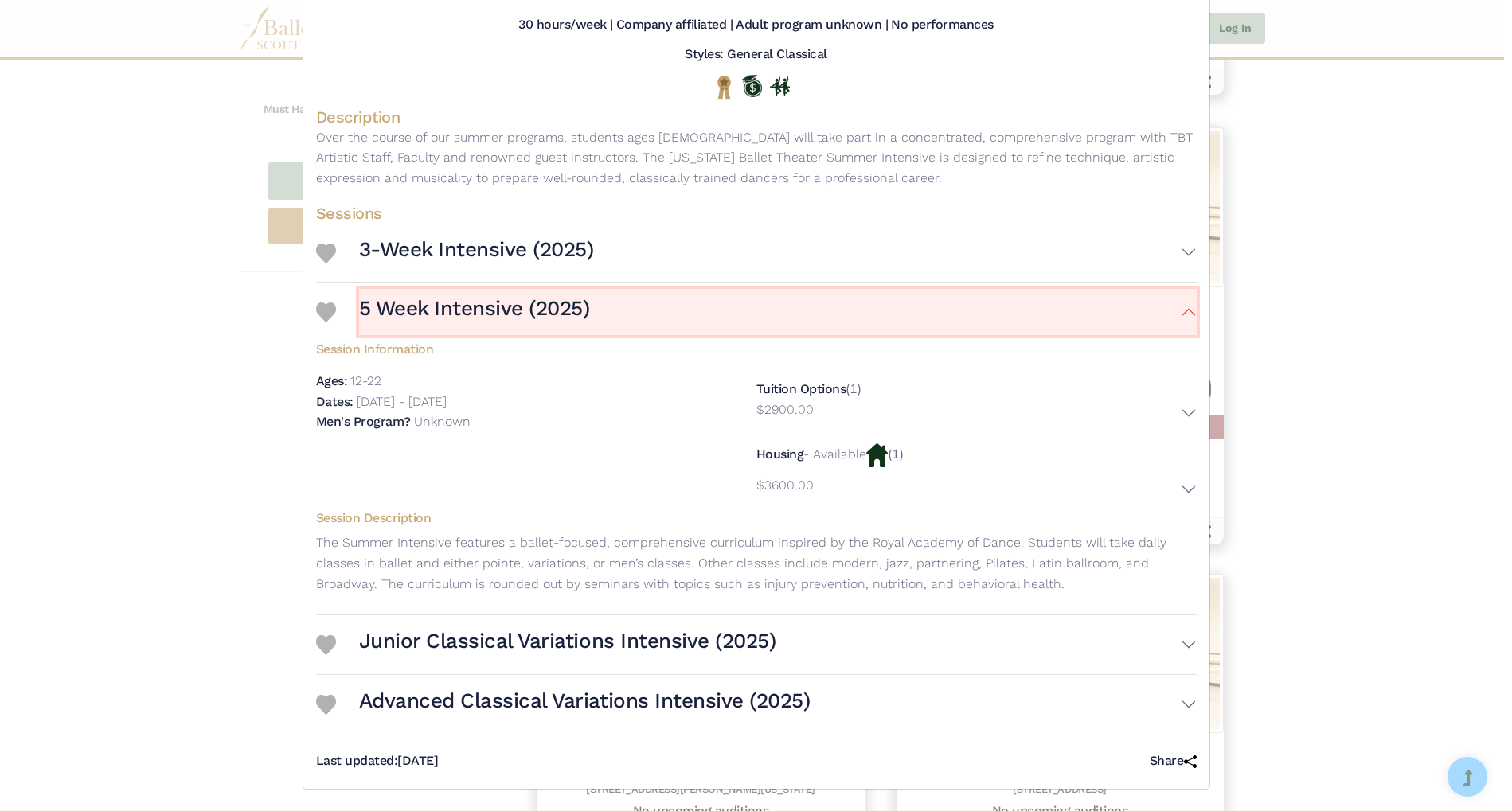
click at [1183, 313] on button "5 Week Intensive (2025)" at bounding box center [778, 311] width 837 height 46
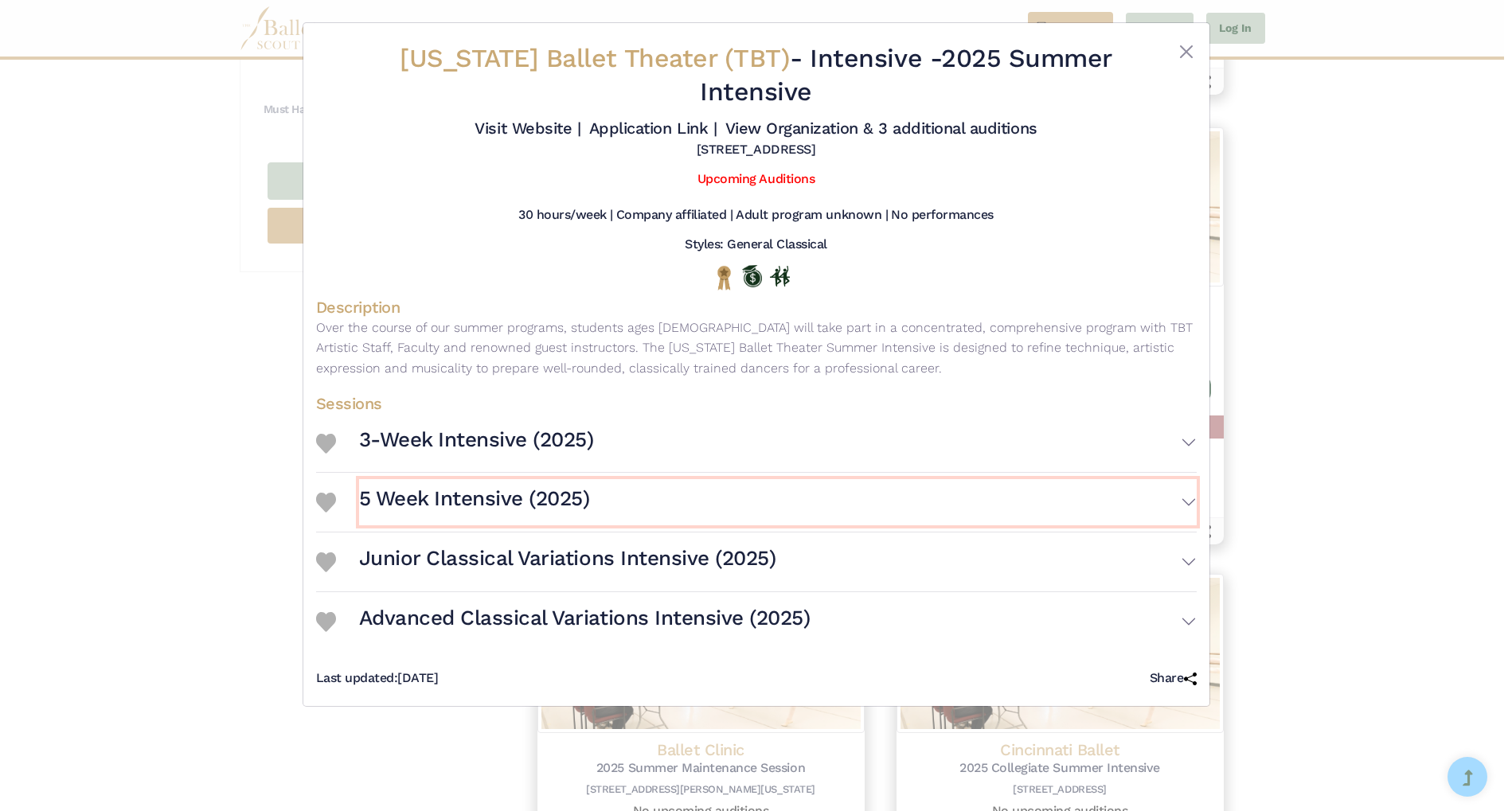
scroll to position [0, 0]
click at [1187, 439] on button "3-Week Intensive (2025)" at bounding box center [778, 443] width 837 height 46
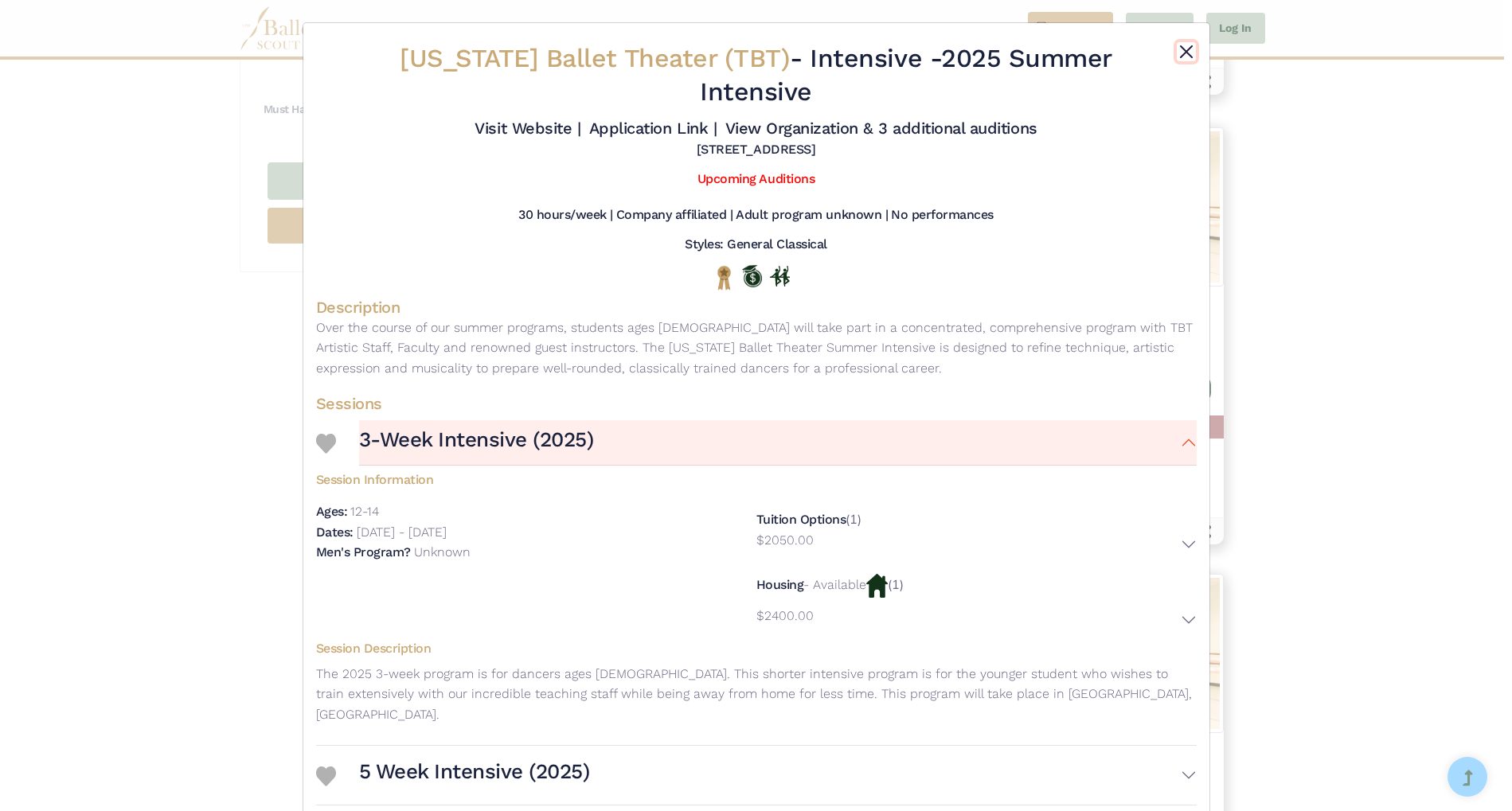
click at [1185, 54] on button "Close" at bounding box center [1186, 51] width 19 height 19
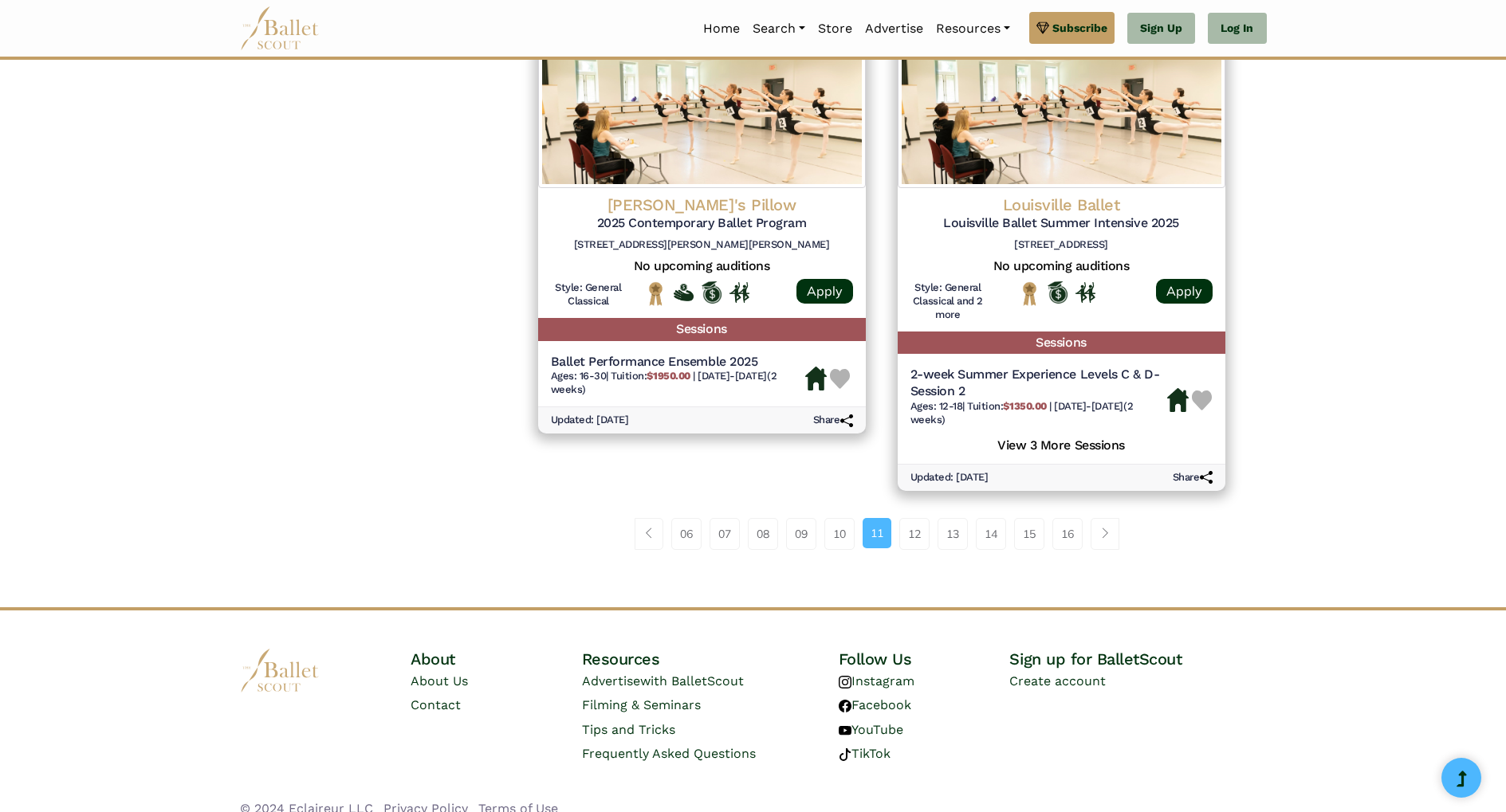
scroll to position [2150, 0]
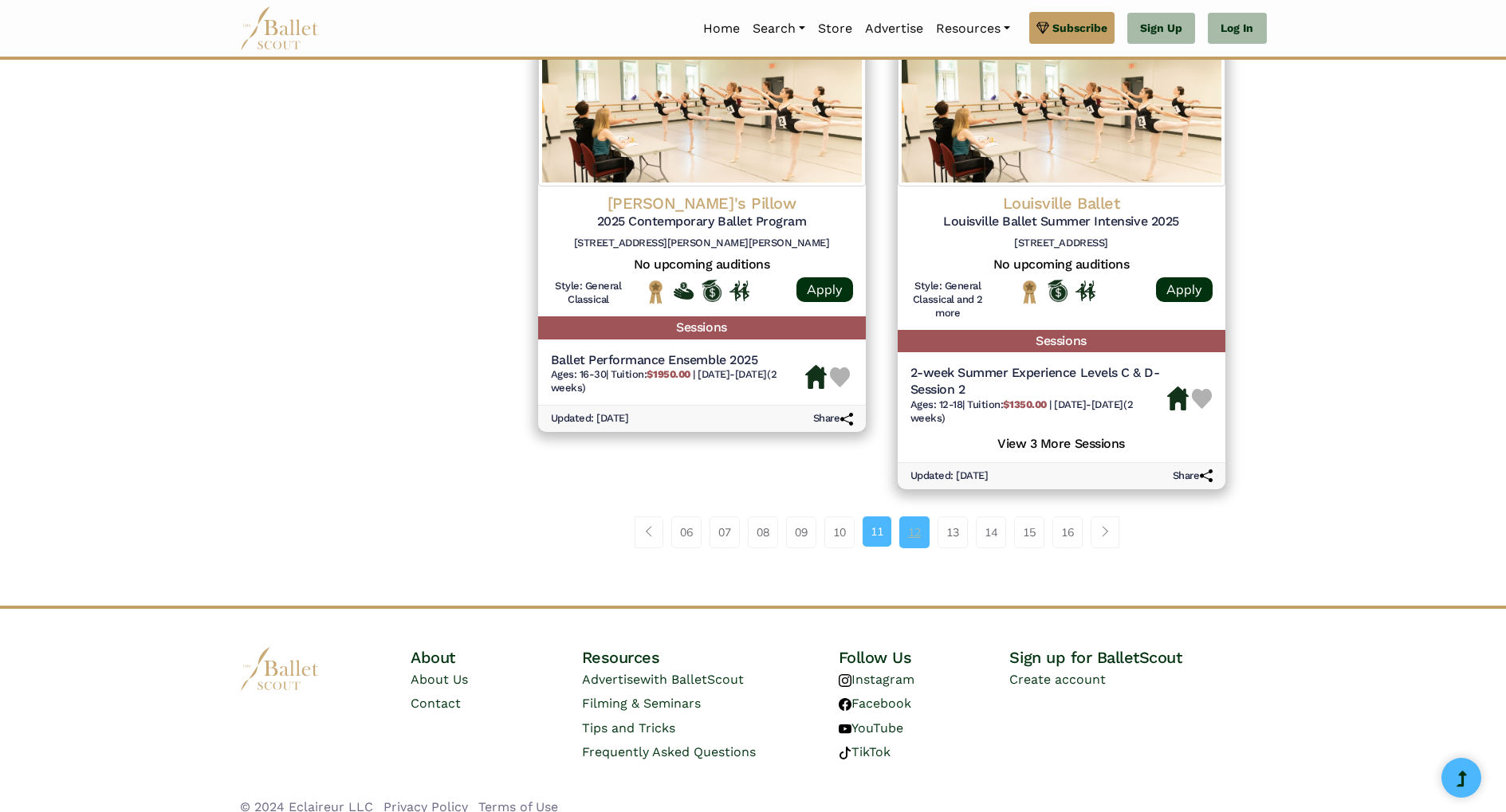
click at [920, 529] on link "12" at bounding box center [914, 532] width 30 height 32
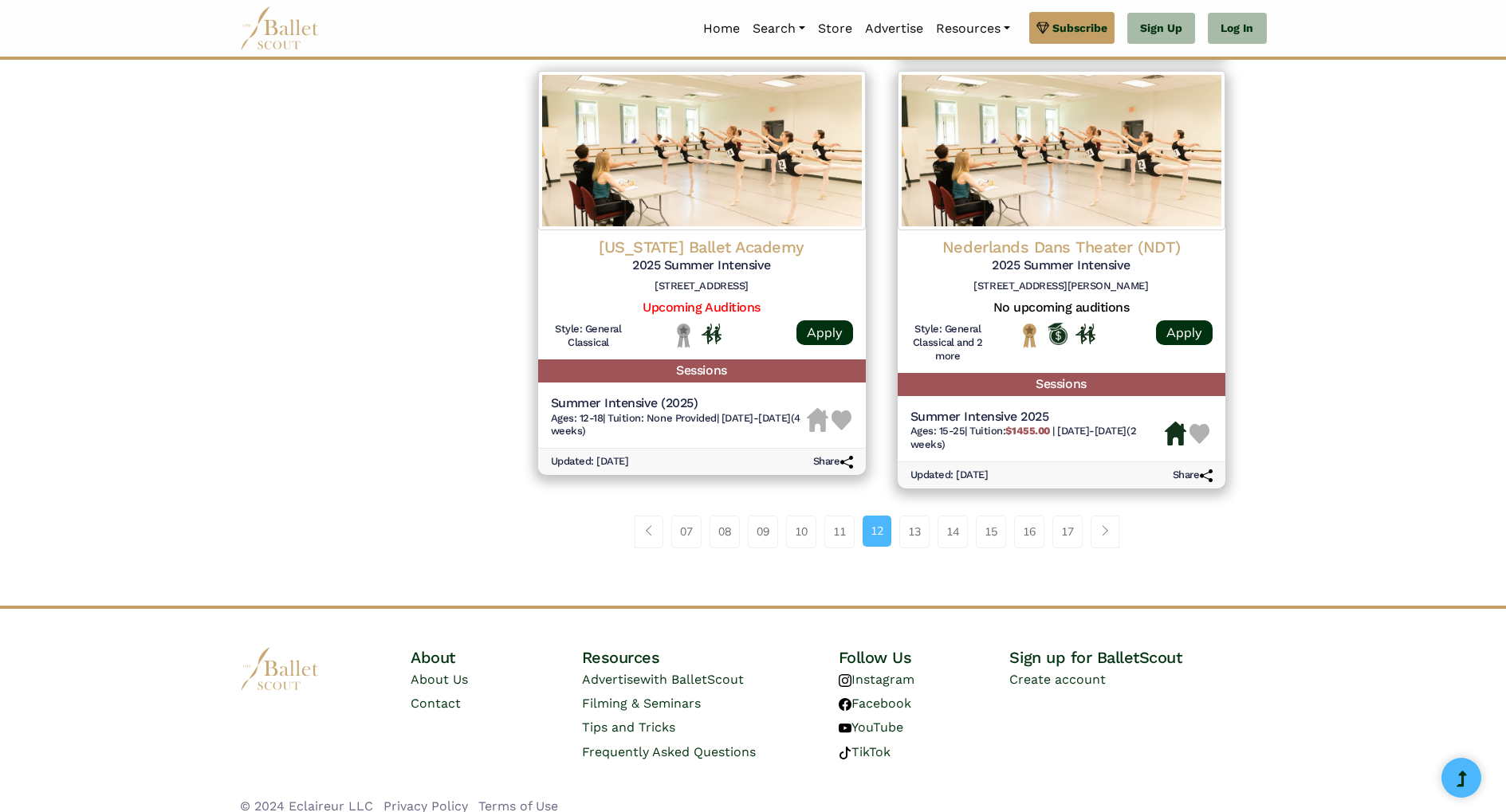
scroll to position [2121, 0]
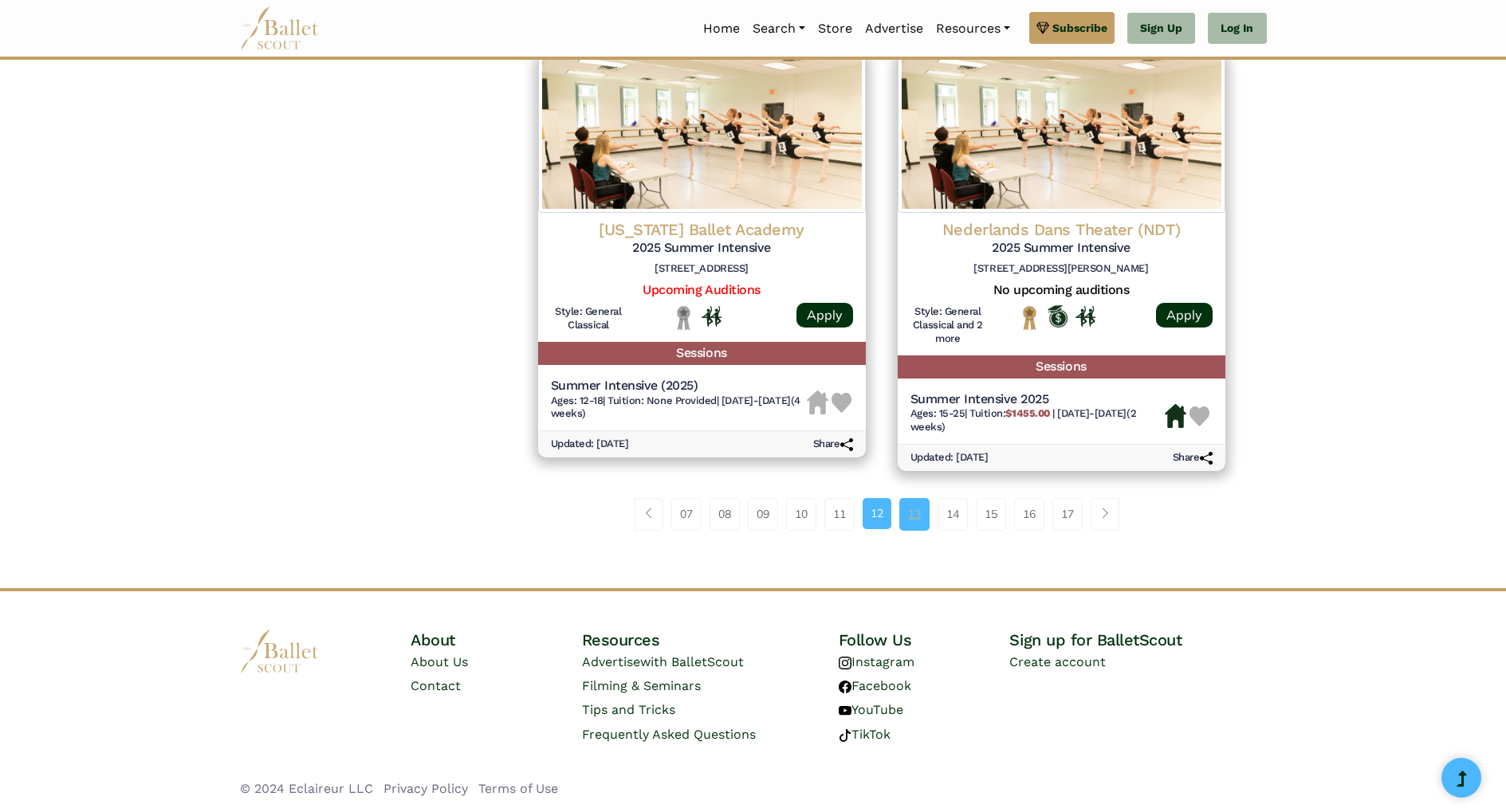
click at [919, 514] on link "13" at bounding box center [914, 514] width 30 height 32
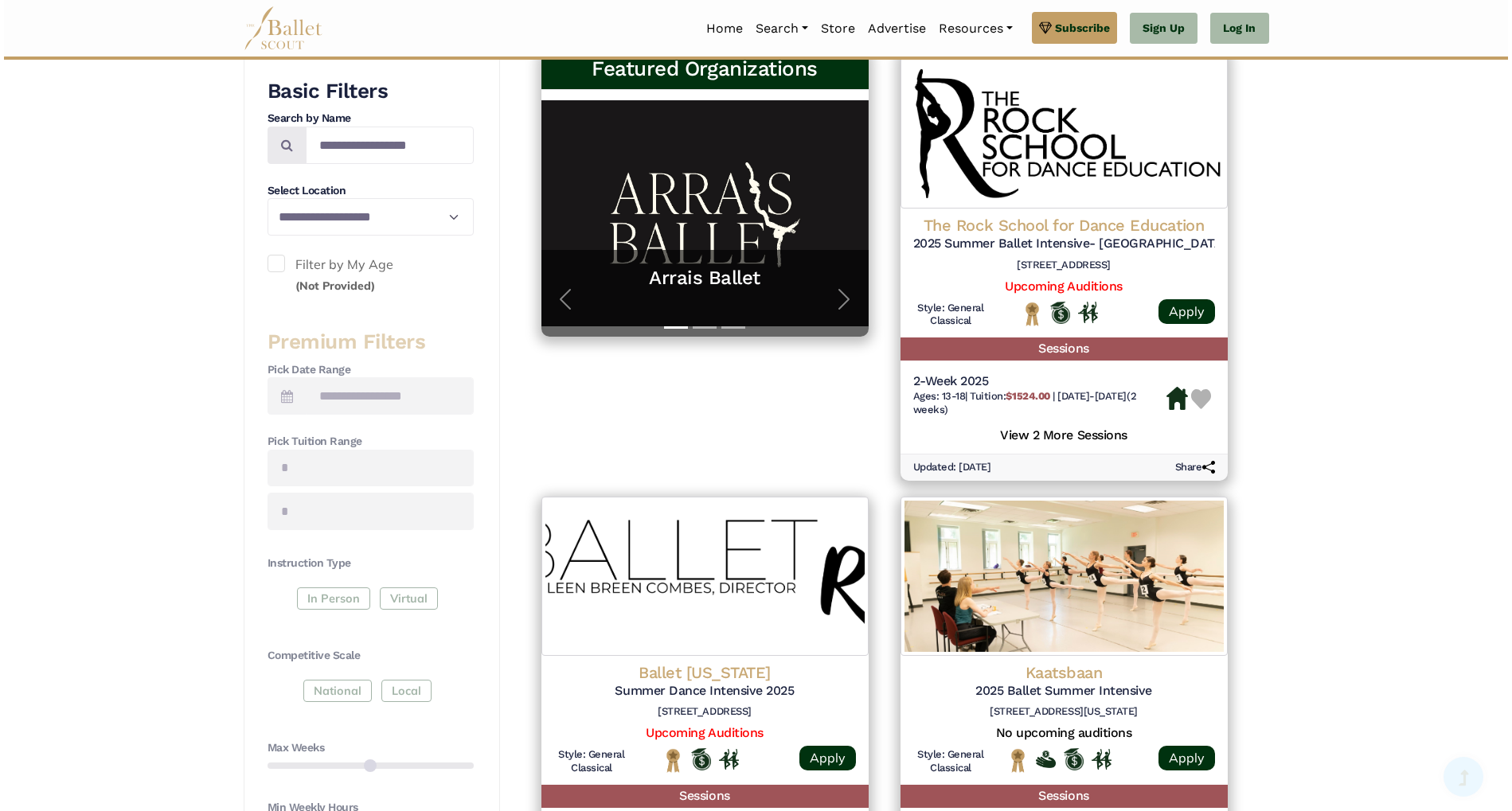
scroll to position [345, 0]
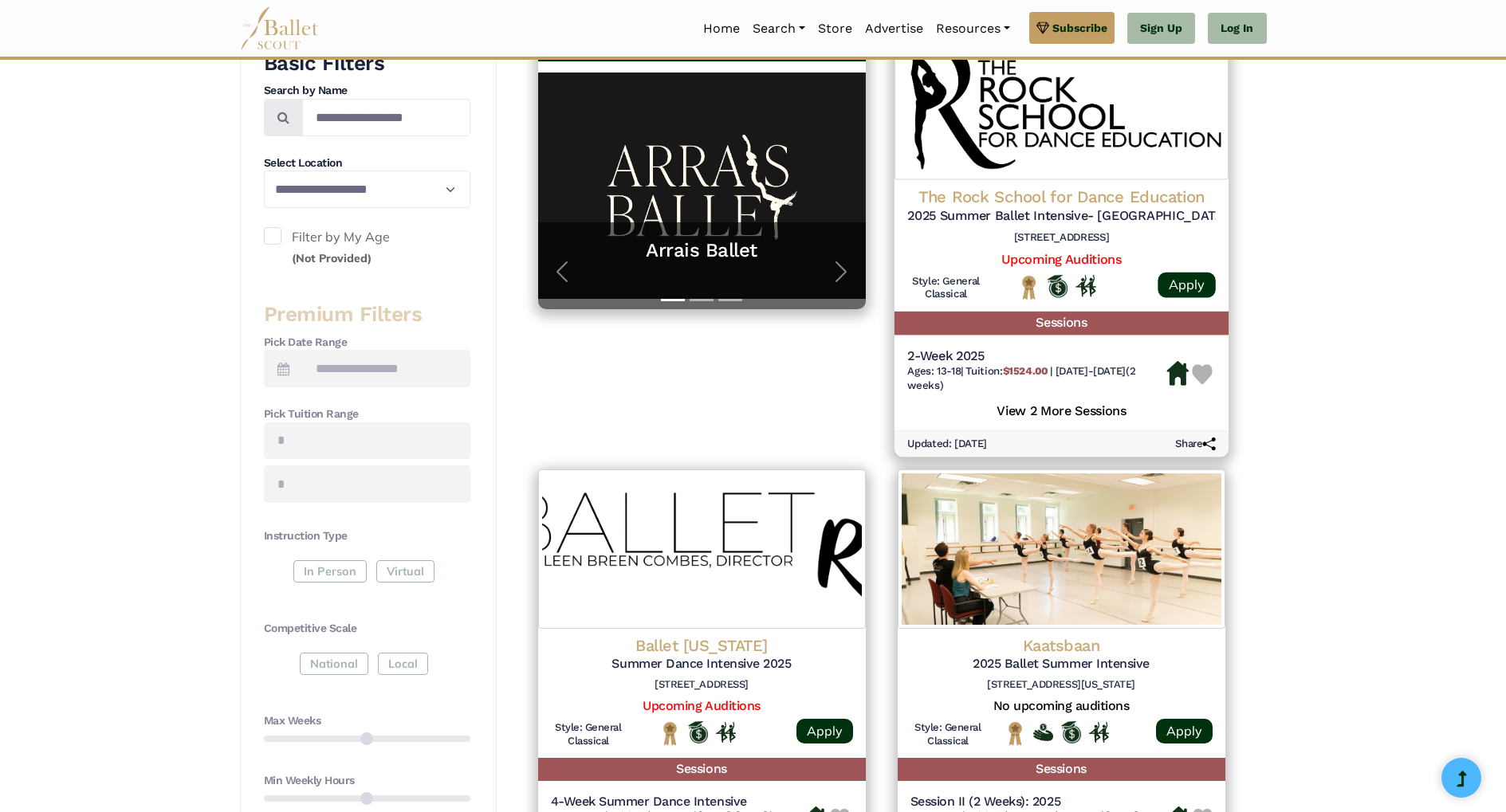
click at [1001, 354] on h5 "2-Week 2025" at bounding box center [1036, 357] width 259 height 17
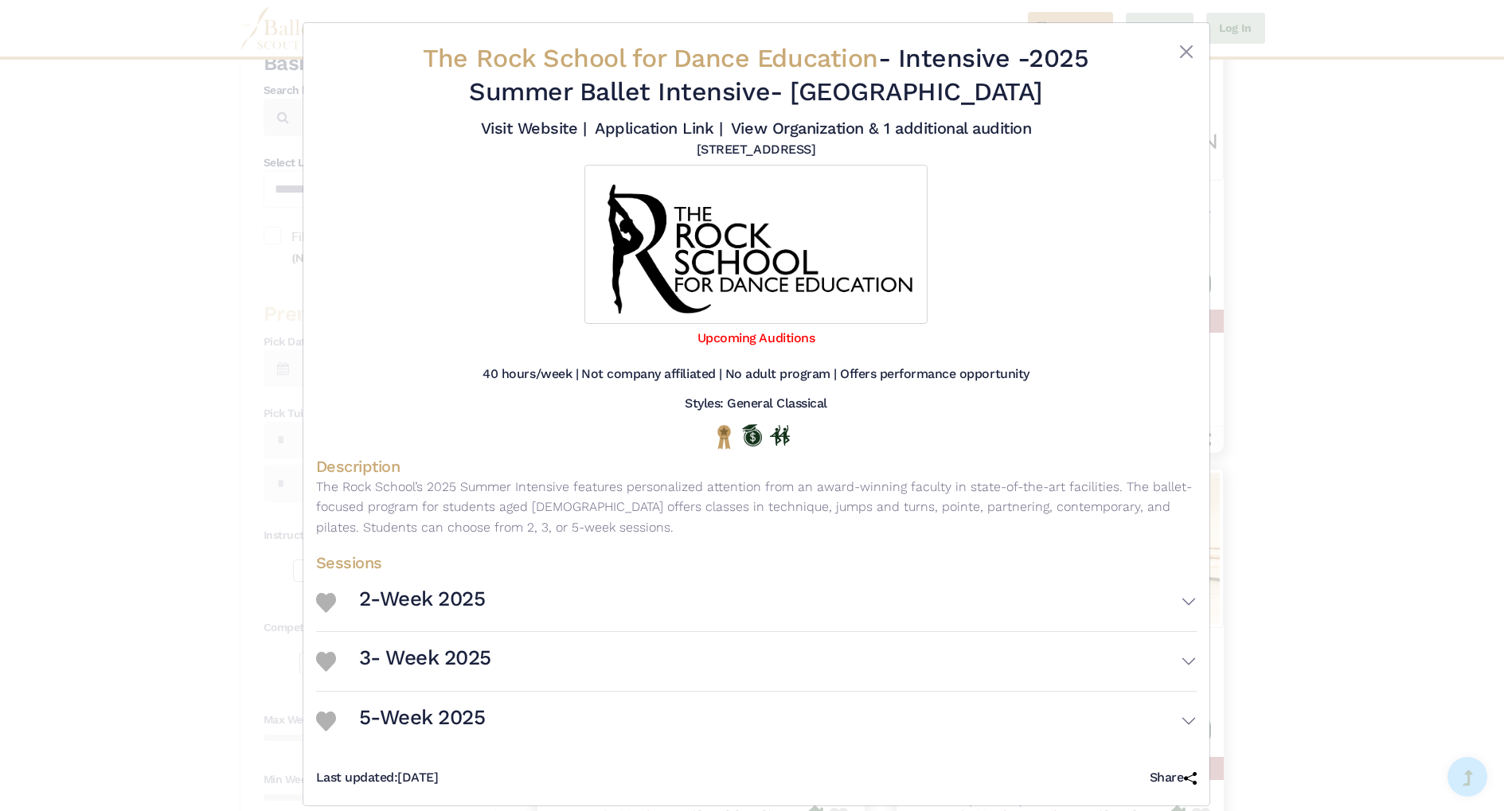
scroll to position [18, 0]
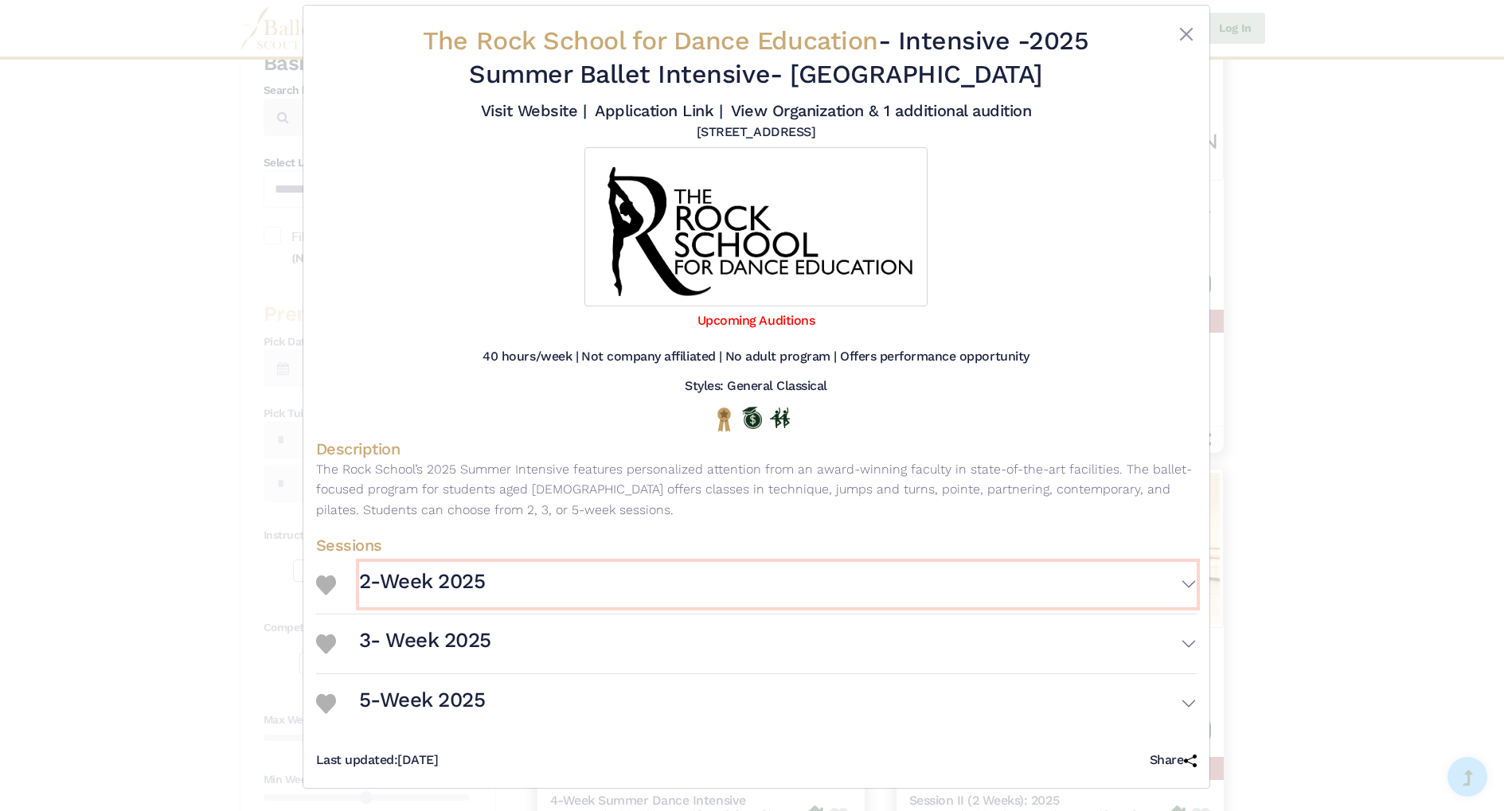
click at [1178, 581] on button "2-Week 2025" at bounding box center [778, 585] width 837 height 46
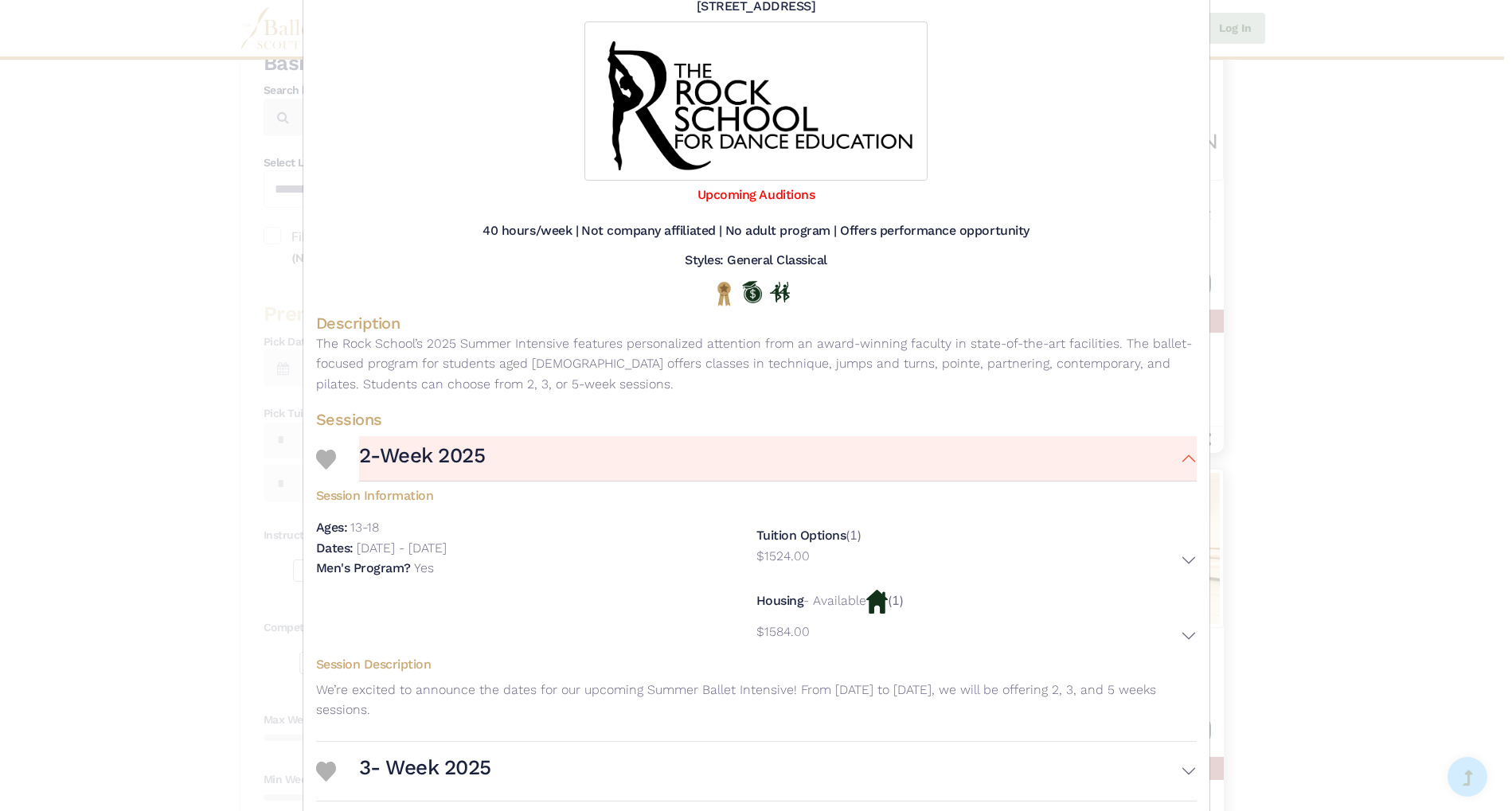
scroll to position [270, 0]
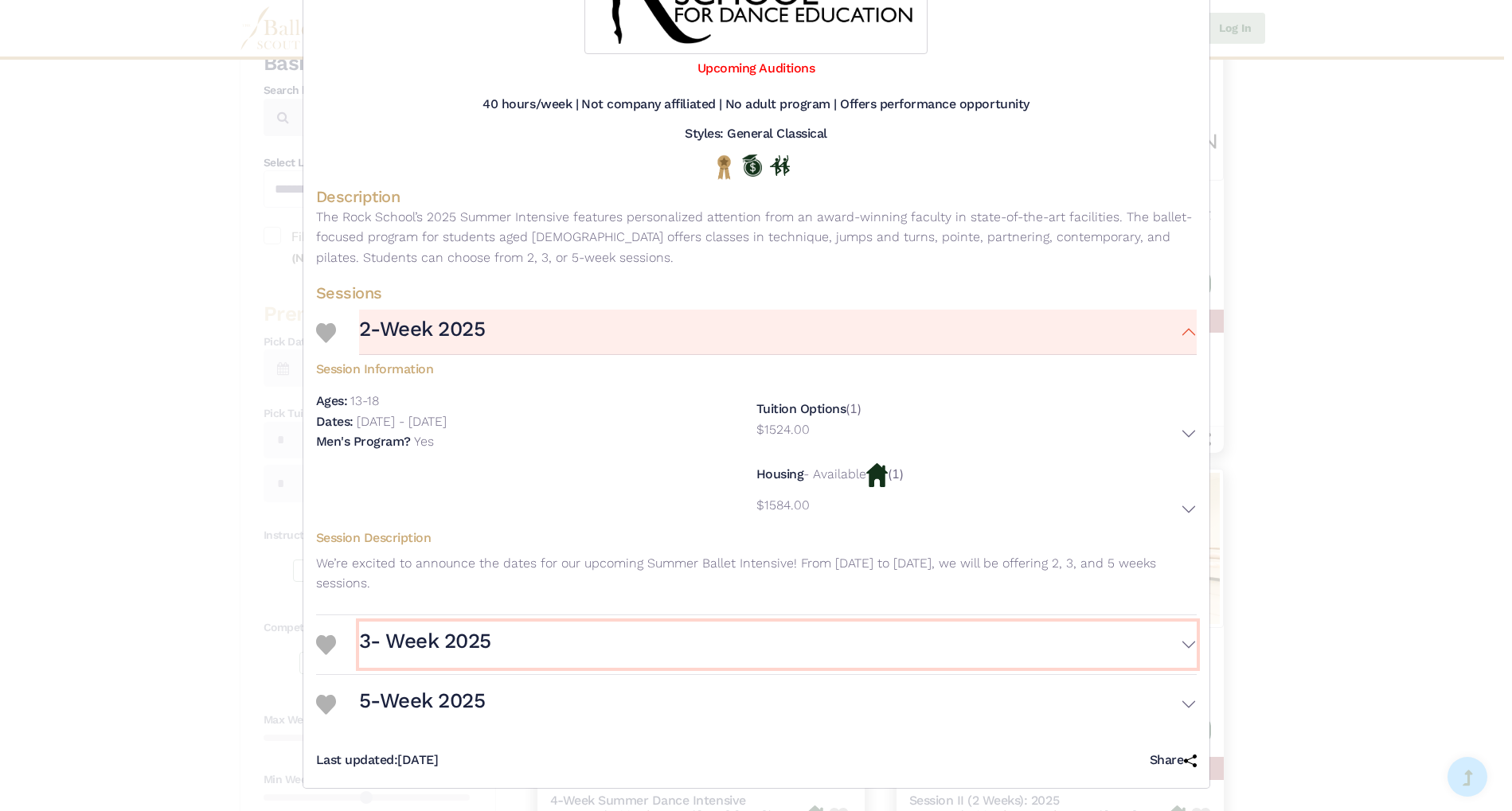
click at [1183, 648] on button "3- Week 2025" at bounding box center [778, 645] width 837 height 46
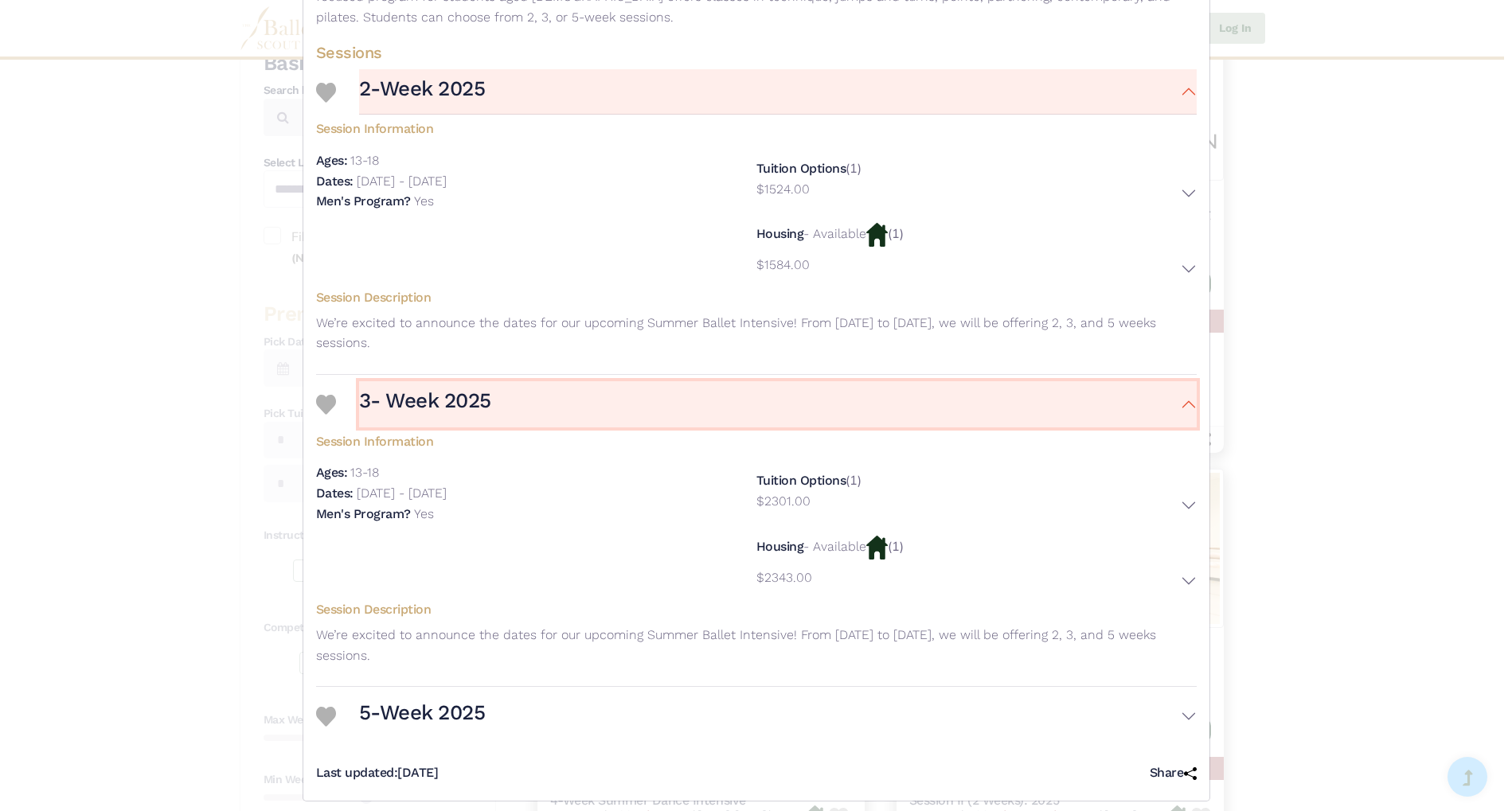
scroll to position [523, 0]
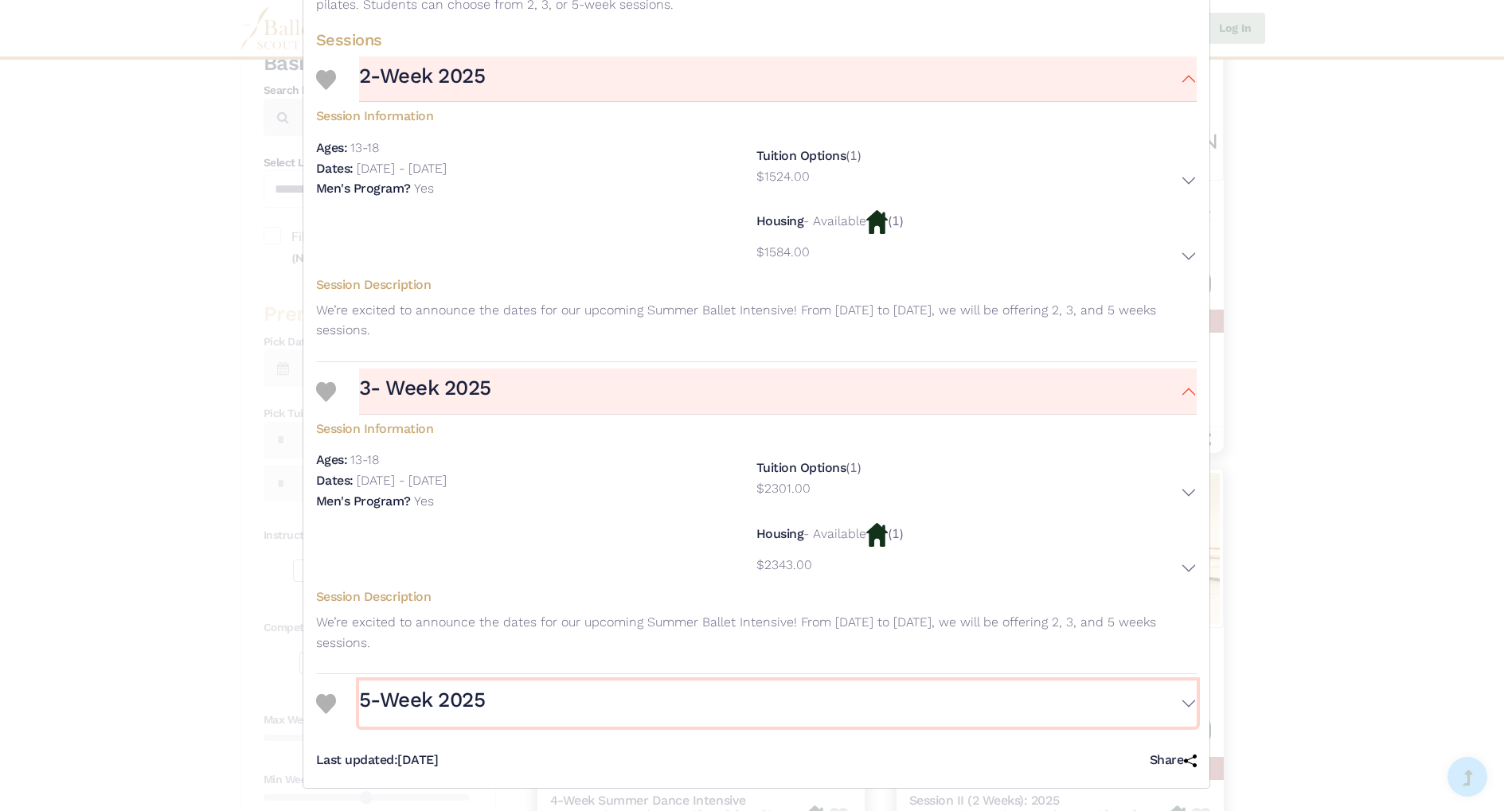
click at [1183, 703] on button "5-Week 2025" at bounding box center [778, 703] width 837 height 46
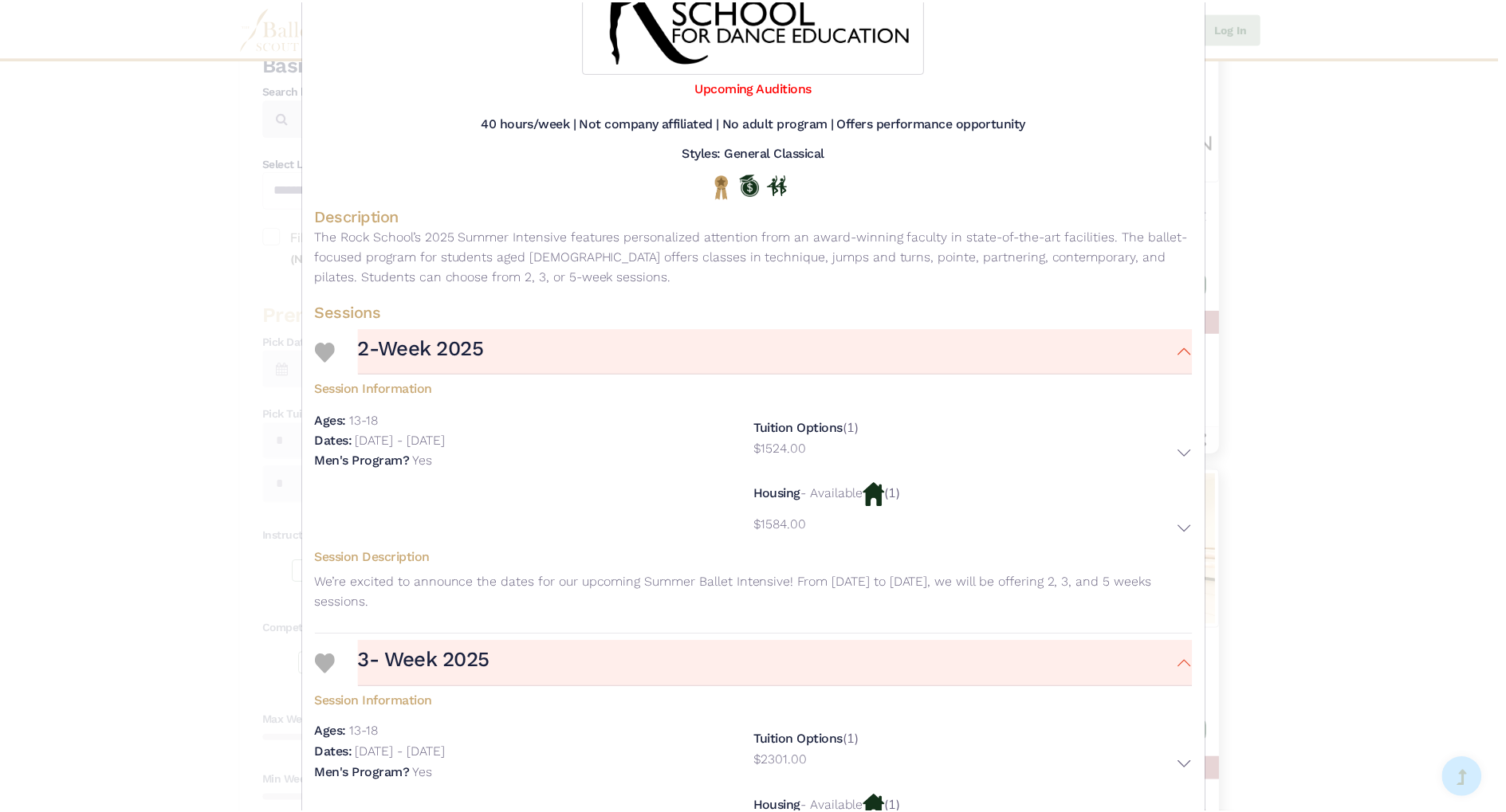
scroll to position [0, 0]
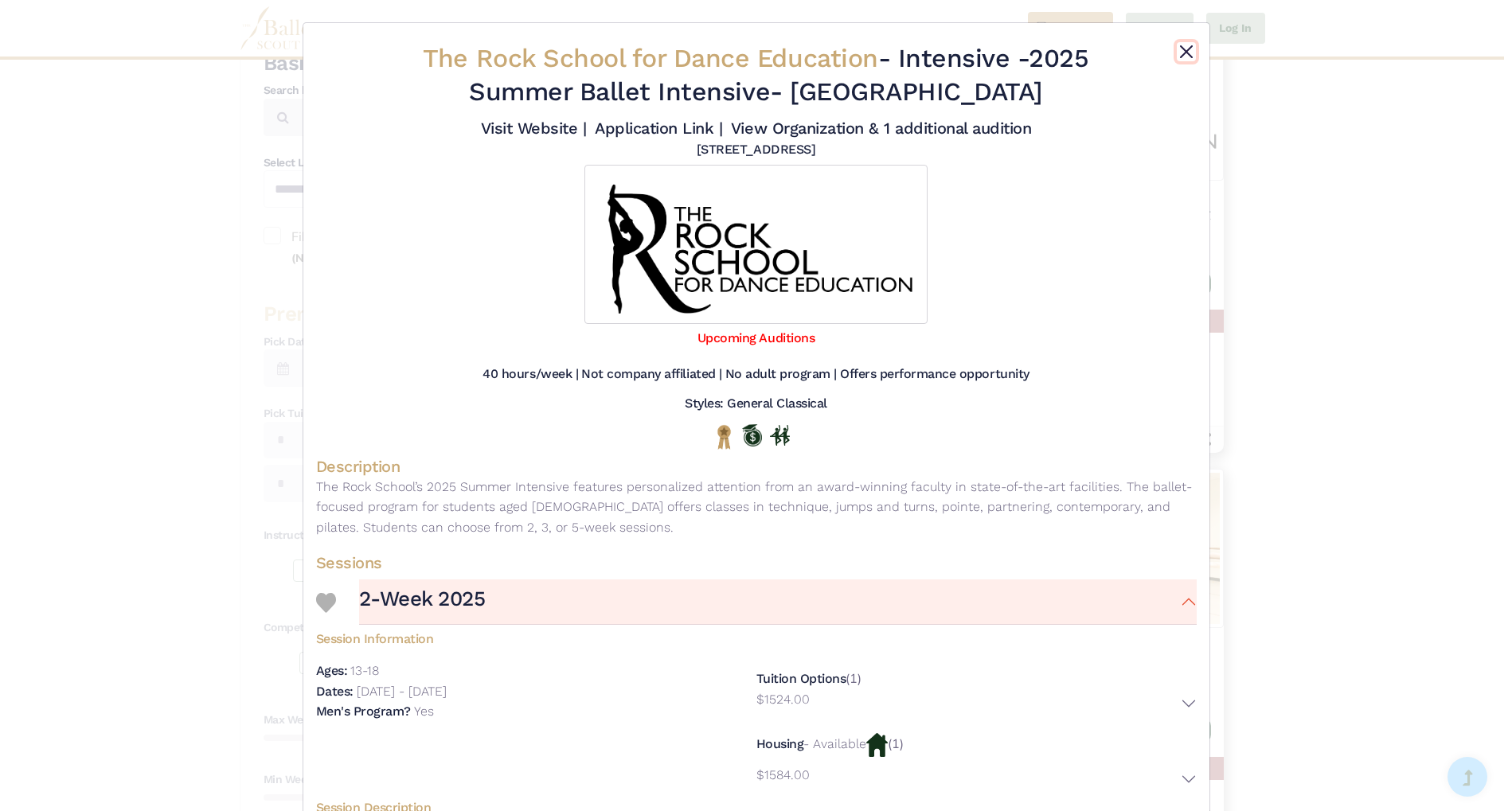
click at [1184, 54] on button "Close" at bounding box center [1186, 51] width 19 height 19
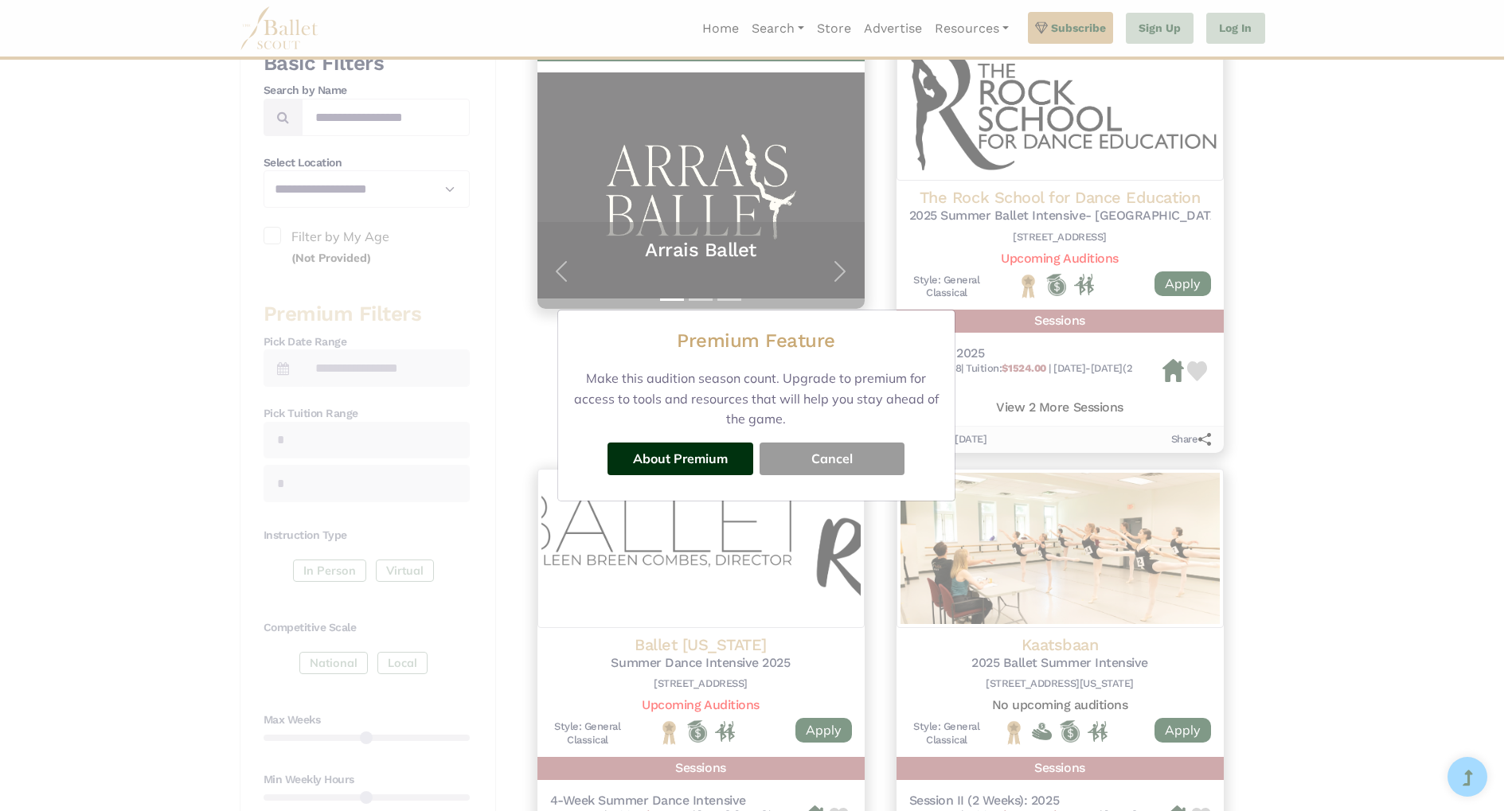
click at [829, 456] on button "Cancel" at bounding box center [832, 458] width 145 height 32
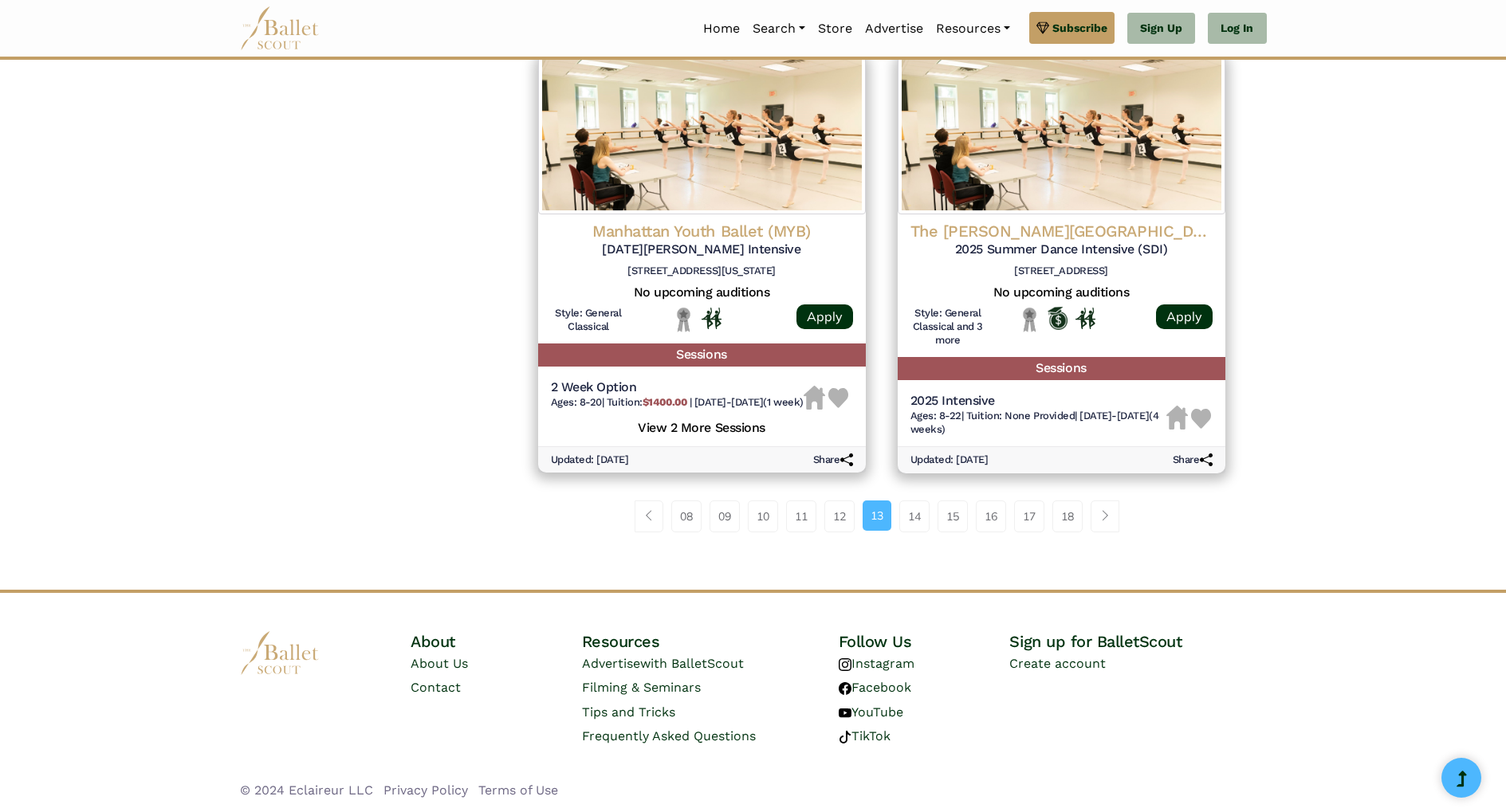
scroll to position [2090, 0]
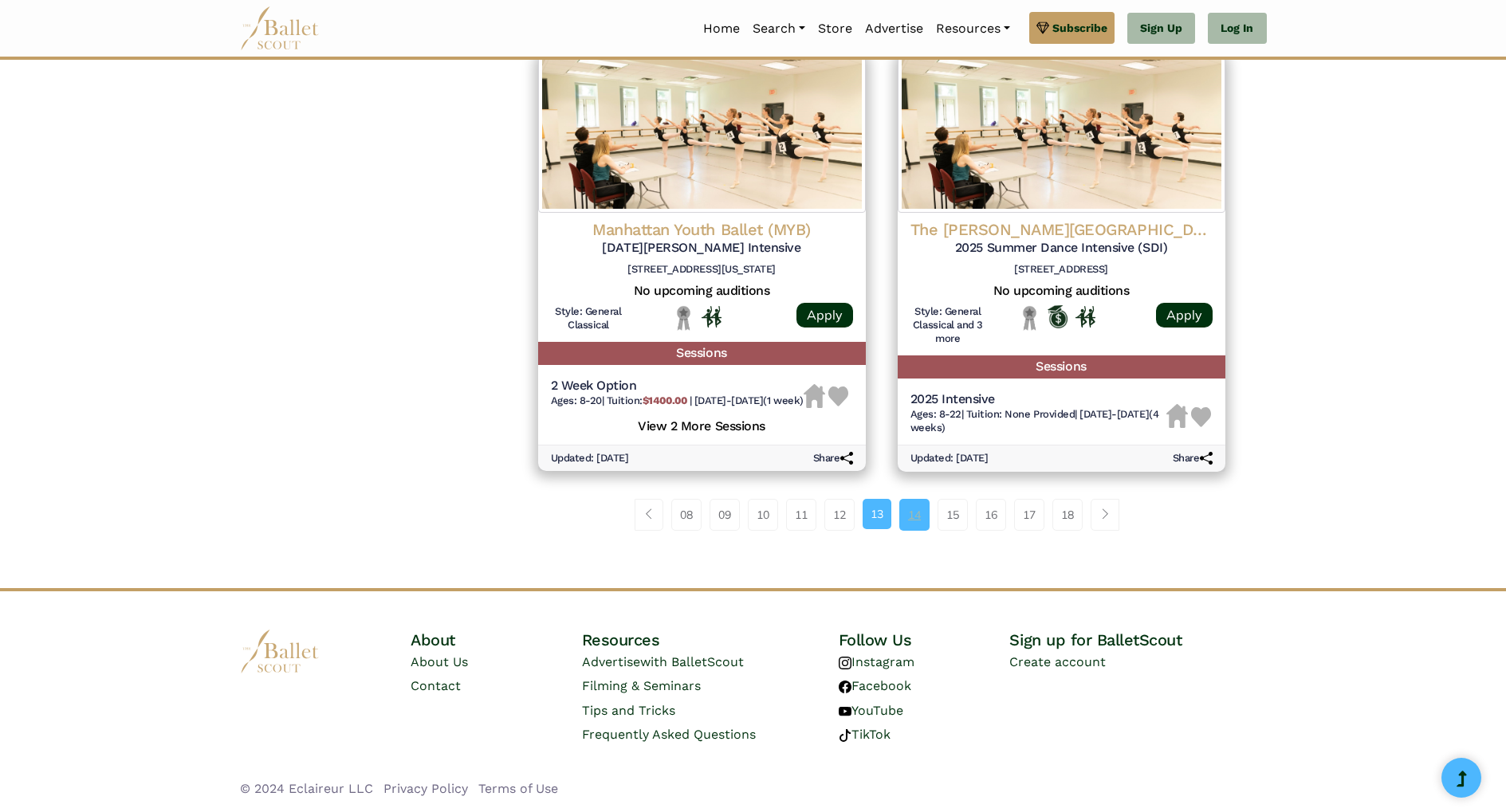
click at [905, 515] on link "14" at bounding box center [914, 515] width 30 height 32
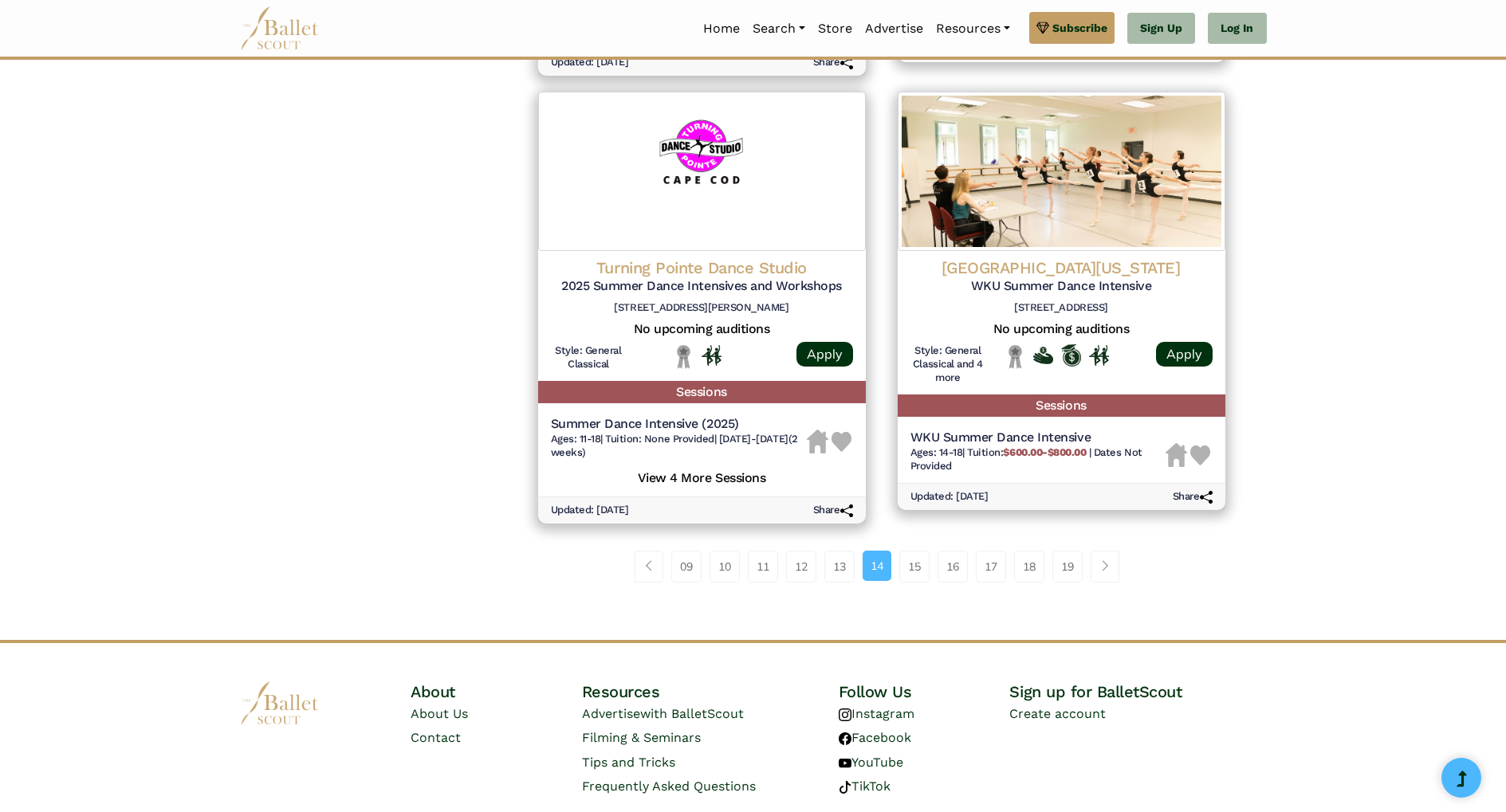
scroll to position [2174, 0]
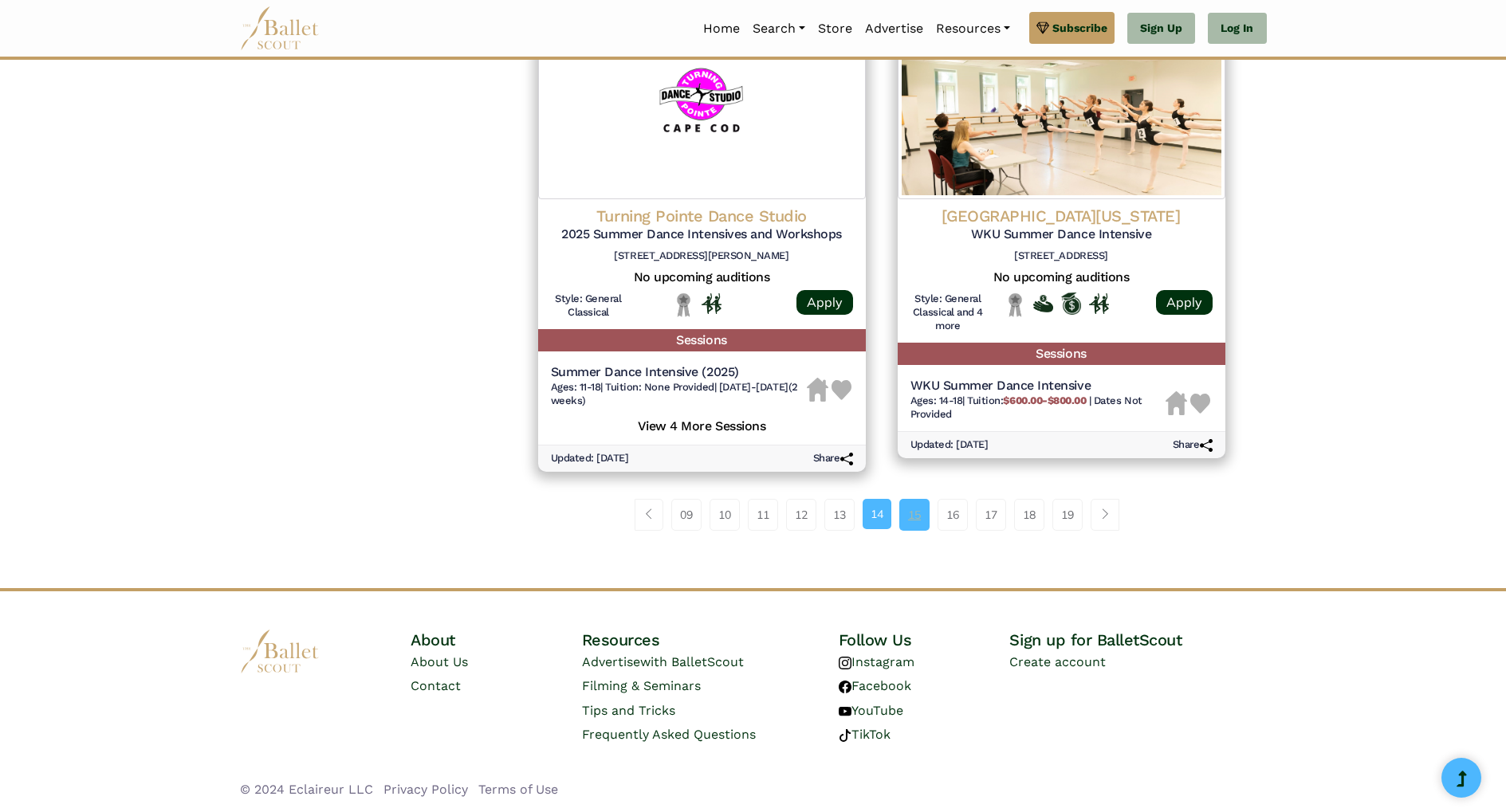
click at [909, 515] on link "15" at bounding box center [914, 515] width 30 height 32
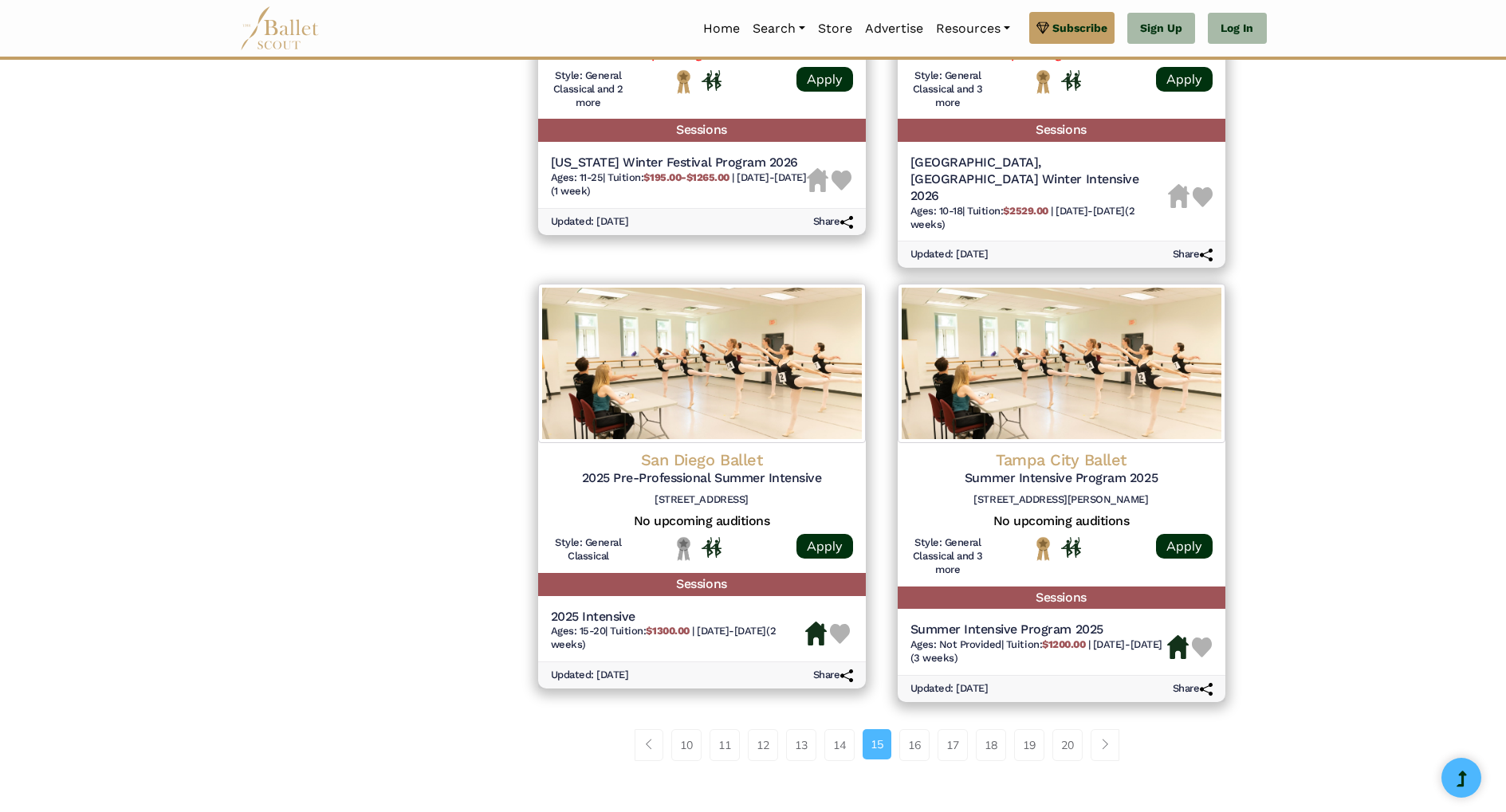
scroll to position [1910, 0]
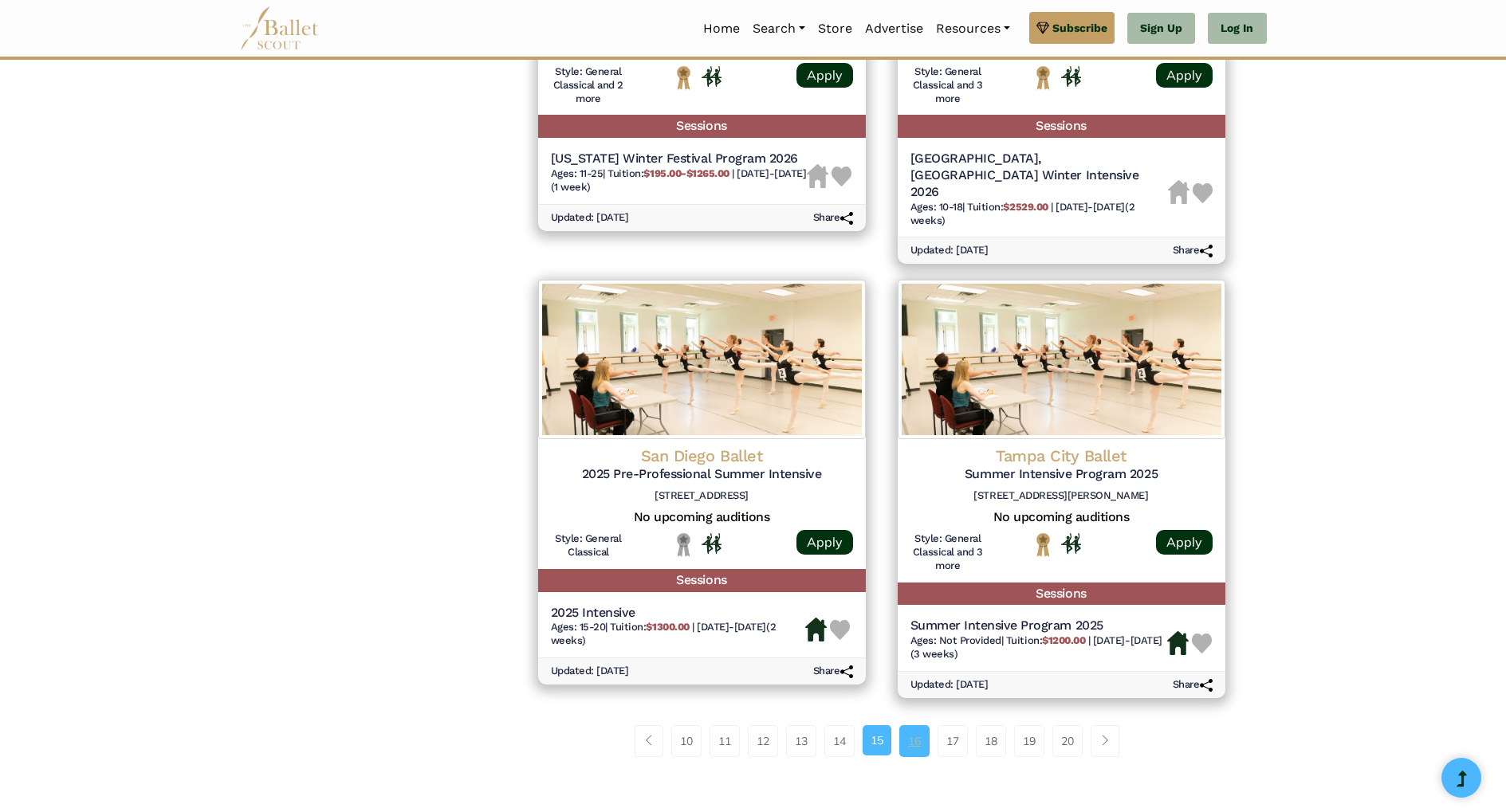
click at [915, 725] on link "16" at bounding box center [914, 741] width 30 height 32
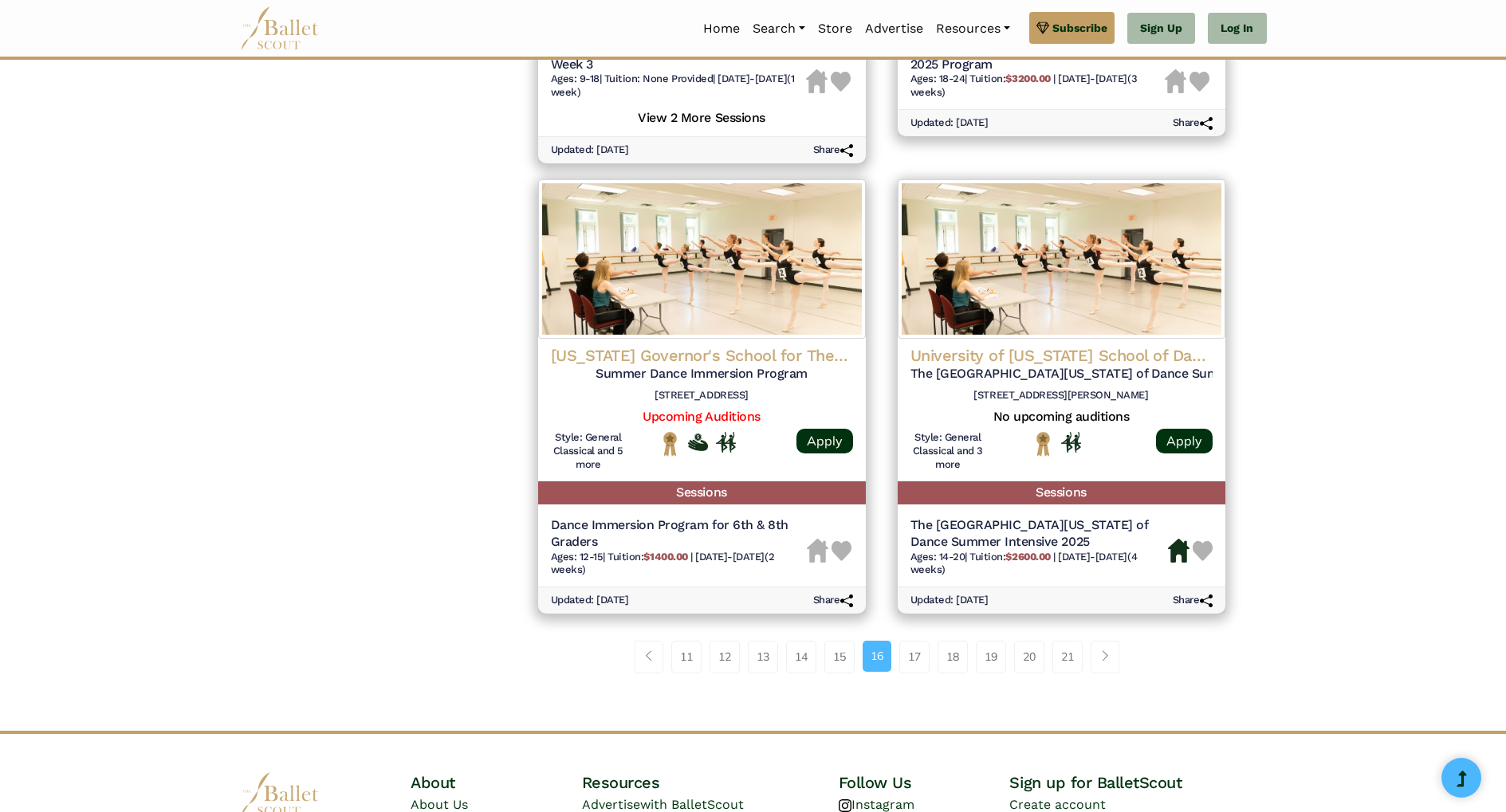
scroll to position [1968, 0]
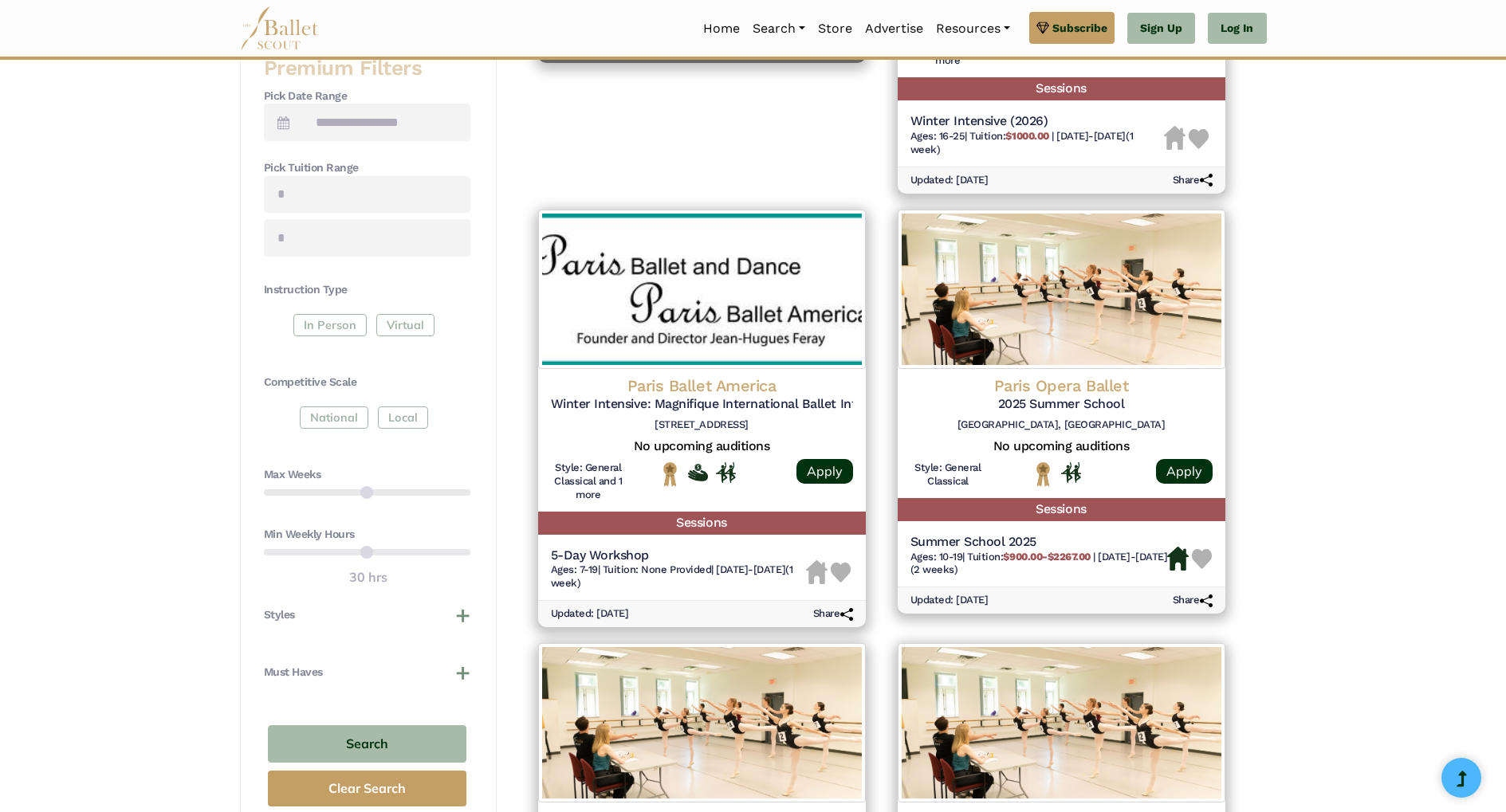
scroll to position [594, 0]
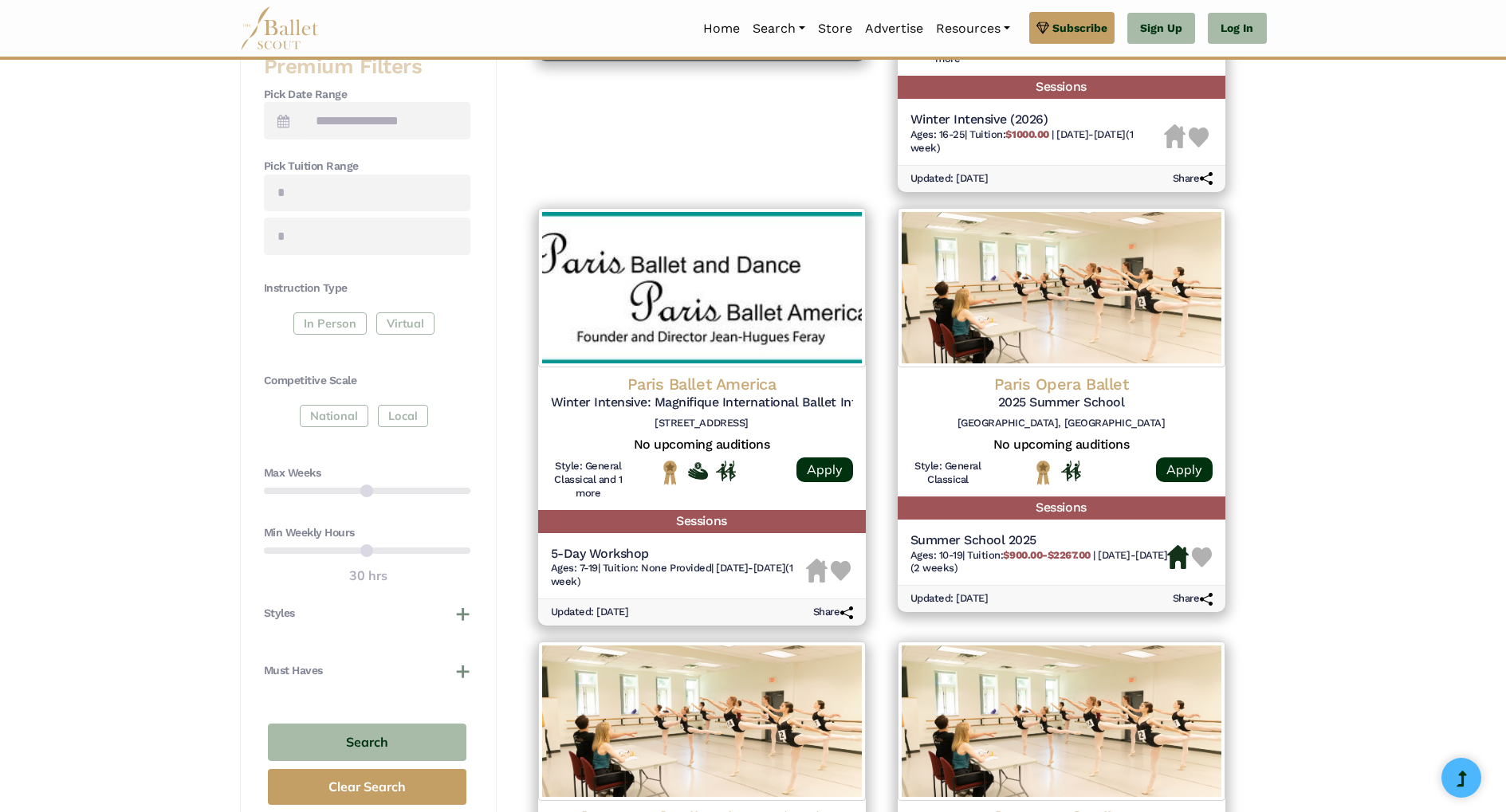
click at [407, 491] on div "Max Weeks" at bounding box center [367, 486] width 206 height 41
click at [270, 488] on div "Max Weeks" at bounding box center [367, 486] width 206 height 41
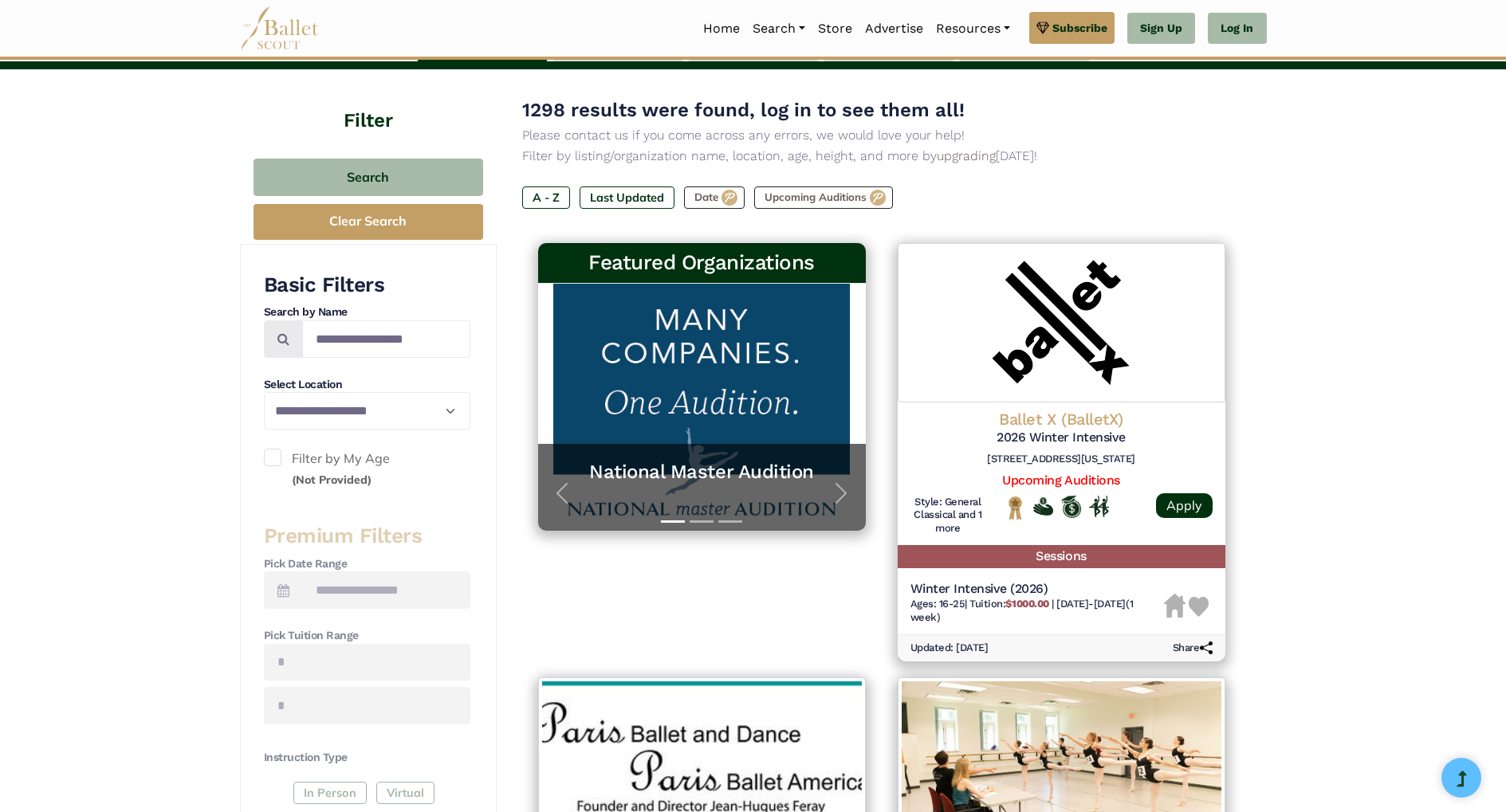
scroll to position [0, 0]
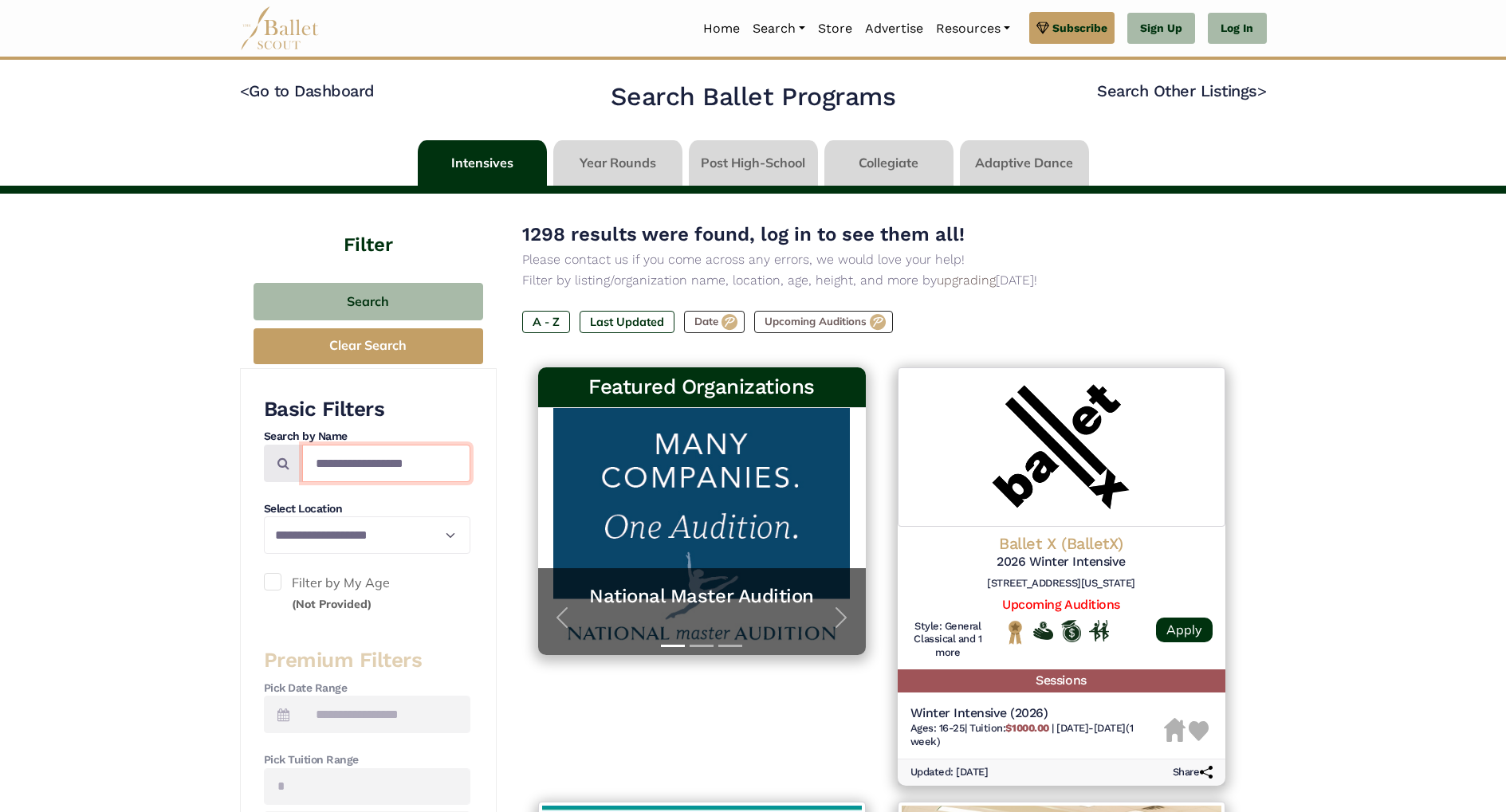
click at [347, 456] on input "Search by names..." at bounding box center [385, 463] width 168 height 37
click at [1129, 275] on p "Filter by listing/organization name, location, age, height, and more by upgradi…" at bounding box center [881, 281] width 719 height 21
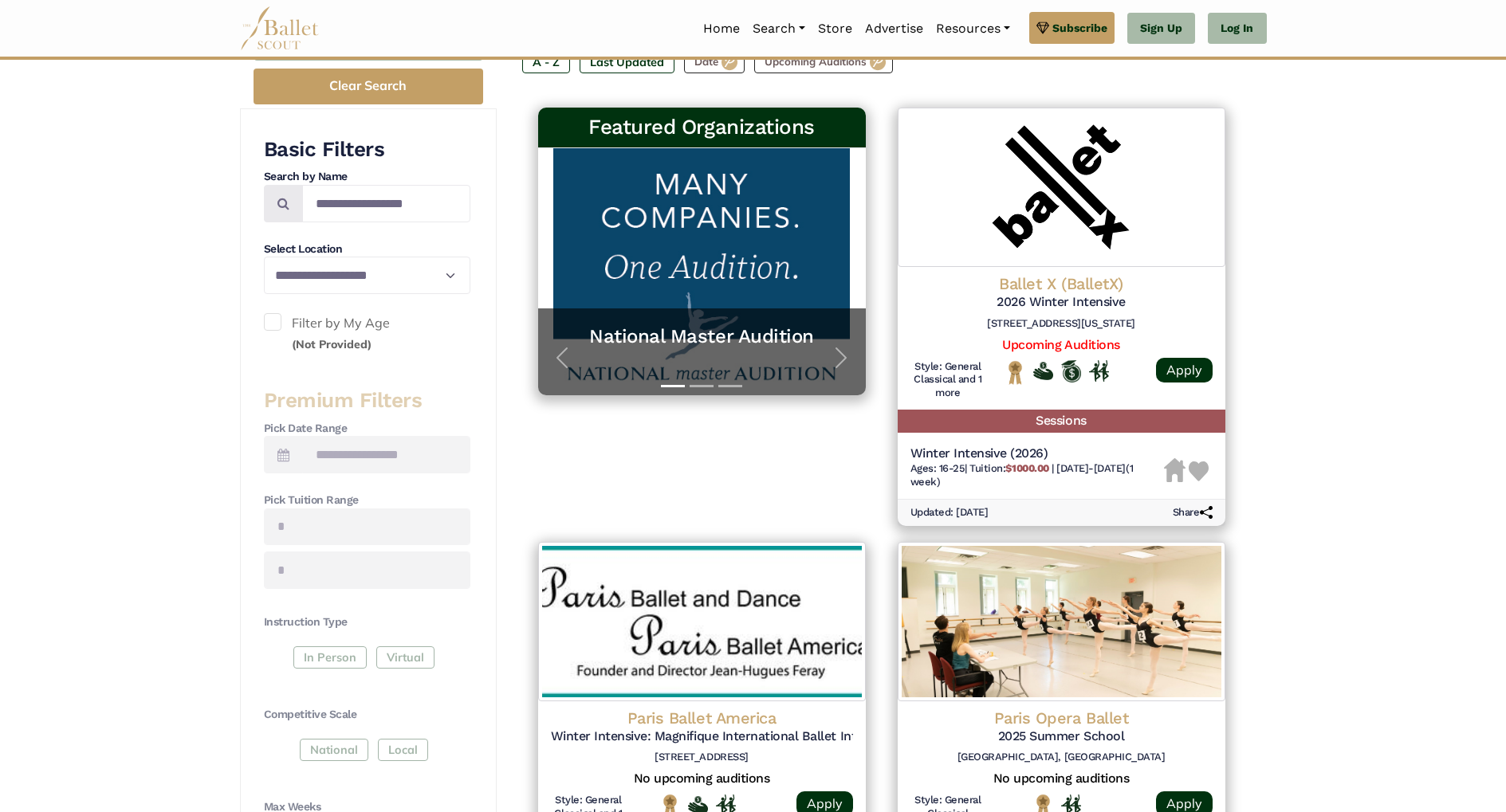
scroll to position [276, 0]
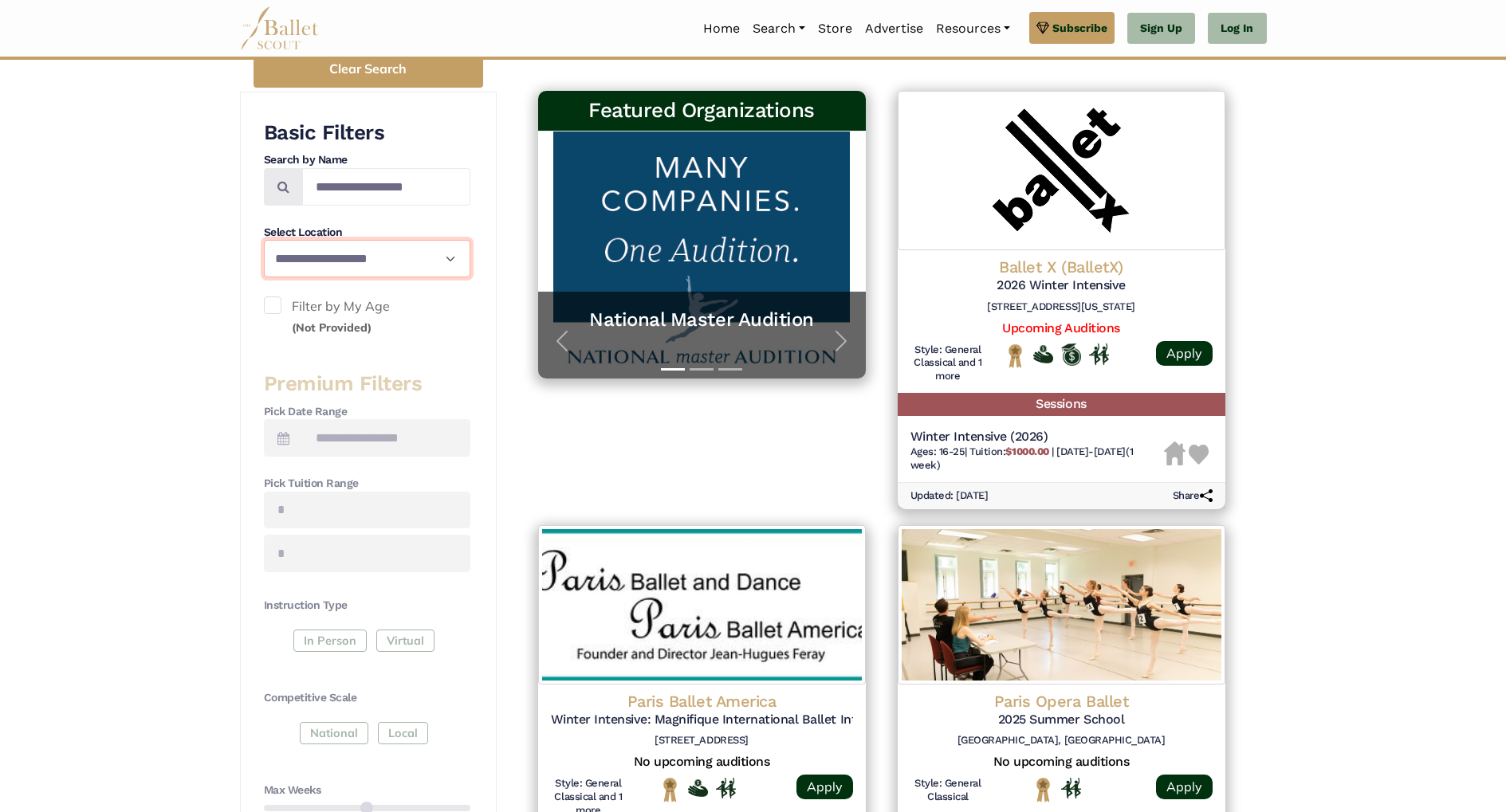
click at [449, 256] on select "**********" at bounding box center [367, 259] width 206 height 37
click at [264, 240] on select "**********" at bounding box center [367, 259] width 206 height 37
click at [429, 189] on input "Search by names..." at bounding box center [385, 187] width 168 height 37
type input "****"
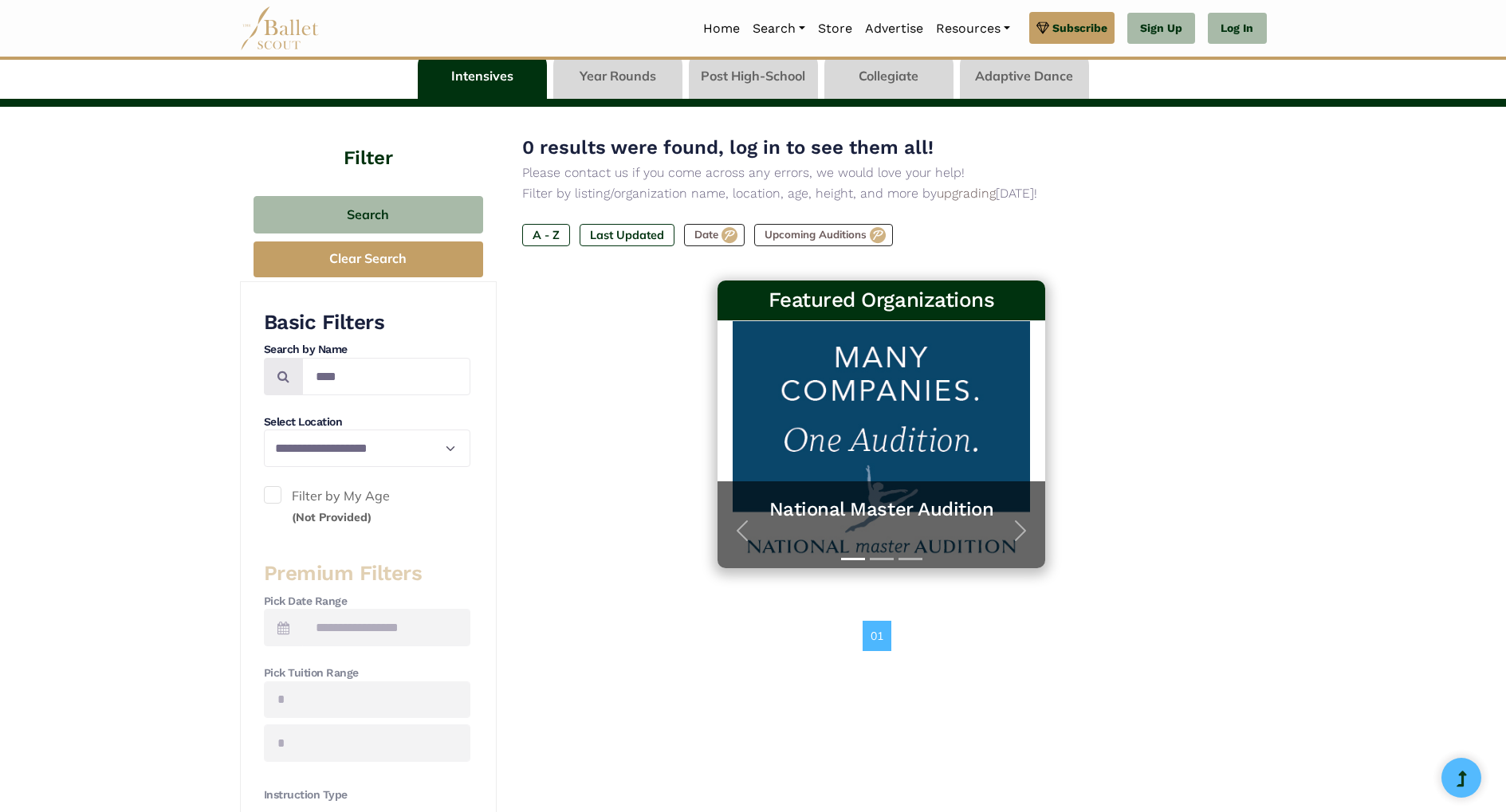
scroll to position [91, 0]
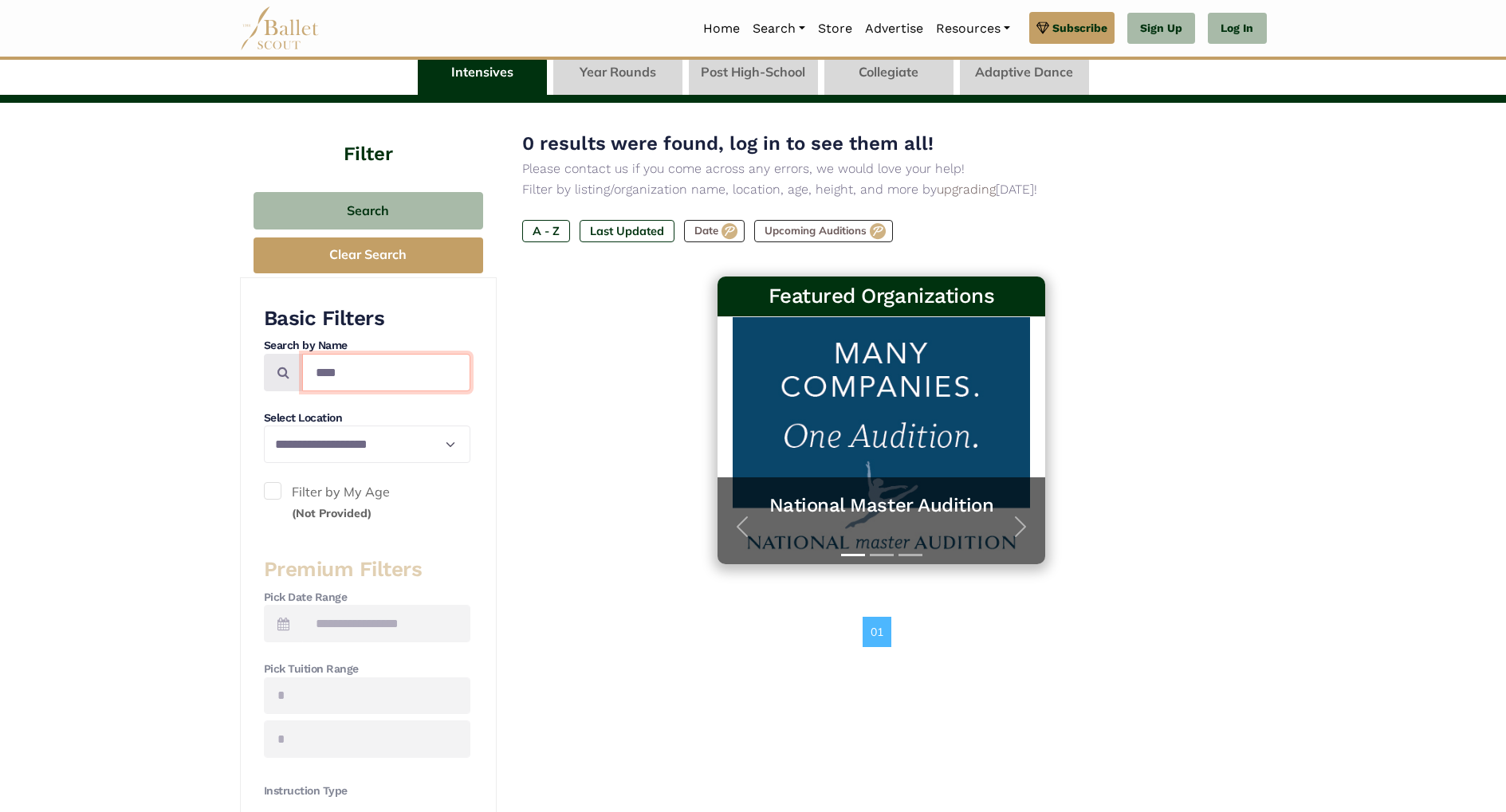
drag, startPoint x: 372, startPoint y: 369, endPoint x: 317, endPoint y: 368, distance: 55.0
click at [317, 368] on input "****" at bounding box center [385, 373] width 168 height 37
type input "***"
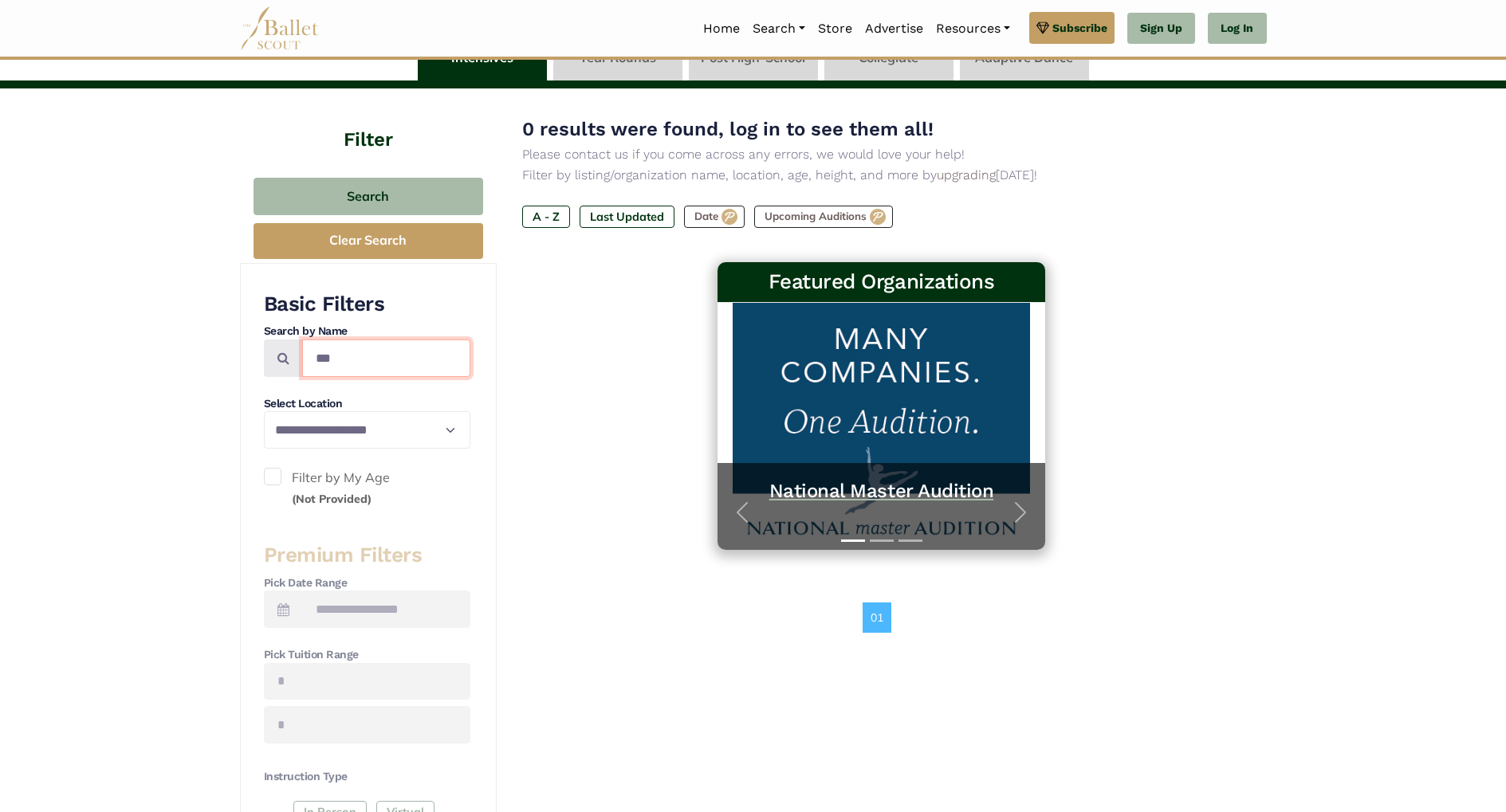
scroll to position [101, 0]
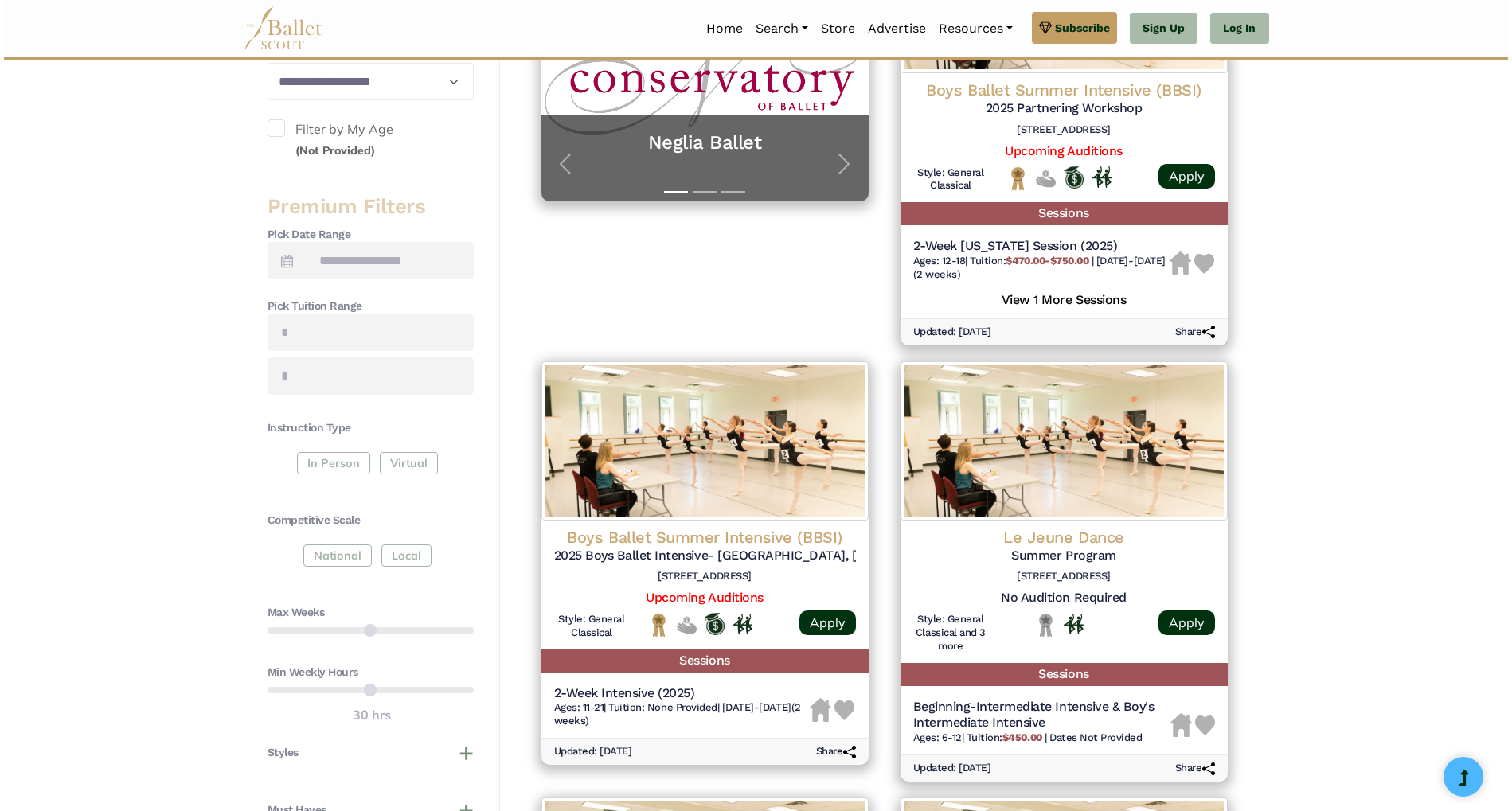
scroll to position [441, 0]
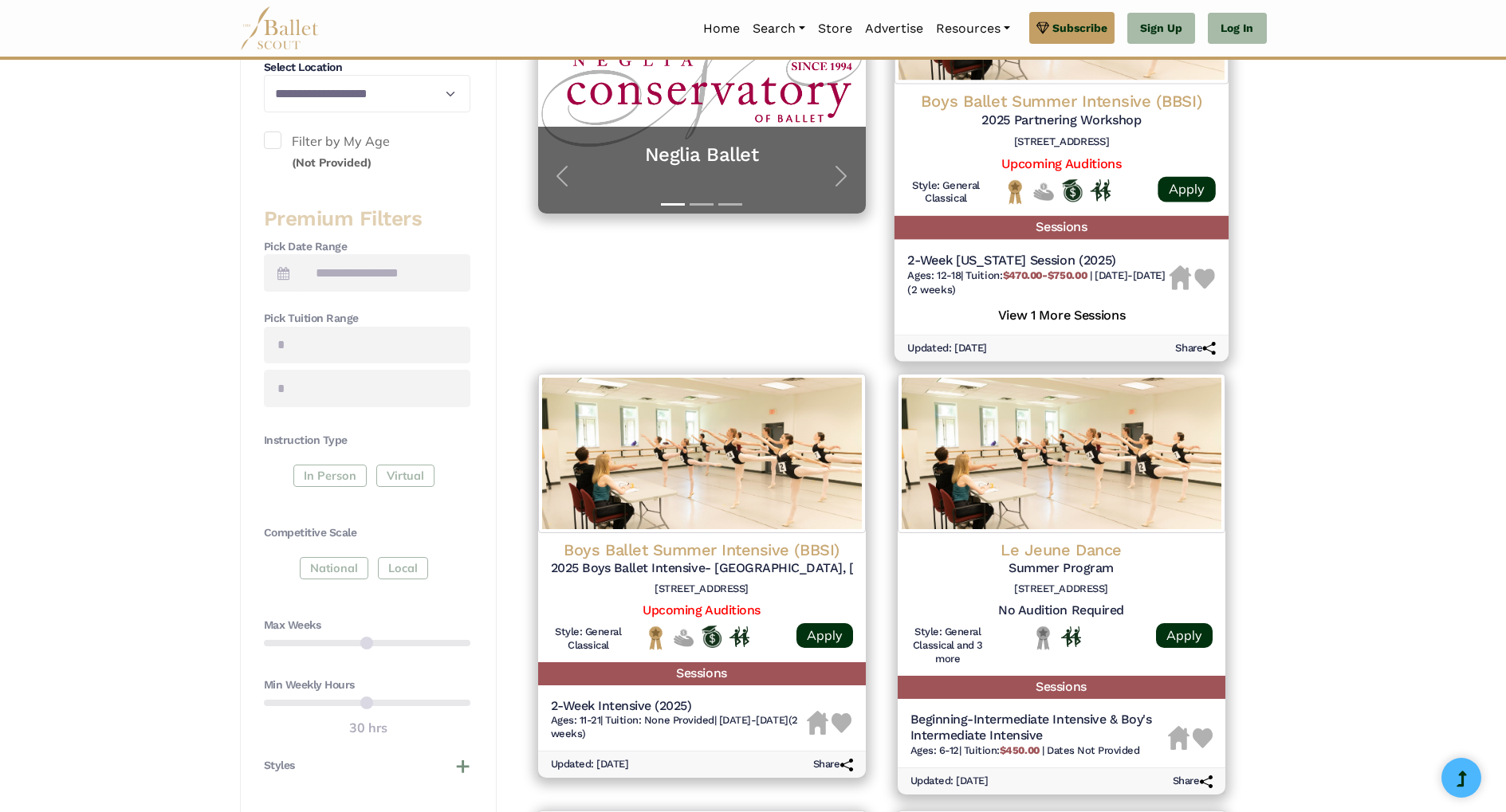
click at [1038, 250] on div "2-Week [US_STATE] Session (2025) Ages: 12-18 | Tuition: $470.00-$750.00 | [DATE…" at bounding box center [1060, 290] width 334 height 89
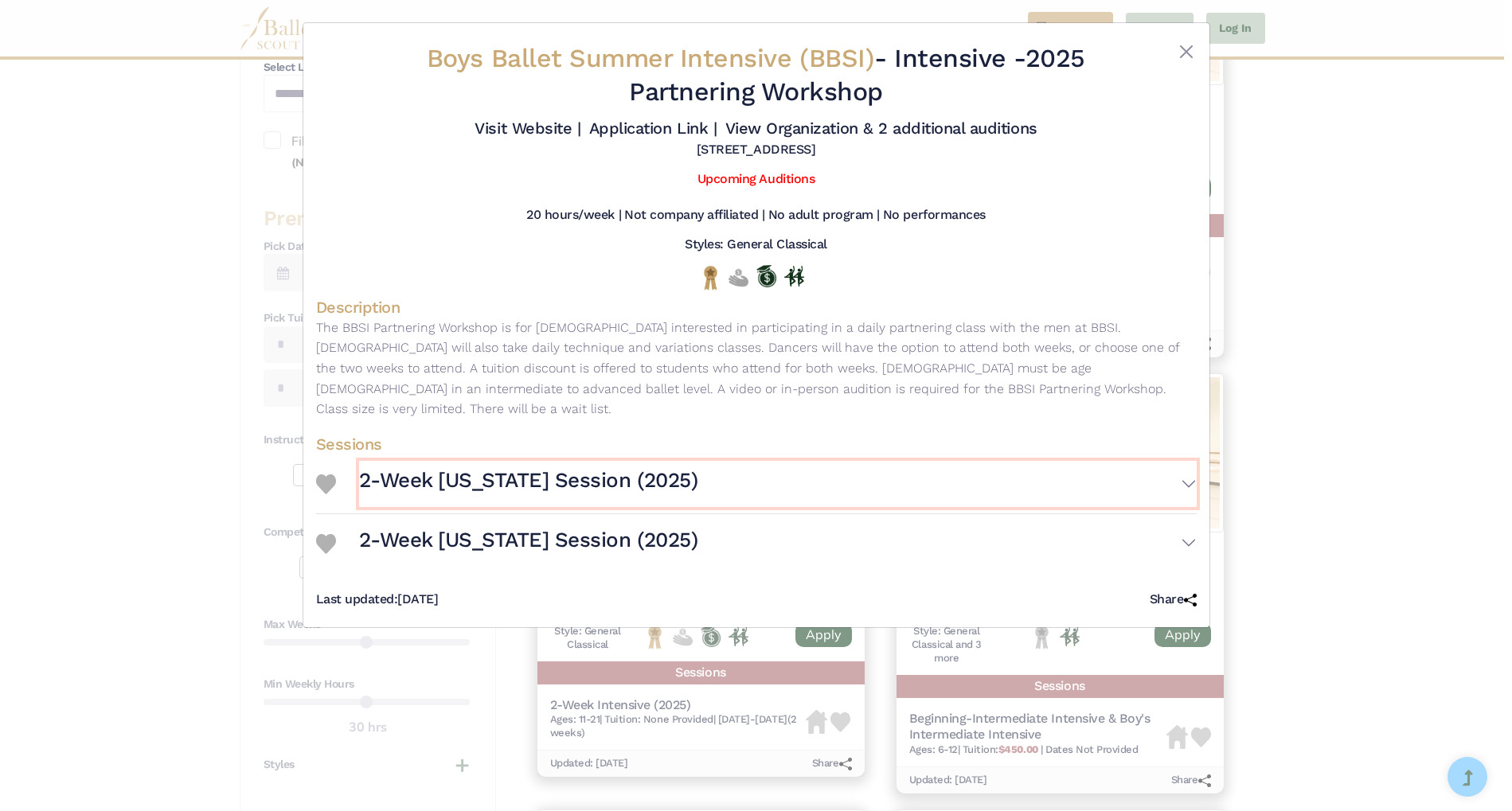
click at [1188, 463] on button "2-Week [US_STATE] Session (2025)" at bounding box center [778, 484] width 837 height 46
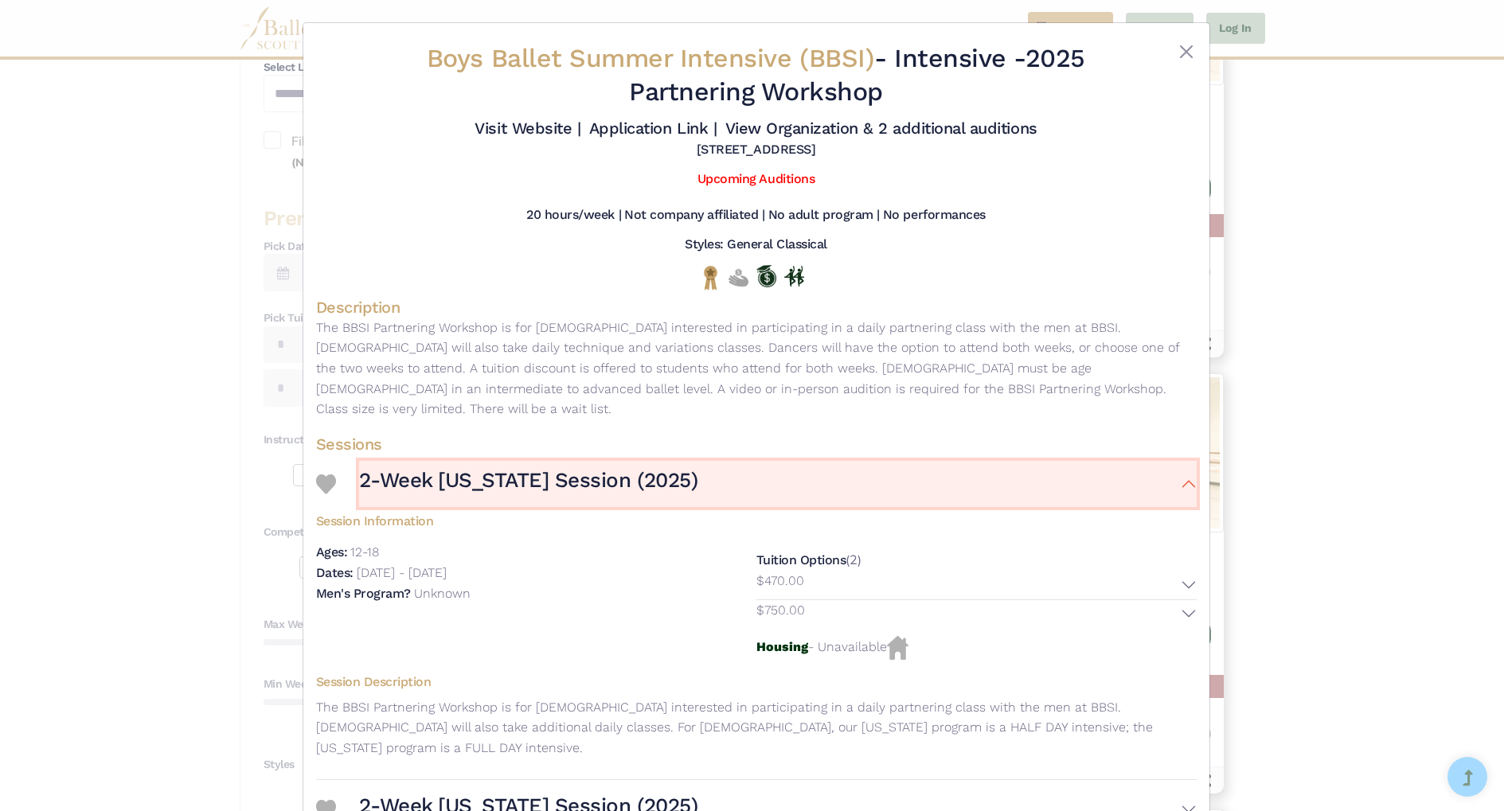
scroll to position [64, 0]
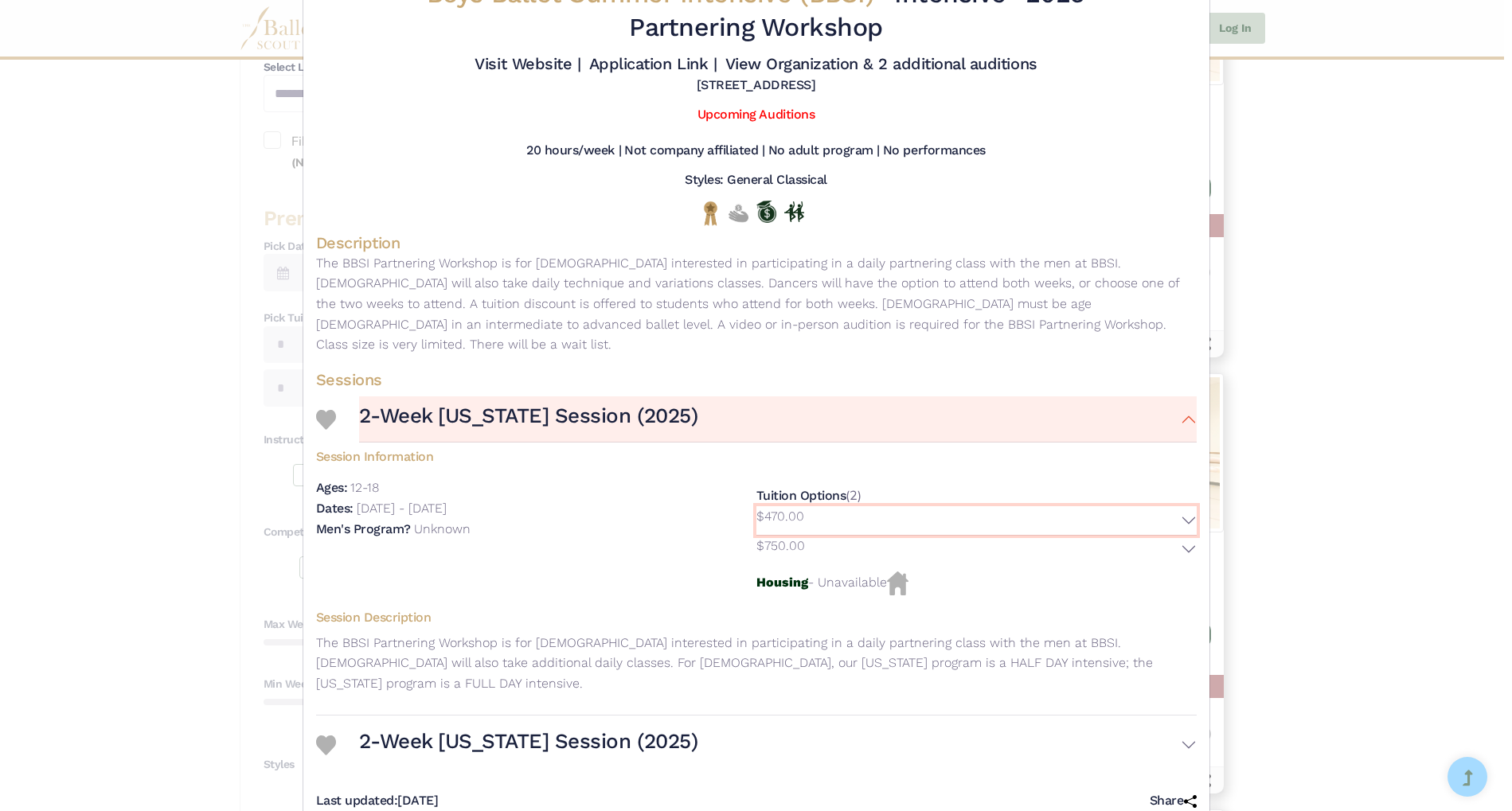
click at [1188, 506] on button "$470.00" at bounding box center [977, 521] width 441 height 29
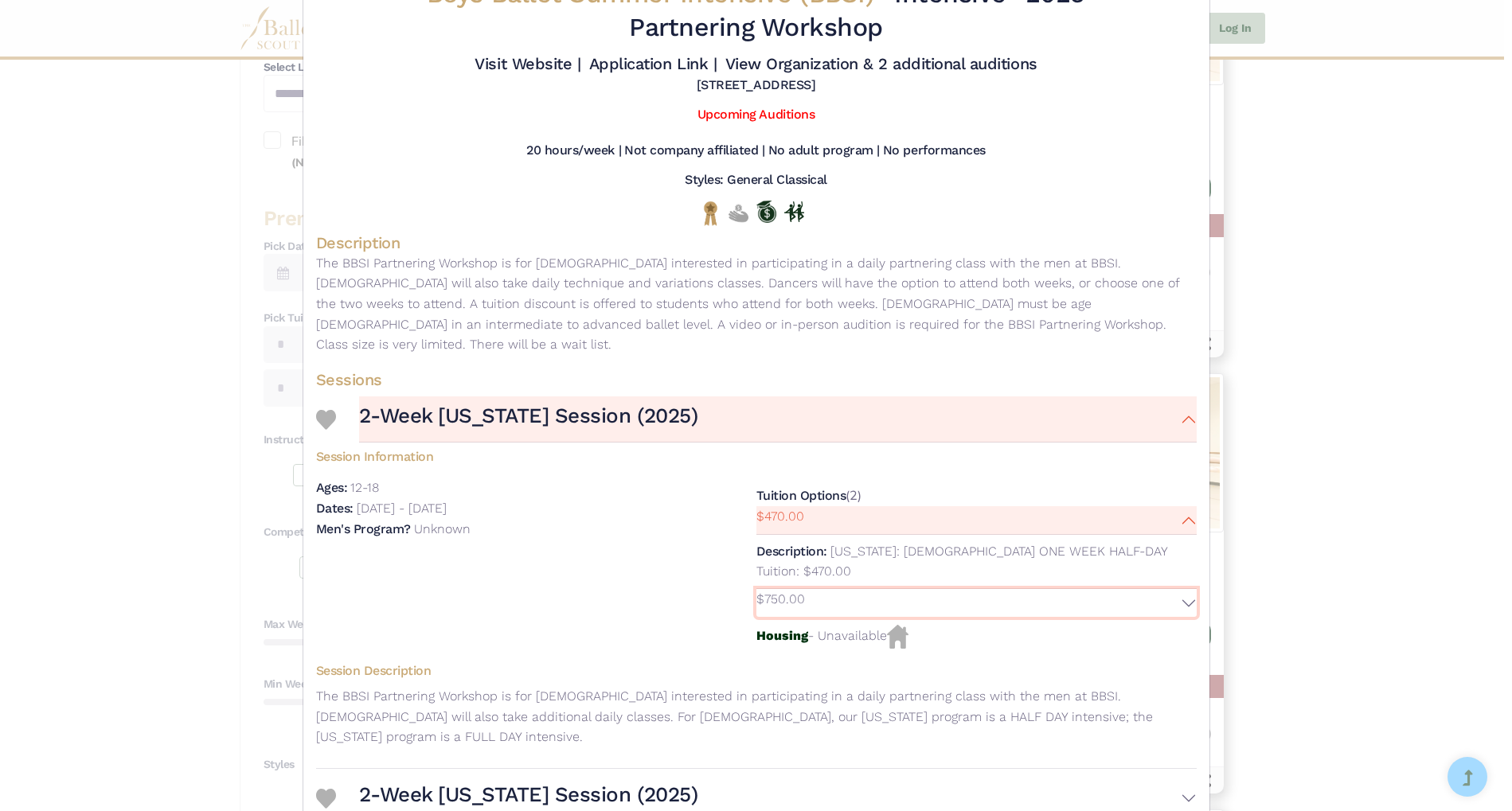
click at [1180, 589] on button "$750.00" at bounding box center [977, 603] width 441 height 29
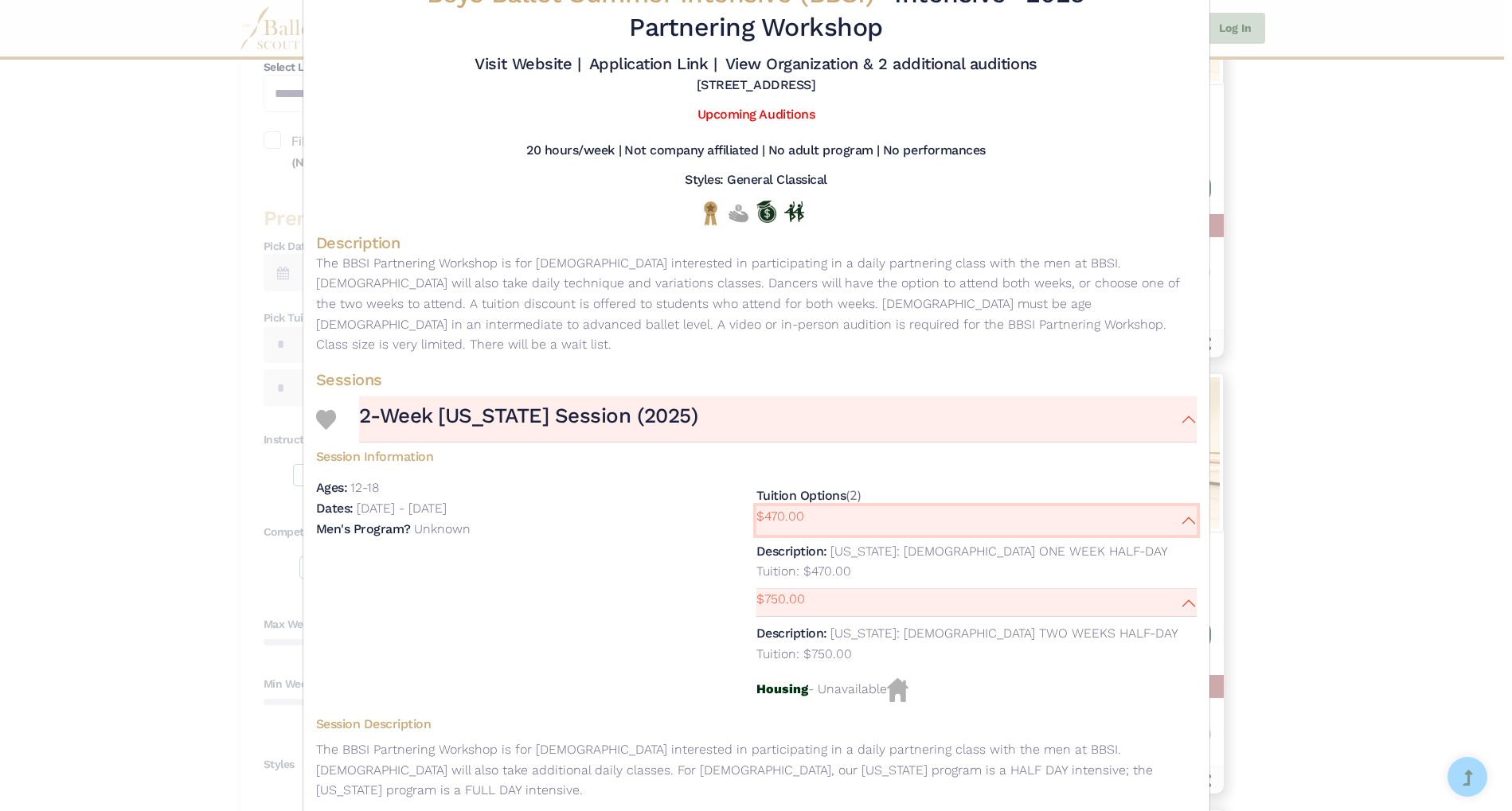
click at [1183, 506] on button "$470.00" at bounding box center [977, 521] width 441 height 29
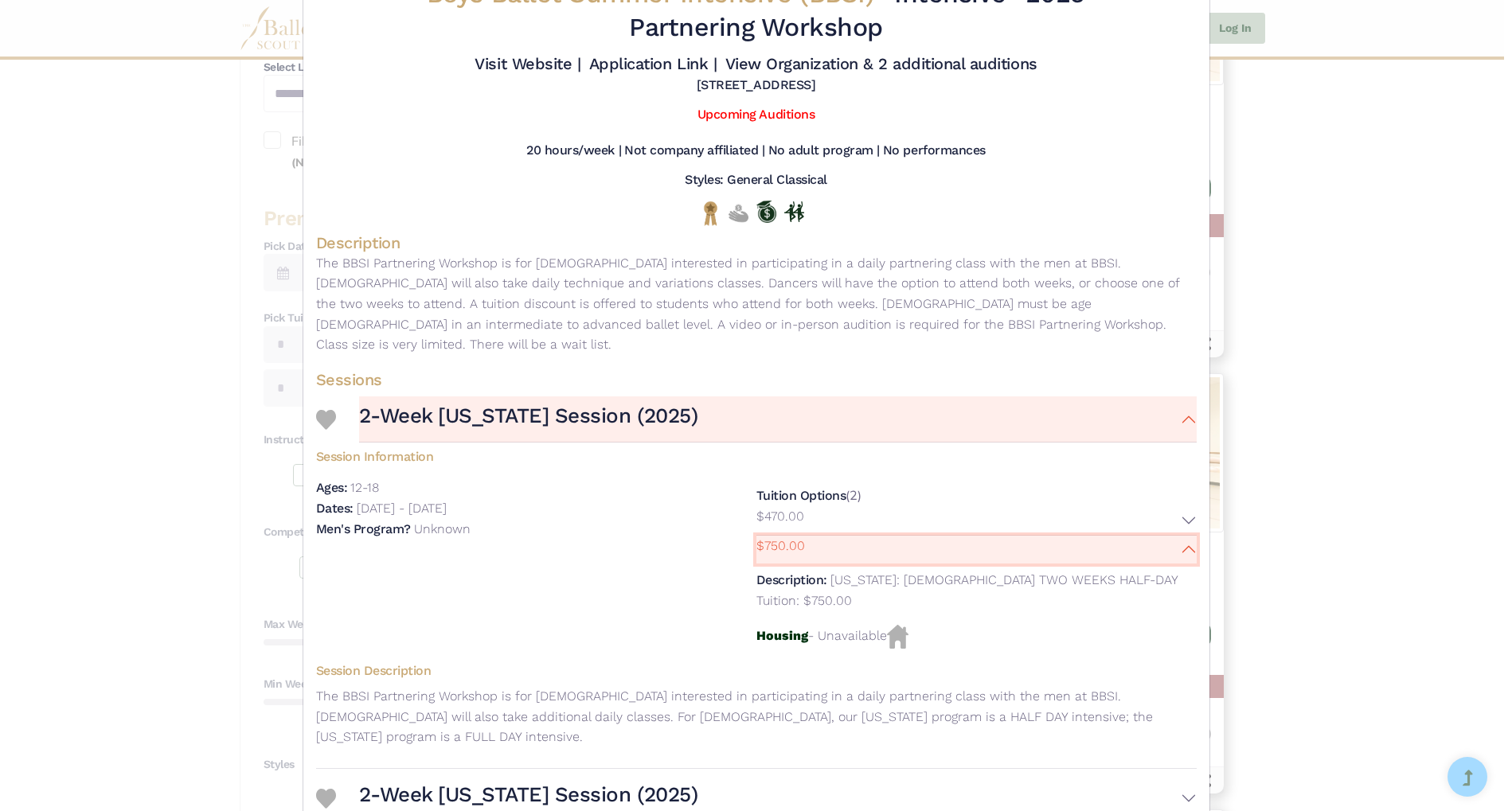
click at [1190, 536] on button "$750.00" at bounding box center [977, 550] width 441 height 29
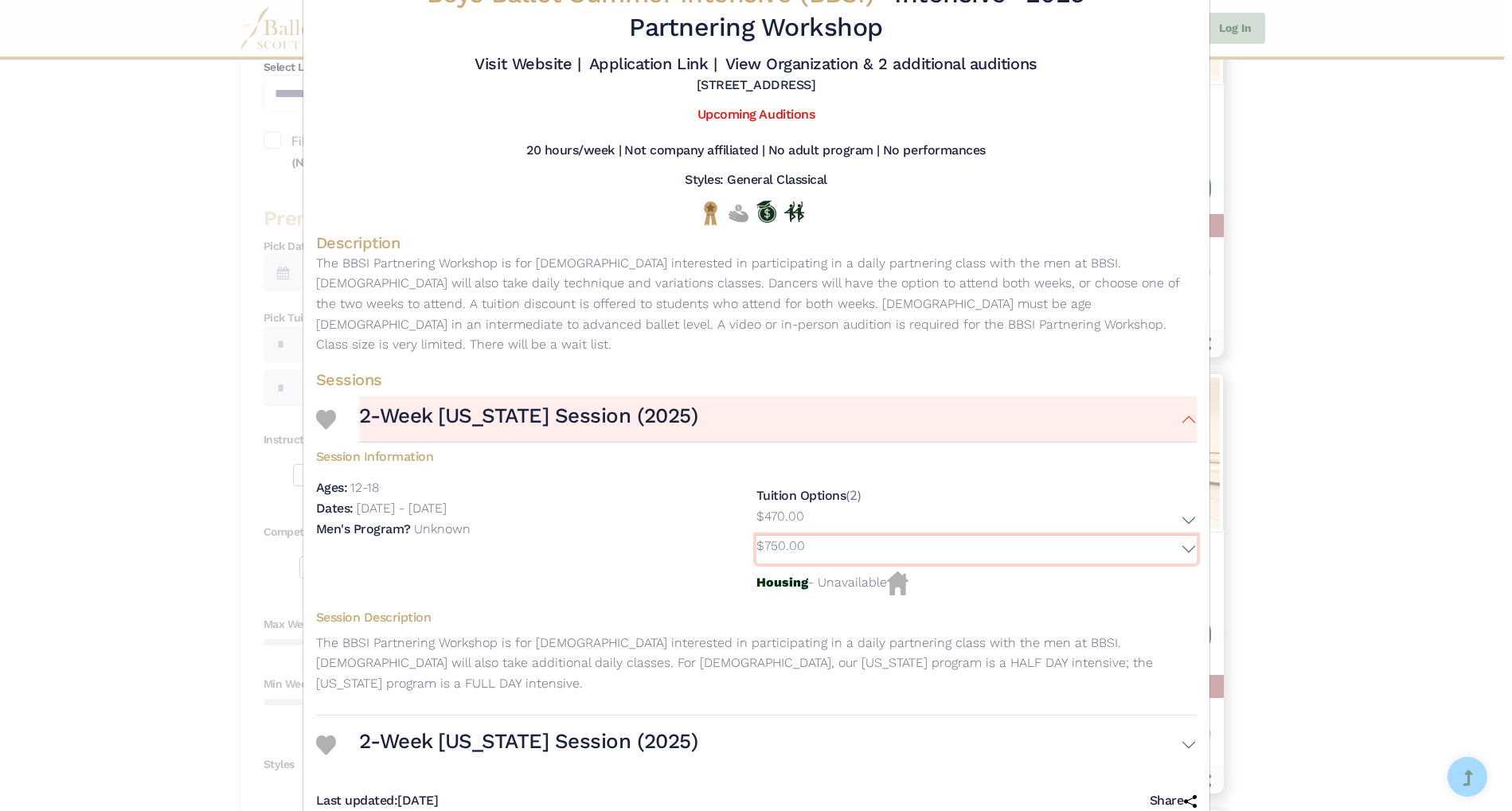
click at [1187, 536] on button "$750.00" at bounding box center [977, 550] width 441 height 29
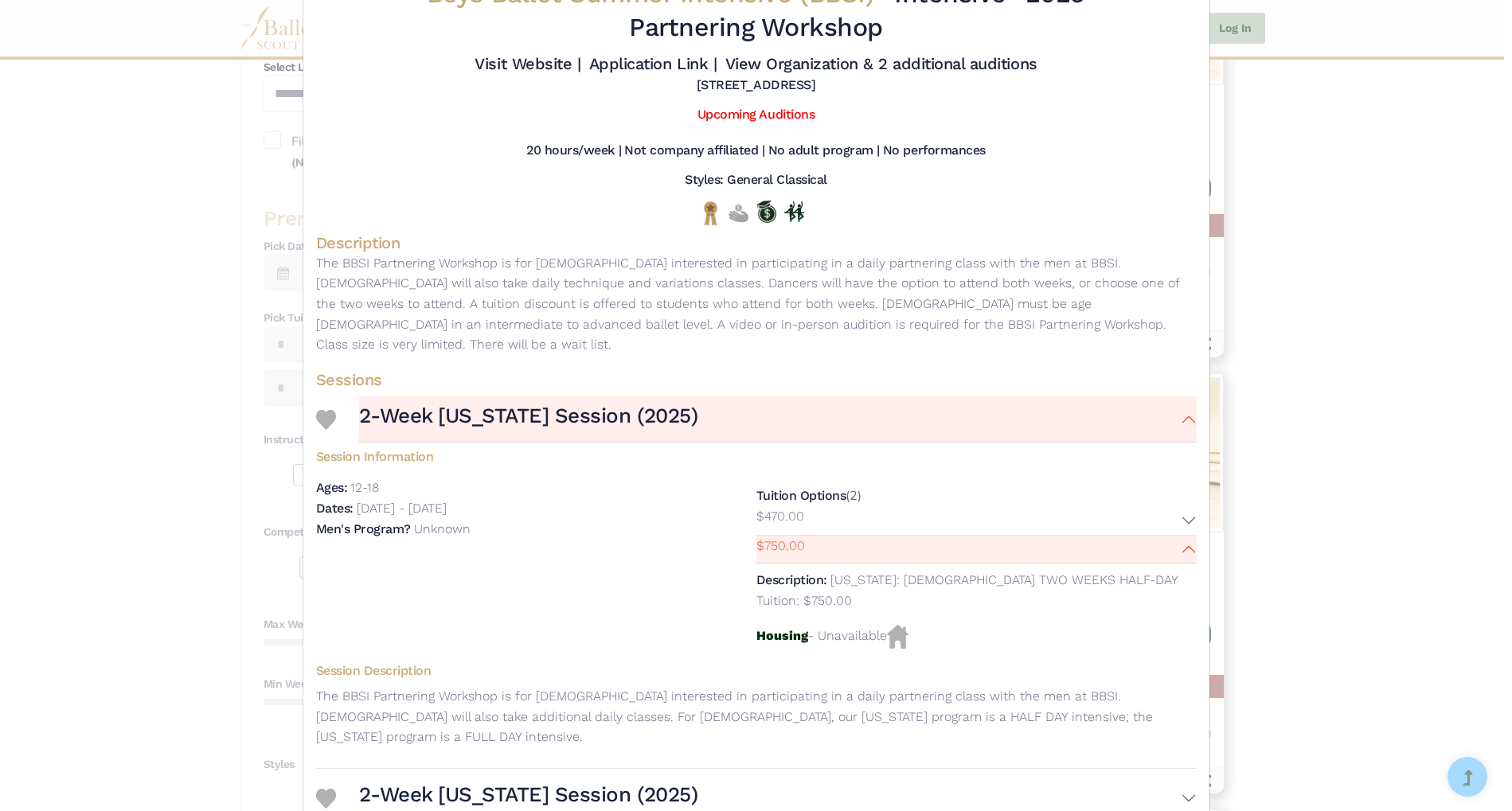
click at [851, 578] on div "Description: [US_STATE]: [DEMOGRAPHIC_DATA] TWO WEEKS HALF-DAY Tuition: $750.00" at bounding box center [977, 590] width 441 height 53
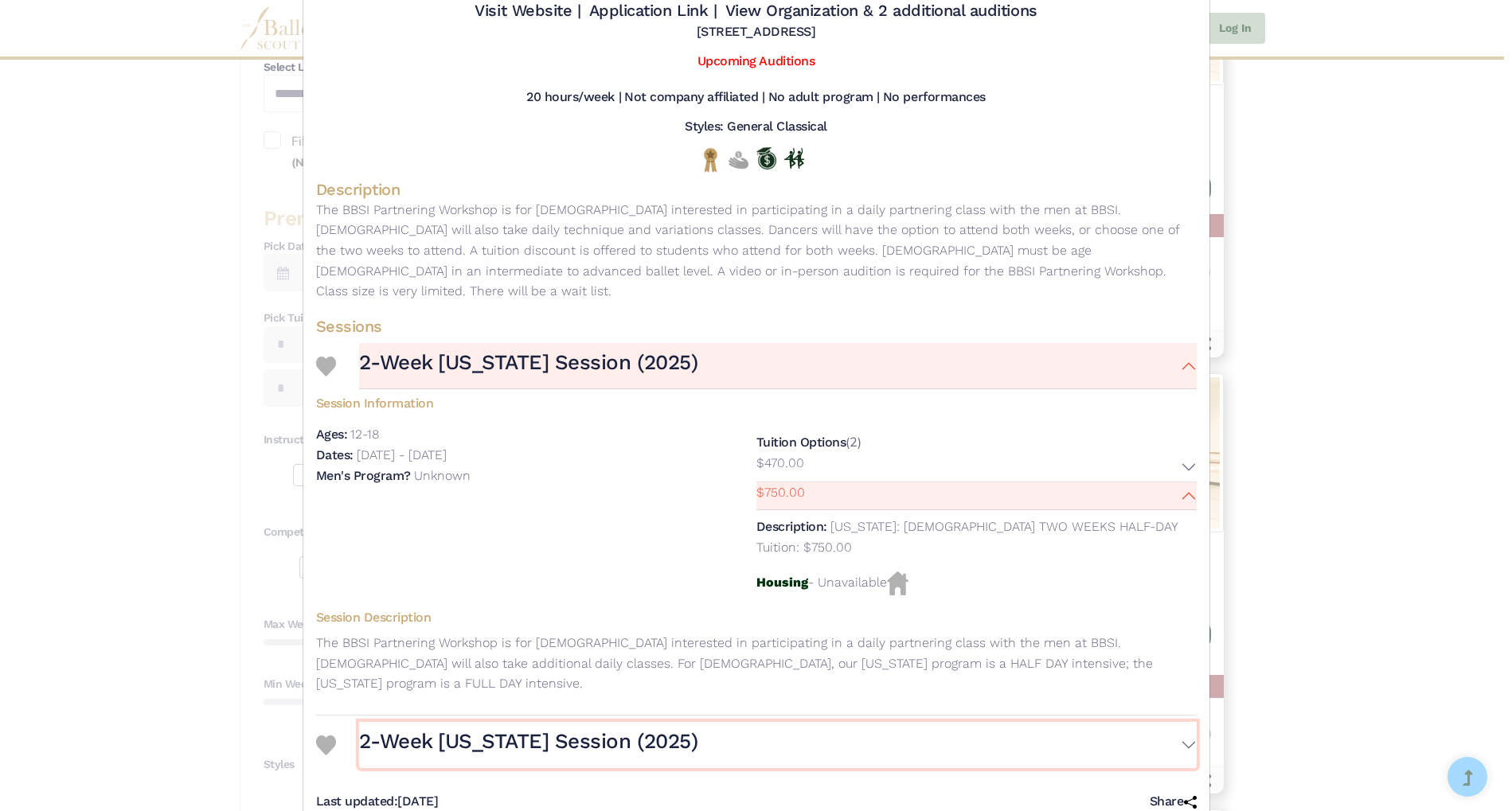
click at [1182, 722] on button "2-Week [US_STATE] Session (2025)" at bounding box center [778, 744] width 837 height 46
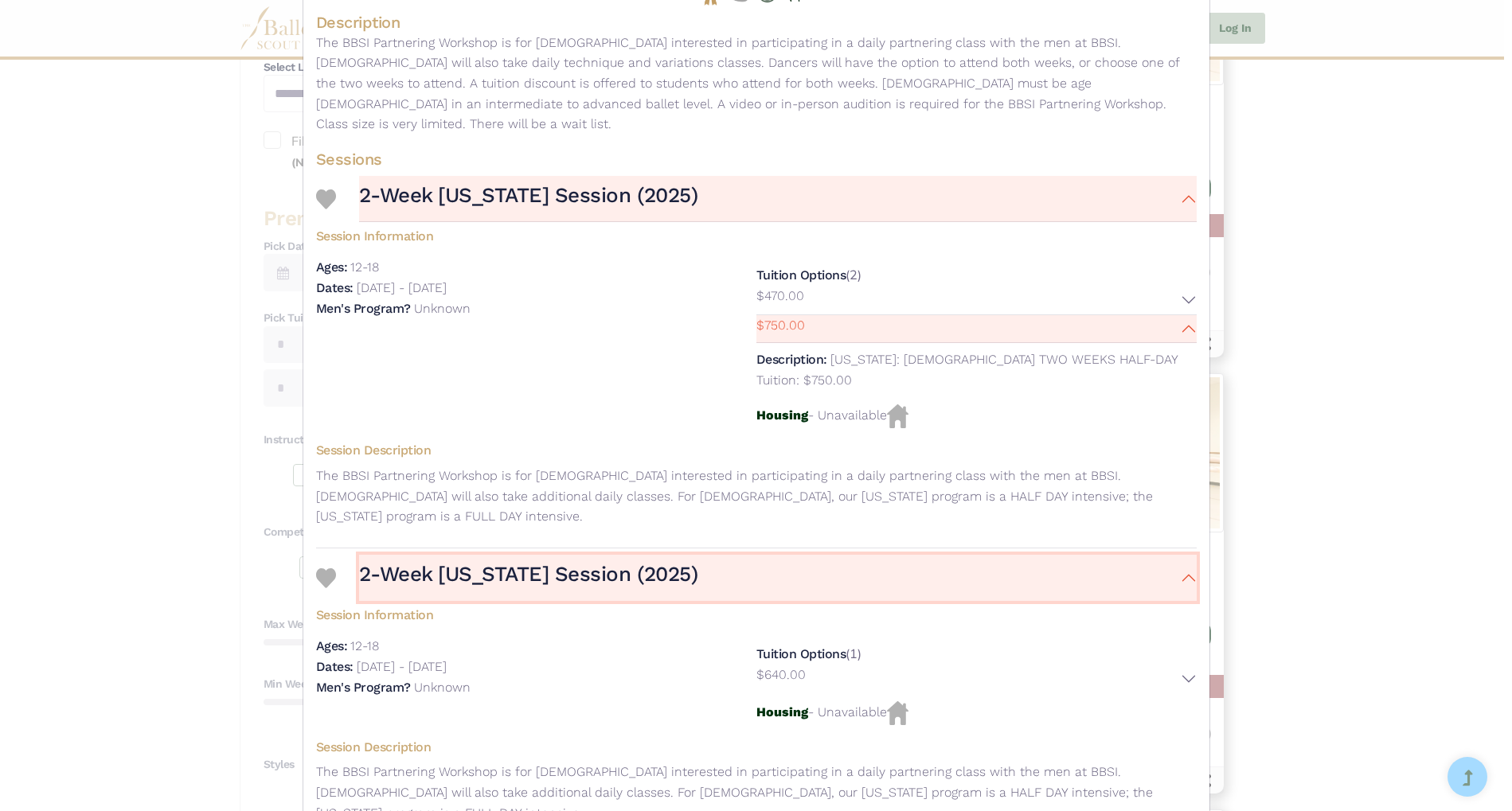
scroll to position [334, 0]
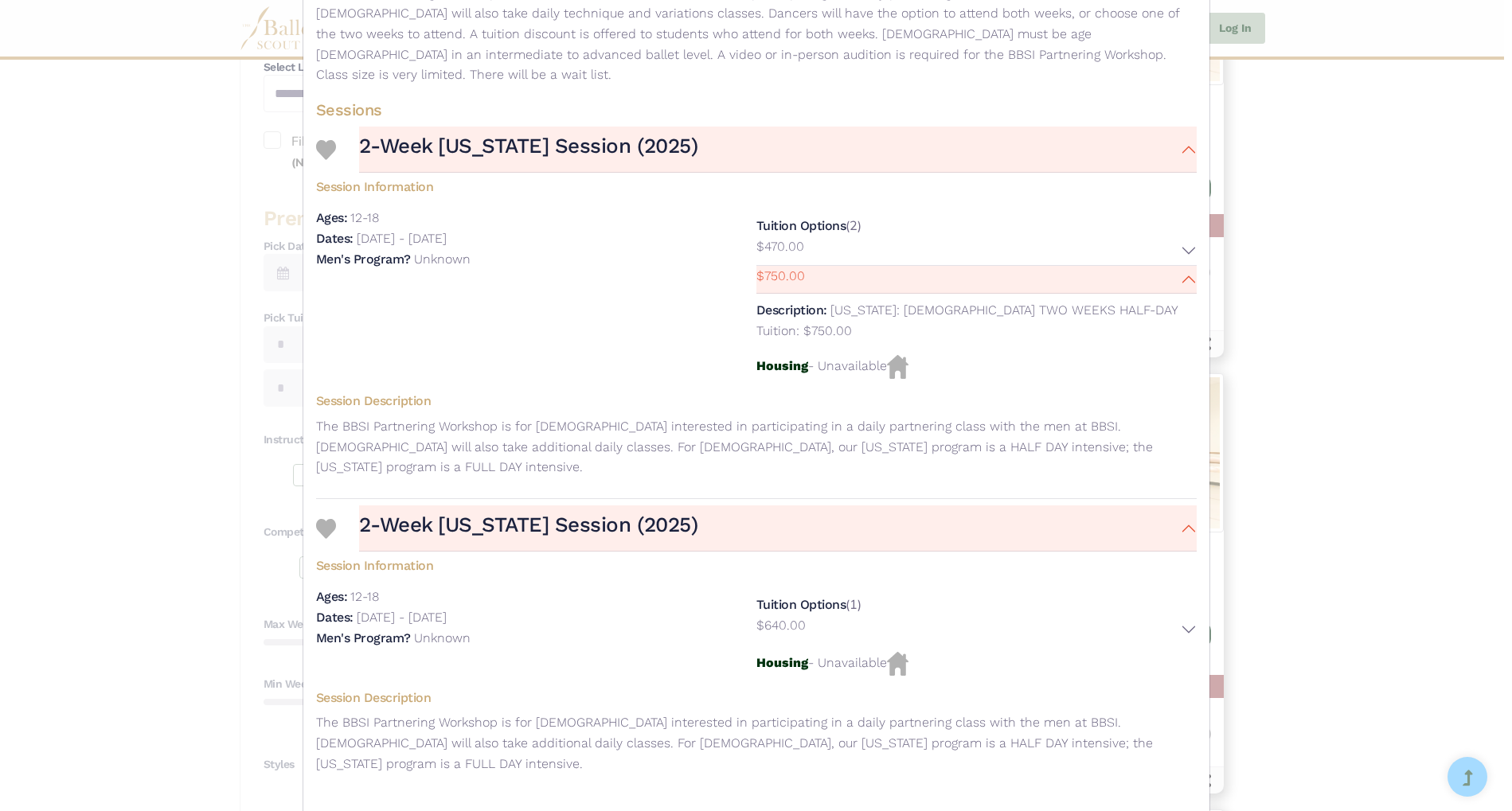
click at [1195, 581] on div "Boys Ballet Summer Intensive (BBSI) - Intensive - 2025 Partnering Workshop Visi…" at bounding box center [756, 268] width 906 height 1160
click at [1185, 615] on button "$640.00" at bounding box center [977, 630] width 441 height 29
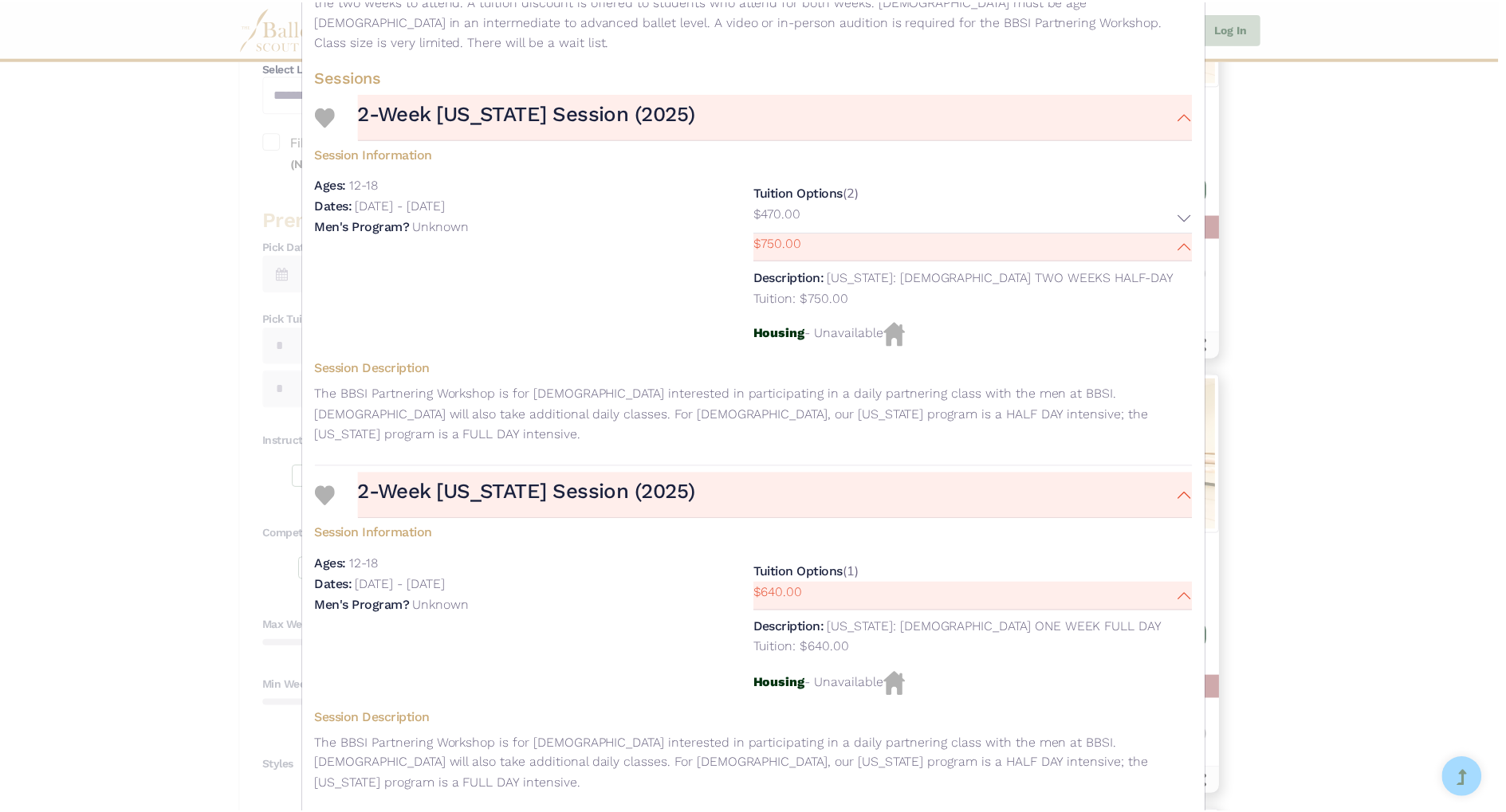
scroll to position [0, 0]
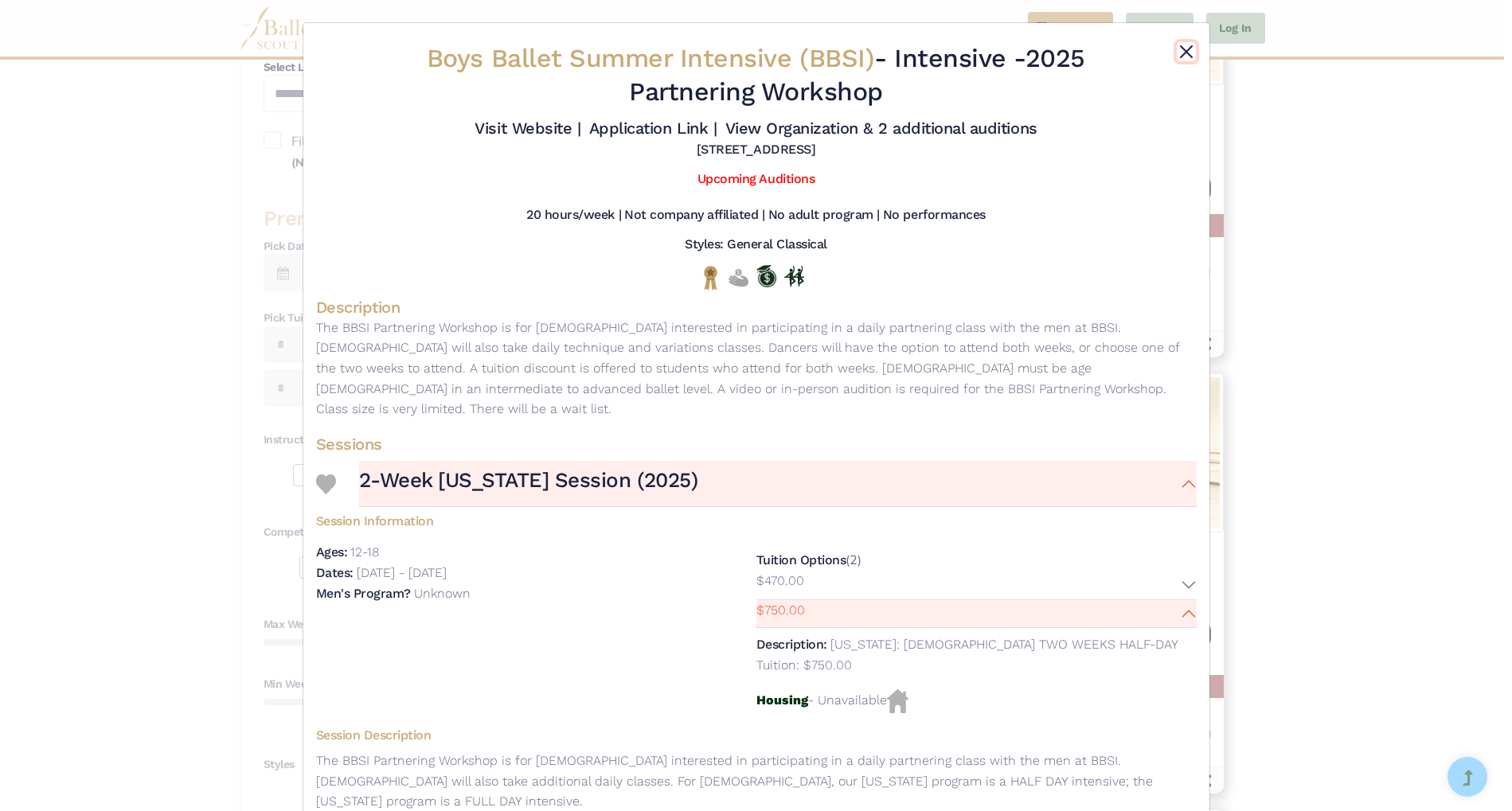
click at [1184, 49] on button "Close" at bounding box center [1186, 51] width 19 height 19
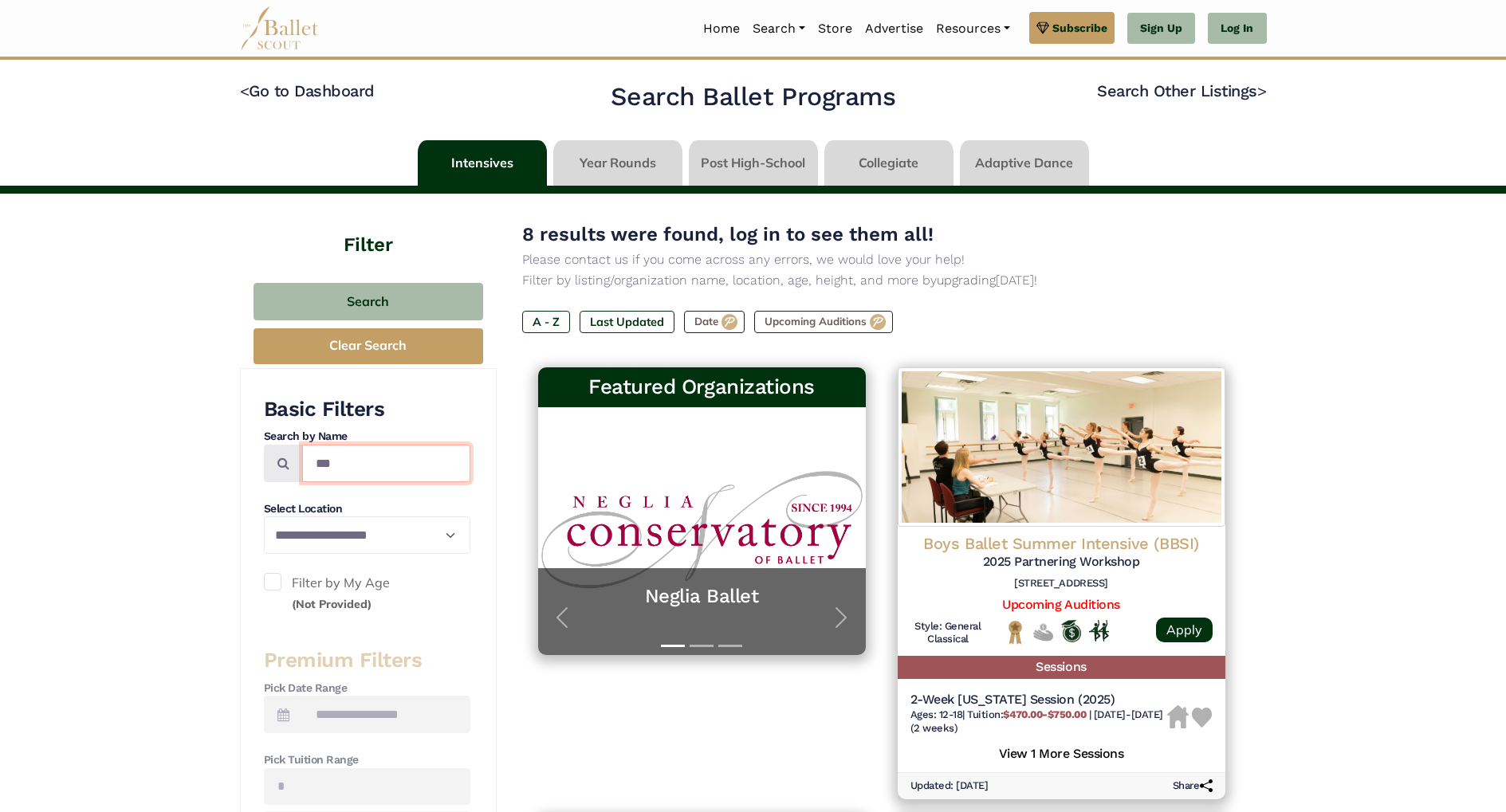
drag, startPoint x: 358, startPoint y: 460, endPoint x: 297, endPoint y: 465, distance: 61.2
click at [297, 465] on div "***" at bounding box center [367, 463] width 206 height 37
type input "*"
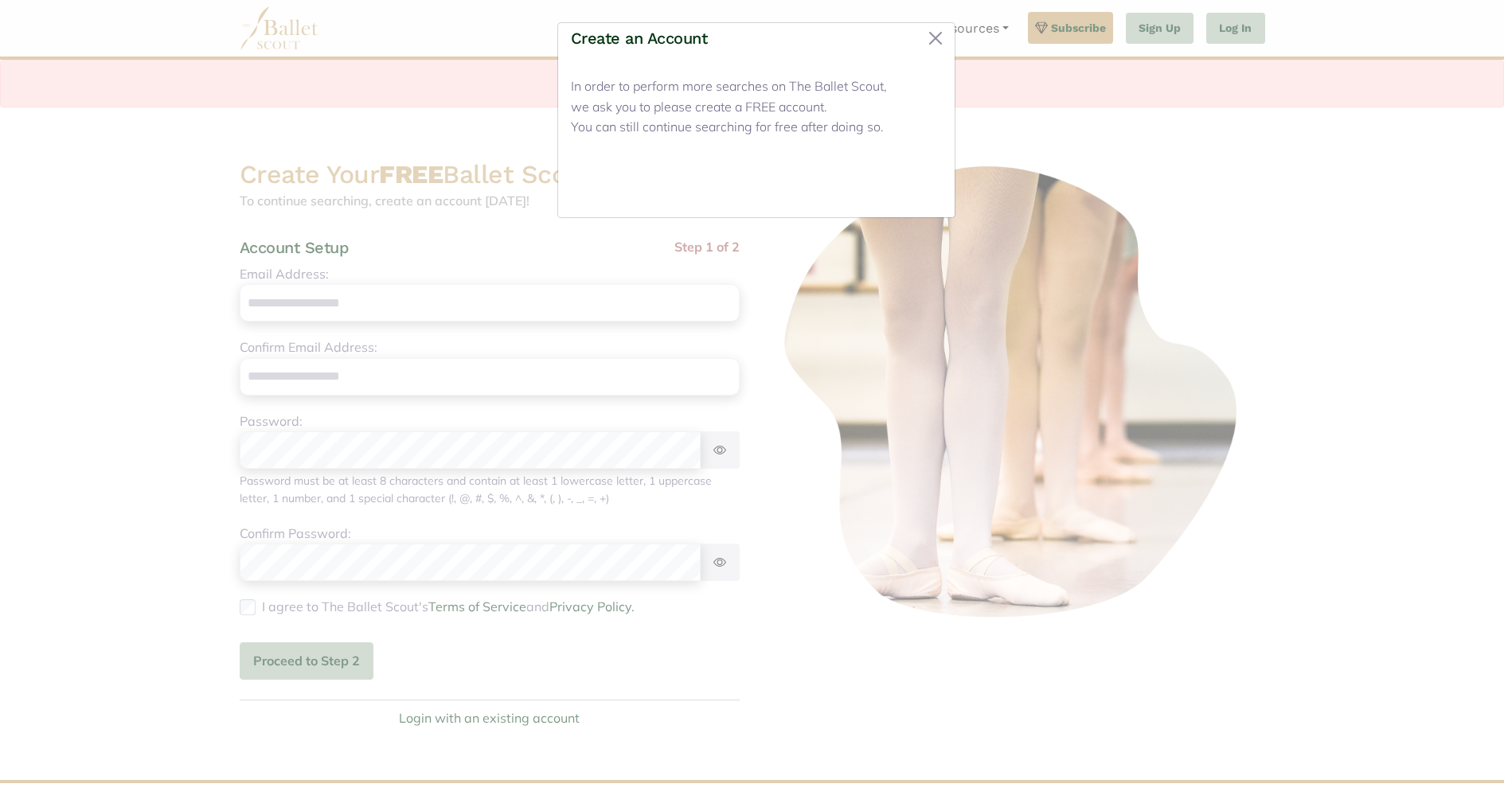
click at [917, 183] on button "Close" at bounding box center [912, 186] width 60 height 37
click at [931, 33] on button "Close" at bounding box center [935, 38] width 25 height 25
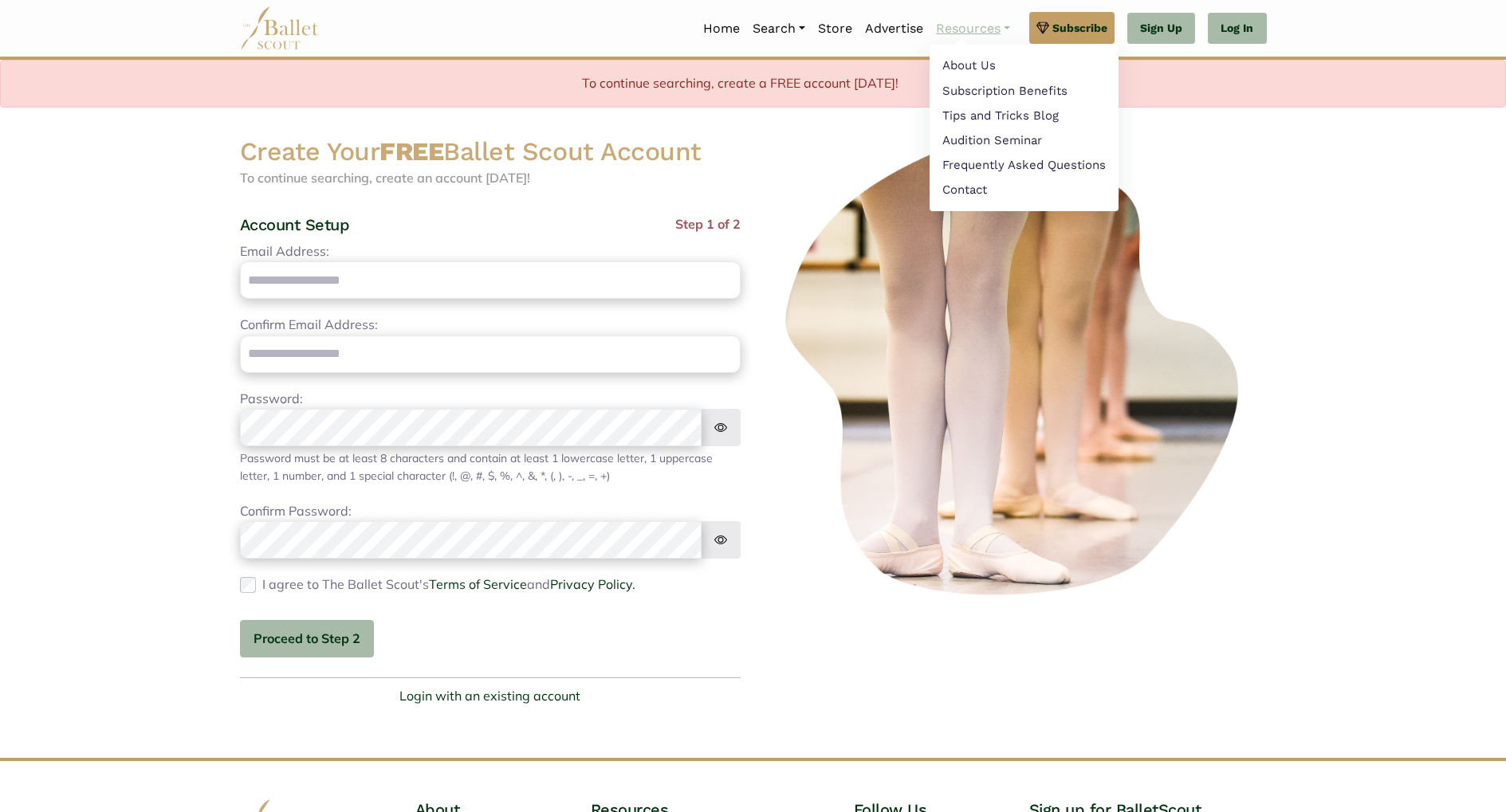
scroll to position [34, 0]
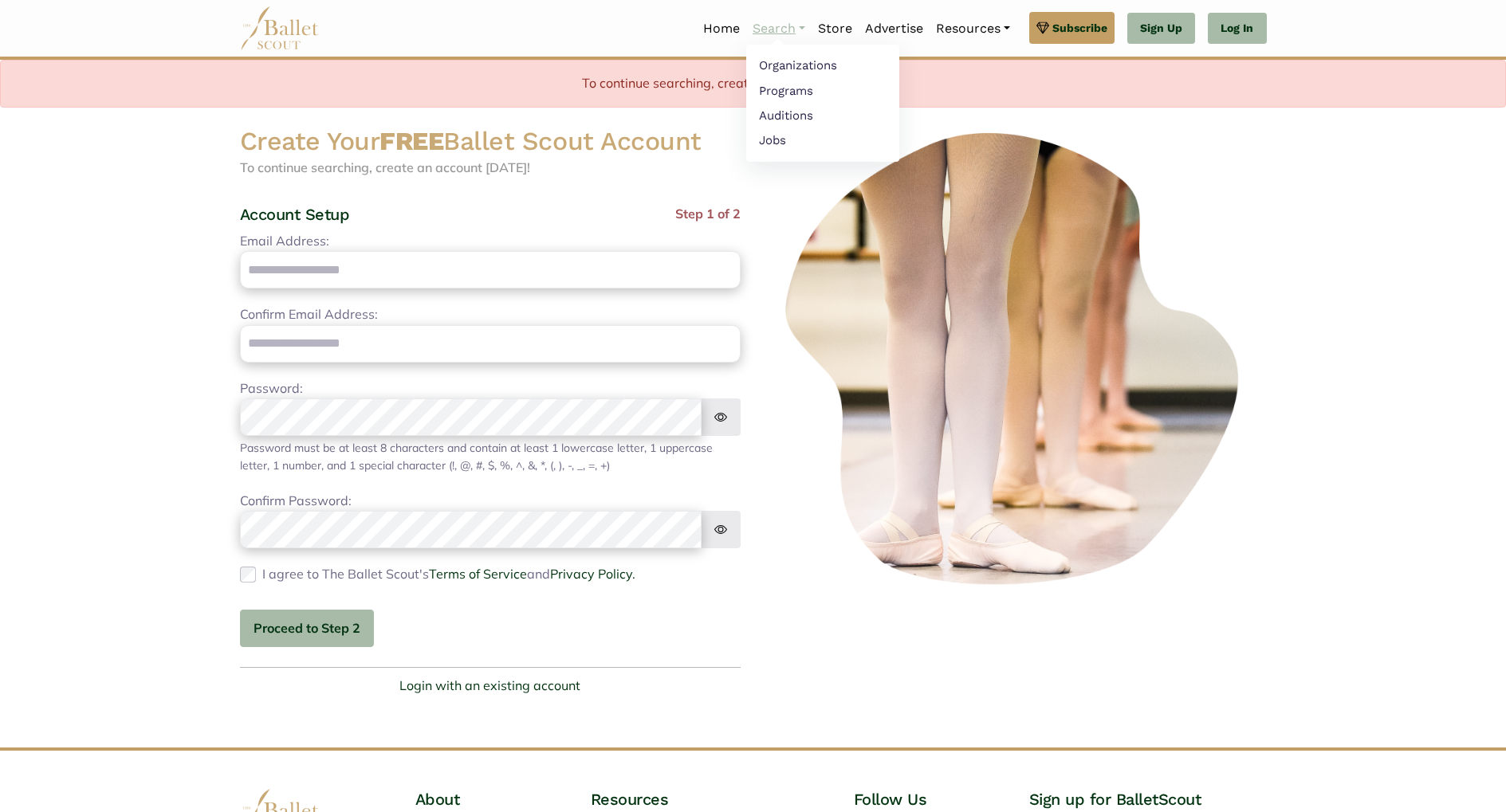
click at [754, 30] on link "Search" at bounding box center [778, 29] width 65 height 34
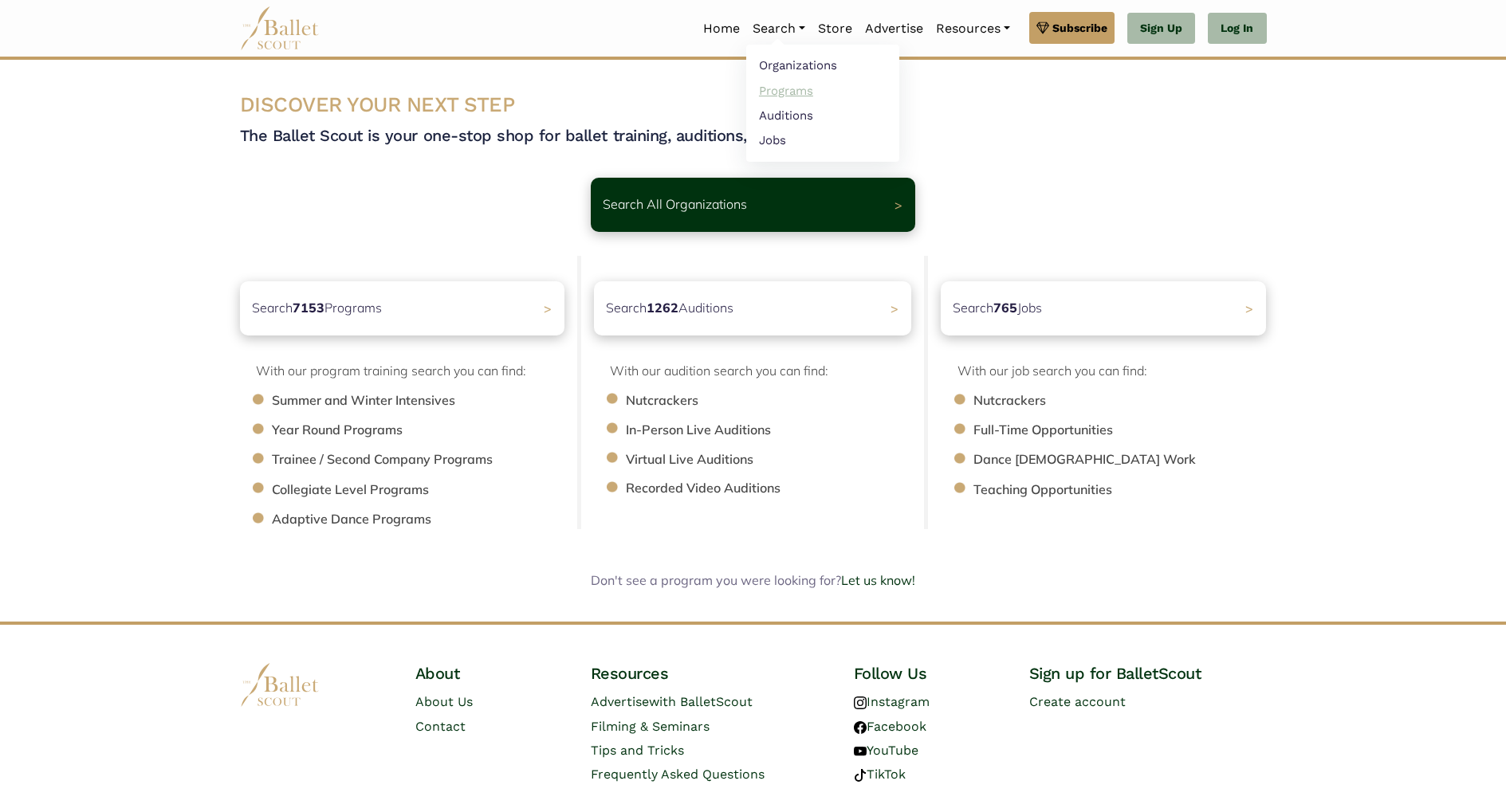
click at [810, 85] on link "Programs" at bounding box center [822, 90] width 153 height 25
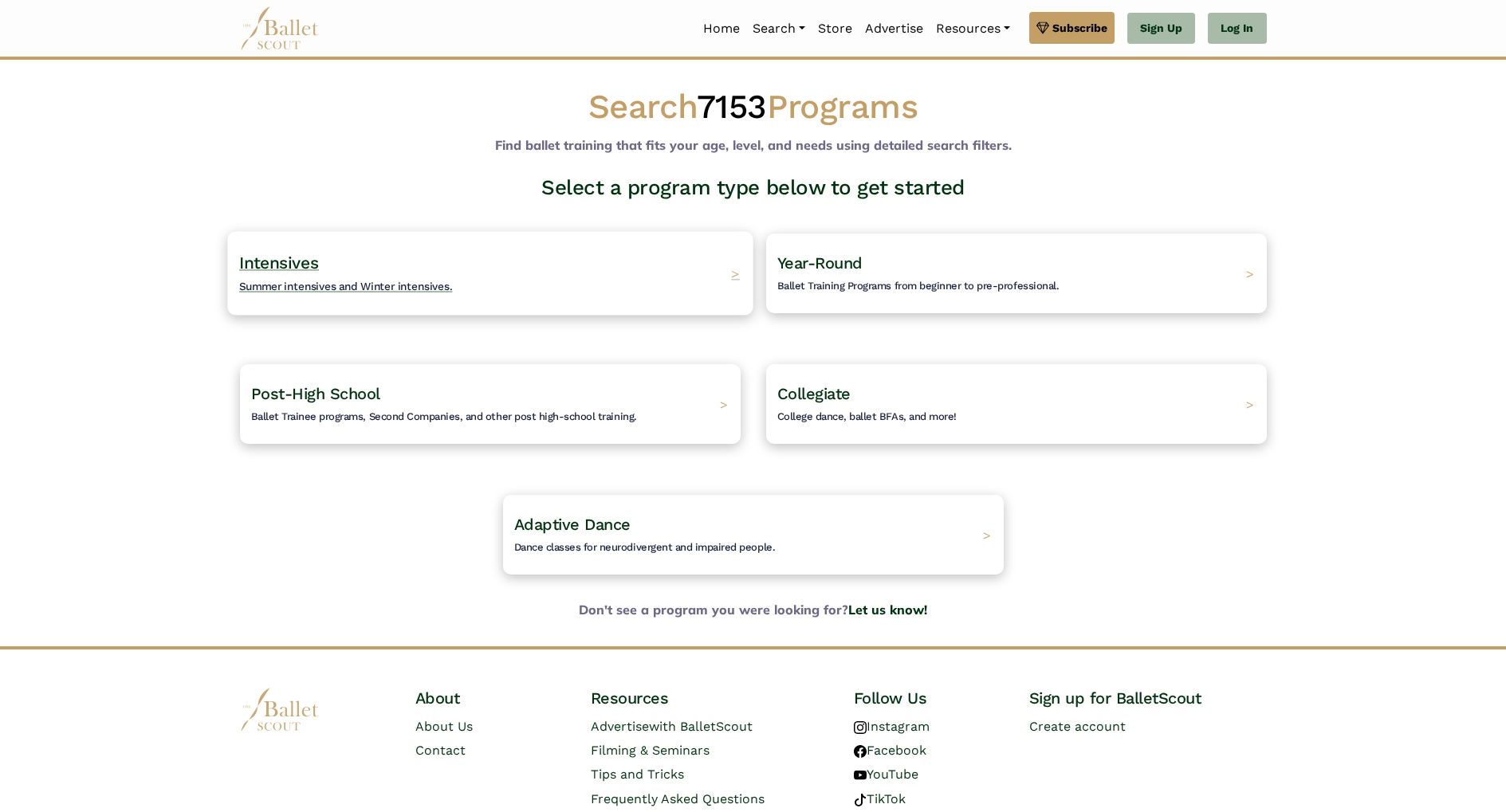
click at [546, 284] on div "Intensives Summer intensives and Winter intensives. >" at bounding box center [490, 273] width 526 height 84
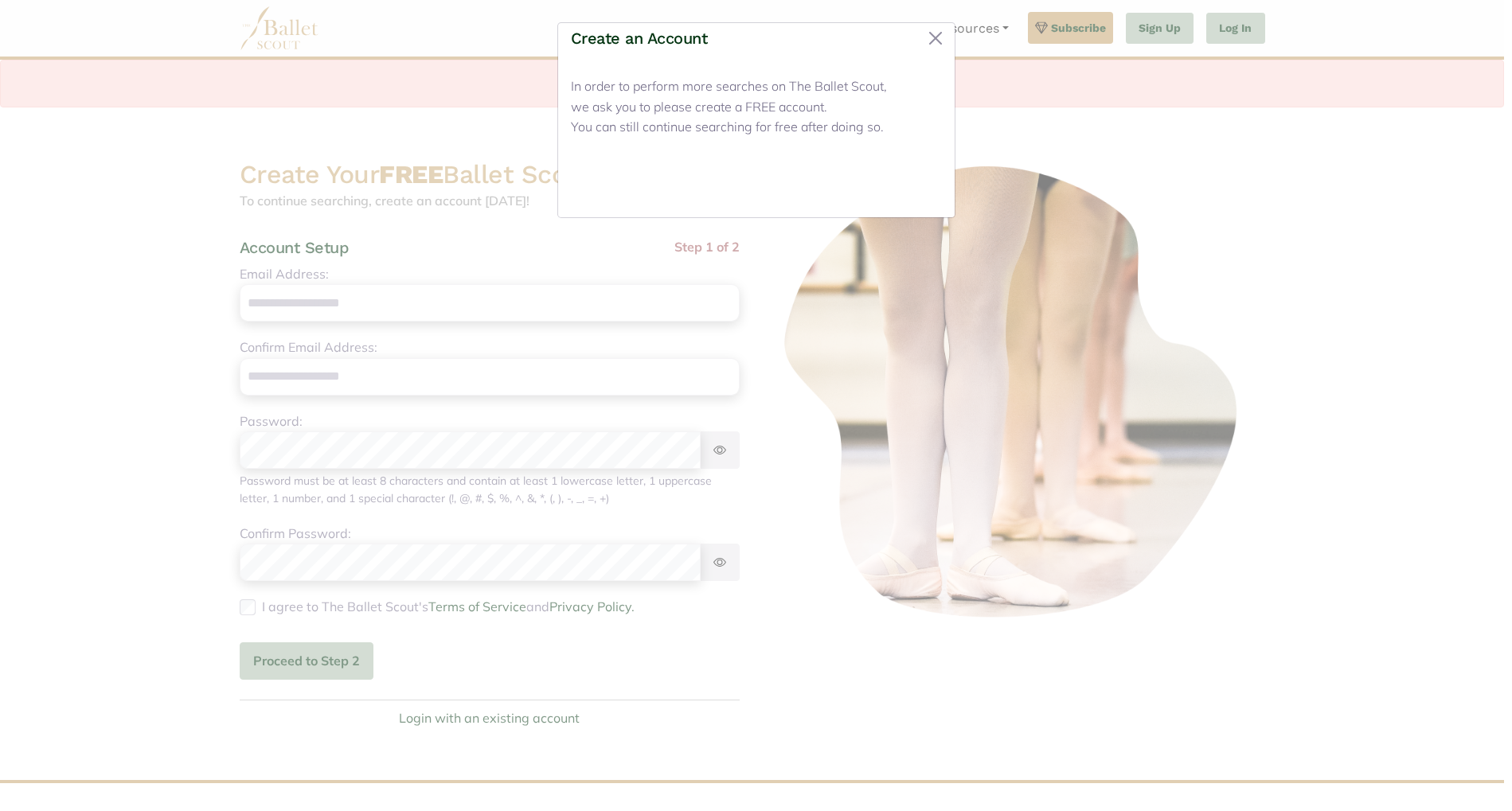
click at [915, 188] on button "Close" at bounding box center [912, 186] width 60 height 37
